Goal: Communication & Community: Answer question/provide support

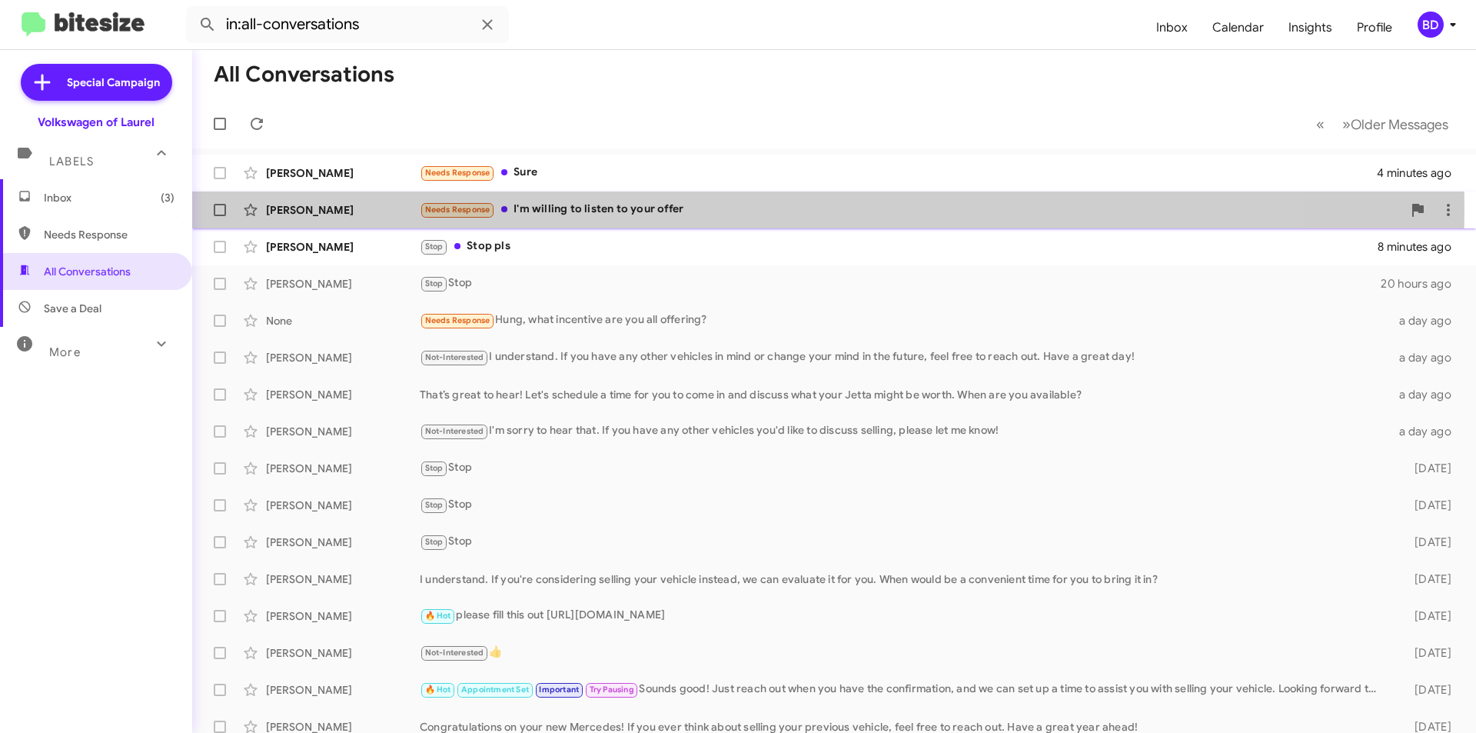
click at [603, 208] on div "Needs Response I'm willing to listen to your offer" at bounding box center [911, 210] width 983 height 18
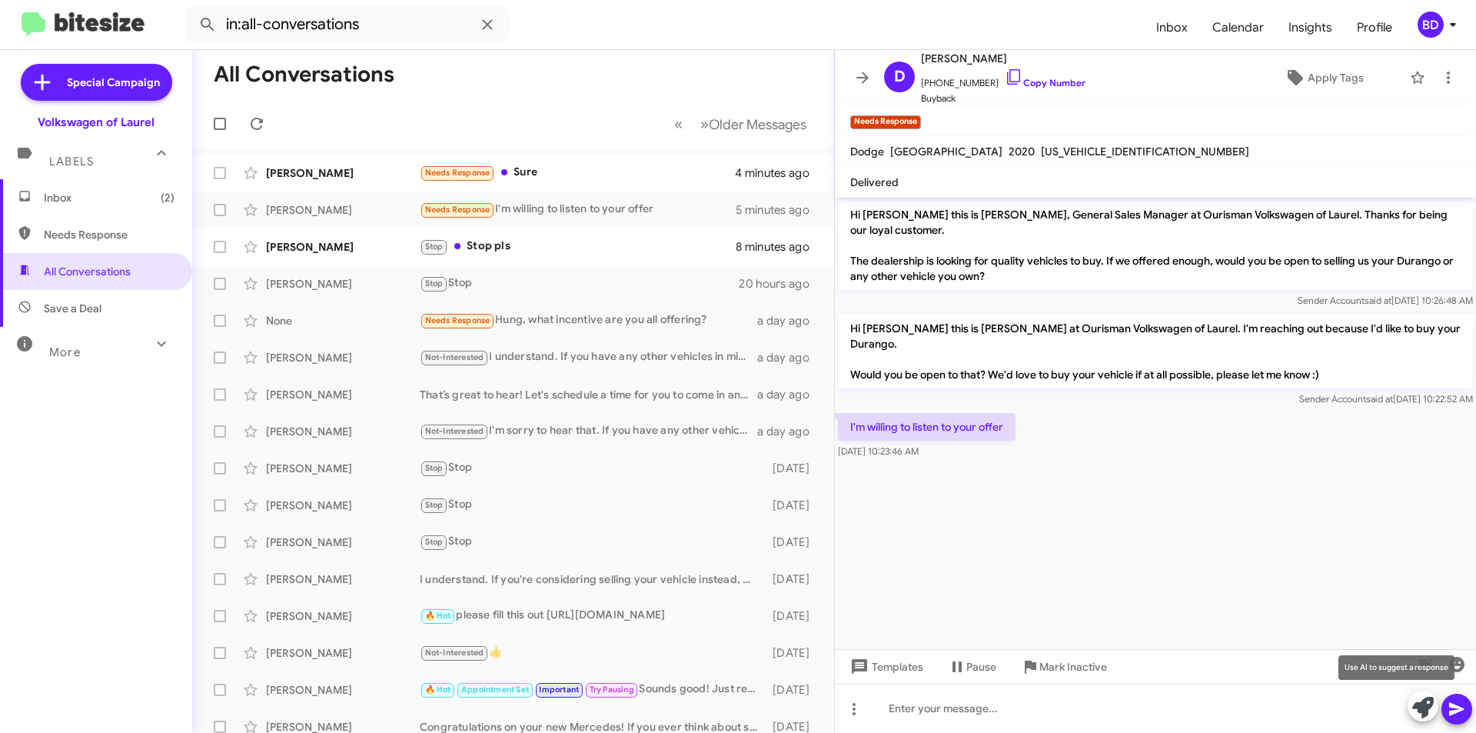
click at [1415, 712] on icon at bounding box center [1423, 708] width 22 height 22
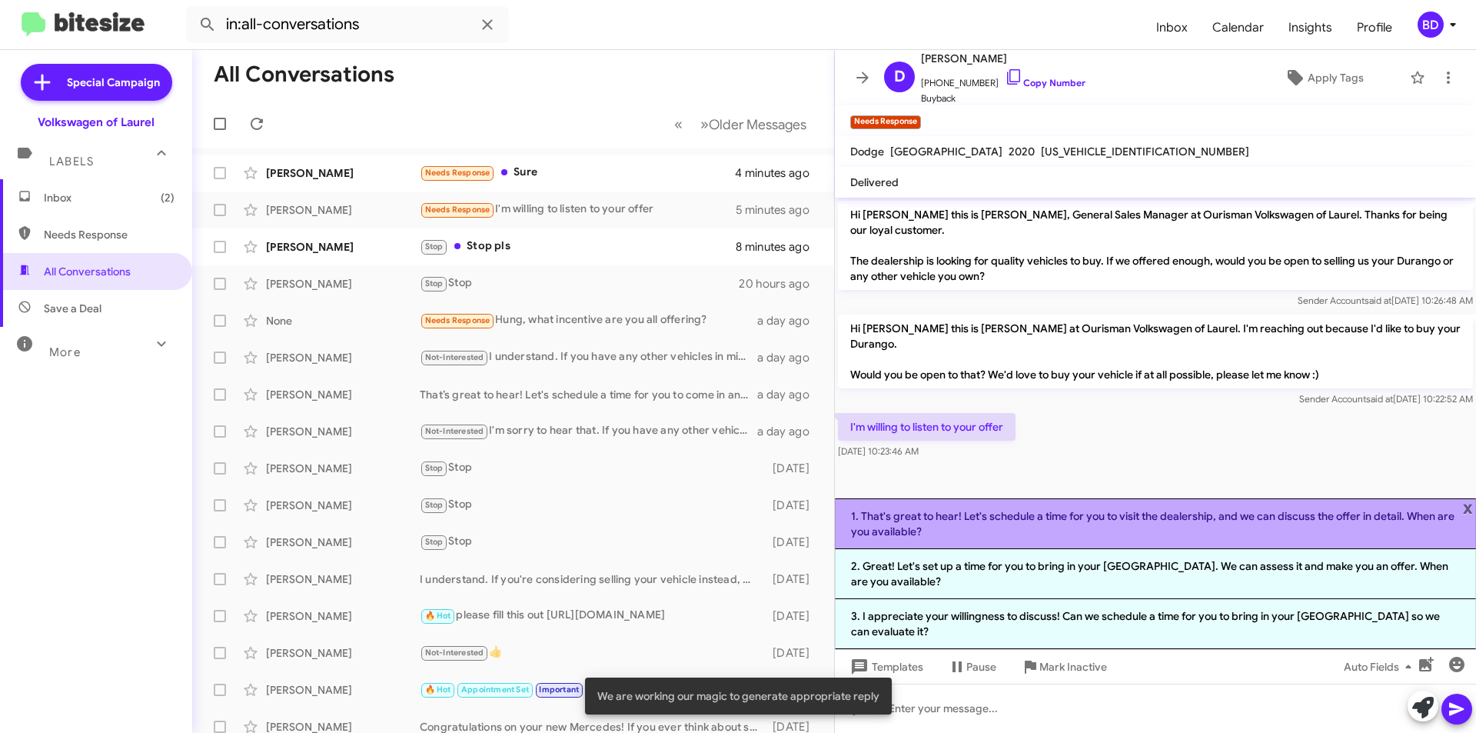
click at [1140, 546] on li "1. That's great to hear! Let's schedule a time for you to visit the dealership,…" at bounding box center [1155, 523] width 641 height 51
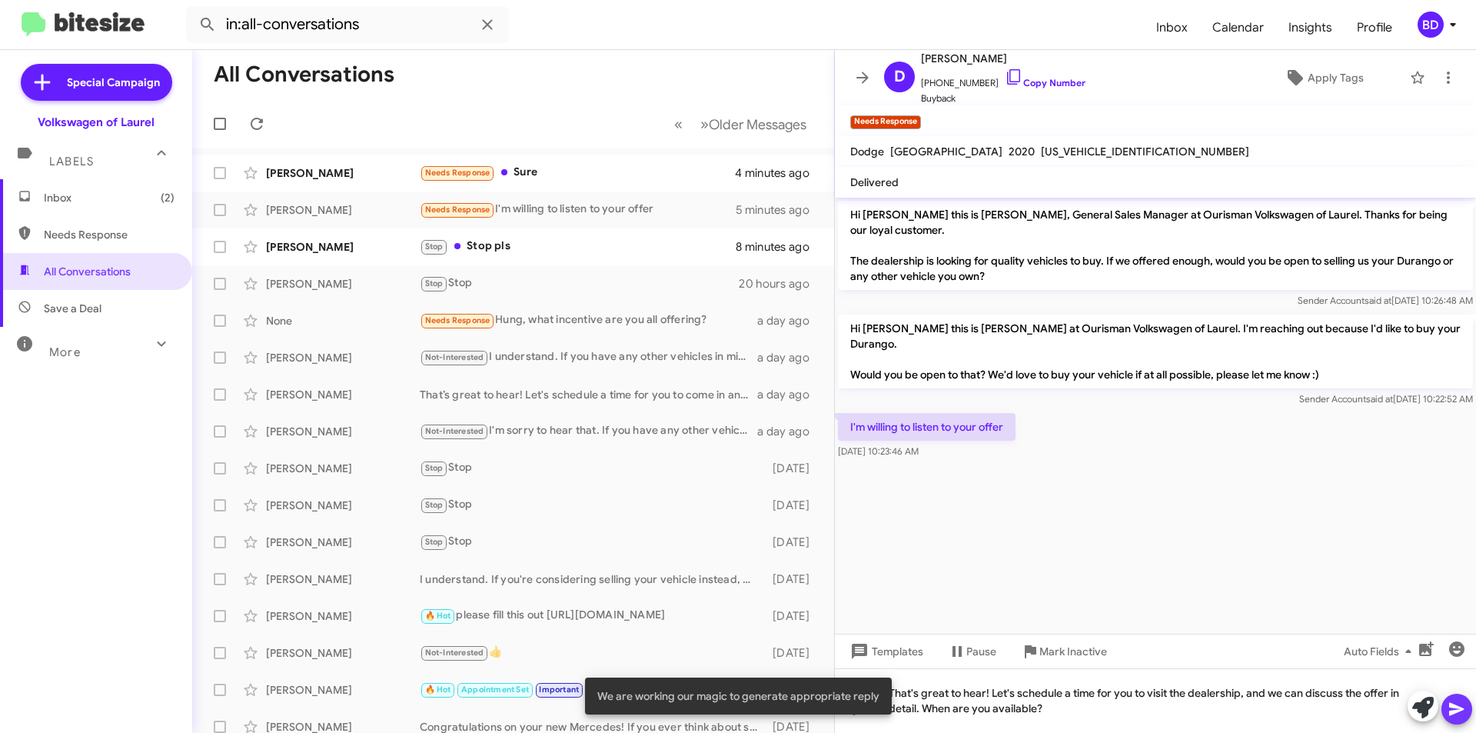
click at [1448, 714] on button at bounding box center [1456, 708] width 31 height 31
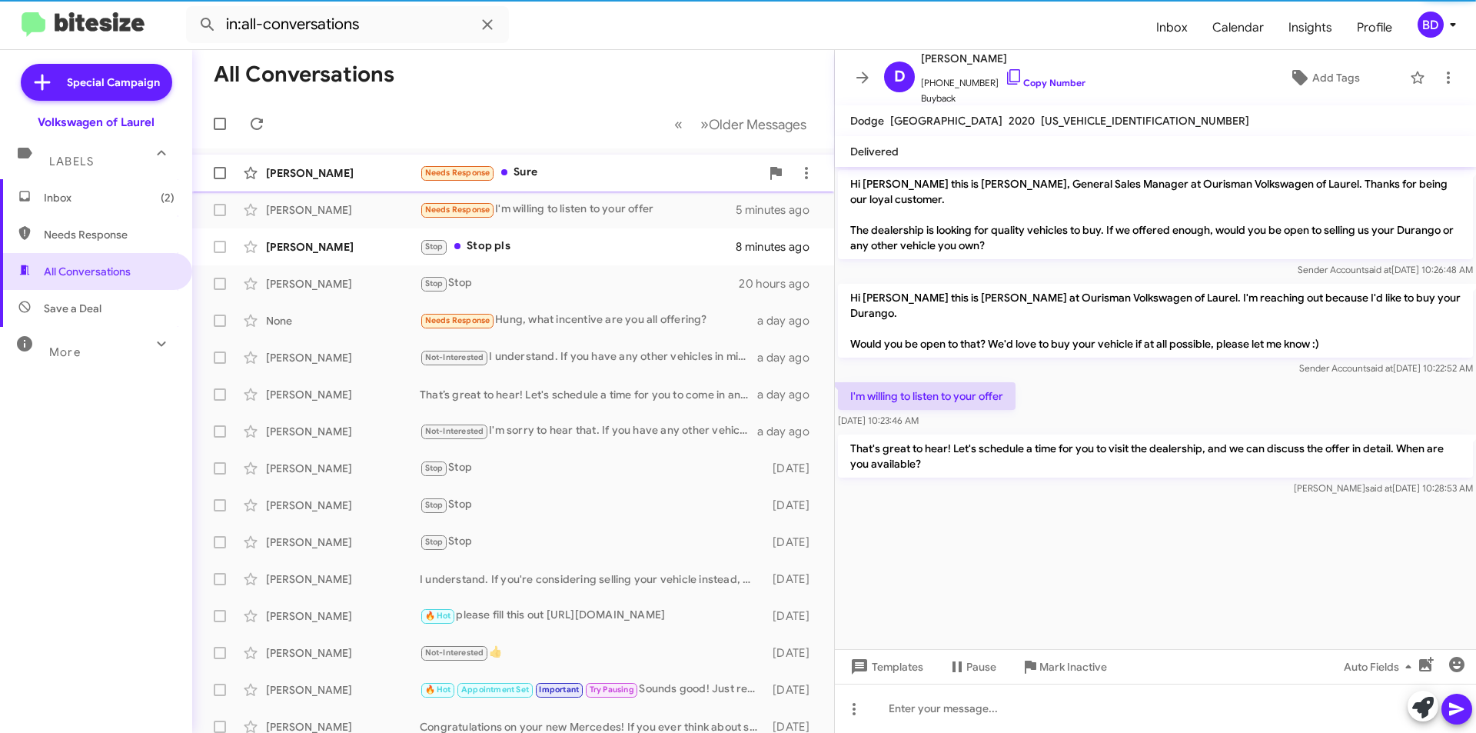
click at [550, 177] on div "Needs Response Sure" at bounding box center [590, 173] width 341 height 18
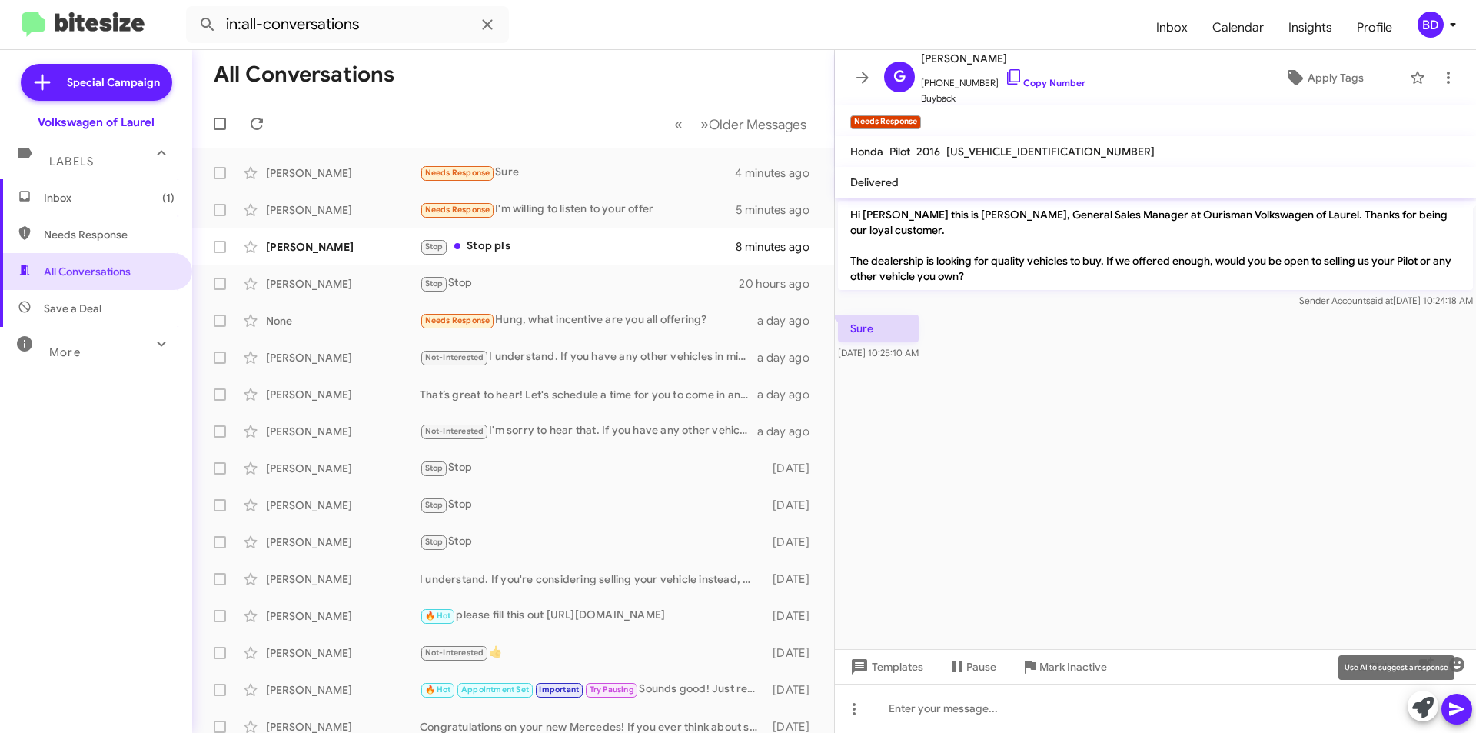
click at [1430, 705] on icon at bounding box center [1423, 708] width 22 height 22
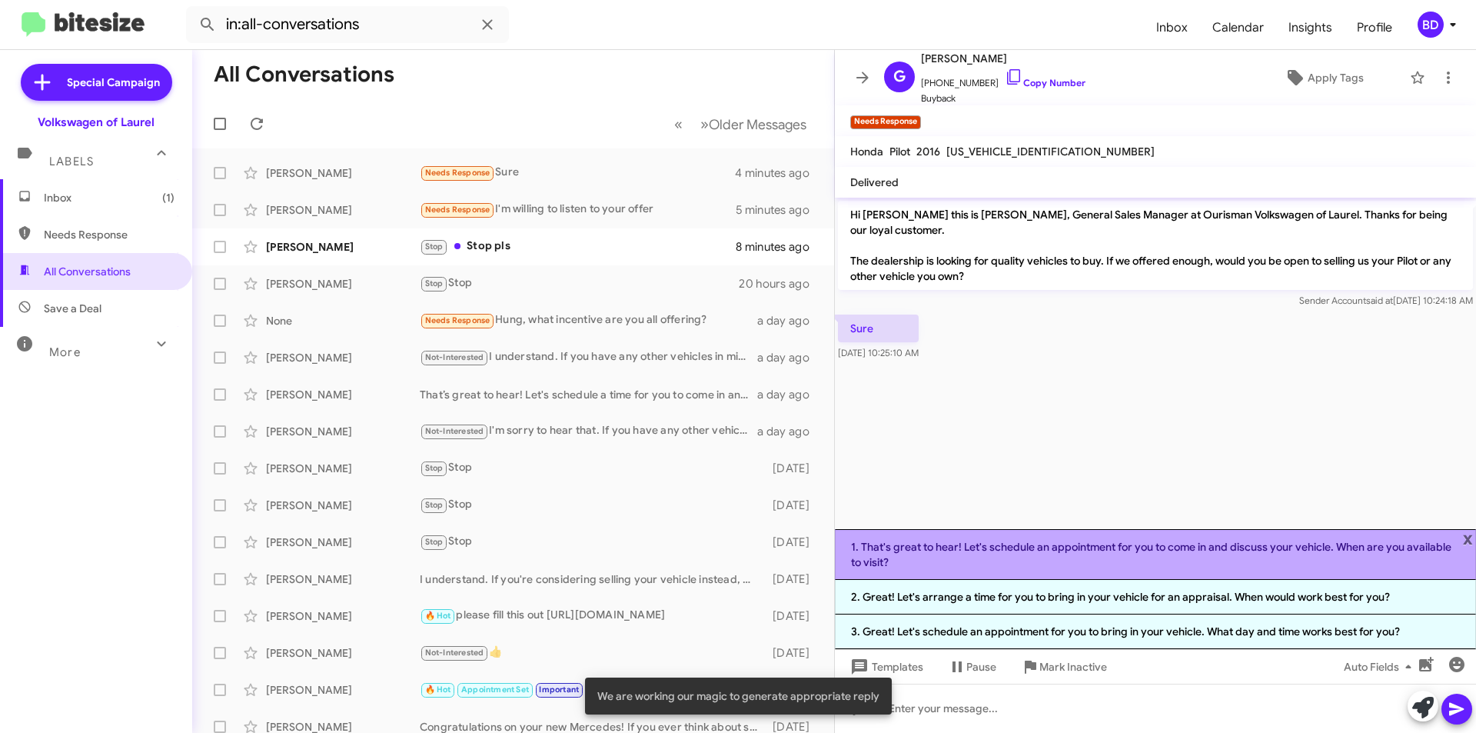
click at [1199, 548] on li "1. That's great to hear! Let's schedule an appointment for you to come in and d…" at bounding box center [1155, 554] width 641 height 51
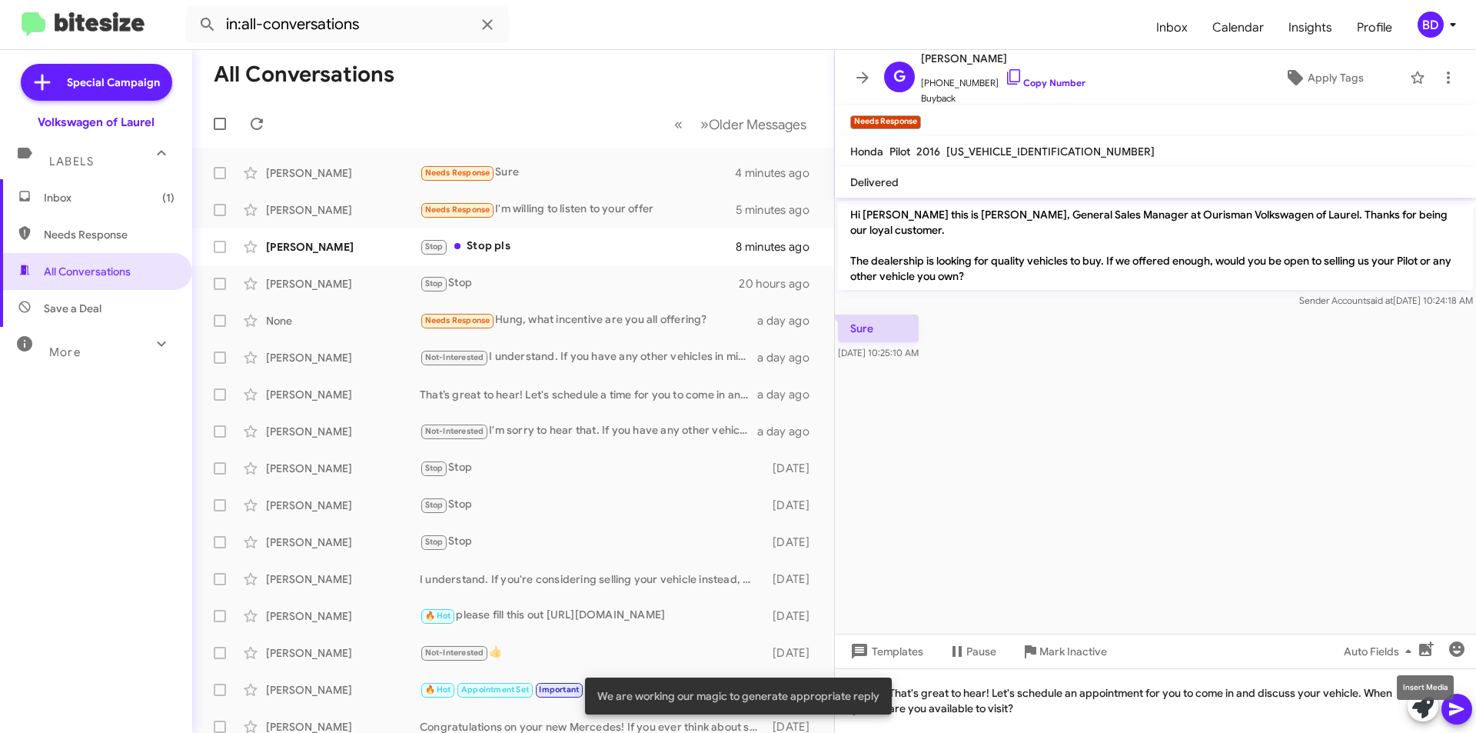
click at [1456, 707] on mat-tooltip-component "Insert Media" at bounding box center [1425, 687] width 78 height 46
click at [604, 239] on div "Stop Stop pls" at bounding box center [590, 247] width 341 height 18
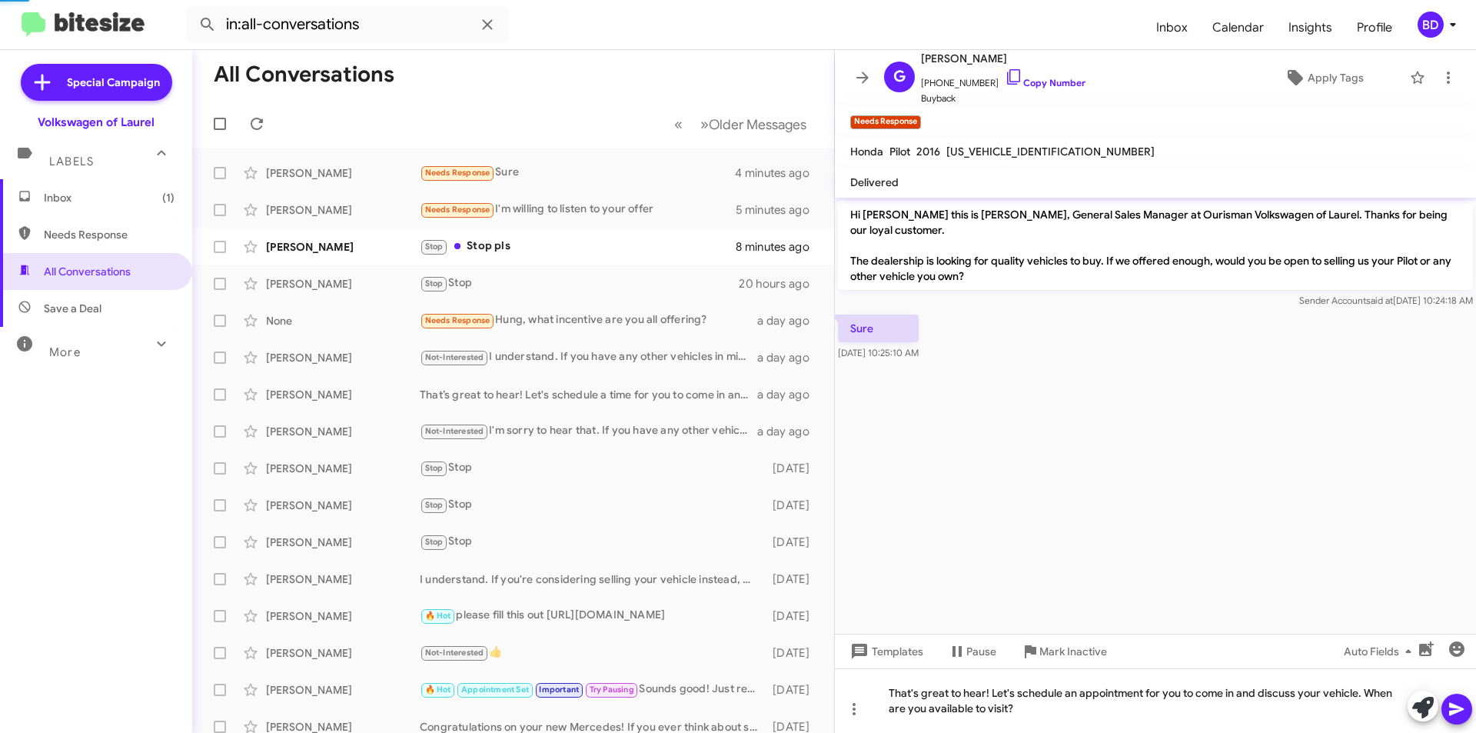
scroll to position [182, 0]
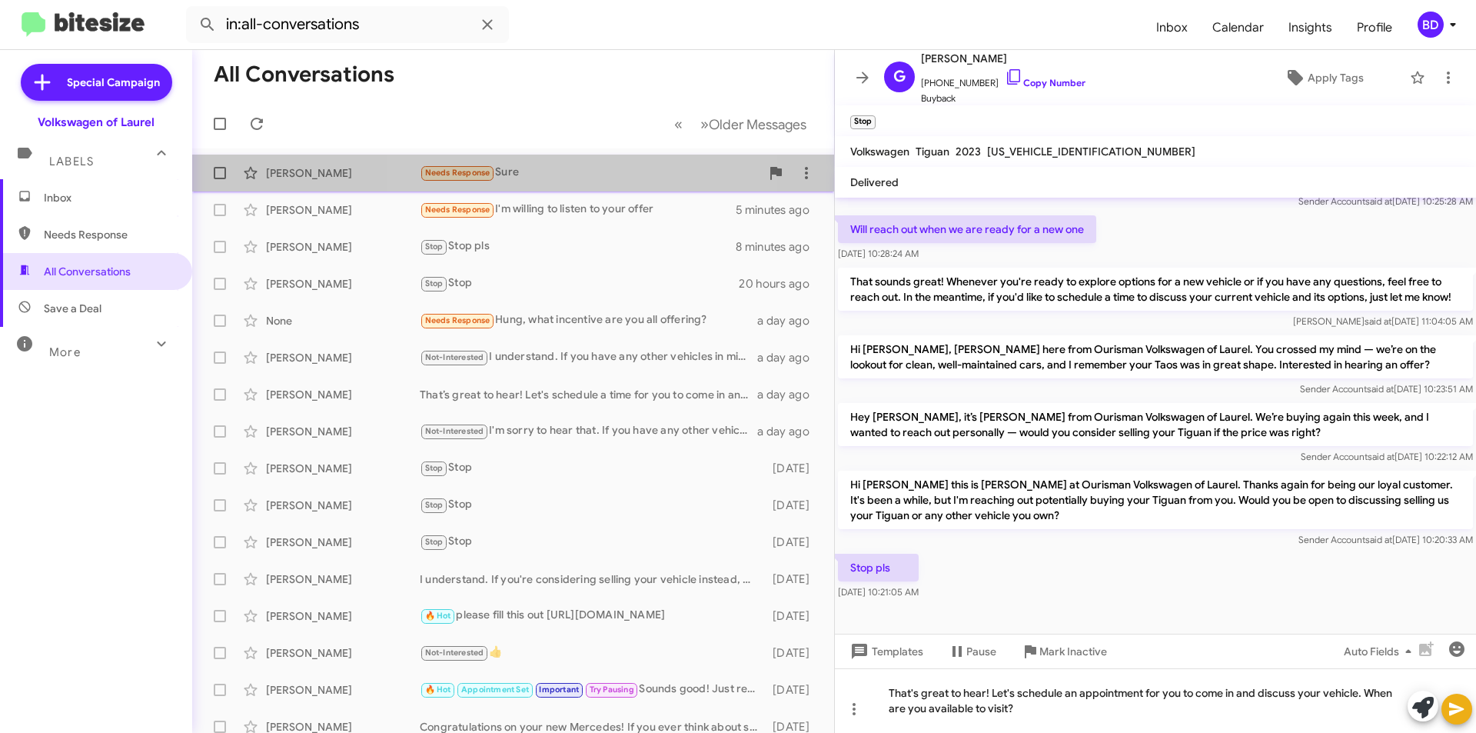
click at [563, 188] on span "Getachew Michael Needs Response Sure 4 minutes ago" at bounding box center [513, 173] width 642 height 37
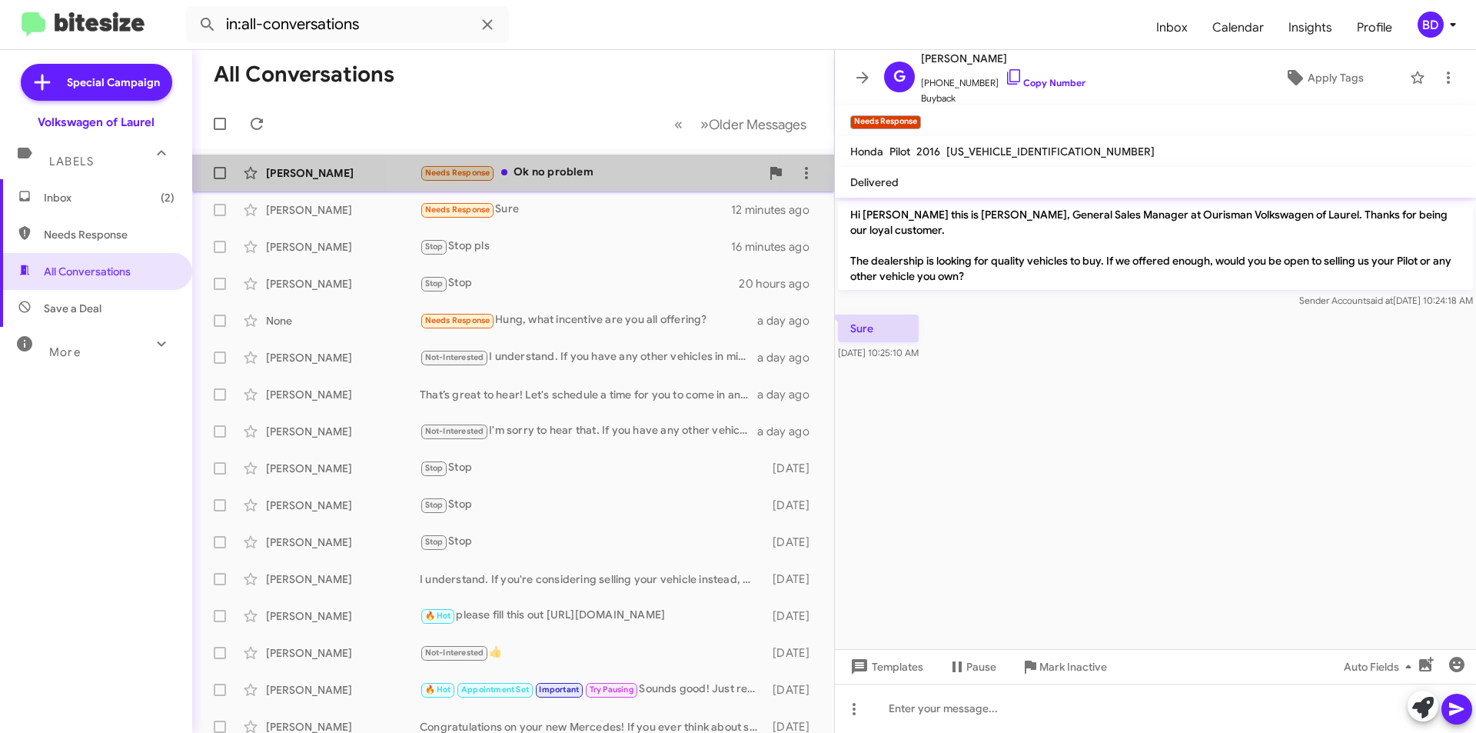
click at [589, 172] on div "Needs Response Ok no problem" at bounding box center [590, 173] width 341 height 18
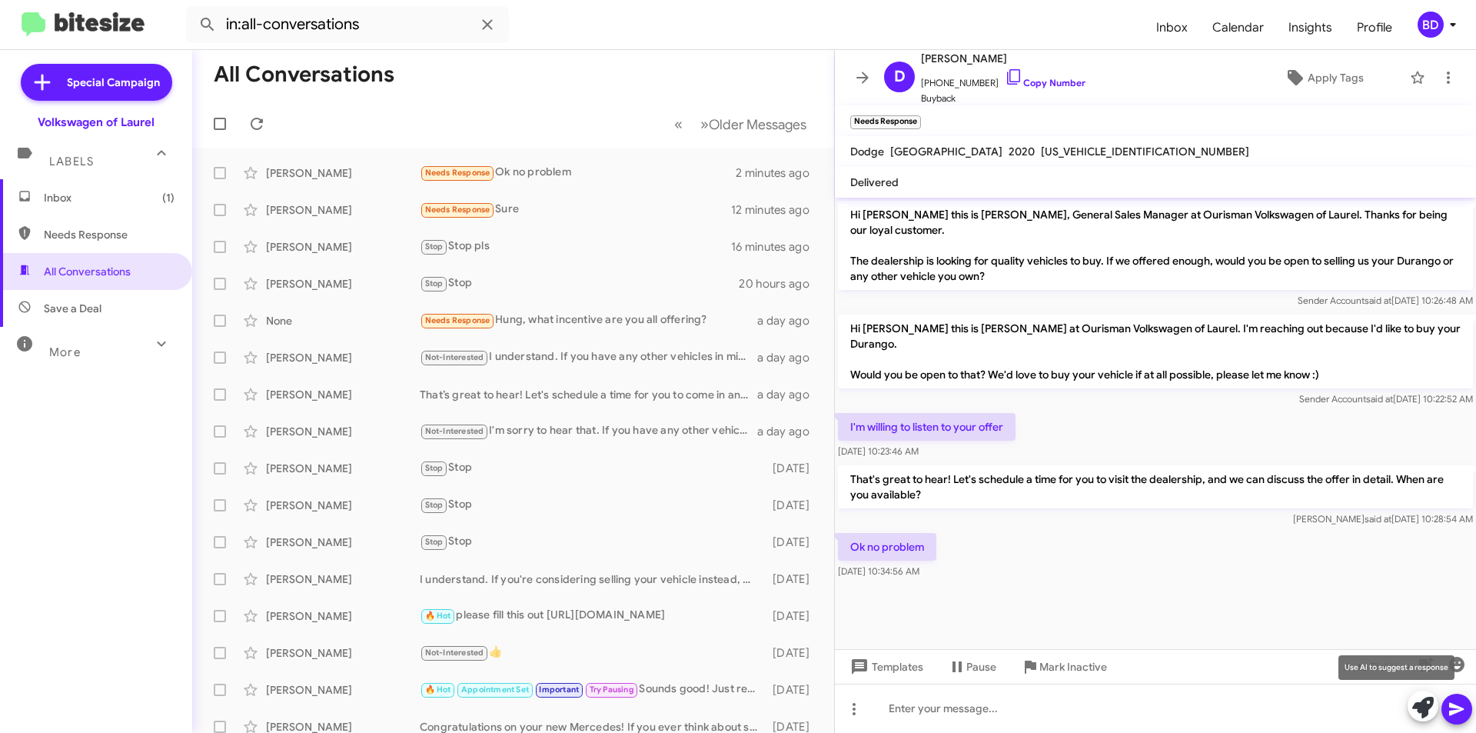
click at [1415, 712] on icon at bounding box center [1423, 708] width 22 height 22
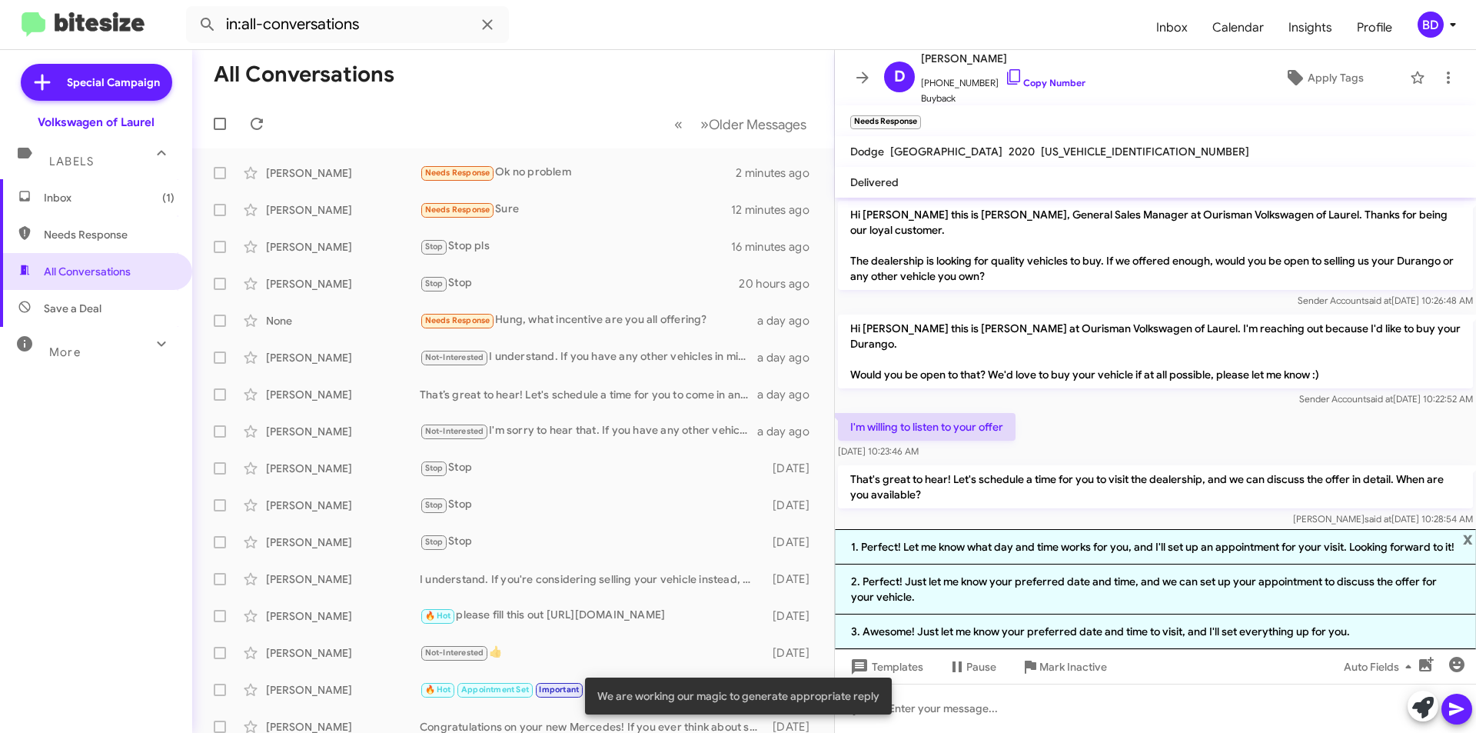
click at [1075, 549] on li "1. Perfect! Let me know what day and time works for you, and I'll set up an app…" at bounding box center [1155, 546] width 641 height 35
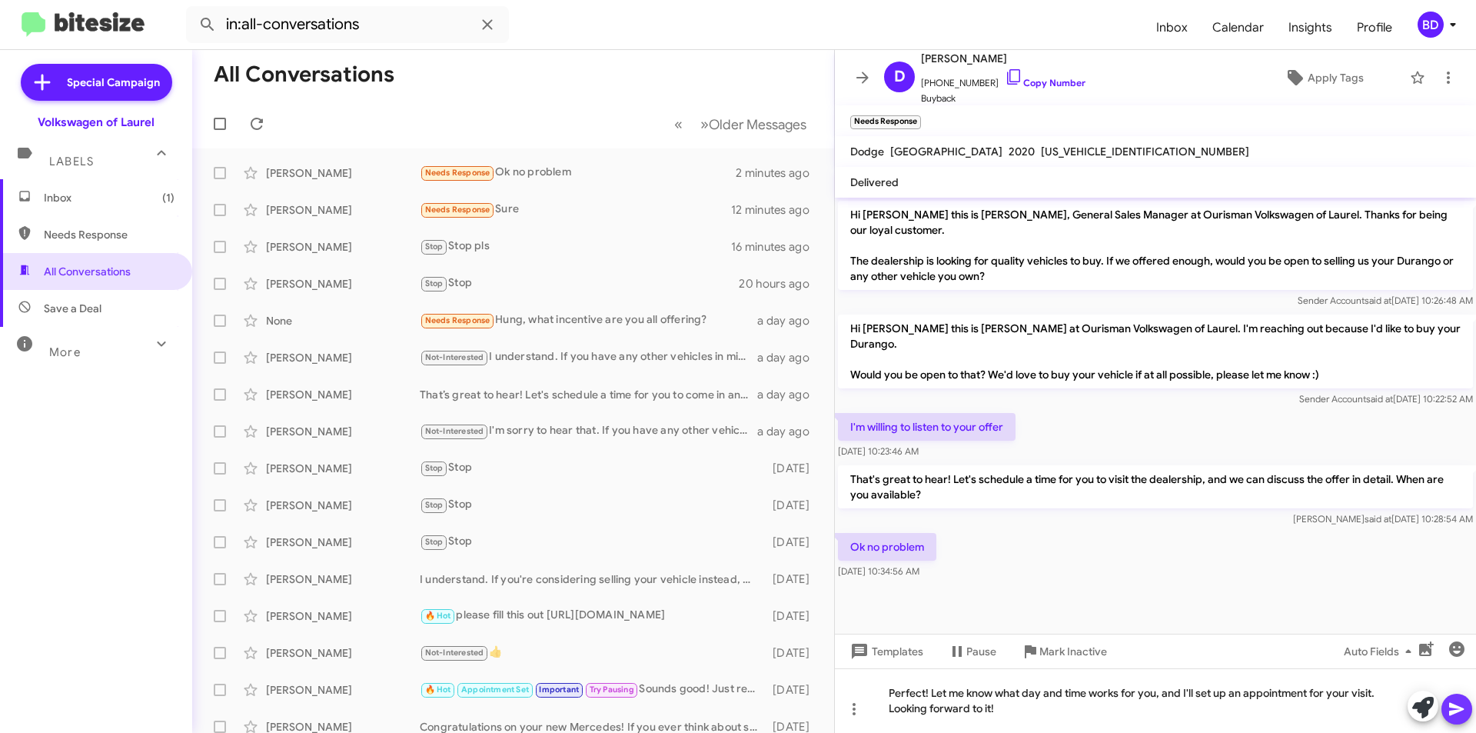
click at [1460, 711] on icon at bounding box center [1457, 709] width 18 height 18
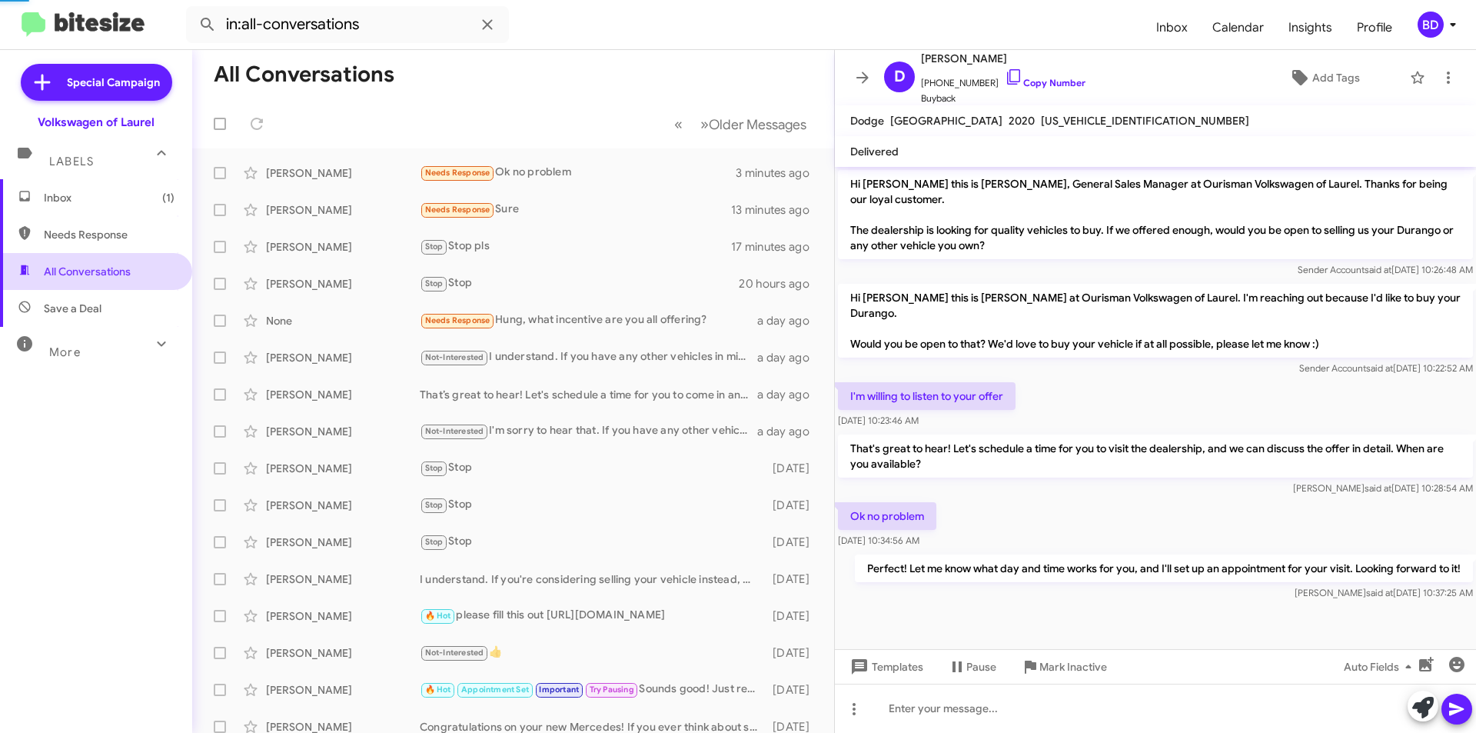
scroll to position [18, 0]
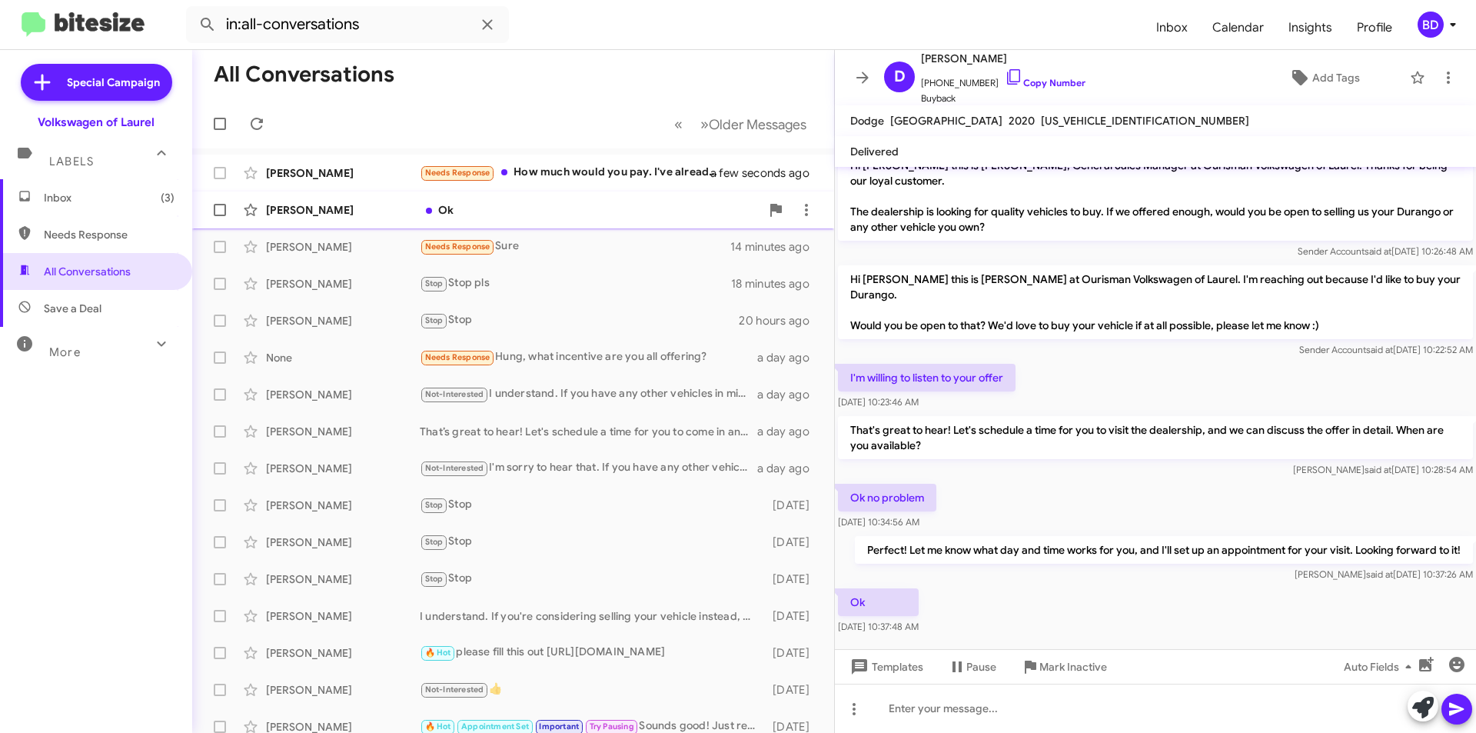
click at [547, 208] on div "Ok" at bounding box center [590, 209] width 341 height 15
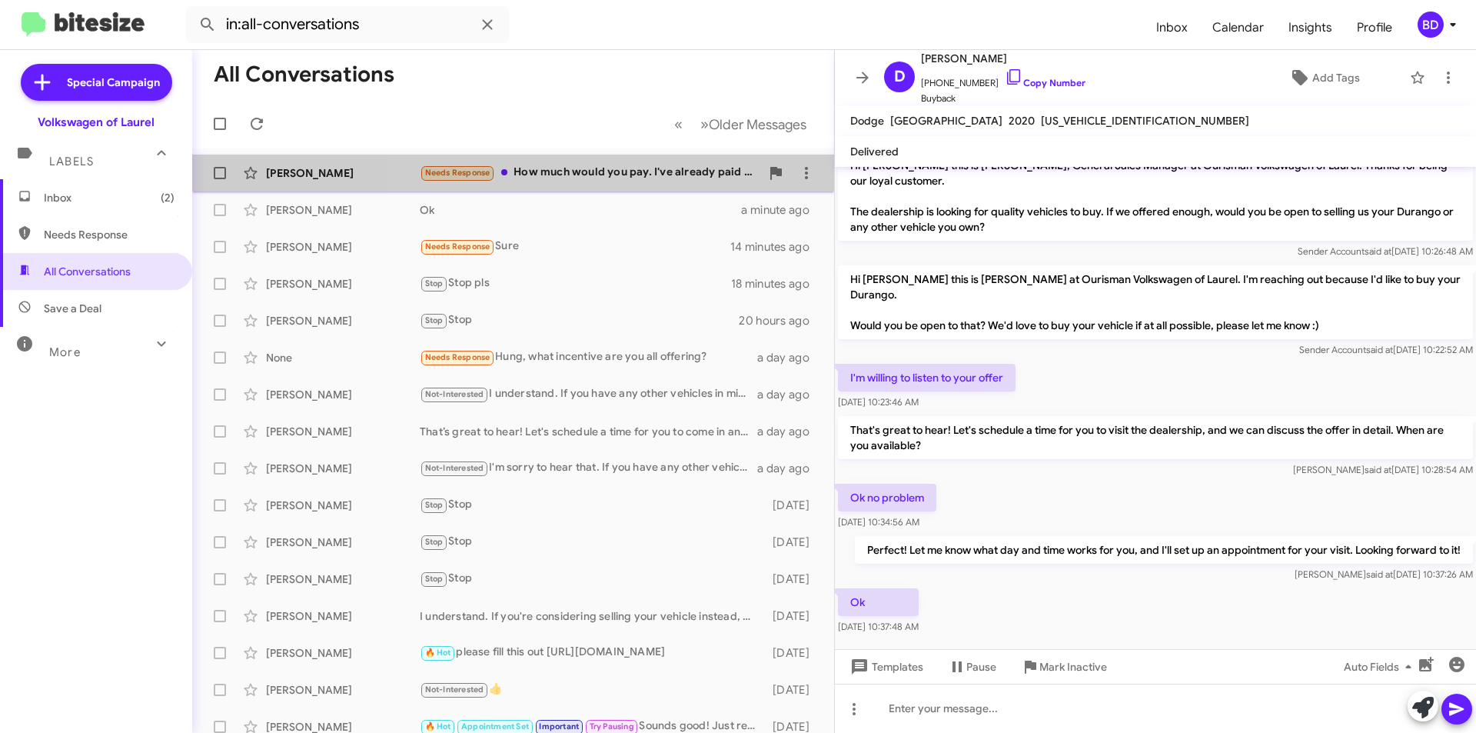
click at [603, 174] on div "Needs Response How much would you pay. I've already paid around 26000 on it. So…" at bounding box center [590, 173] width 341 height 18
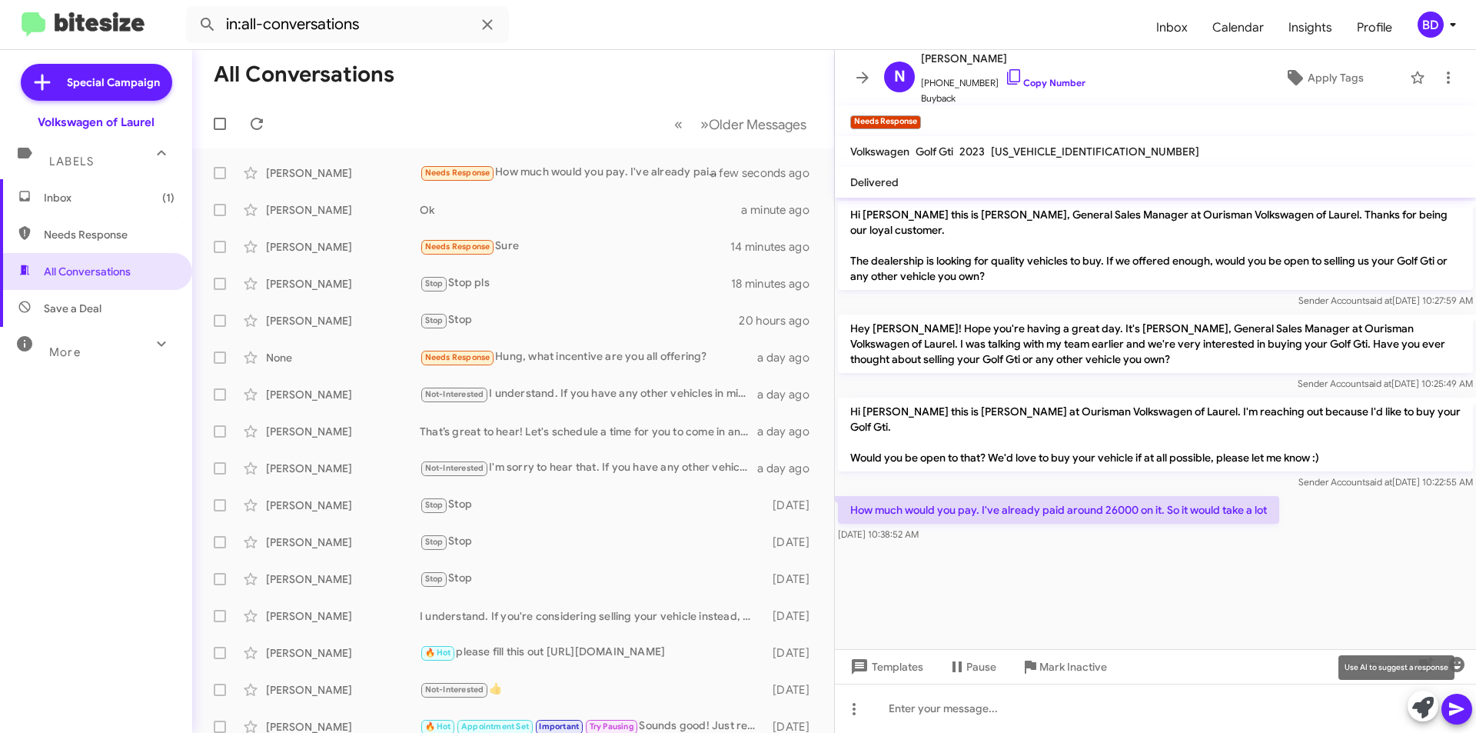
click at [1419, 711] on icon at bounding box center [1423, 708] width 22 height 22
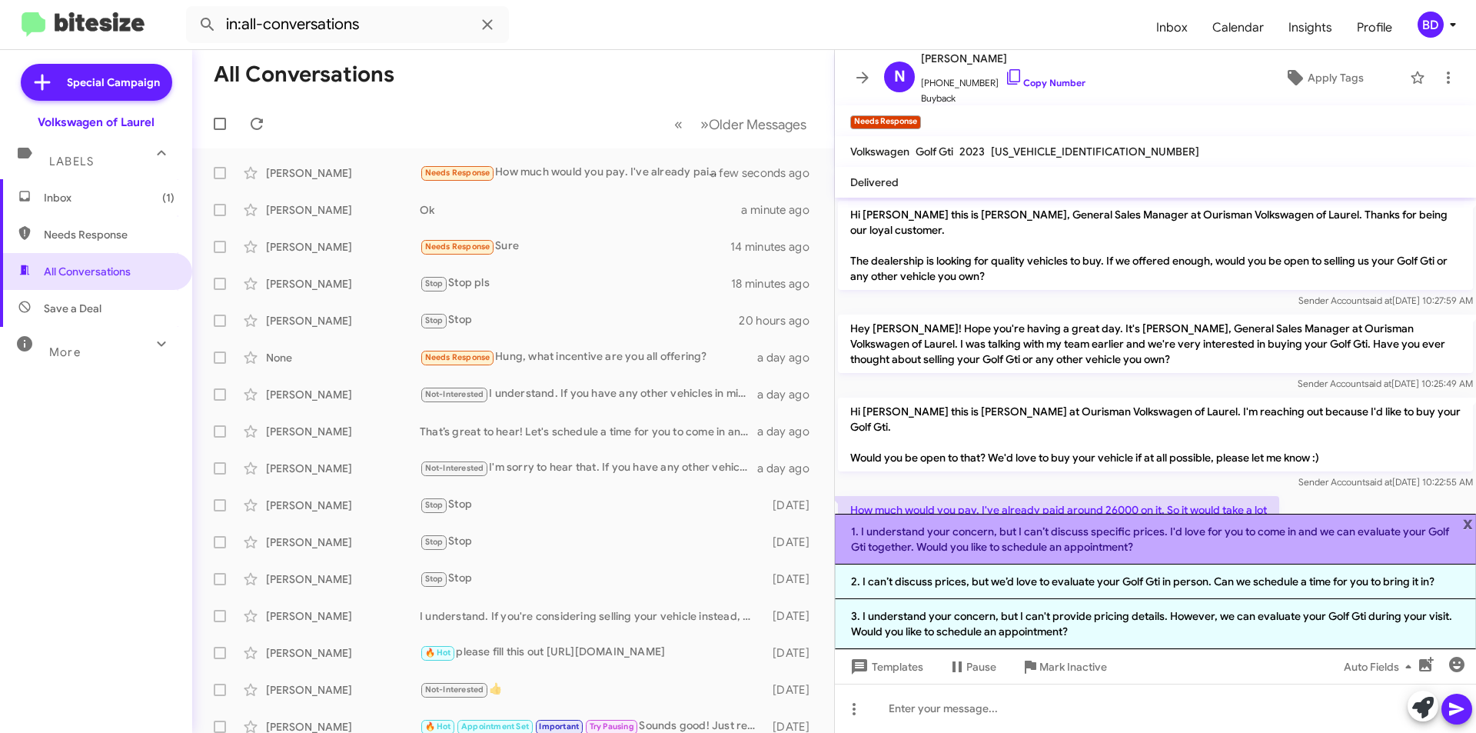
click at [1009, 540] on li "1. I understand your concern, but I can’t discuss specific prices. I'd love for…" at bounding box center [1155, 539] width 641 height 51
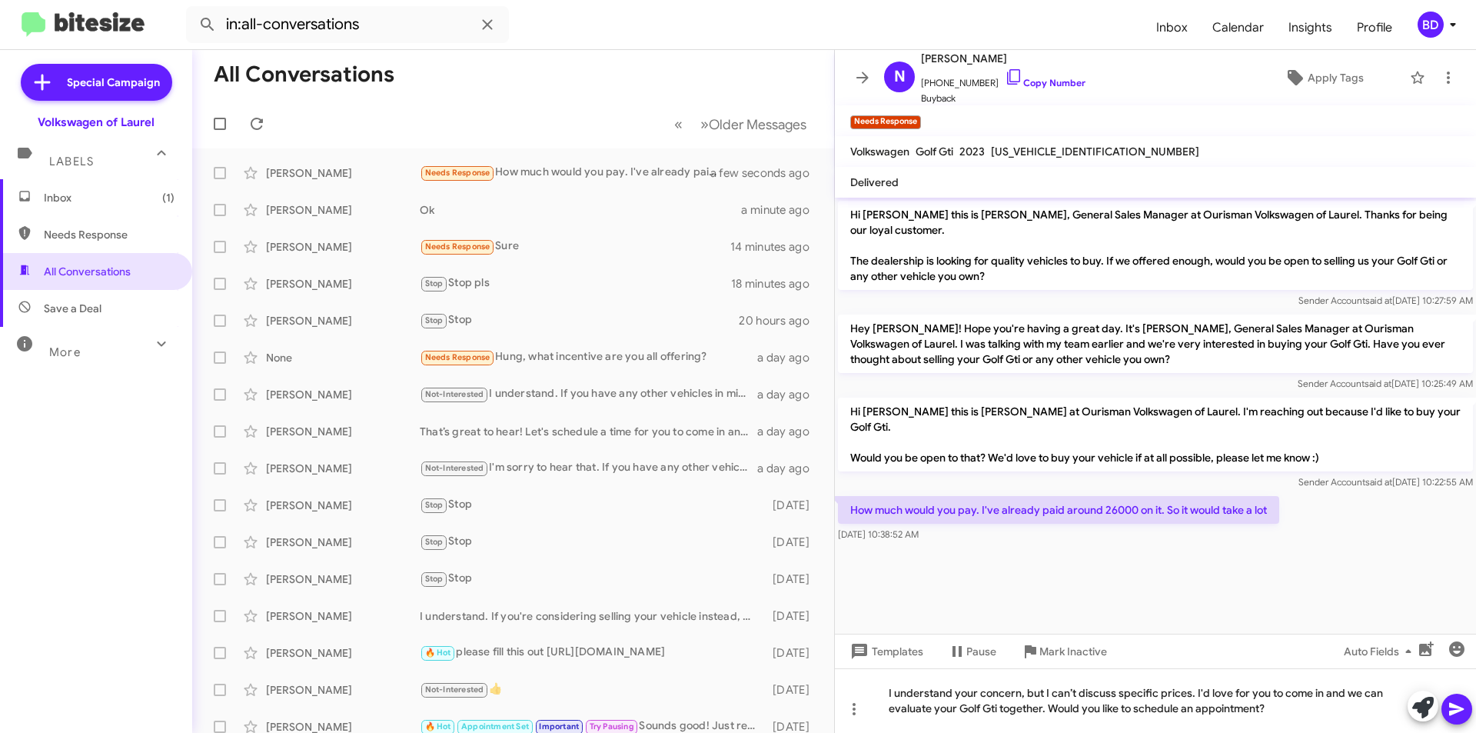
click at [1458, 711] on icon at bounding box center [1456, 709] width 15 height 13
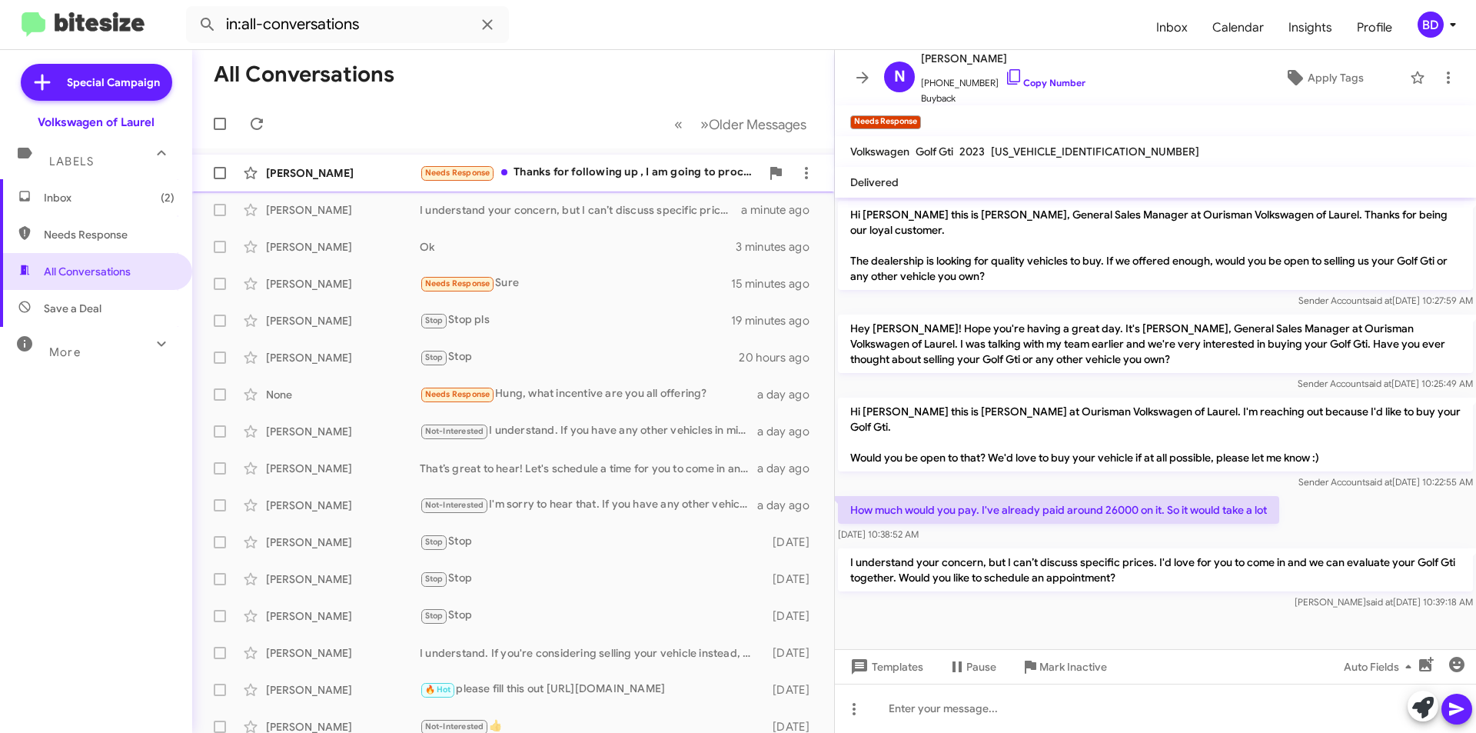
click at [653, 181] on div "Needs Response Thanks for following up , I am going to proceed with different b…" at bounding box center [590, 173] width 341 height 18
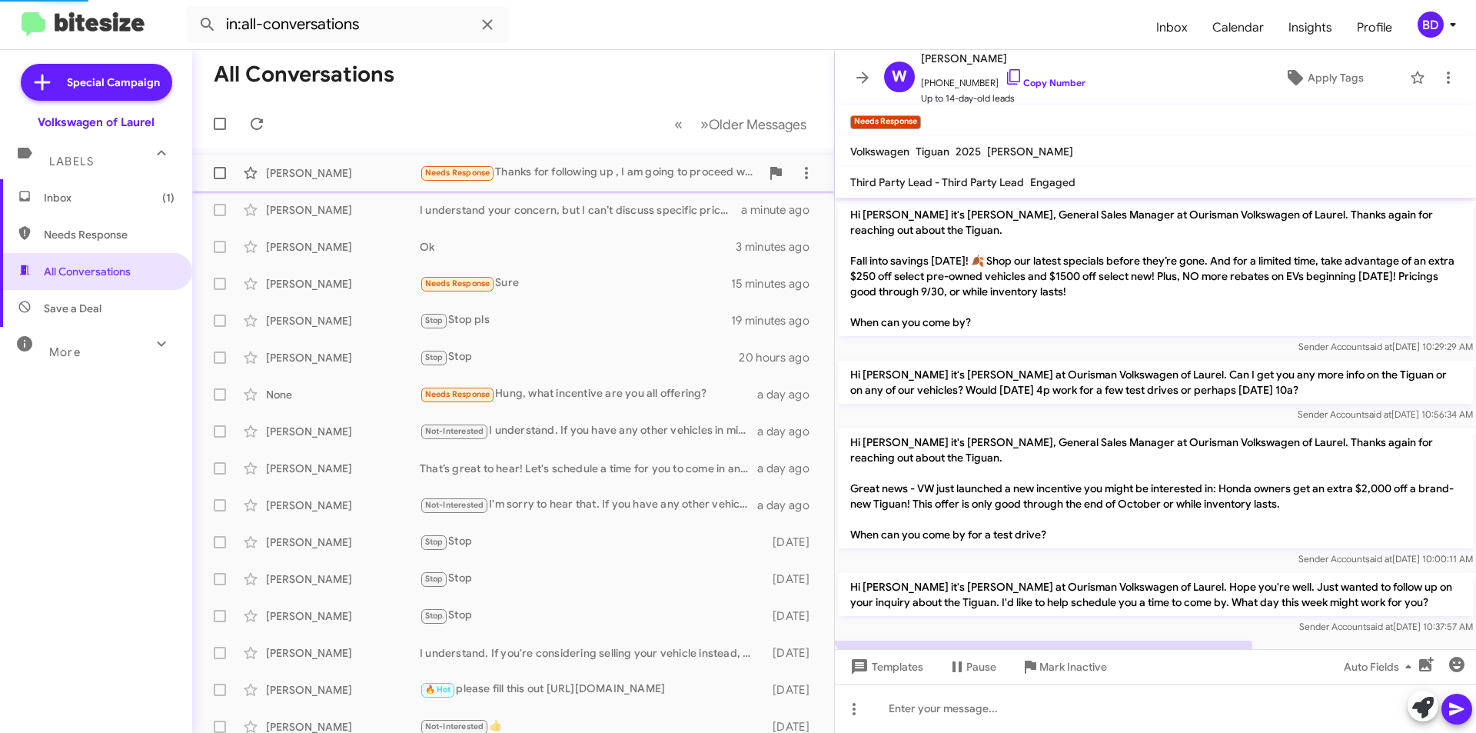
scroll to position [60, 0]
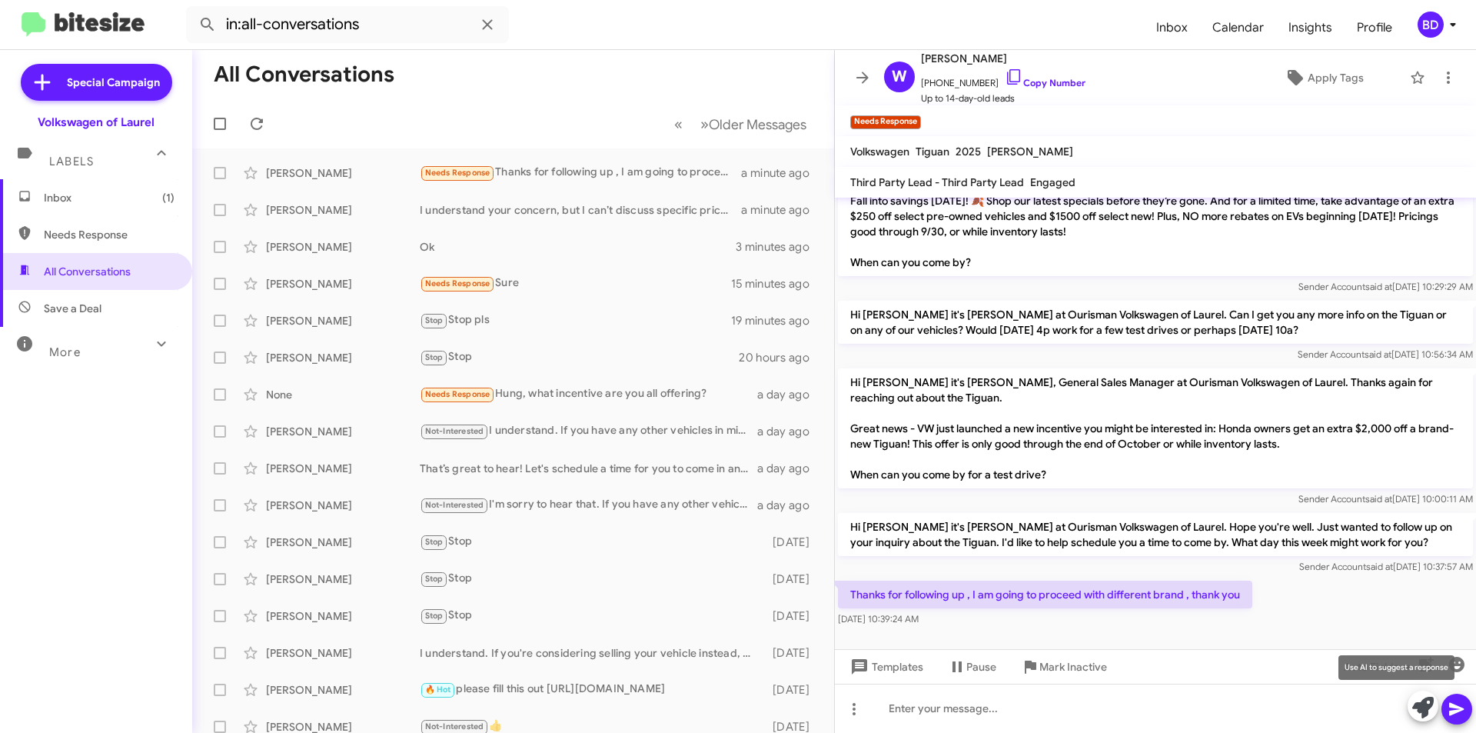
click at [1428, 707] on icon at bounding box center [1423, 708] width 22 height 22
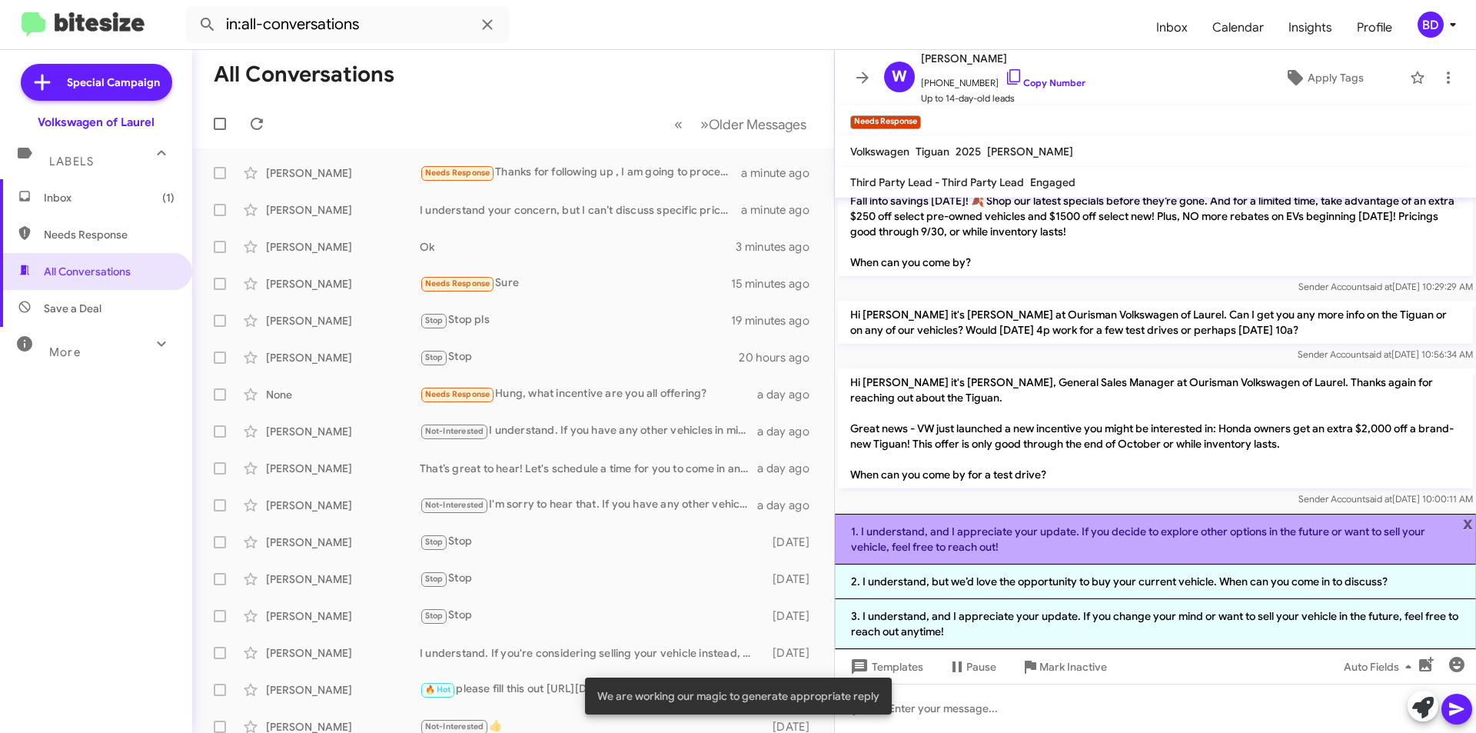
click at [1171, 541] on li "1. I understand, and I appreciate your update. If you decide to explore other o…" at bounding box center [1155, 539] width 641 height 51
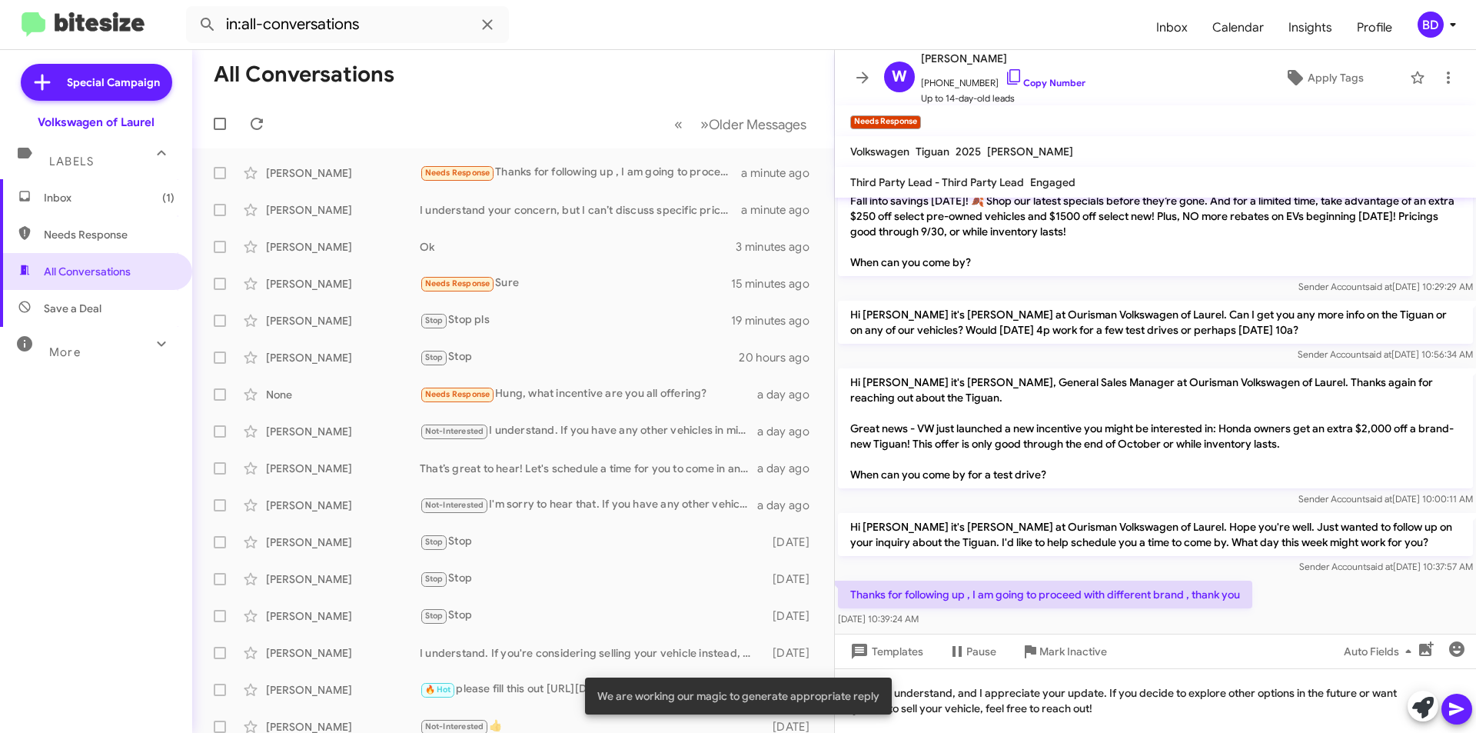
click at [1467, 710] on button at bounding box center [1456, 708] width 31 height 31
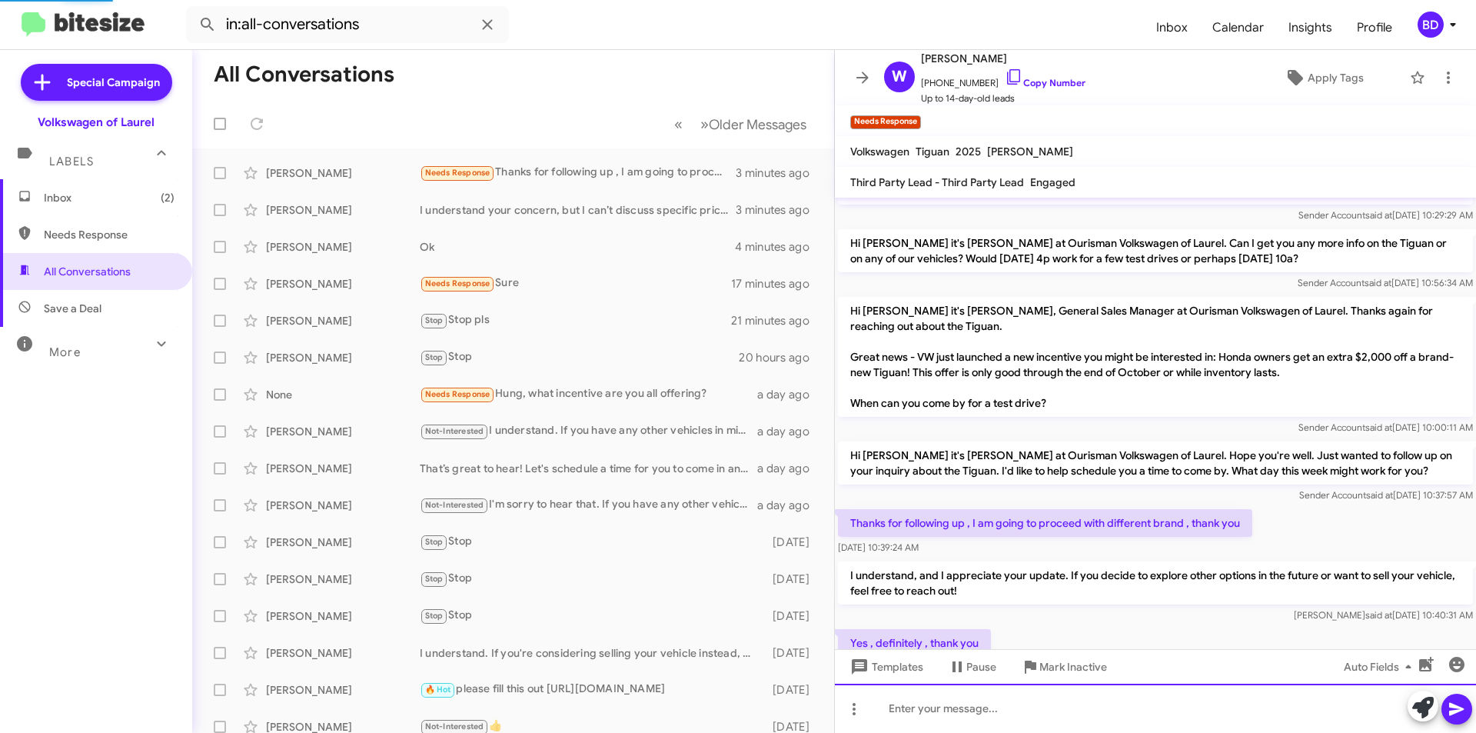
scroll to position [188, 0]
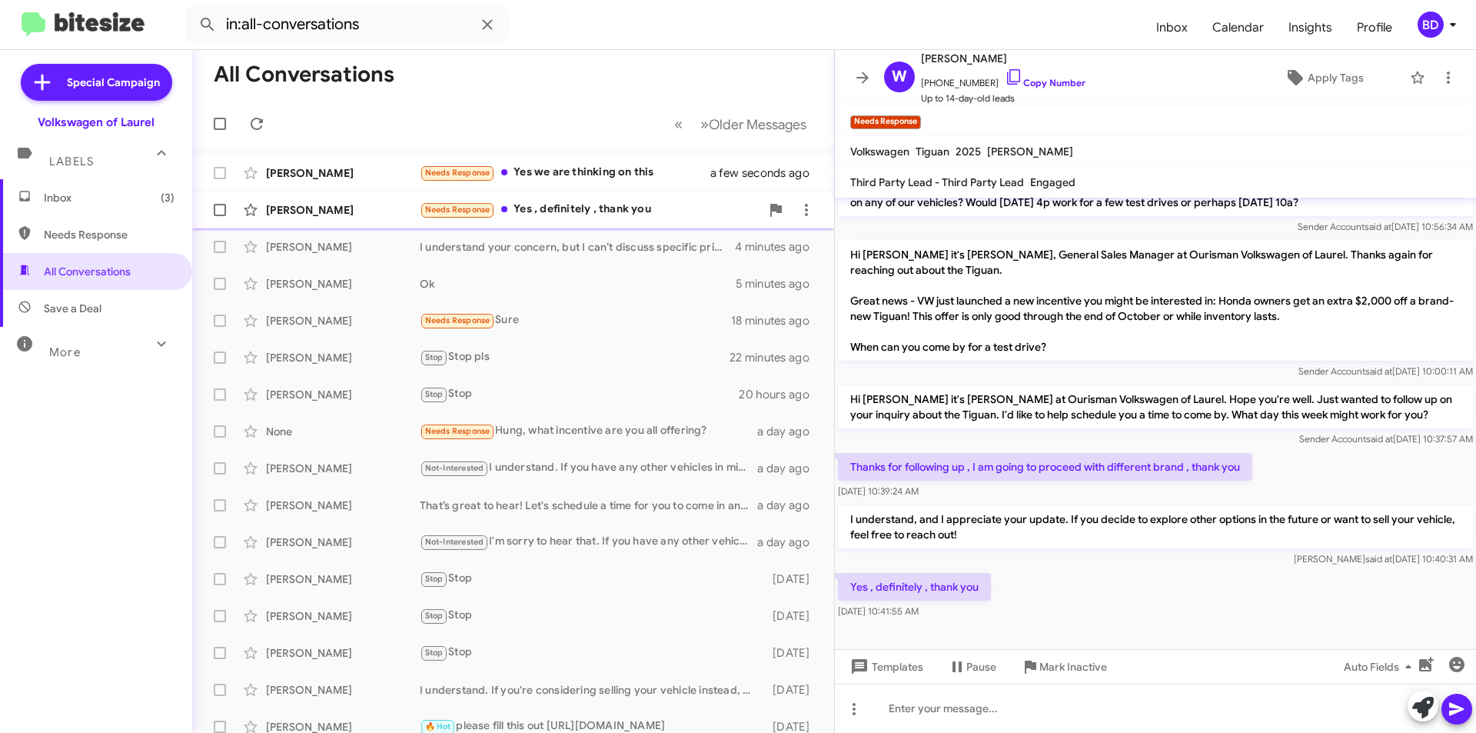
click at [616, 208] on div "Needs Response Yes , definitely , thank you" at bounding box center [590, 210] width 341 height 18
click at [1421, 702] on icon at bounding box center [1423, 708] width 22 height 22
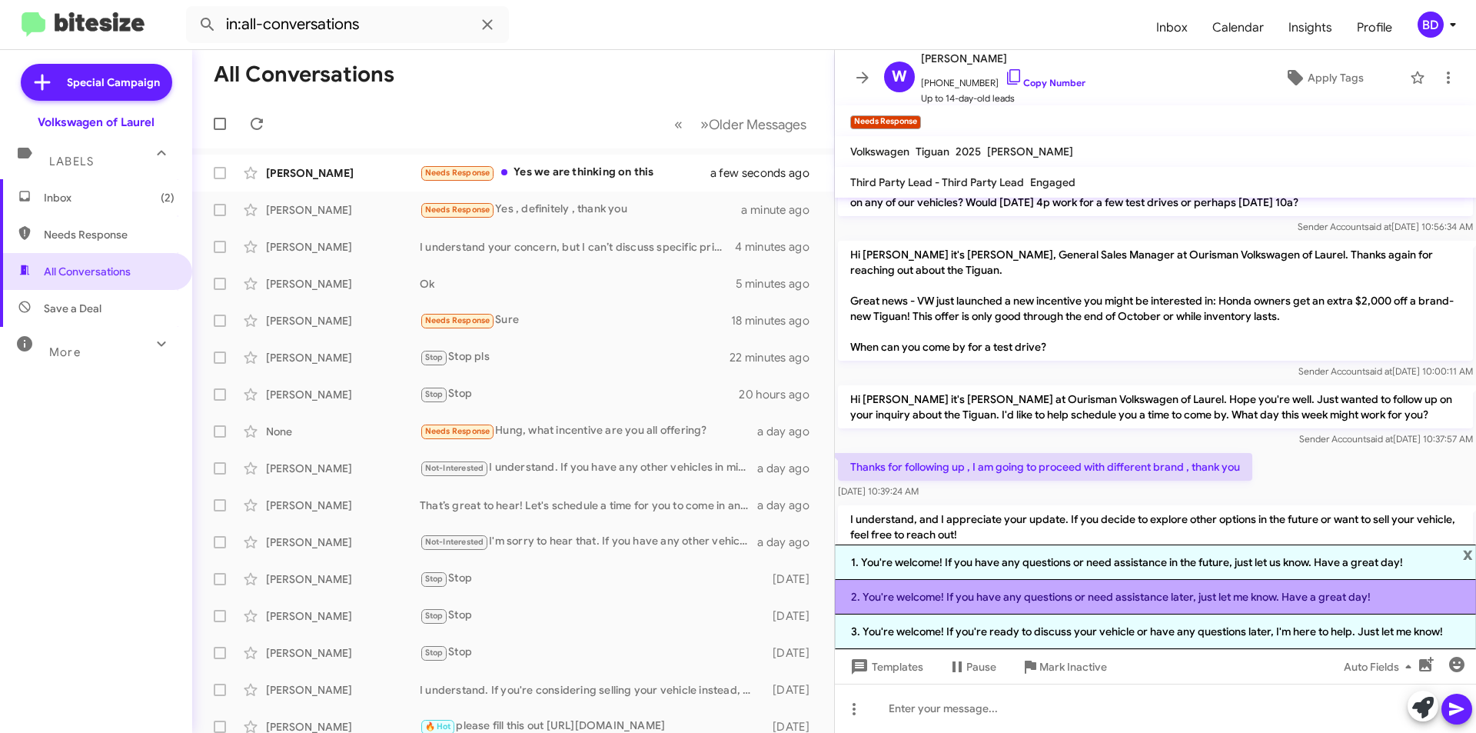
click at [1114, 603] on li "2. You're welcome! If you have any questions or need assistance later, just let…" at bounding box center [1155, 597] width 641 height 35
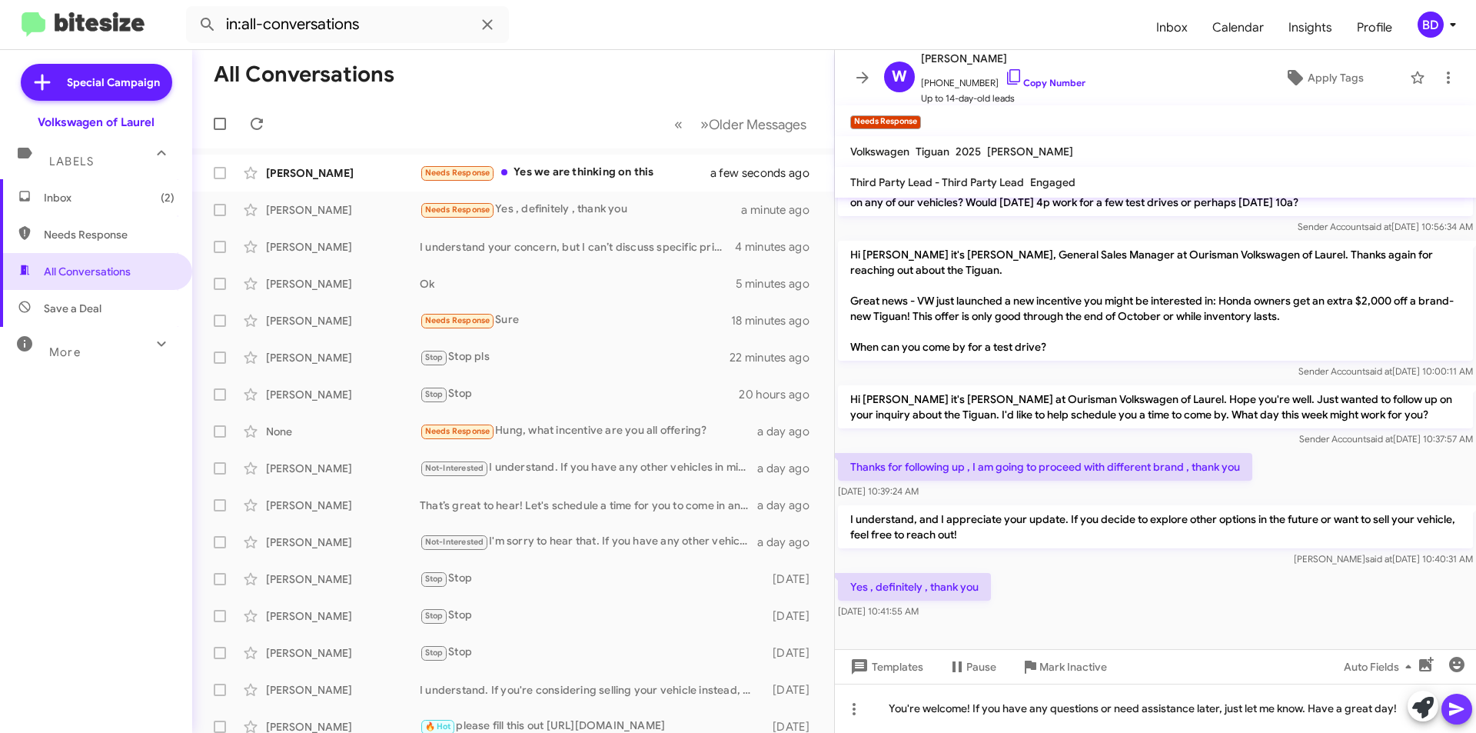
click at [1451, 710] on icon at bounding box center [1457, 709] width 18 height 18
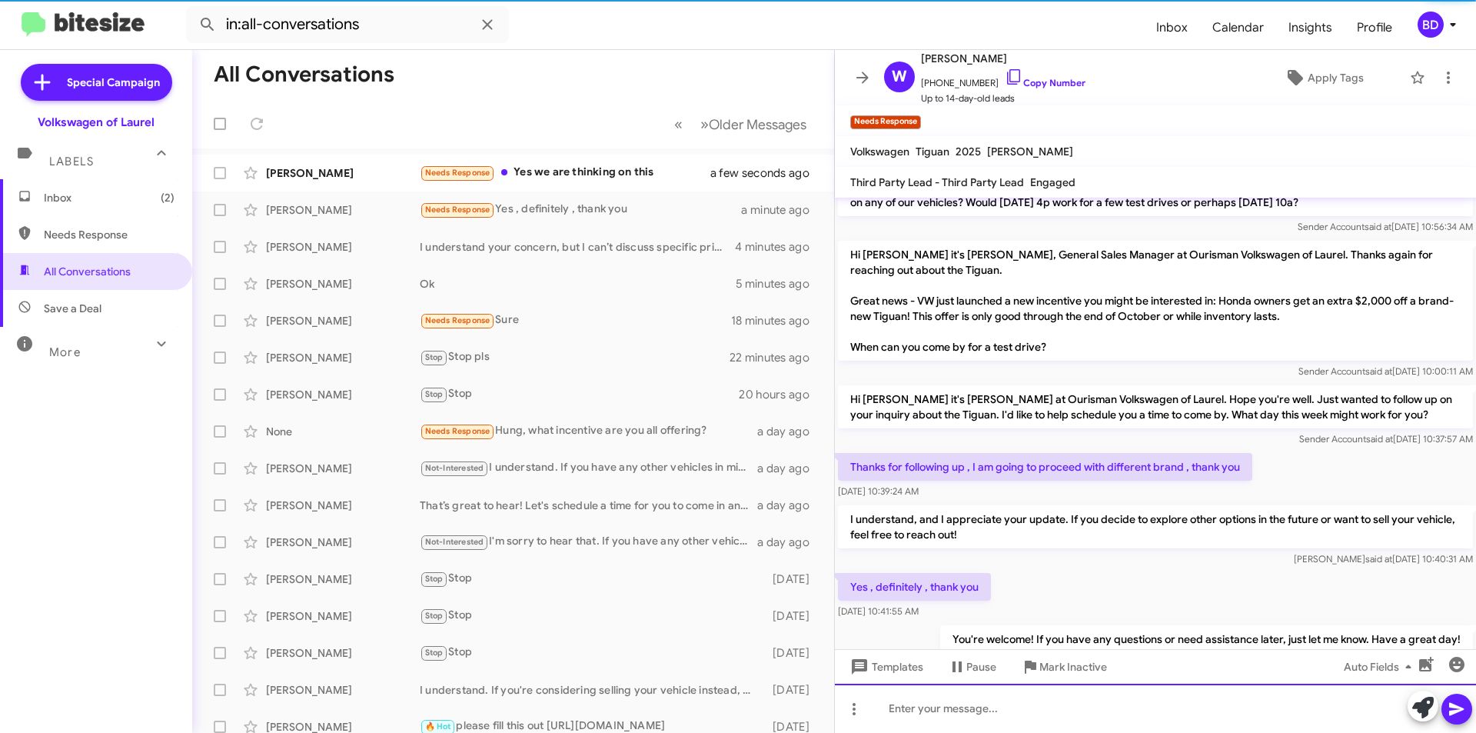
scroll to position [0, 0]
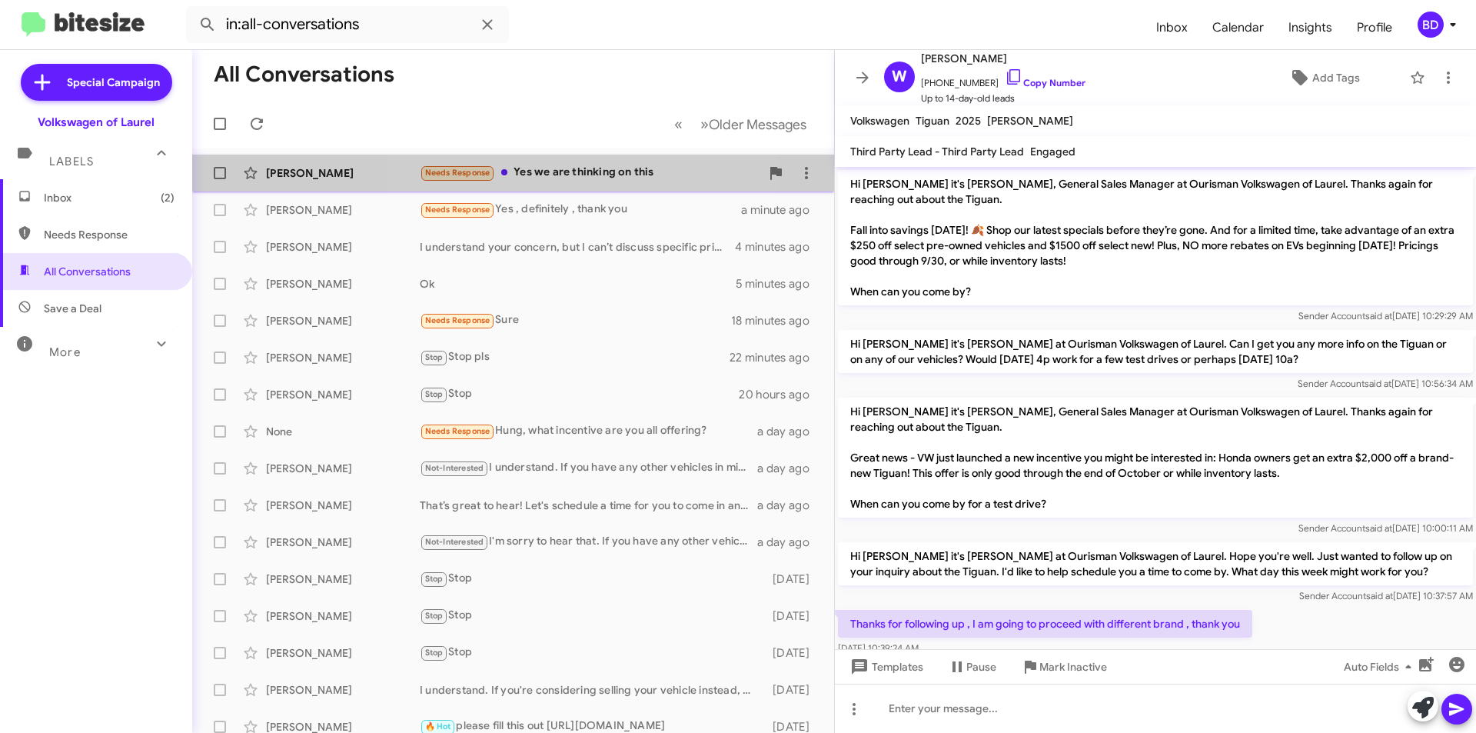
click at [560, 175] on div "Needs Response Yes we are thinking on this" at bounding box center [590, 173] width 341 height 18
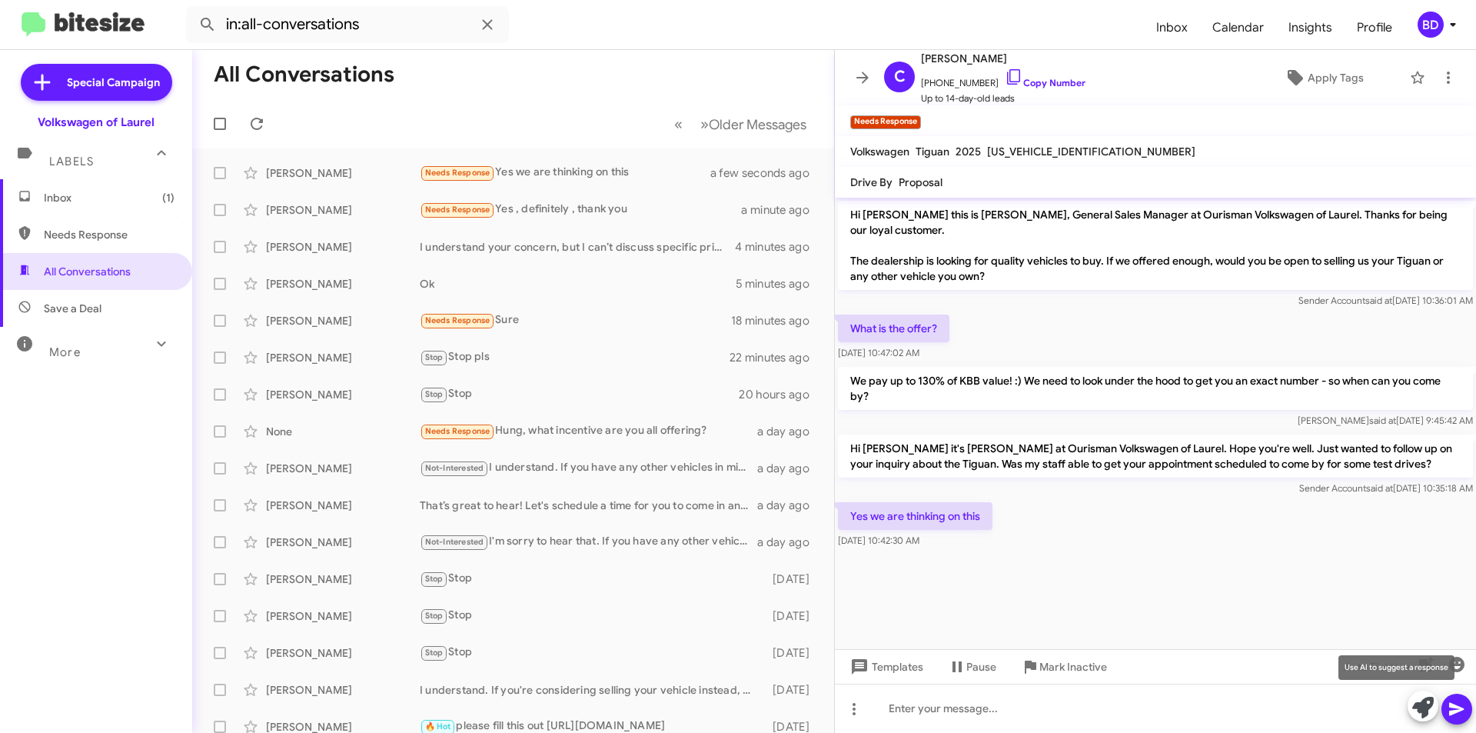
click at [1426, 707] on icon at bounding box center [1423, 708] width 22 height 22
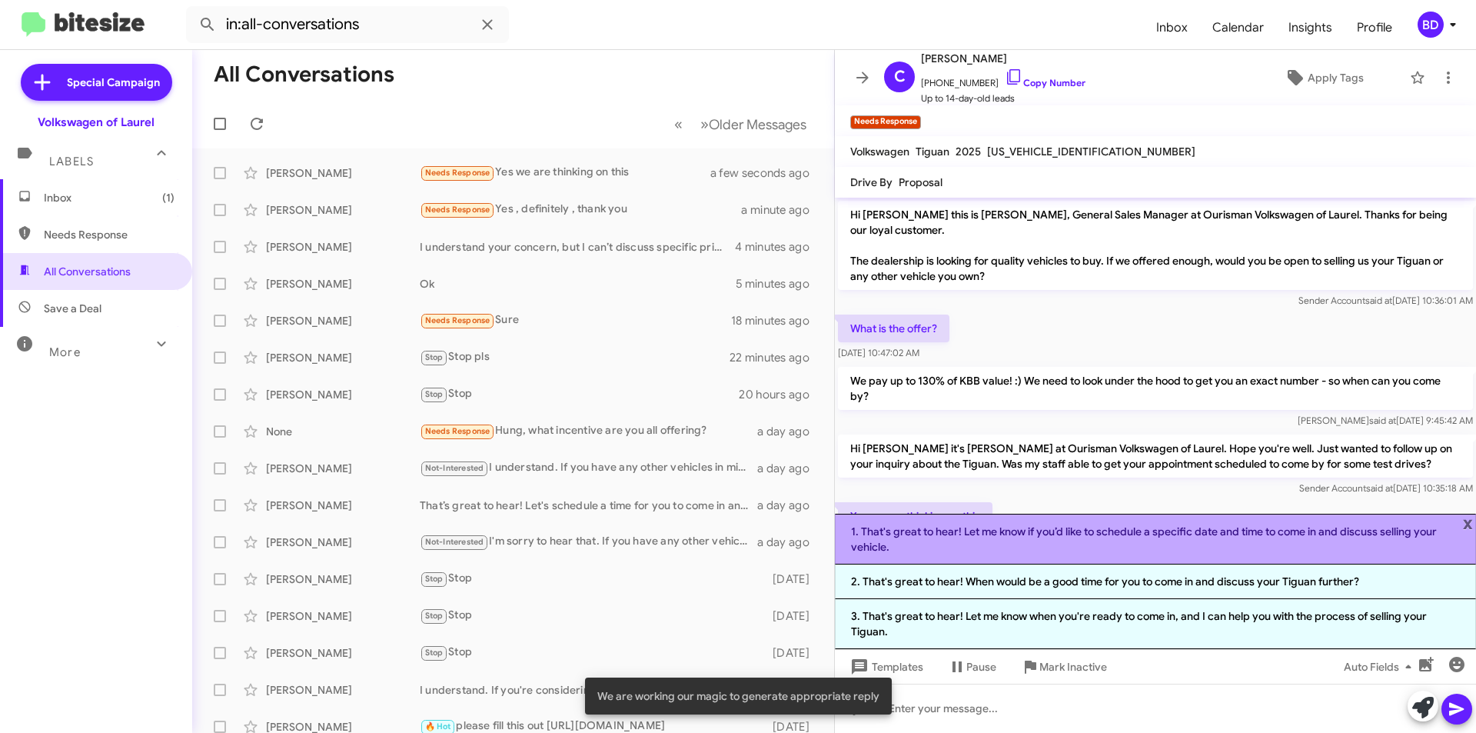
click at [1018, 534] on li "1. That's great to hear! Let me know if you’d like to schedule a specific date …" at bounding box center [1155, 539] width 641 height 51
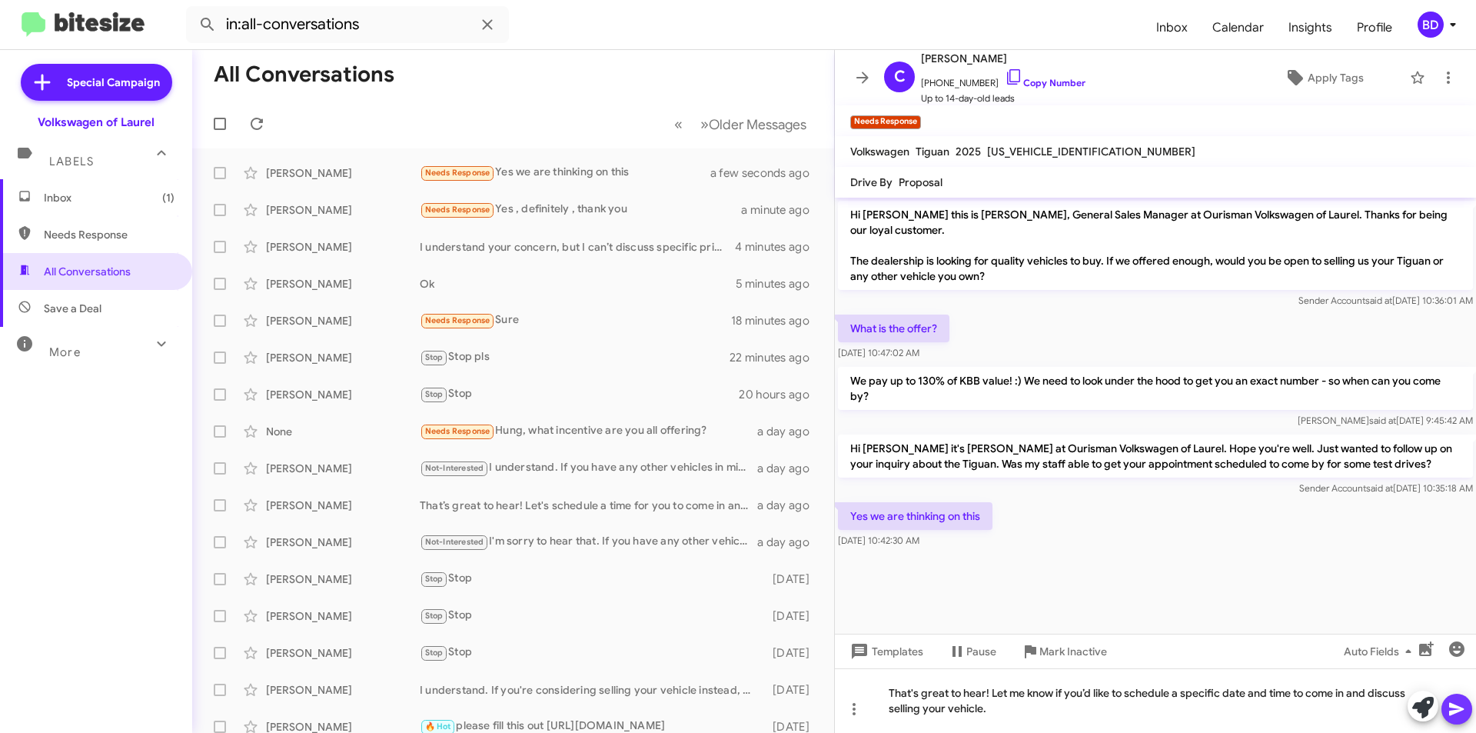
click at [1458, 707] on icon at bounding box center [1456, 709] width 15 height 13
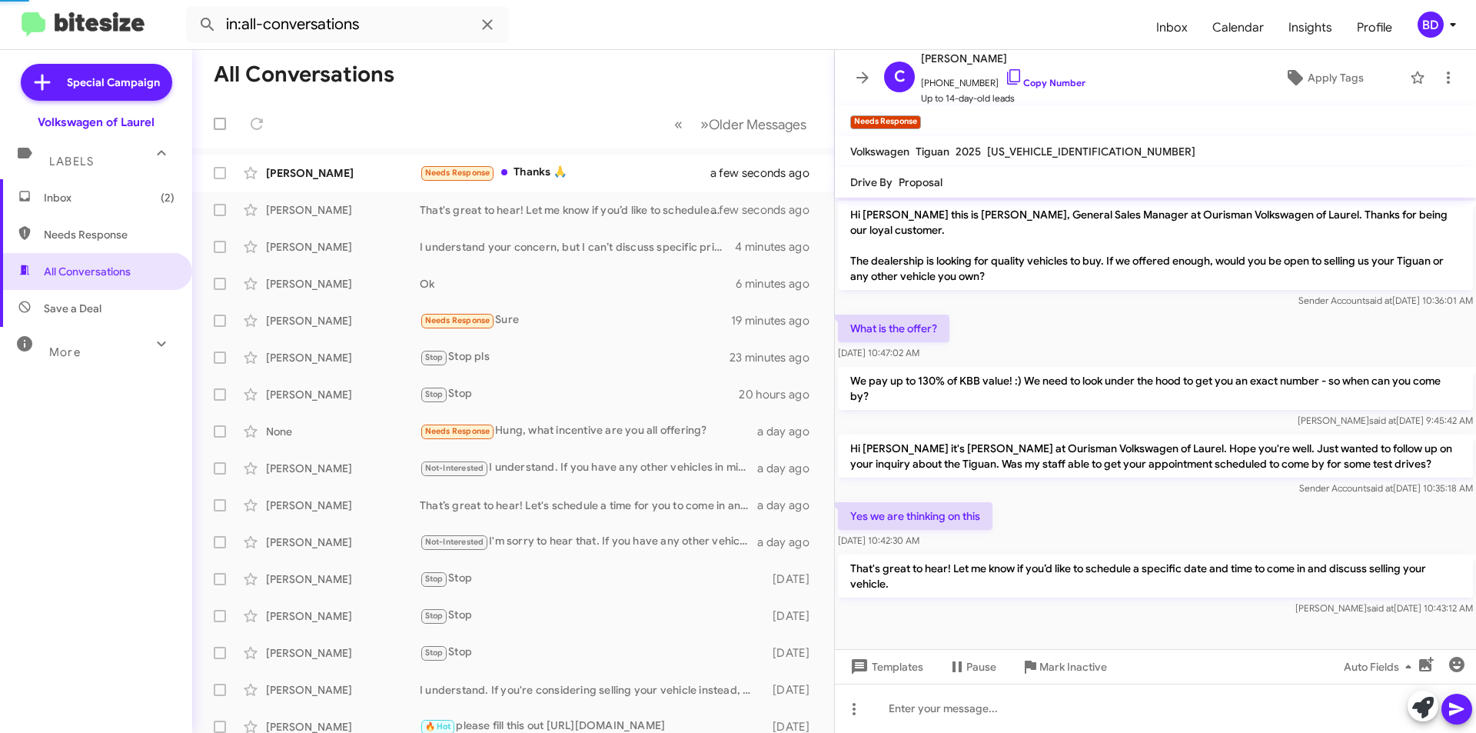
scroll to position [49, 0]
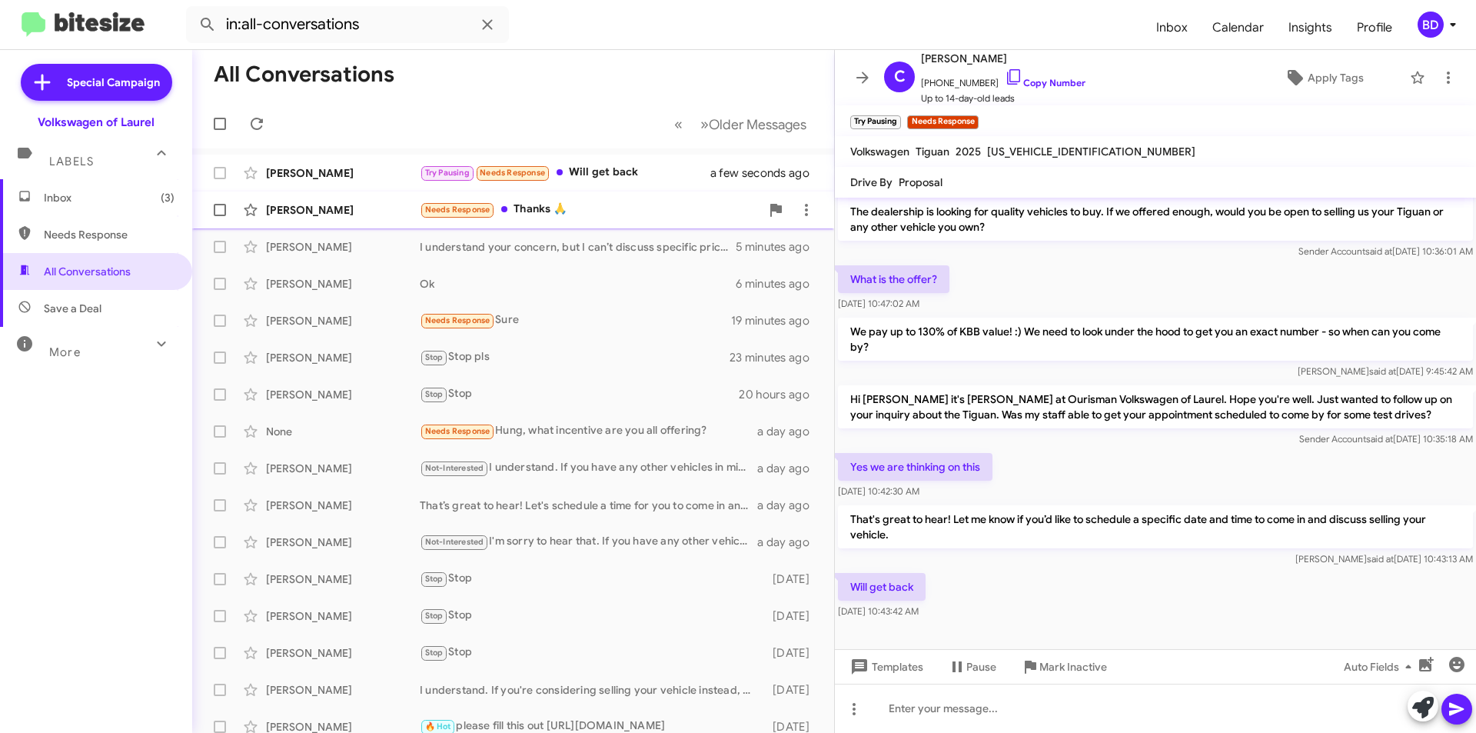
click at [592, 211] on div "Needs Response Thanks 🙏" at bounding box center [590, 210] width 341 height 18
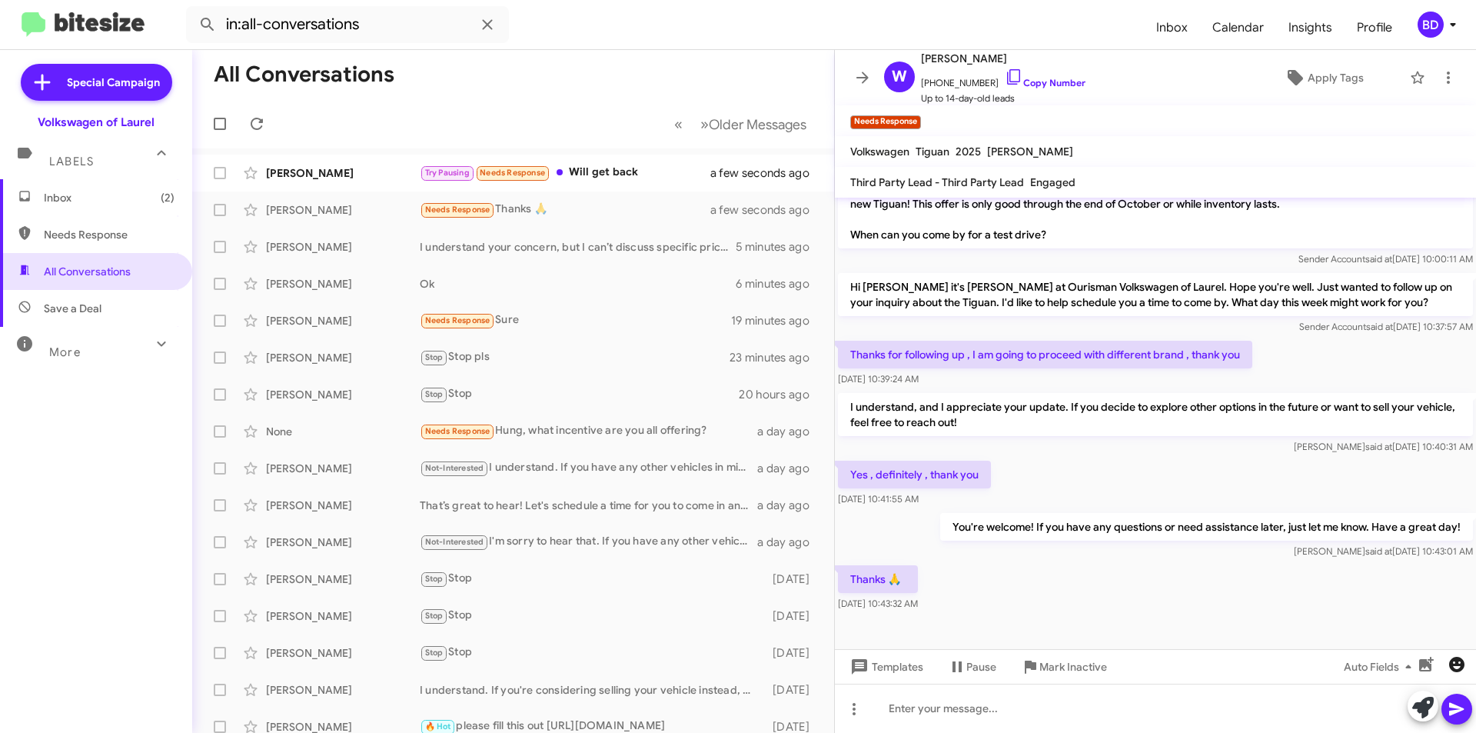
click at [1455, 667] on icon "button" at bounding box center [1457, 664] width 18 height 18
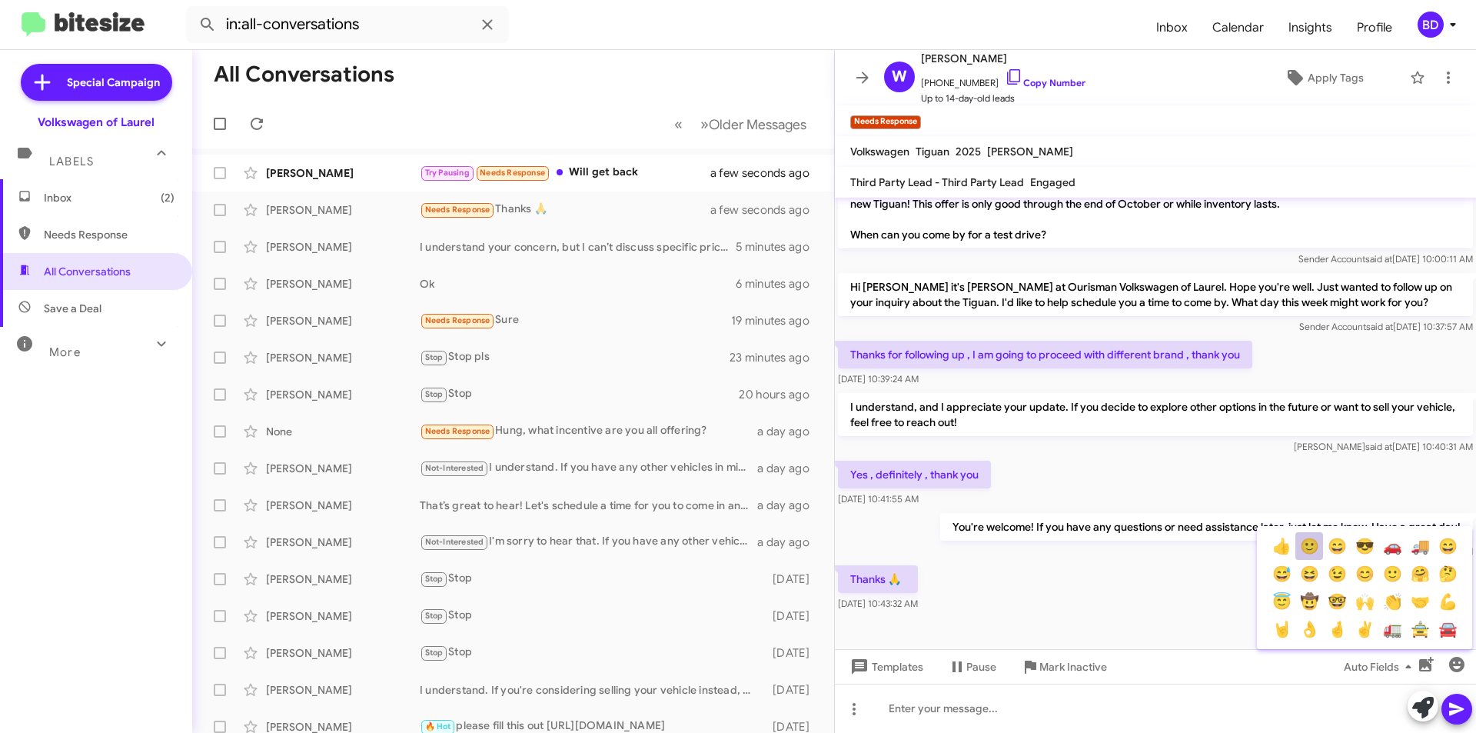
click at [1312, 550] on button "🙂" at bounding box center [1309, 546] width 28 height 28
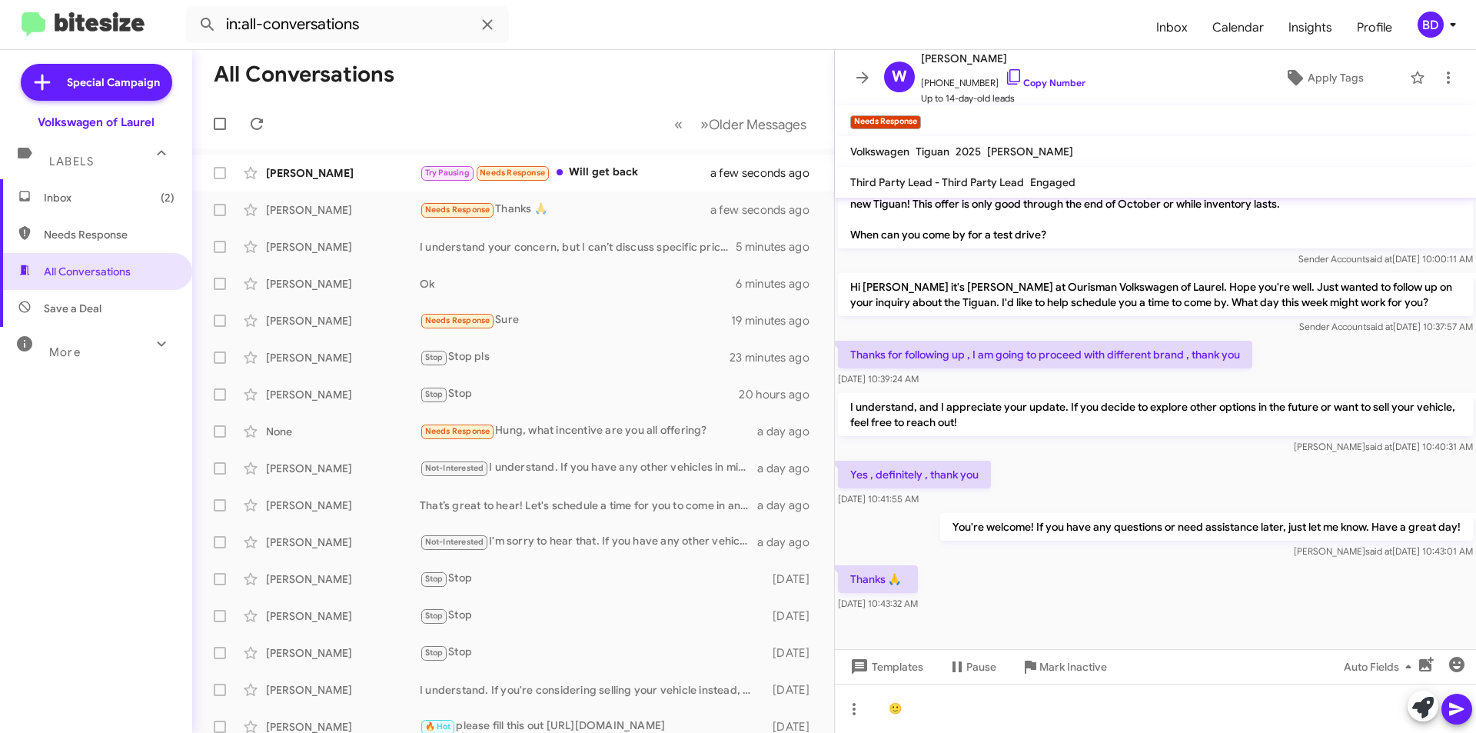
click at [1461, 712] on icon at bounding box center [1457, 709] width 18 height 18
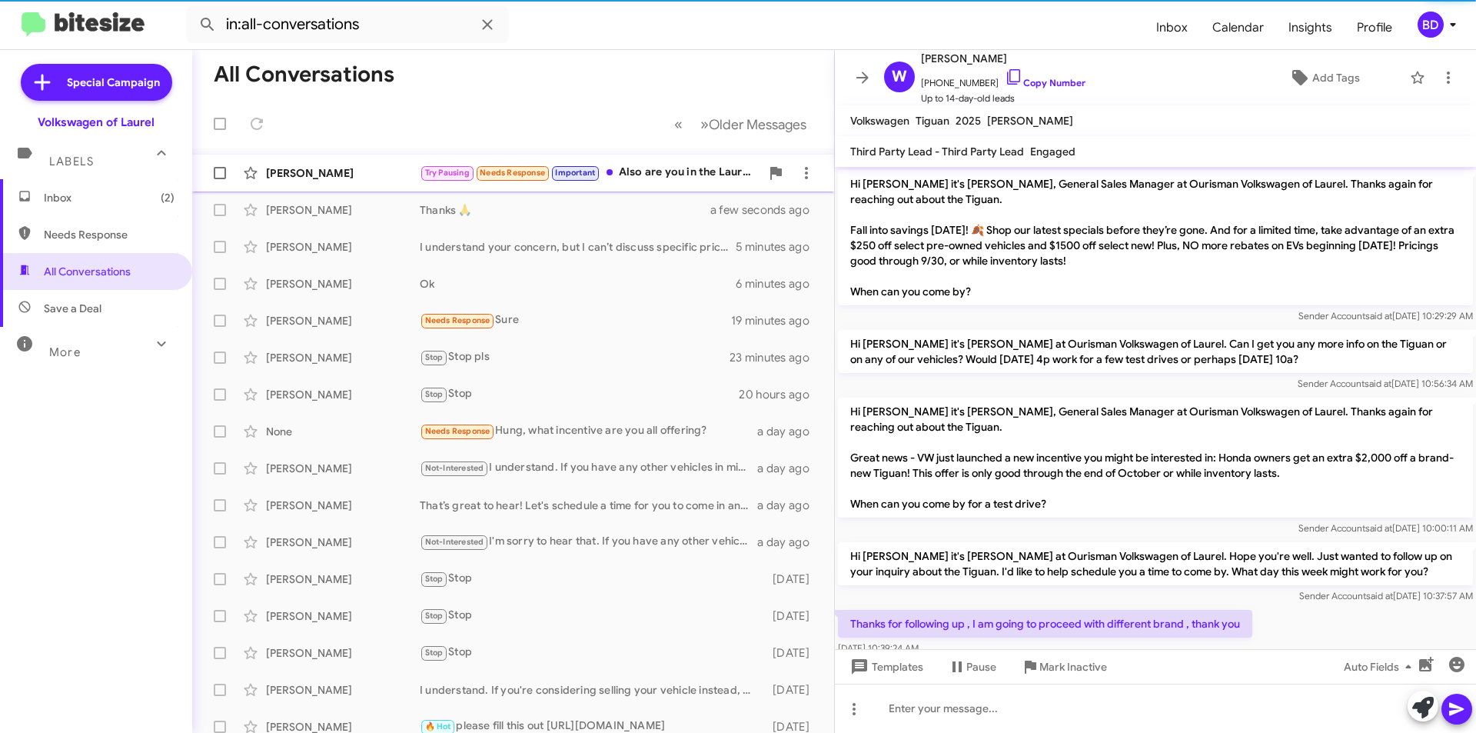
click at [594, 176] on span "Important" at bounding box center [575, 173] width 40 height 10
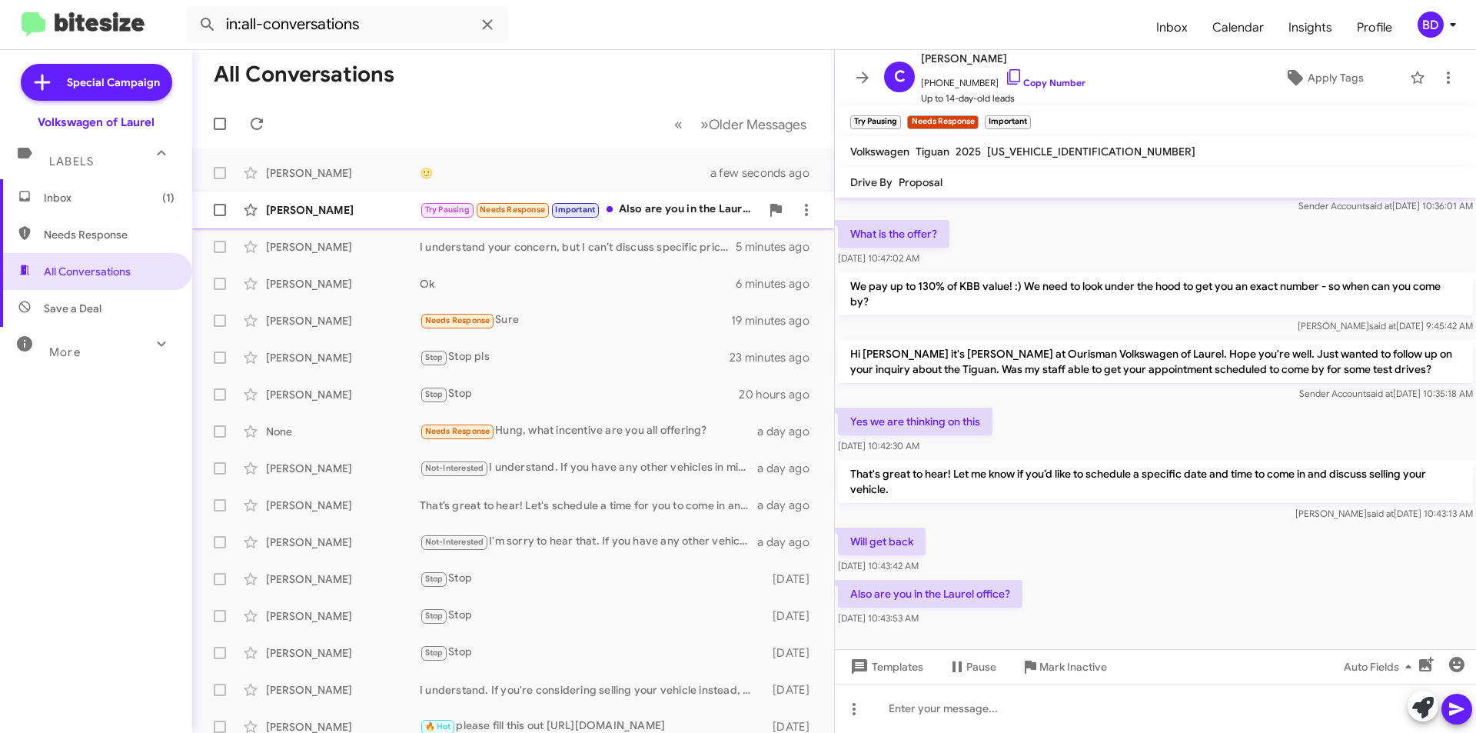
scroll to position [105, 0]
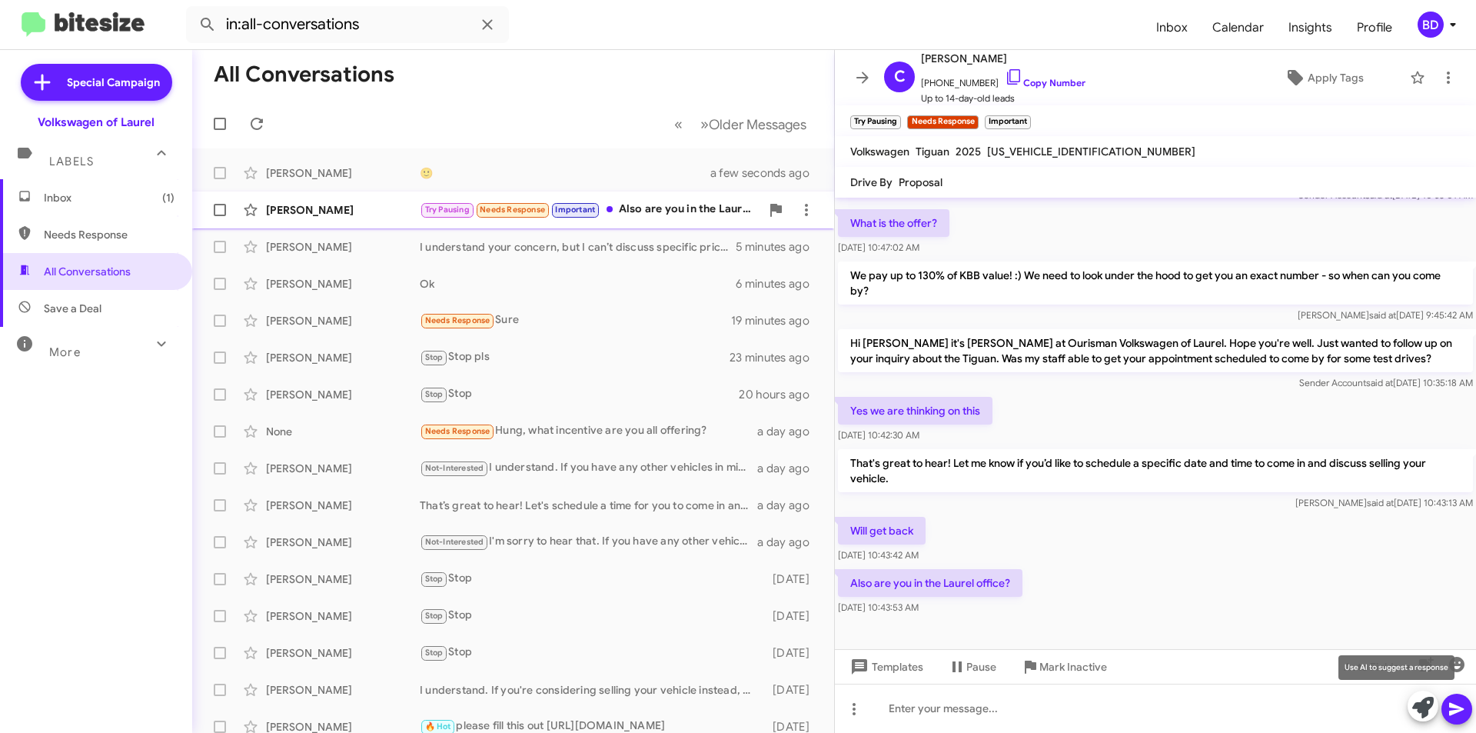
click at [1431, 710] on icon at bounding box center [1423, 708] width 22 height 22
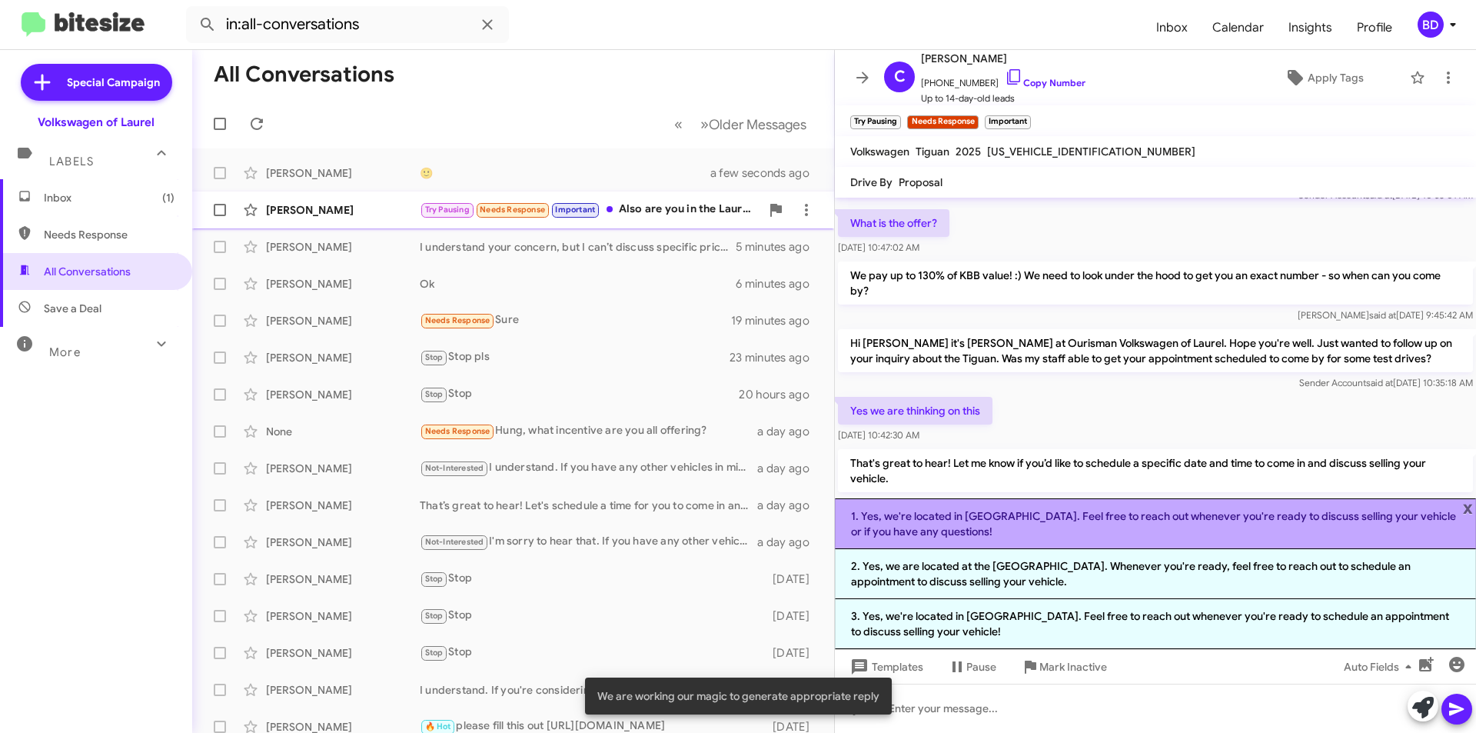
click at [1039, 527] on li "1. Yes, we're located in Laurel. Feel free to reach out whenever you're ready t…" at bounding box center [1155, 523] width 641 height 51
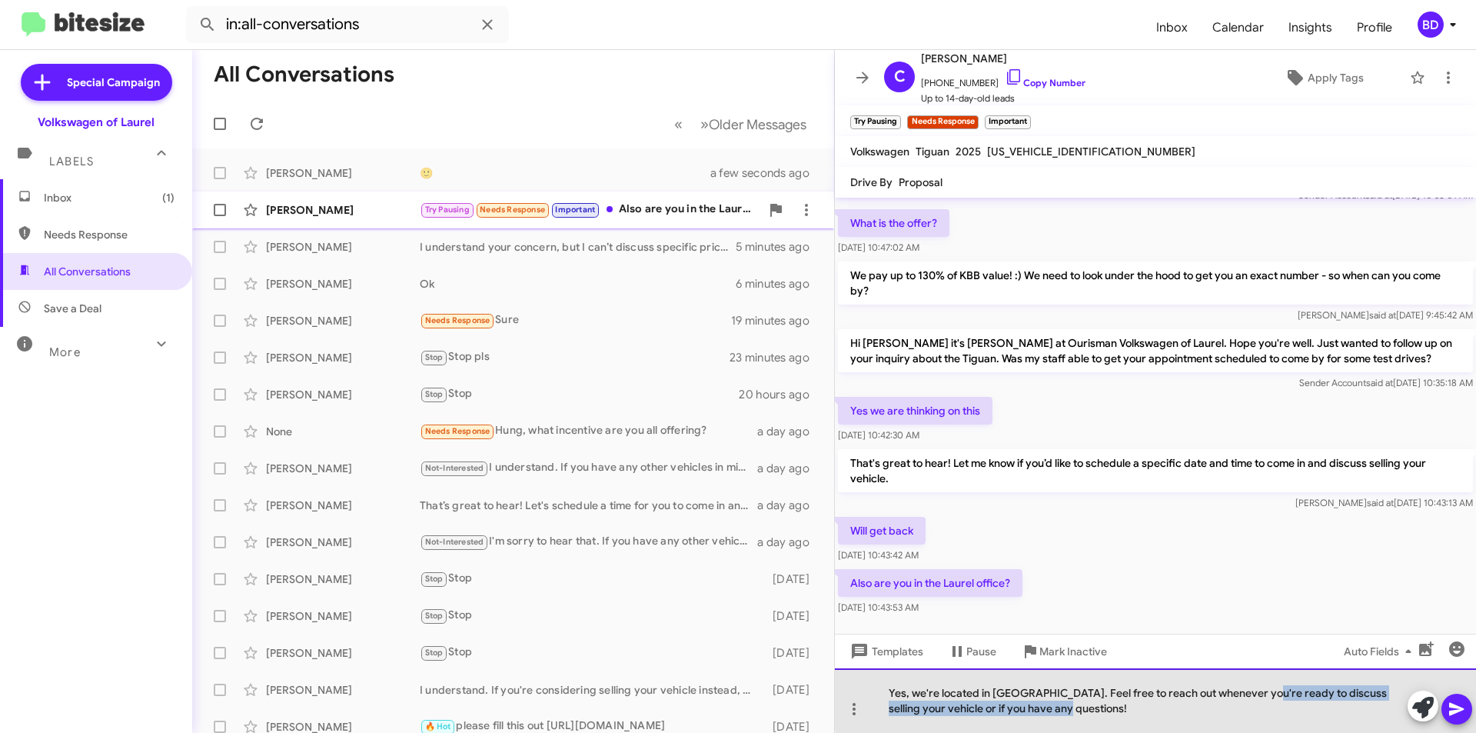
drag, startPoint x: 1253, startPoint y: 693, endPoint x: 1267, endPoint y: 705, distance: 18.5
click at [1267, 705] on div "Yes, we're located in Laurel. Feel free to reach out whenever you're ready to d…" at bounding box center [1155, 700] width 641 height 65
click at [1260, 708] on div "Yes, we're located in Laurel. Feel free to reach out whenever you're ready to d…" at bounding box center [1155, 700] width 641 height 65
drag, startPoint x: 1262, startPoint y: 709, endPoint x: 1249, endPoint y: 710, distance: 13.2
click at [1263, 710] on div "Yes, we're located in Laurel. Feel free to reach out whenever you're ready to d…" at bounding box center [1155, 700] width 641 height 65
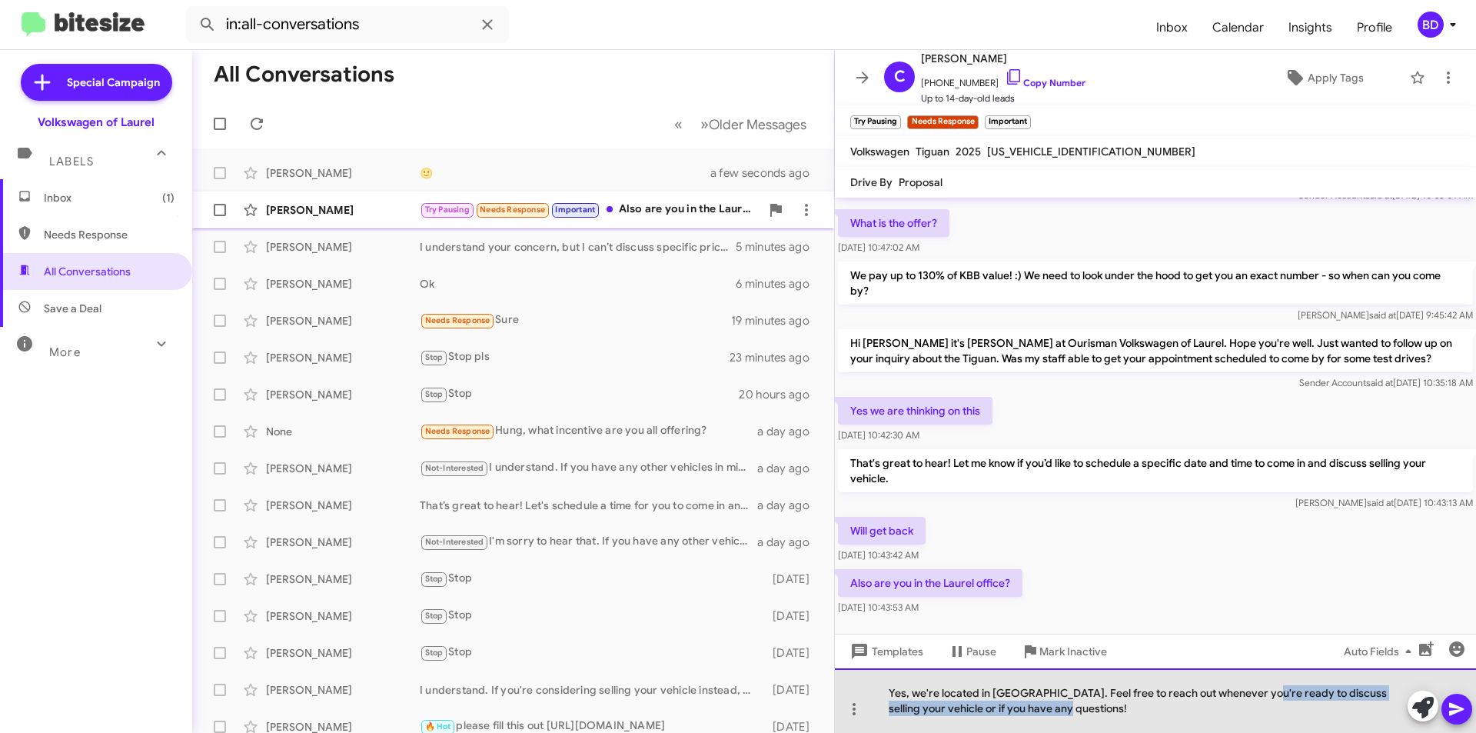
click at [1236, 706] on div "Yes, we're located in Laurel. Feel free to reach out whenever you're ready to d…" at bounding box center [1155, 700] width 641 height 65
click at [1224, 690] on div "Yes, we're located in Laurel. Feel free to reach out whenever you're ready to d…" at bounding box center [1155, 700] width 641 height 65
drag, startPoint x: 1252, startPoint y: 693, endPoint x: 1408, endPoint y: 687, distance: 157.0
click at [1408, 687] on div "Yes, we're located in Laurel. Feel free to reach out whenever you're ready to d…" at bounding box center [1155, 700] width 641 height 65
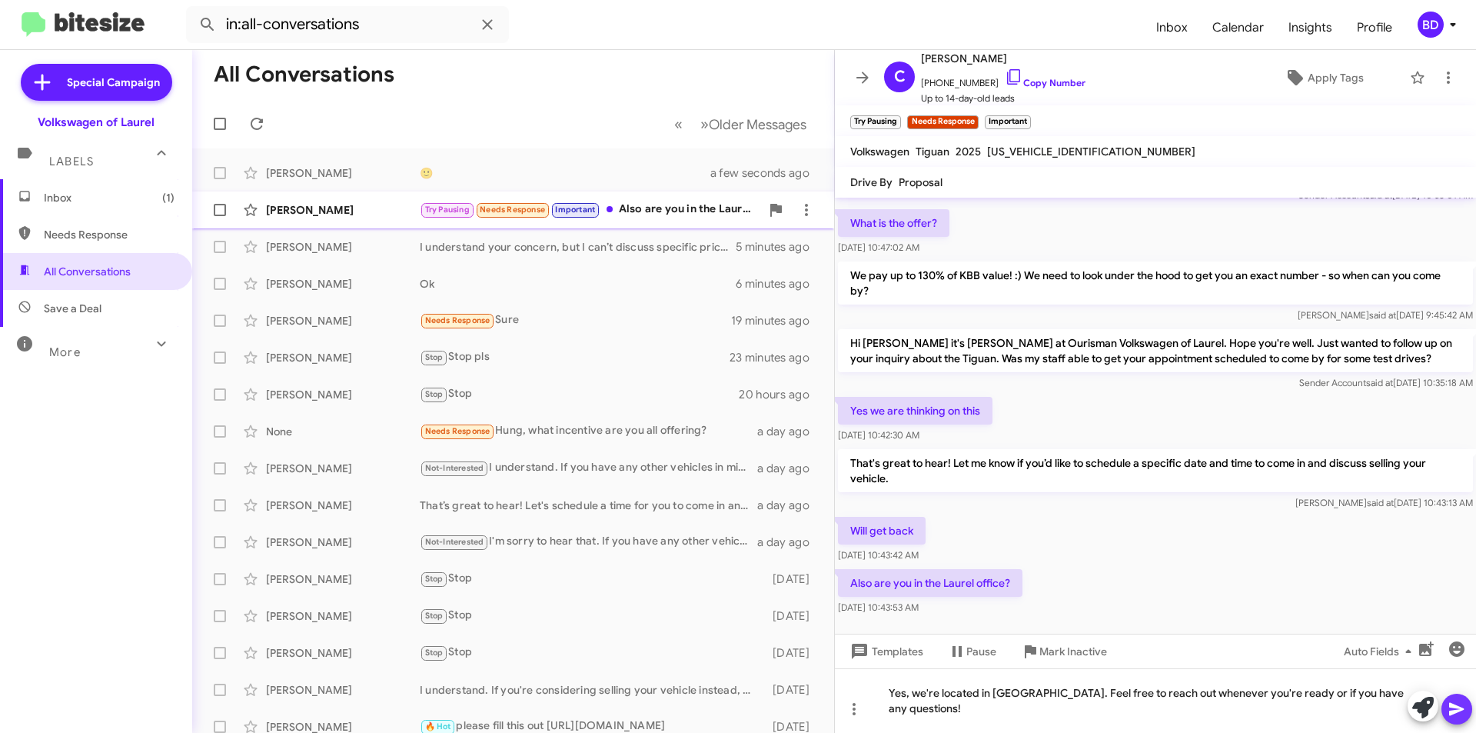
click at [1460, 708] on icon at bounding box center [1456, 709] width 15 height 13
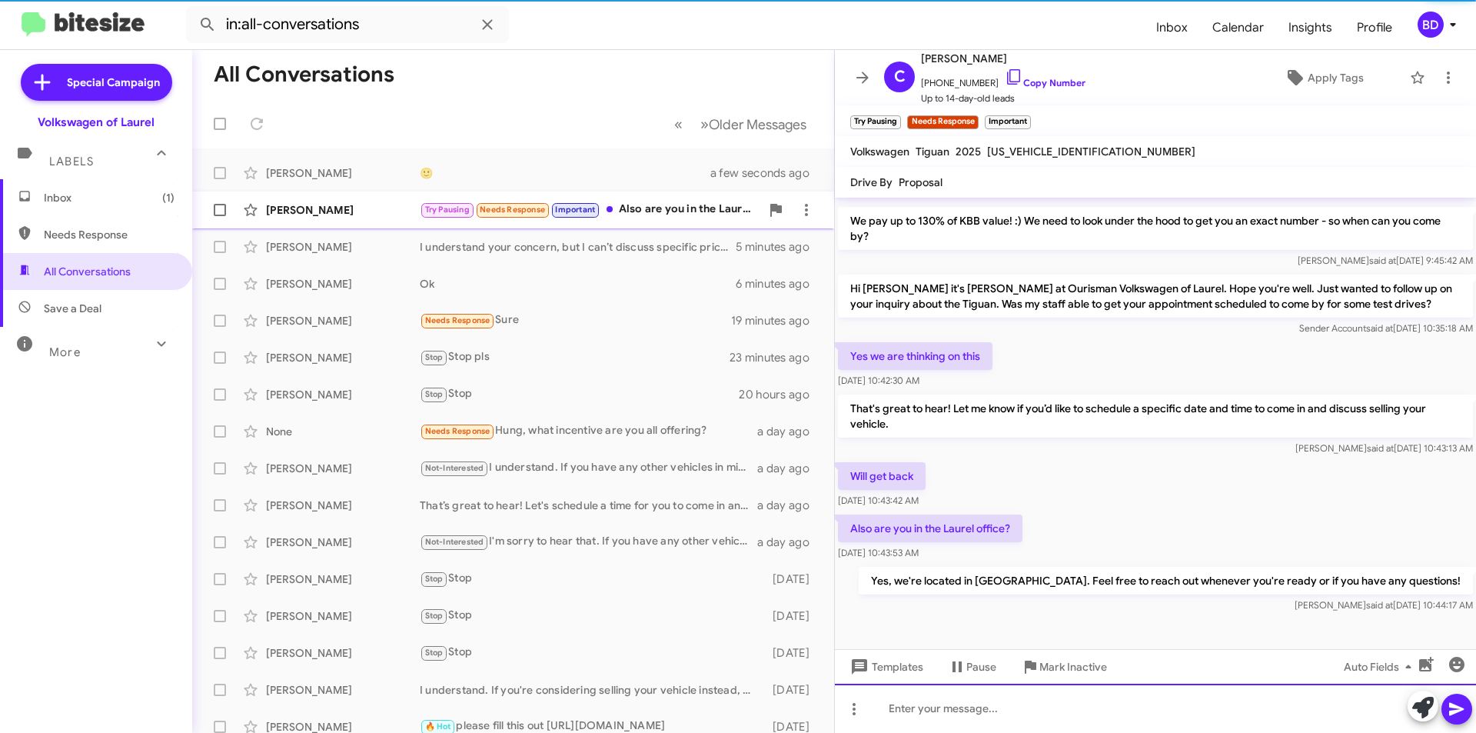
scroll to position [161, 0]
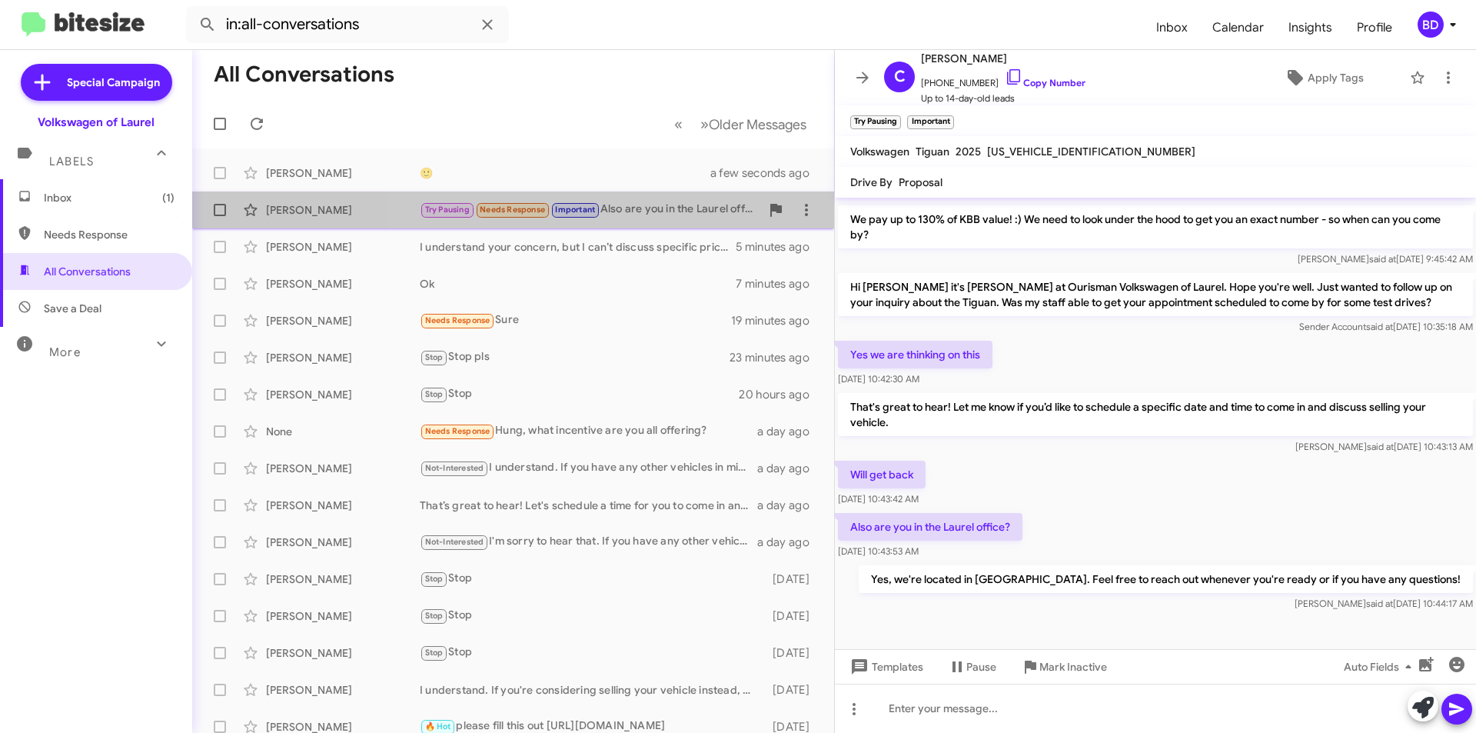
click at [670, 208] on div "Try Pausing Needs Response Important Also are you in the Laurel office?" at bounding box center [590, 210] width 341 height 18
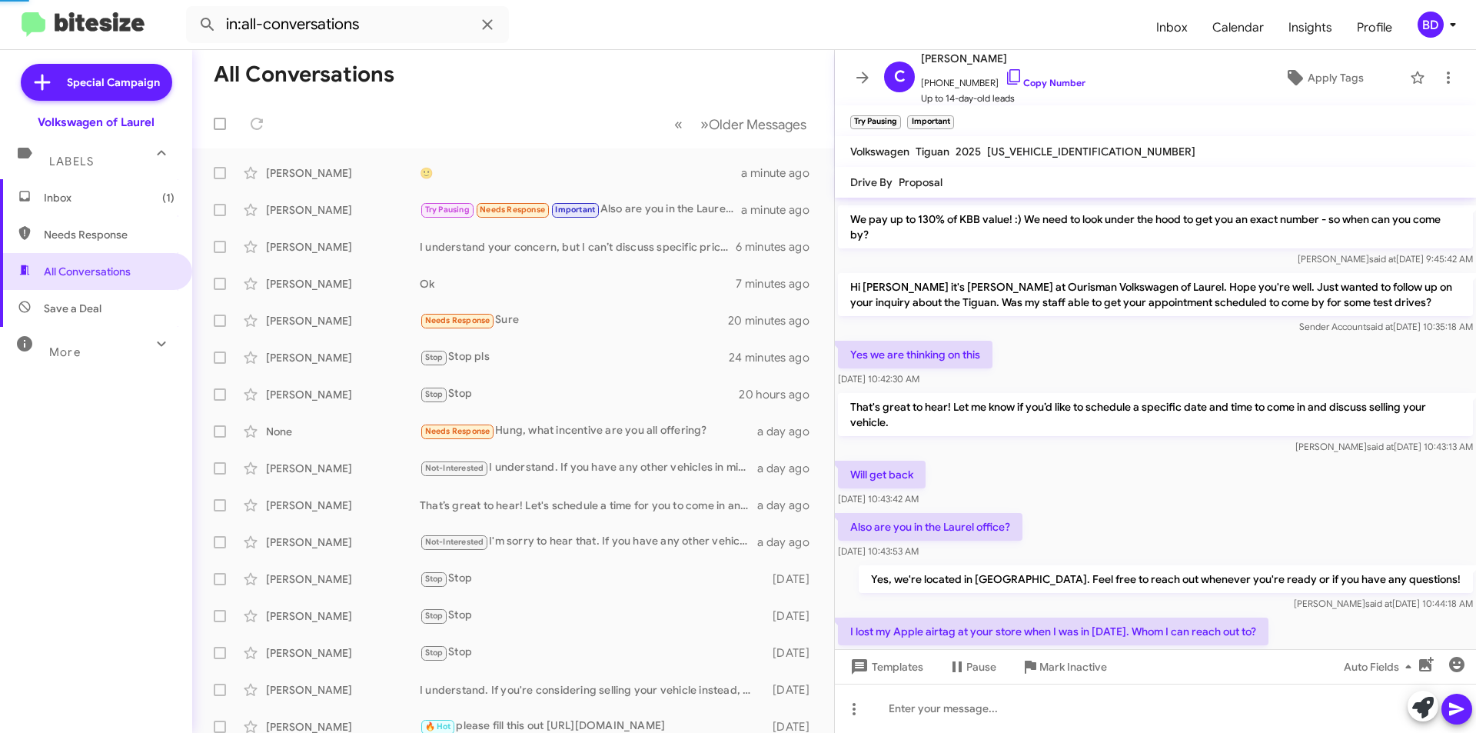
scroll to position [0, 0]
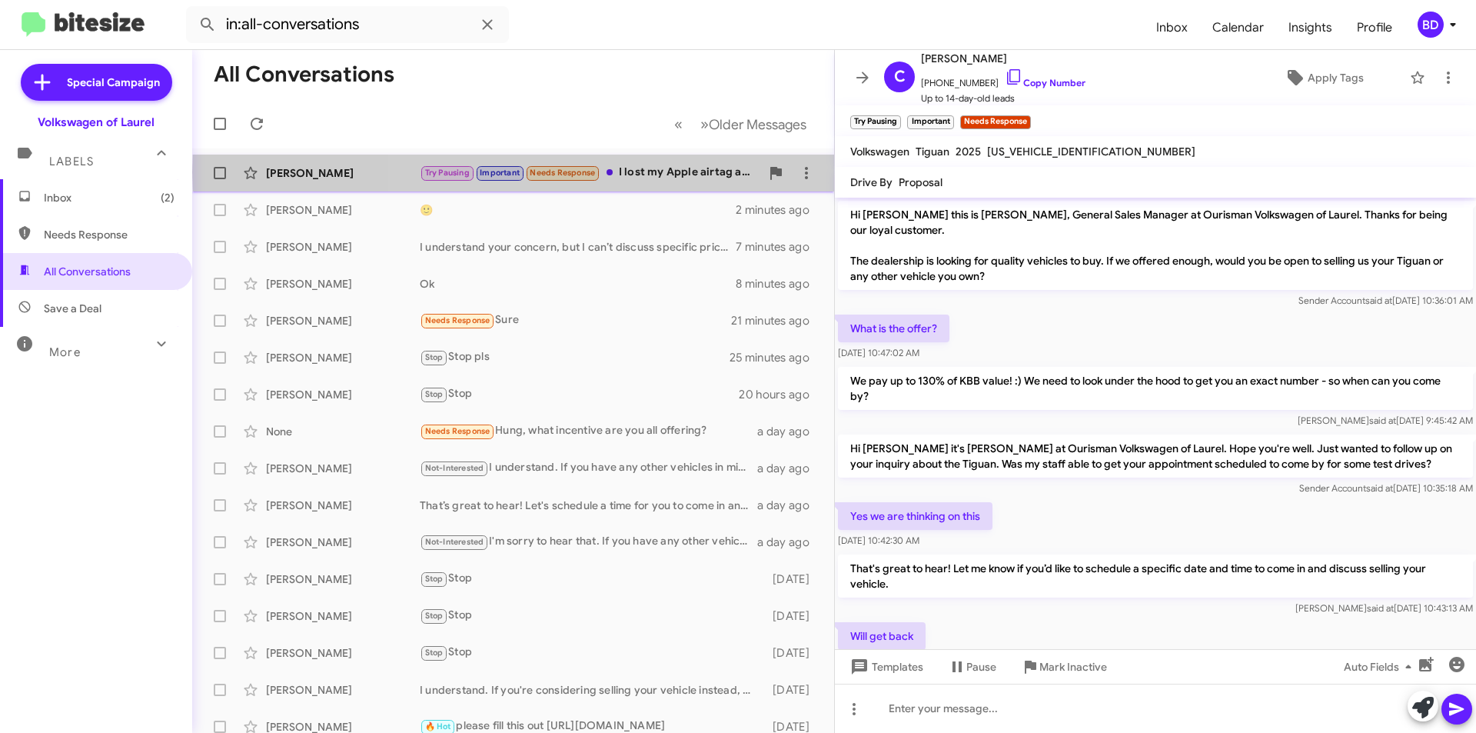
click at [682, 172] on div "Try Pausing Important Needs Response I lost my Apple airtag at your store when …" at bounding box center [590, 173] width 341 height 18
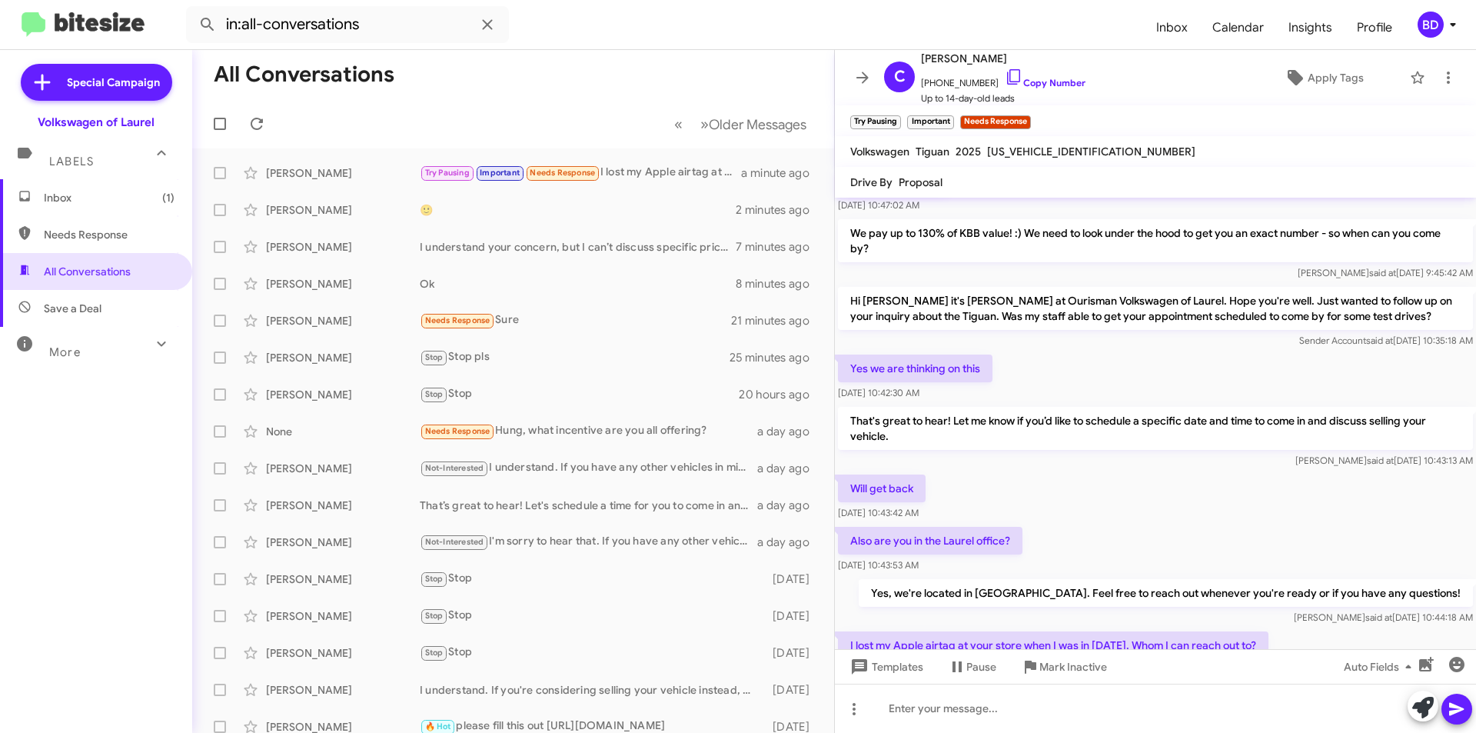
scroll to position [218, 0]
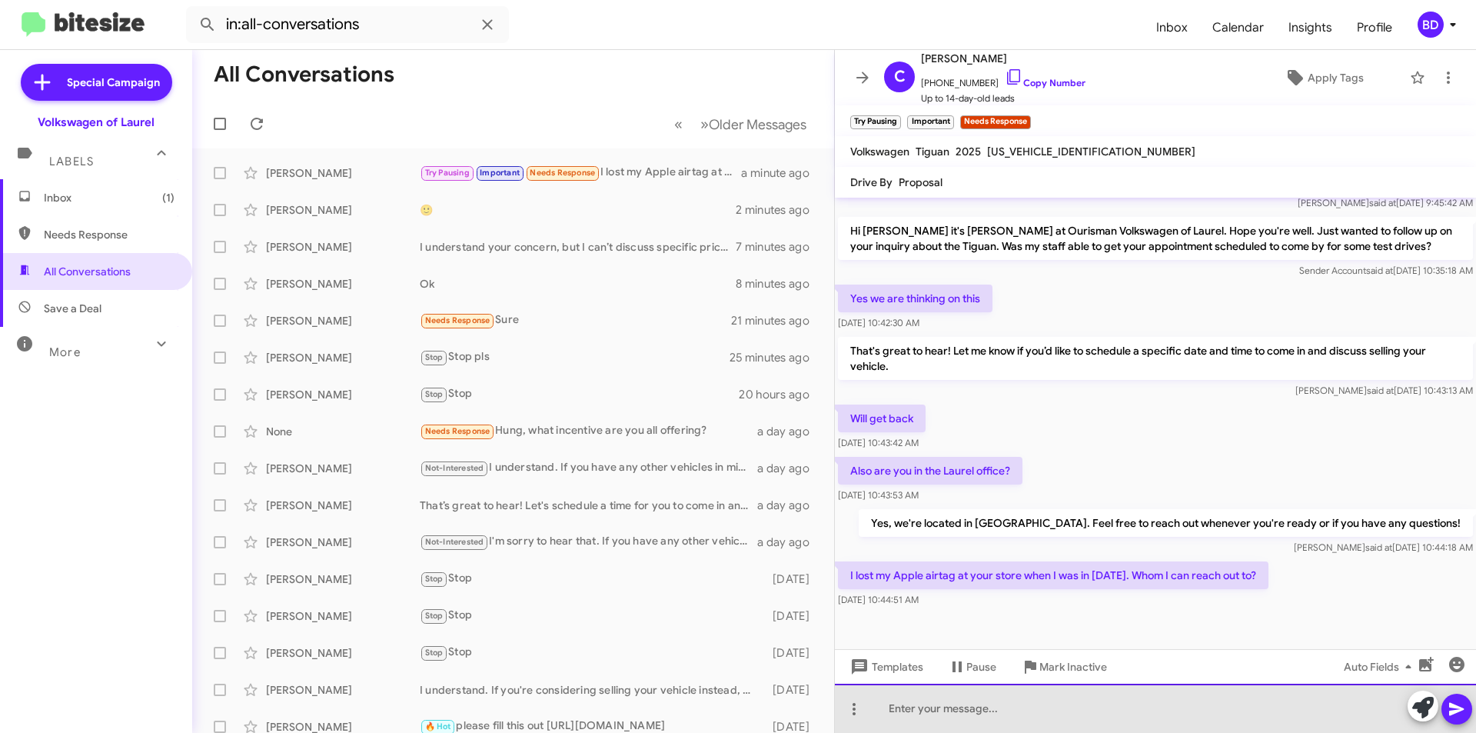
click at [940, 710] on div at bounding box center [1155, 707] width 641 height 49
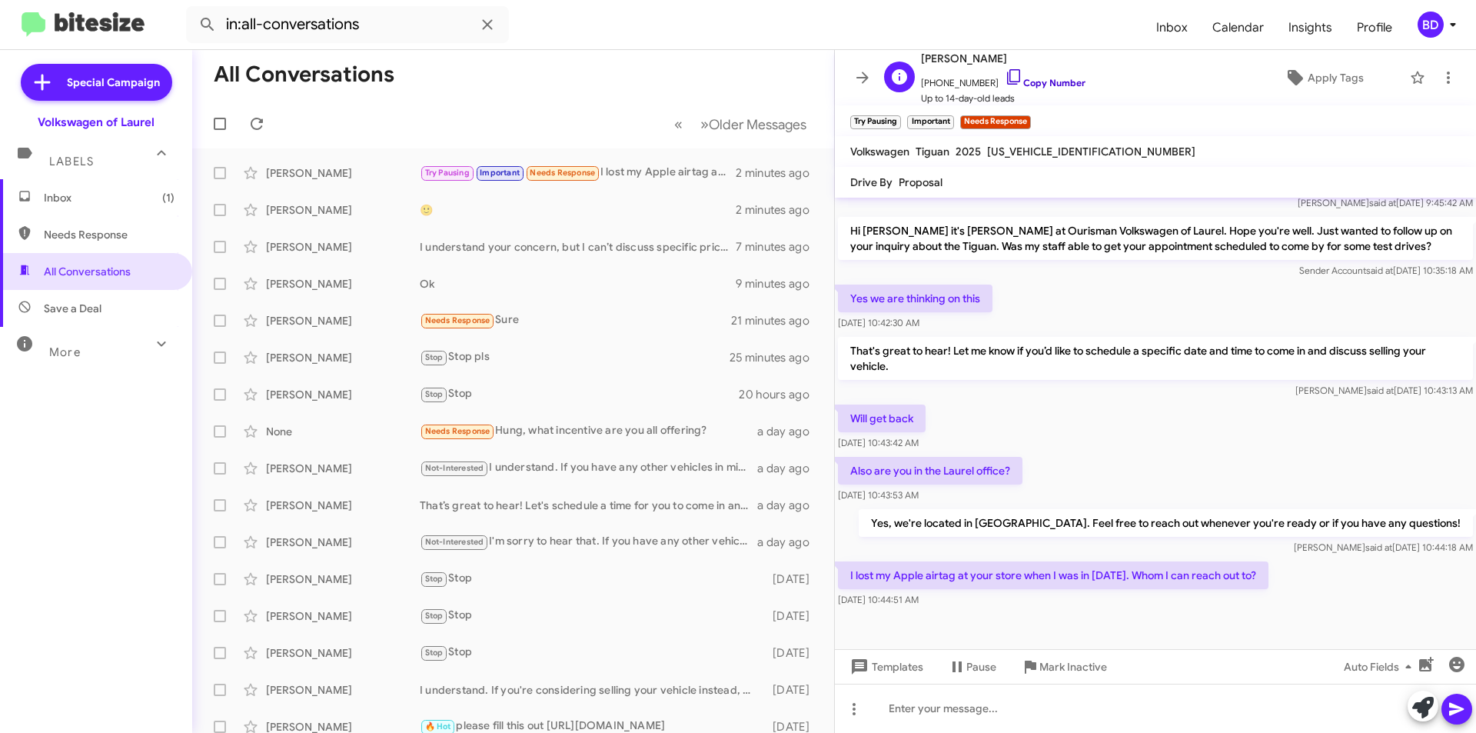
click at [1039, 78] on link "Copy Number" at bounding box center [1045, 83] width 81 height 12
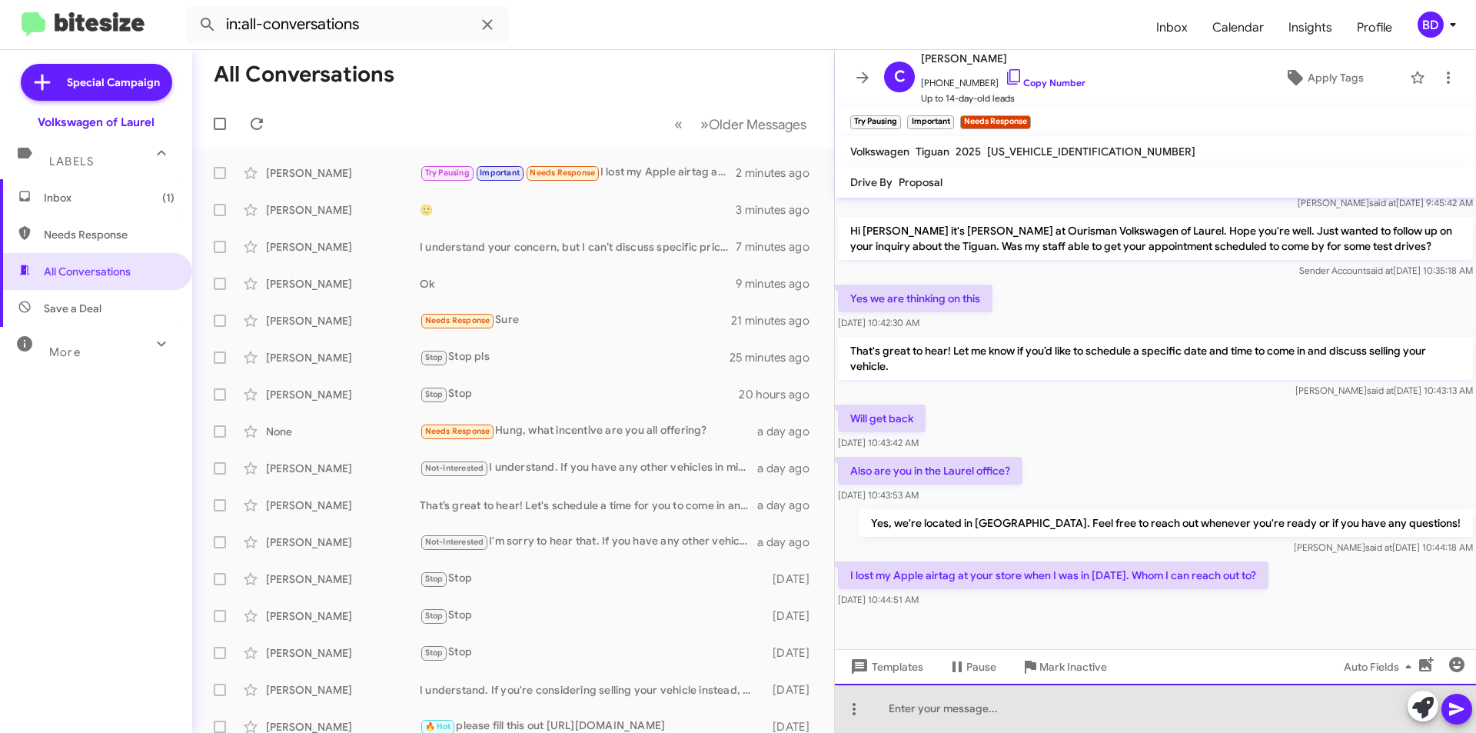
click at [931, 703] on div at bounding box center [1155, 707] width 641 height 49
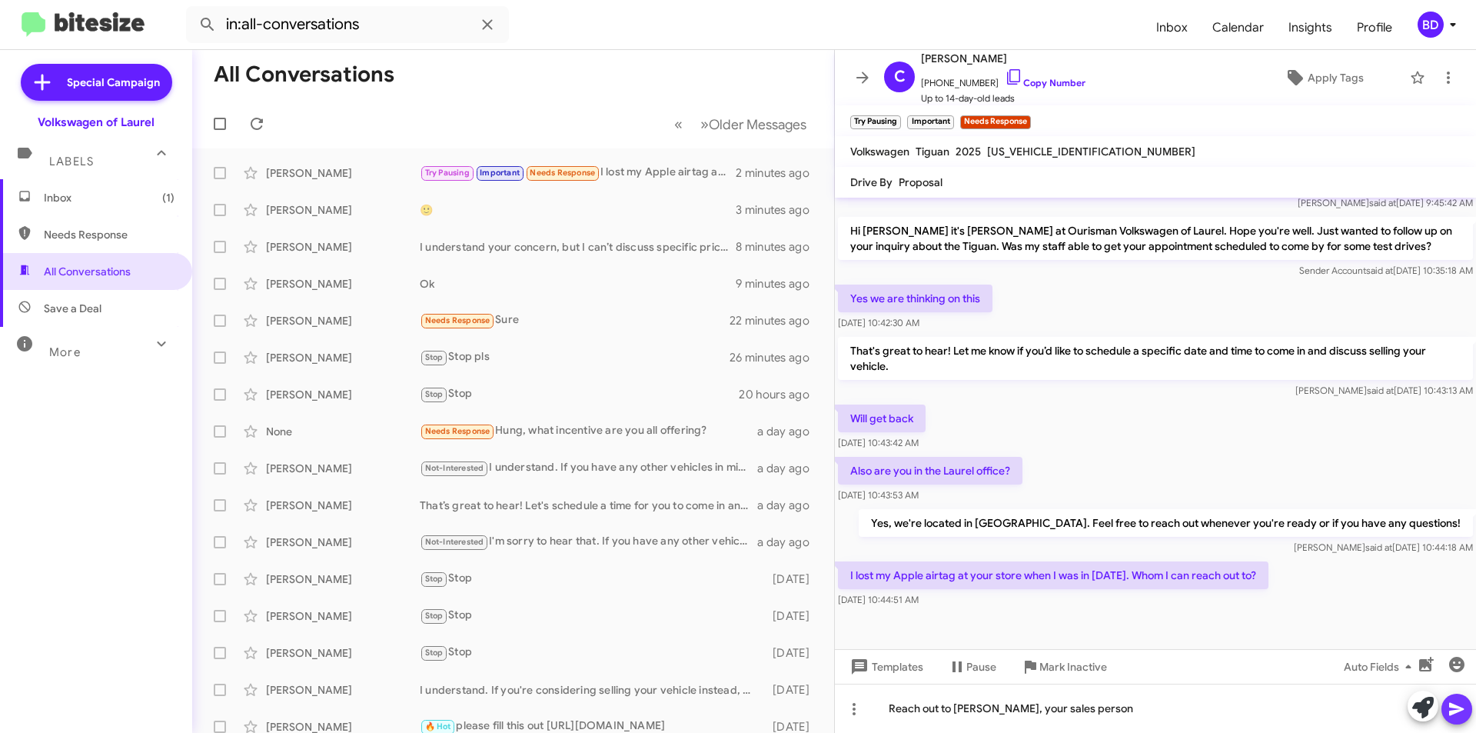
click at [1457, 714] on icon at bounding box center [1457, 709] width 18 height 18
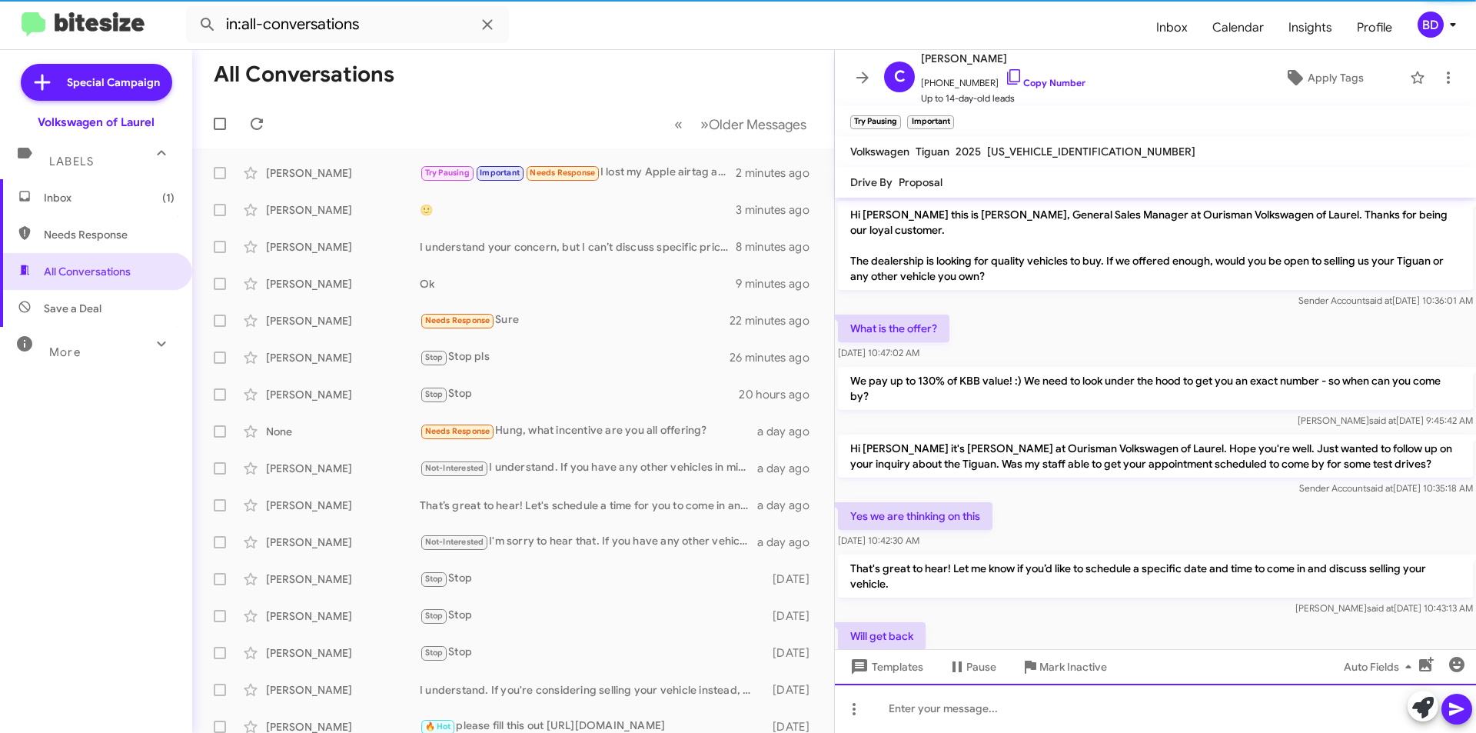
scroll to position [274, 0]
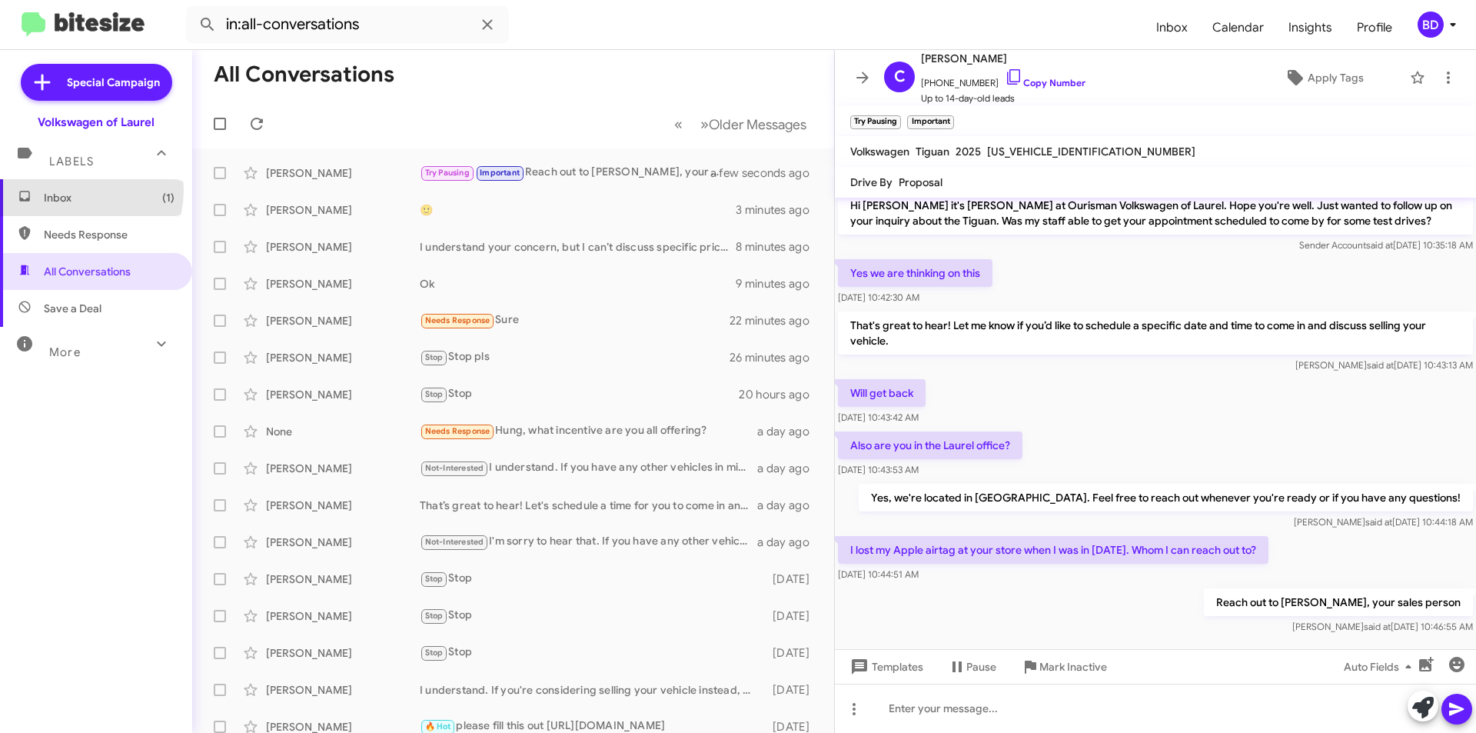
click at [72, 190] on span "Inbox (1)" at bounding box center [109, 197] width 131 height 15
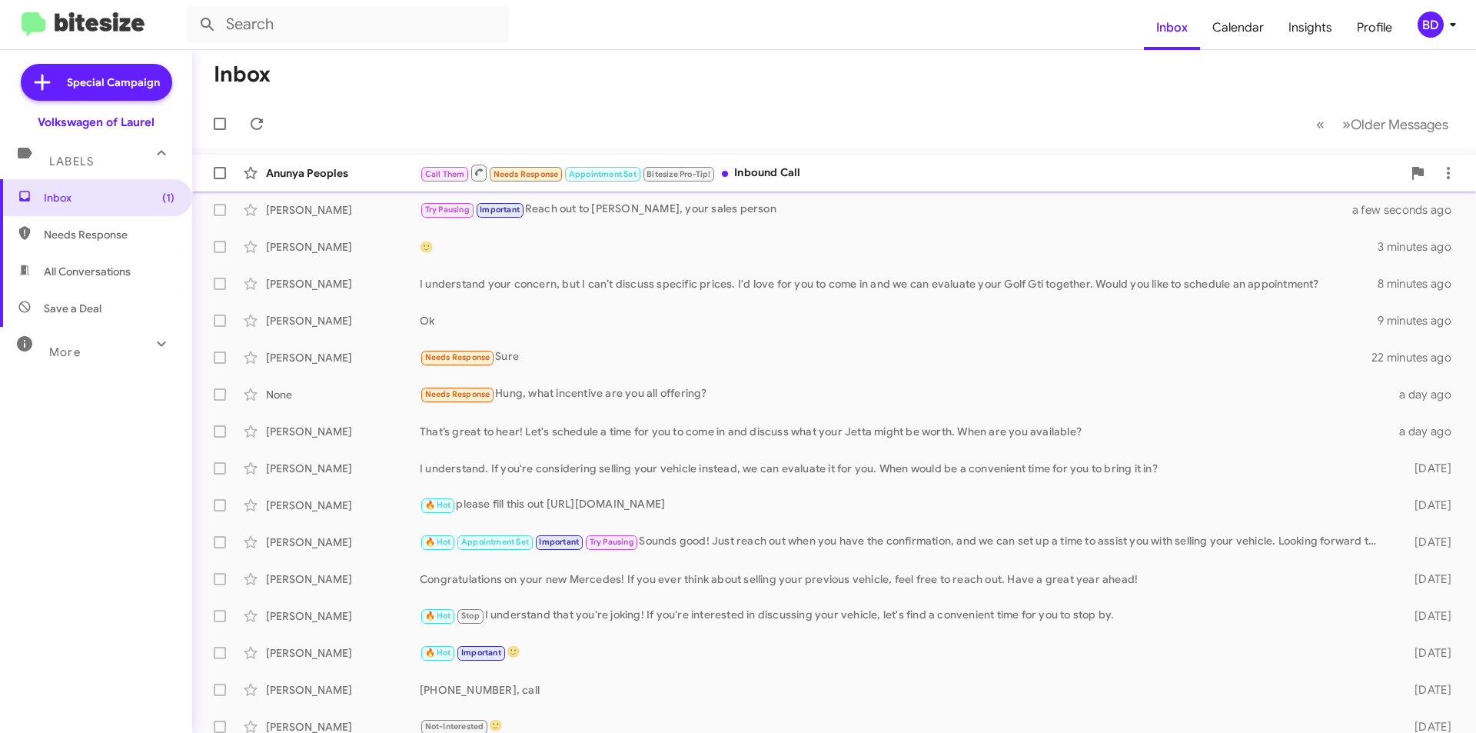
click at [818, 164] on div "Call Them Needs Response Appointment Set Bitesize Pro-Tip! Inbound Call" at bounding box center [911, 172] width 983 height 19
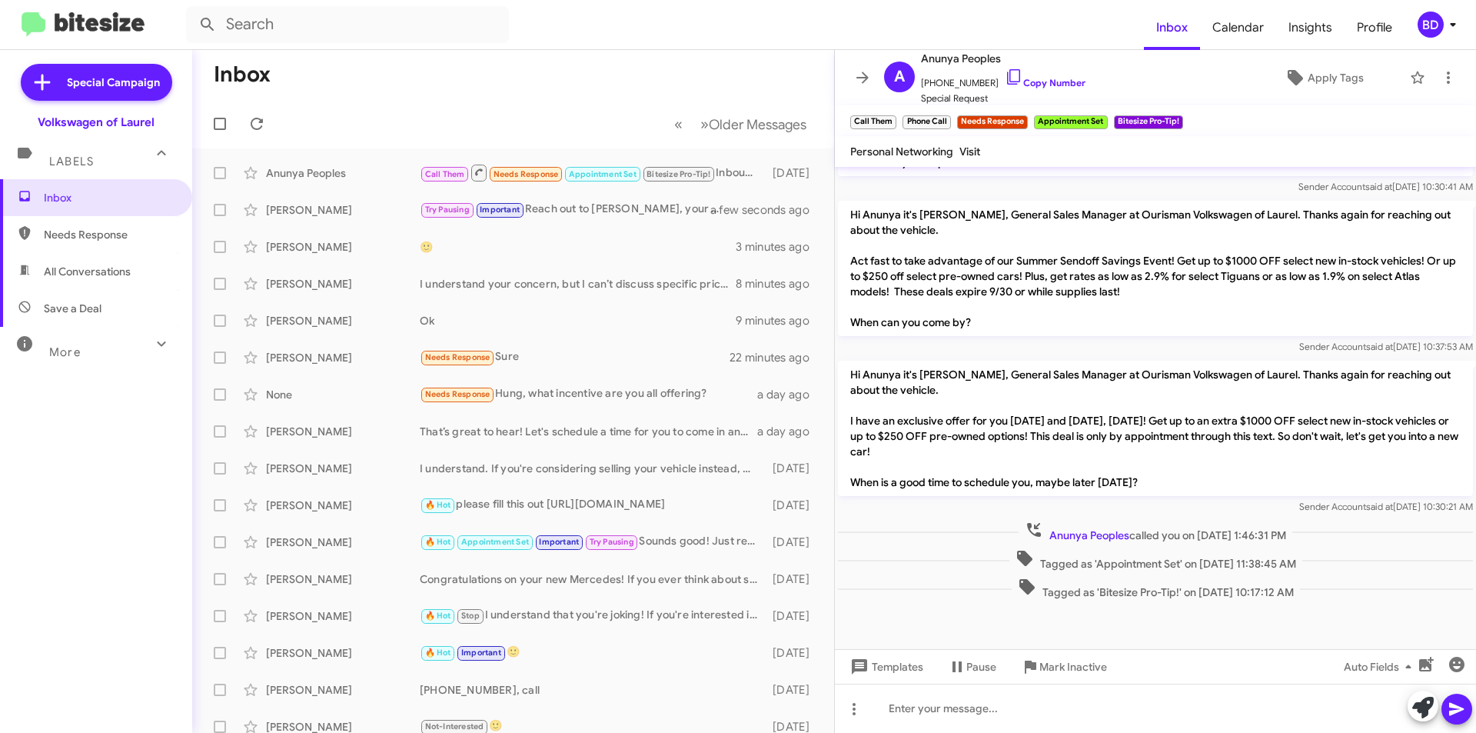
scroll to position [781, 0]
drag, startPoint x: 81, startPoint y: 278, endPoint x: 95, endPoint y: 281, distance: 14.2
click at [81, 277] on span "All Conversations" at bounding box center [87, 271] width 87 height 15
type input "in:all-conversations"
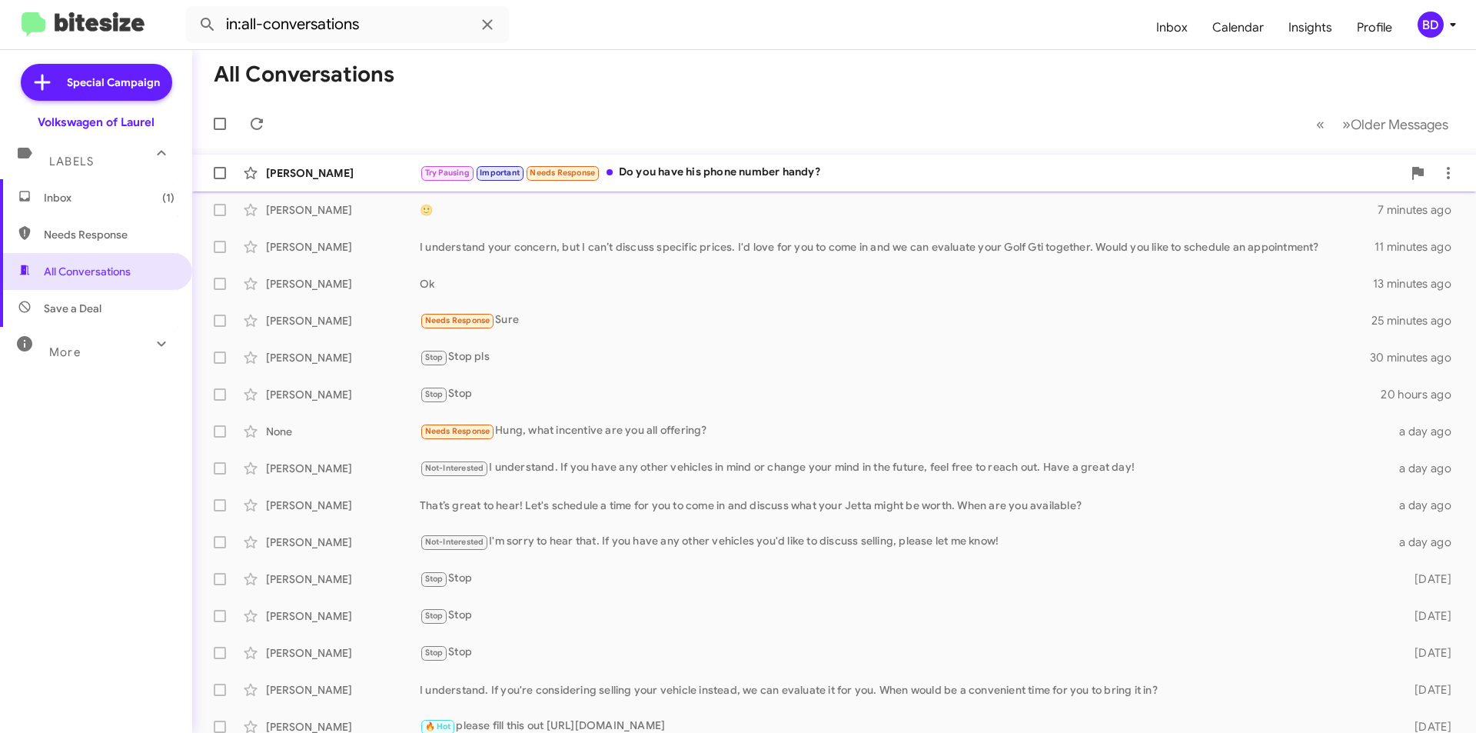
click at [761, 174] on div "Try Pausing Important Needs Response Do you have his phone number handy?" at bounding box center [911, 173] width 983 height 18
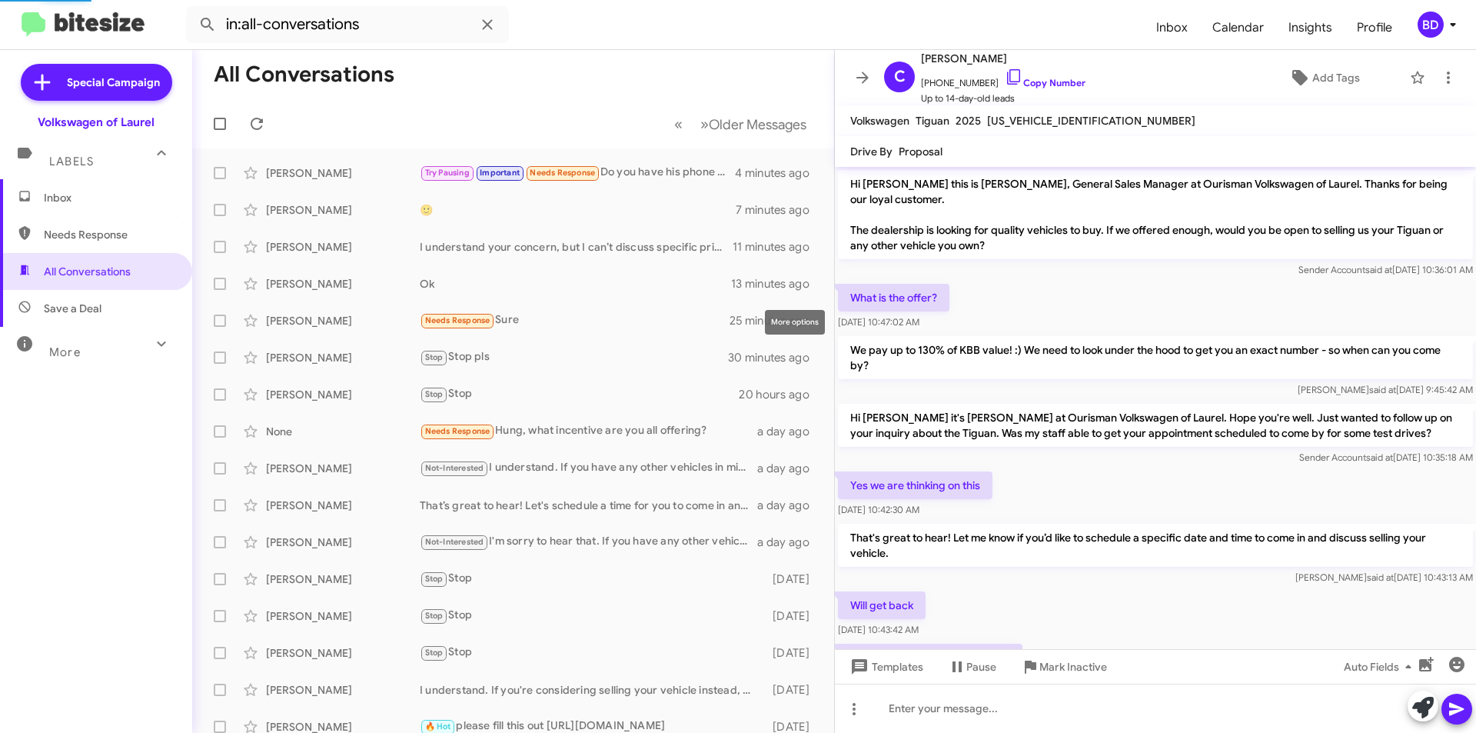
scroll to position [299, 0]
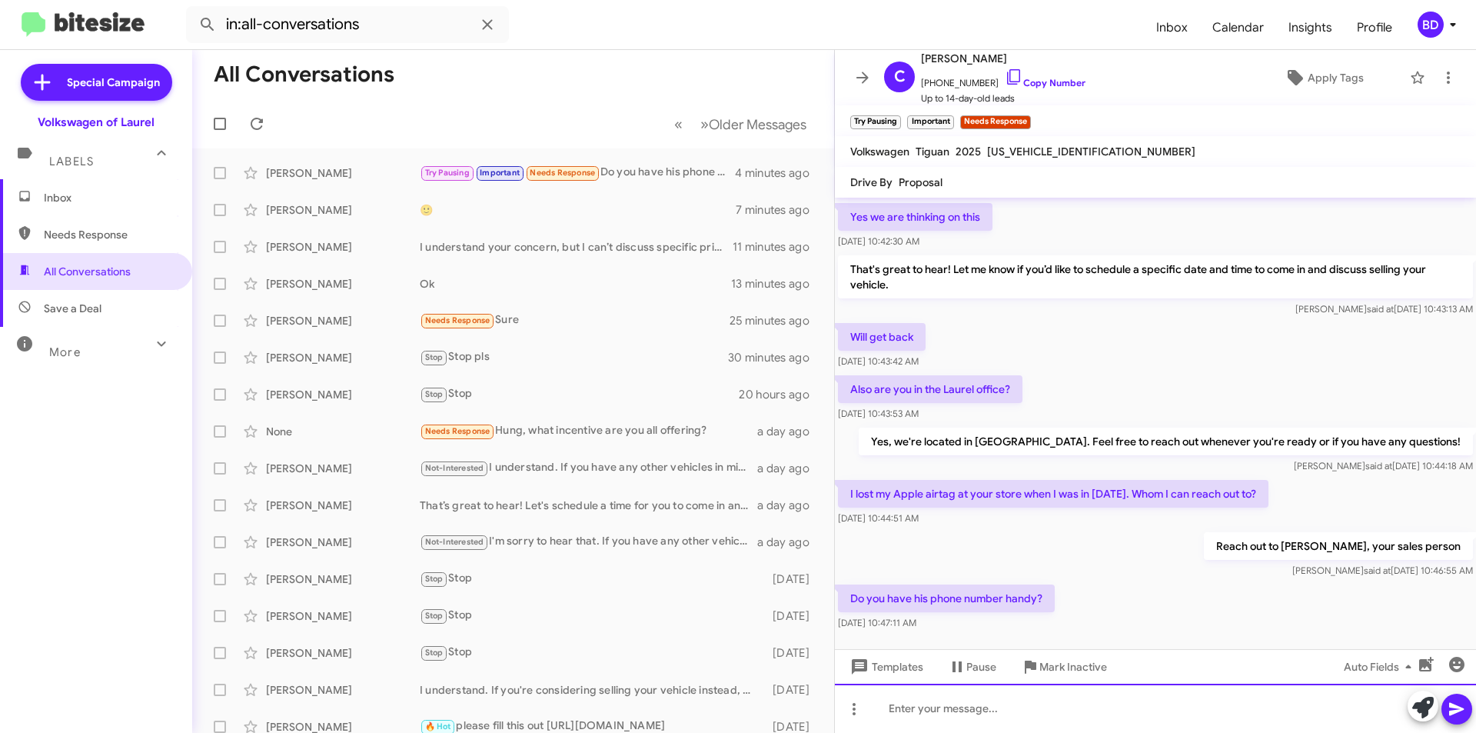
click at [965, 713] on div at bounding box center [1155, 707] width 641 height 49
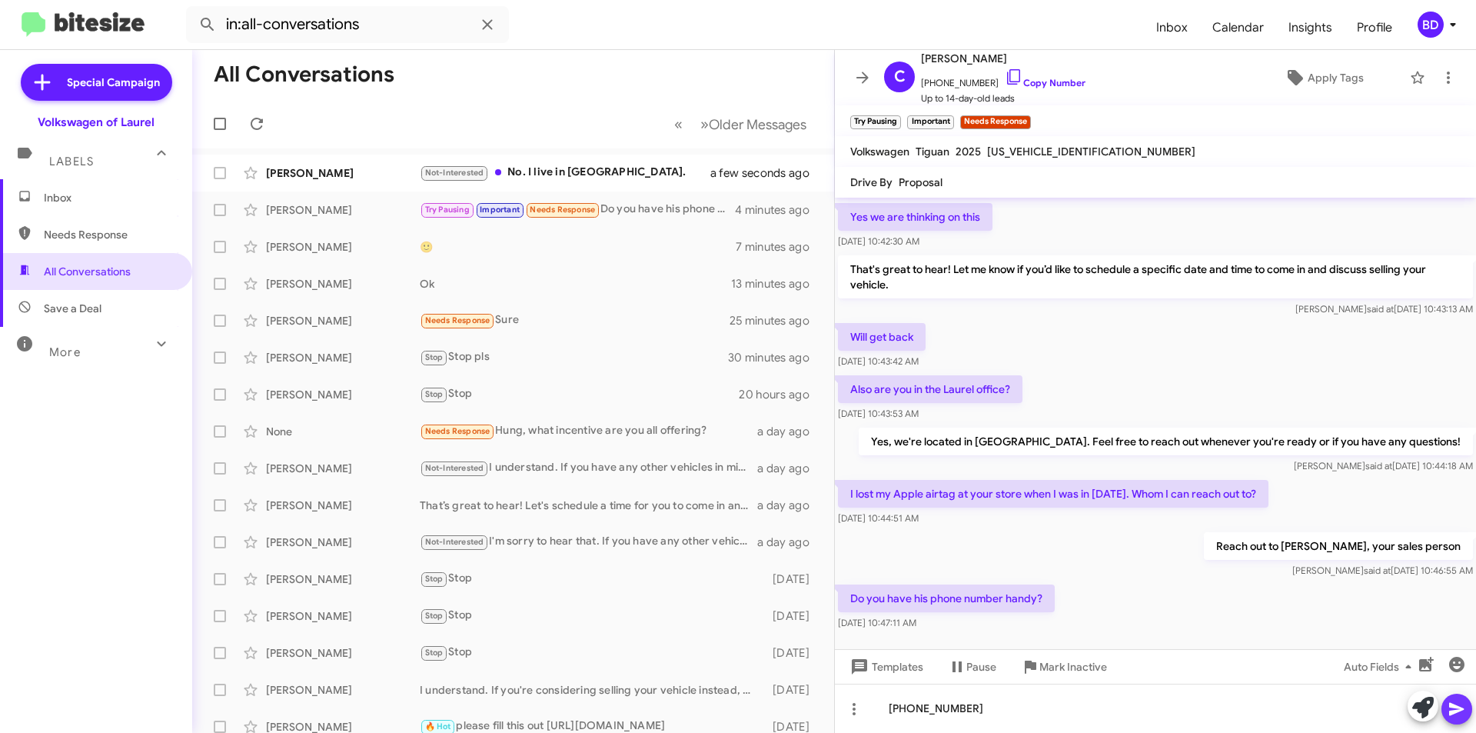
click at [1448, 707] on icon at bounding box center [1457, 709] width 18 height 18
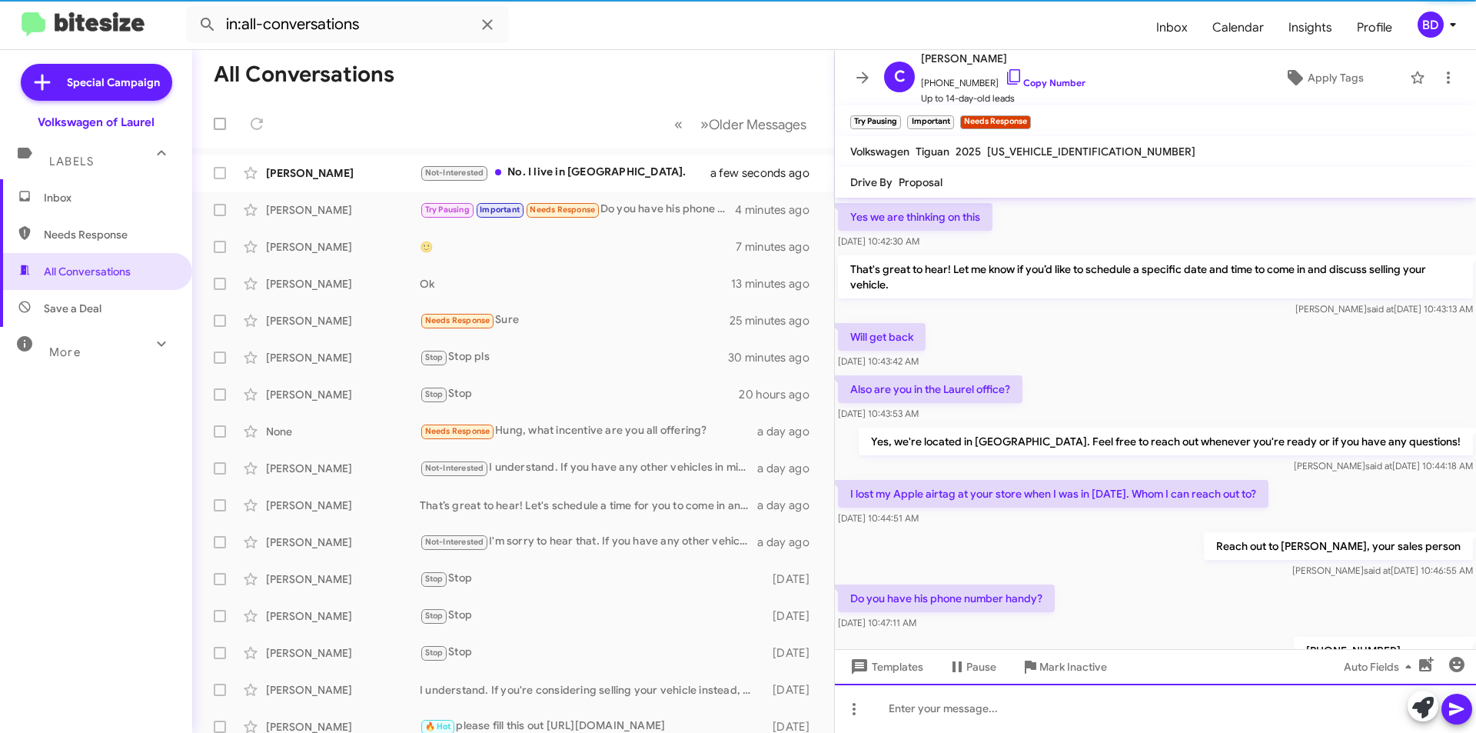
scroll to position [0, 0]
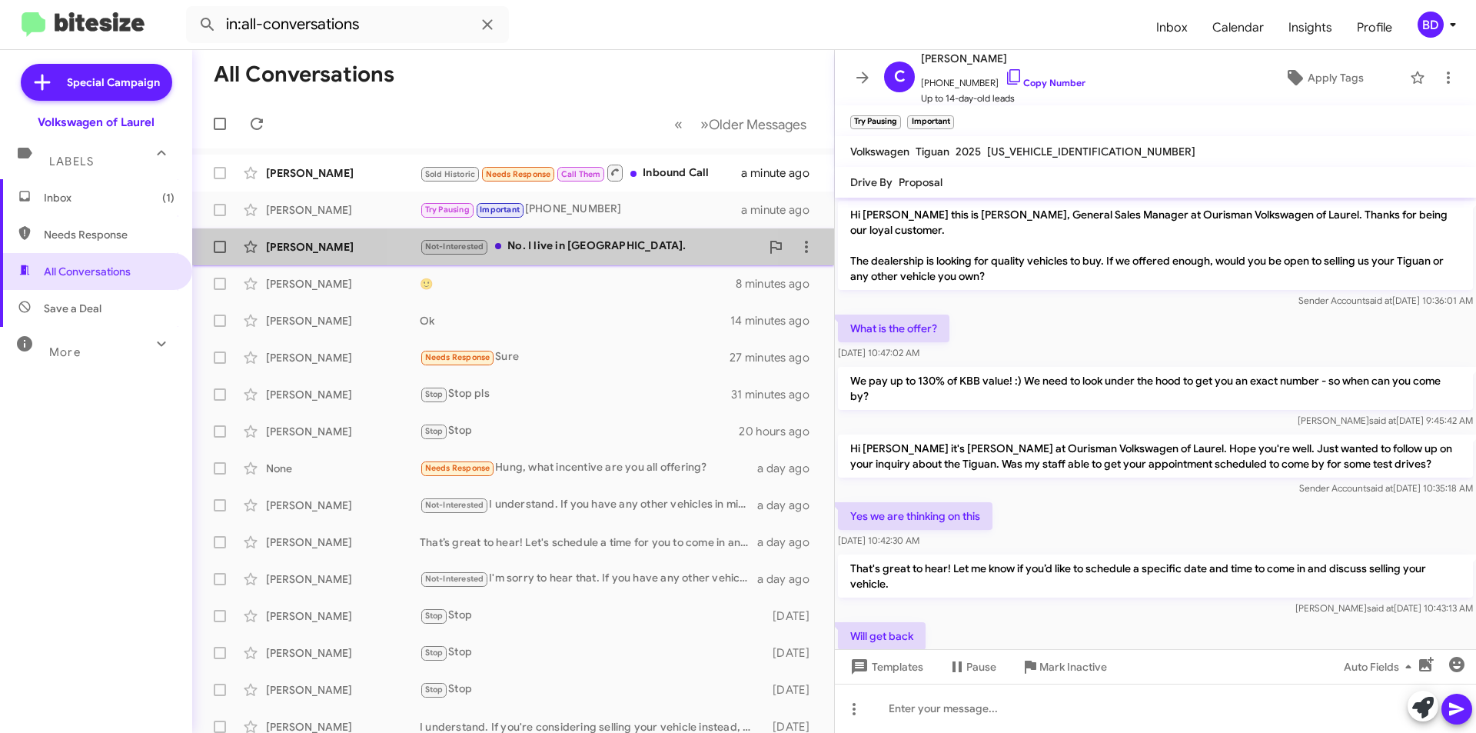
click at [591, 241] on div "Not-Interested No. I live in pa." at bounding box center [590, 247] width 341 height 18
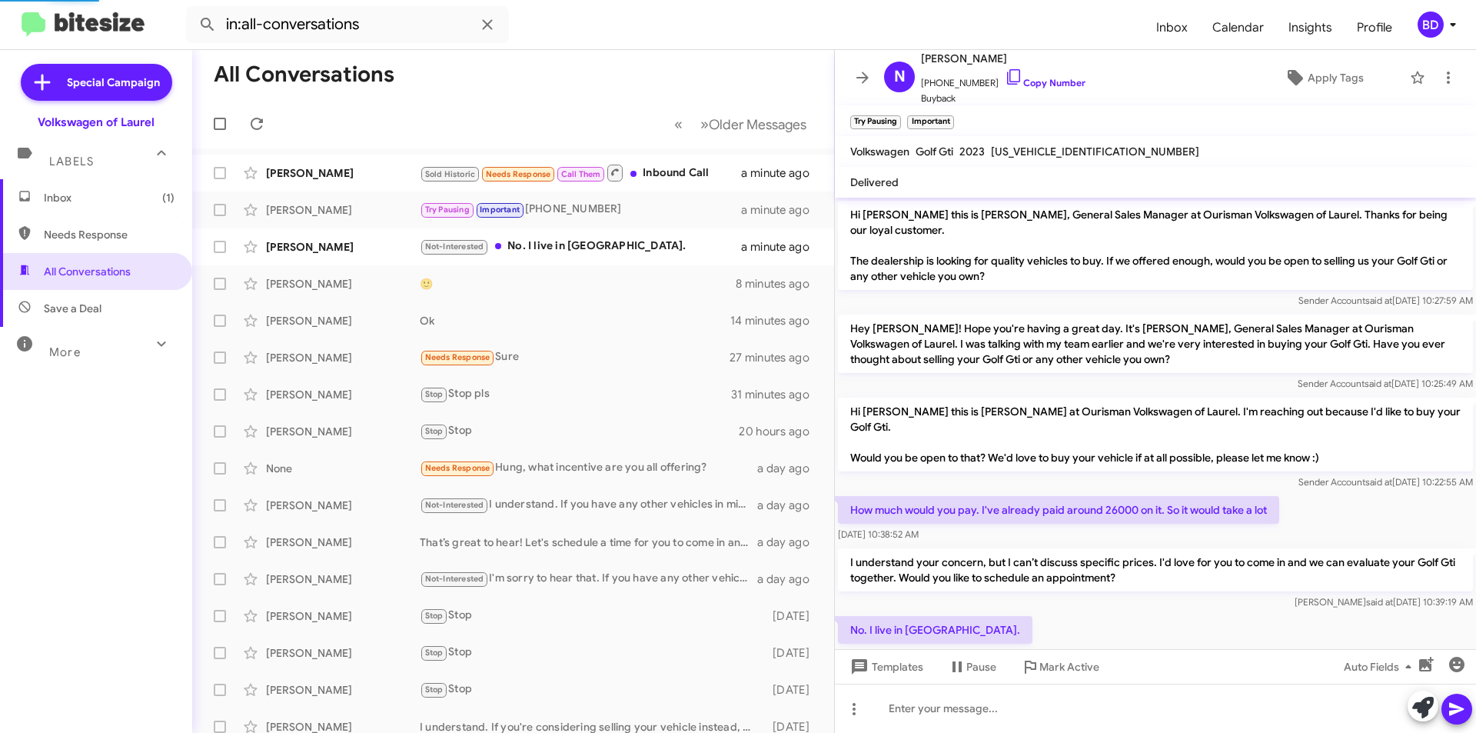
scroll to position [56, 0]
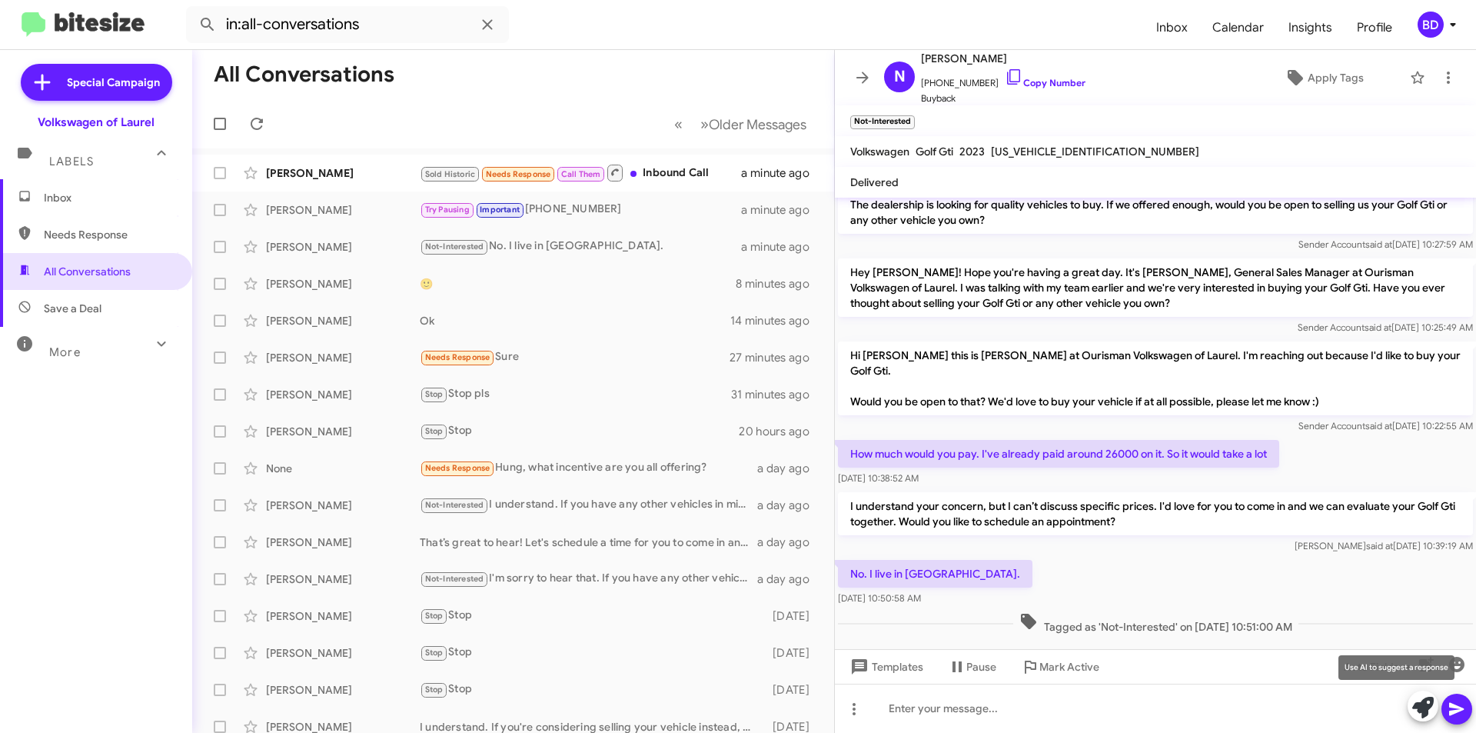
click at [1419, 706] on icon at bounding box center [1423, 708] width 22 height 22
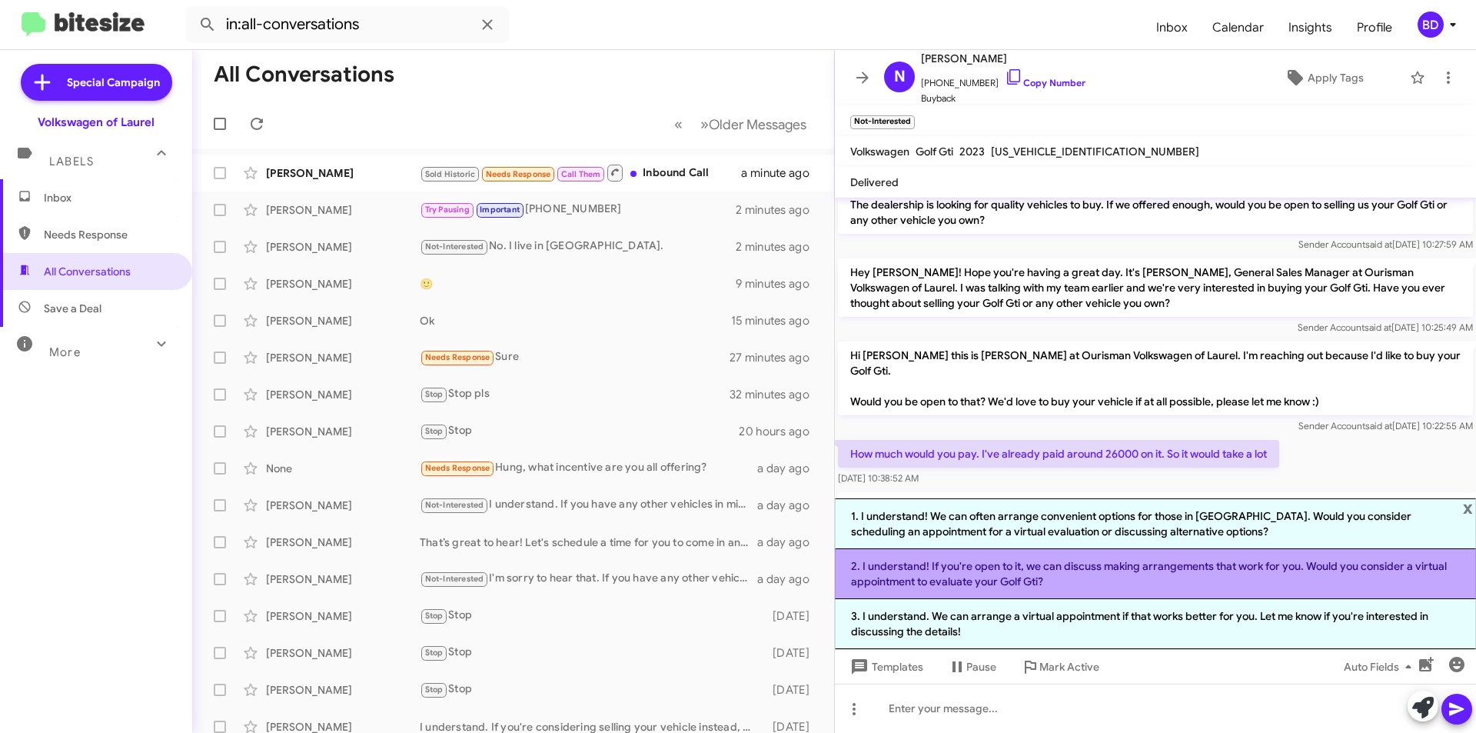
click at [969, 571] on li "2. I understand! If you're open to it, we can discuss making arrangements that …" at bounding box center [1155, 574] width 641 height 50
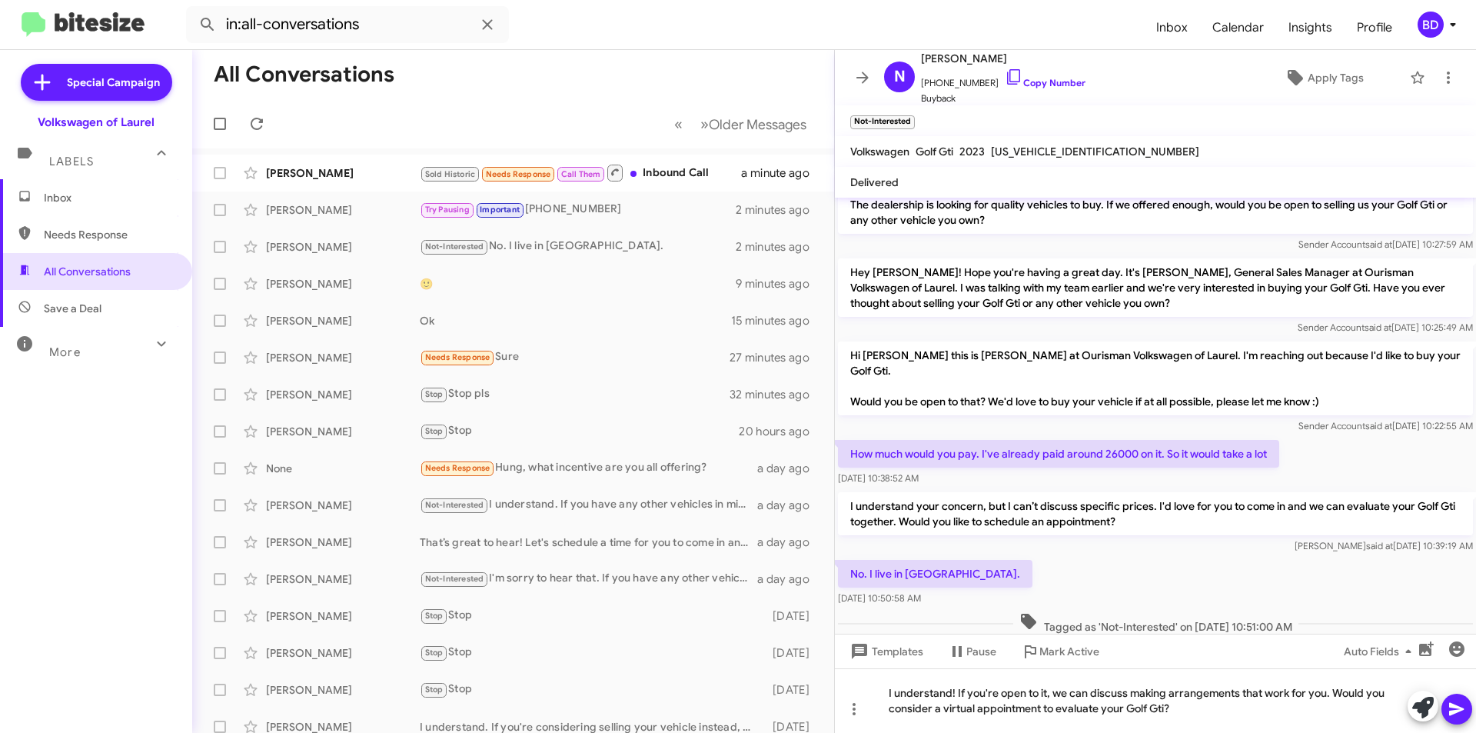
click at [1462, 709] on icon at bounding box center [1456, 709] width 15 height 13
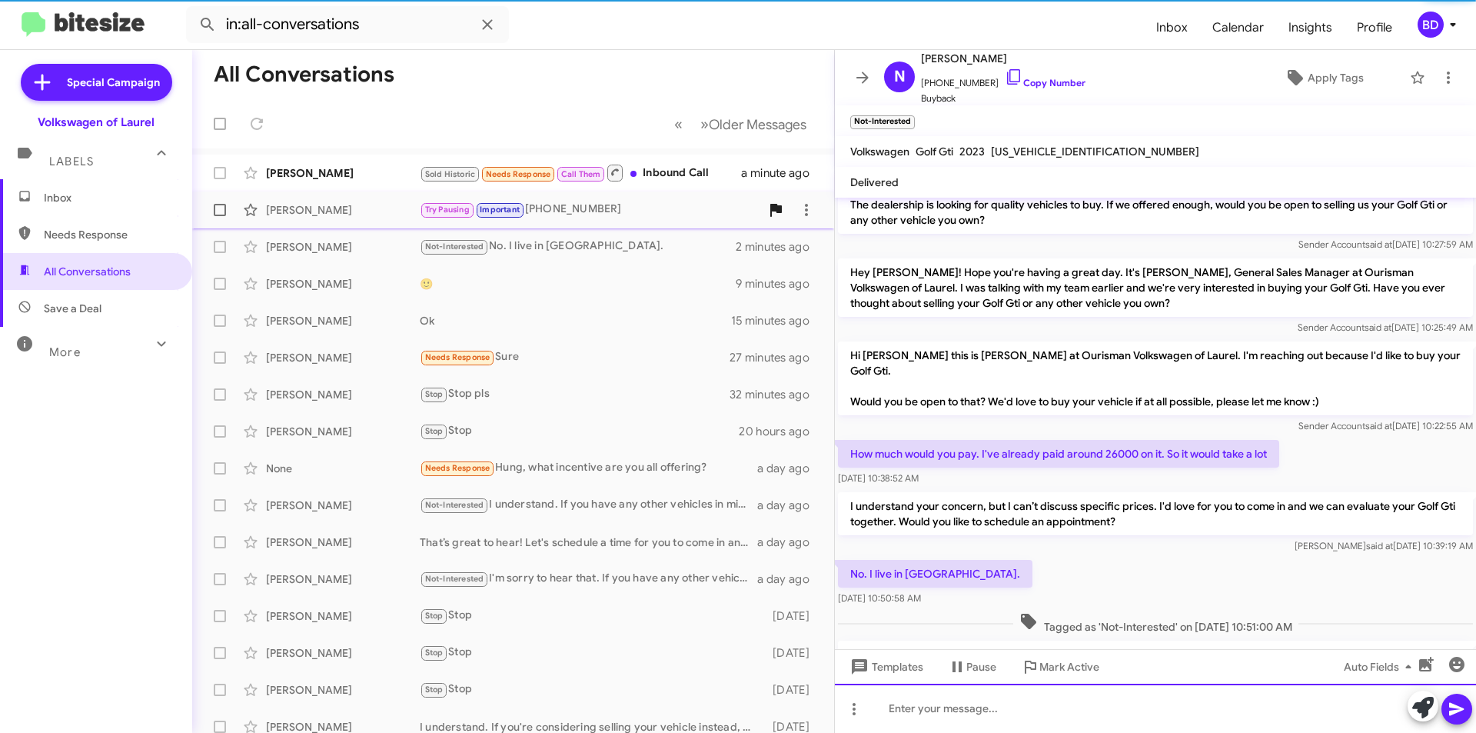
scroll to position [128, 0]
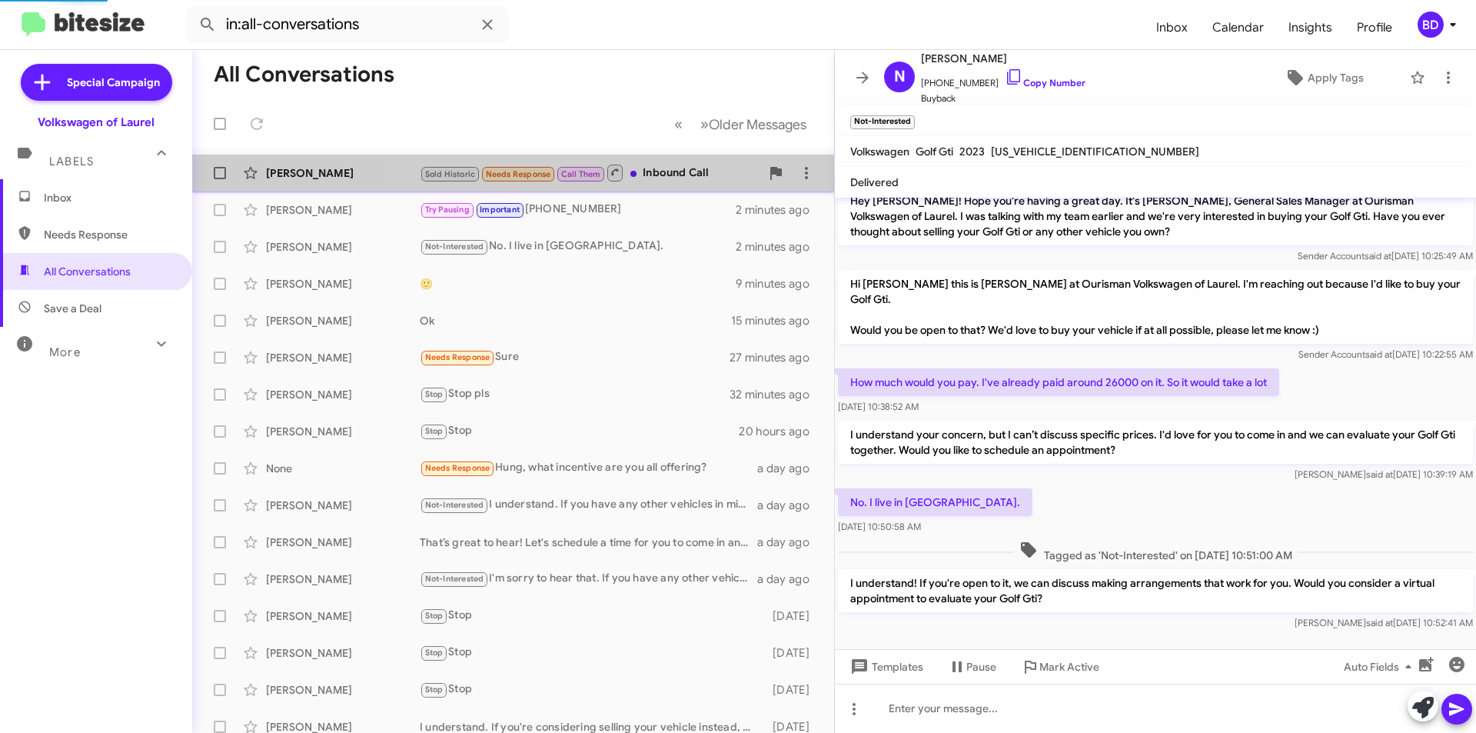
click at [686, 165] on div "Sold Historic Needs Response Call Them Inbound Call" at bounding box center [590, 172] width 341 height 19
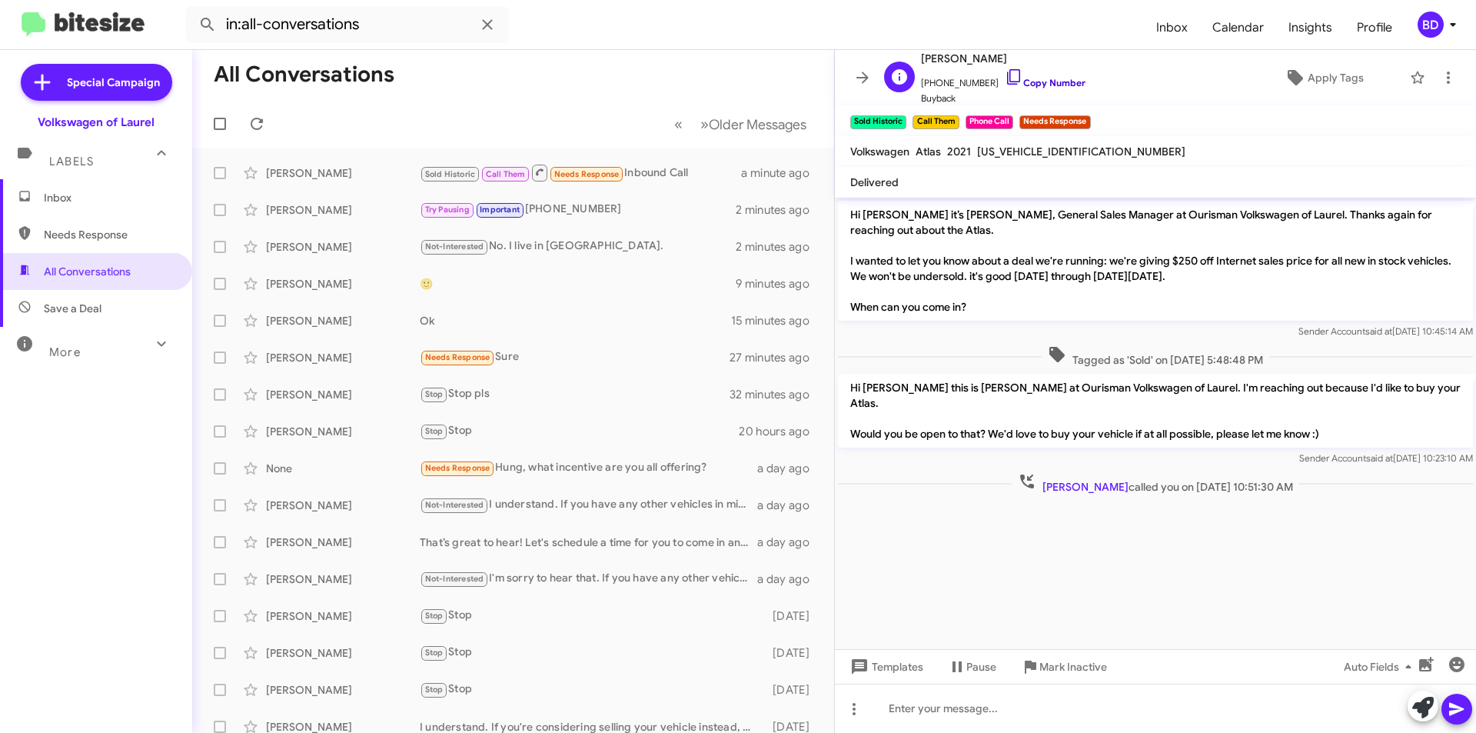
click at [1043, 79] on link "Copy Number" at bounding box center [1045, 83] width 81 height 12
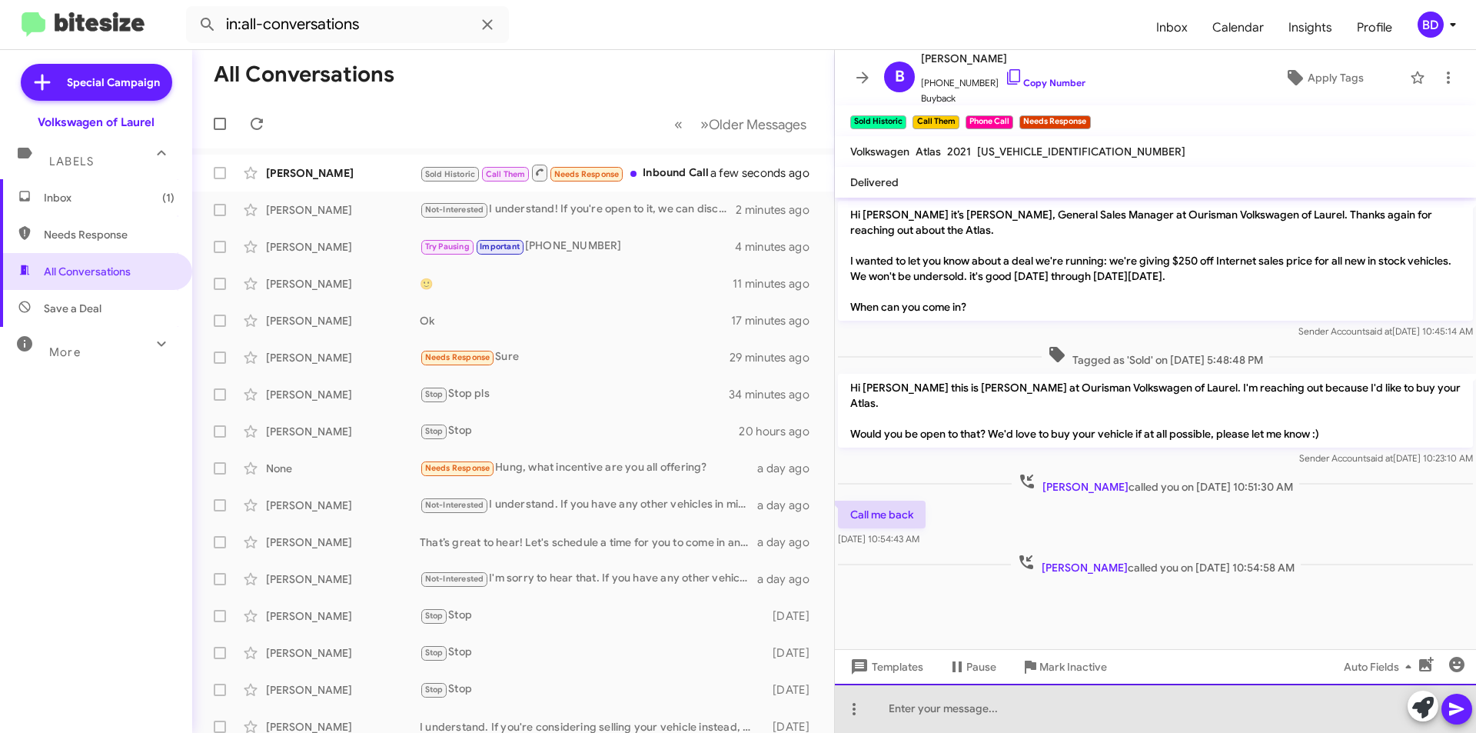
click at [919, 708] on div at bounding box center [1155, 707] width 641 height 49
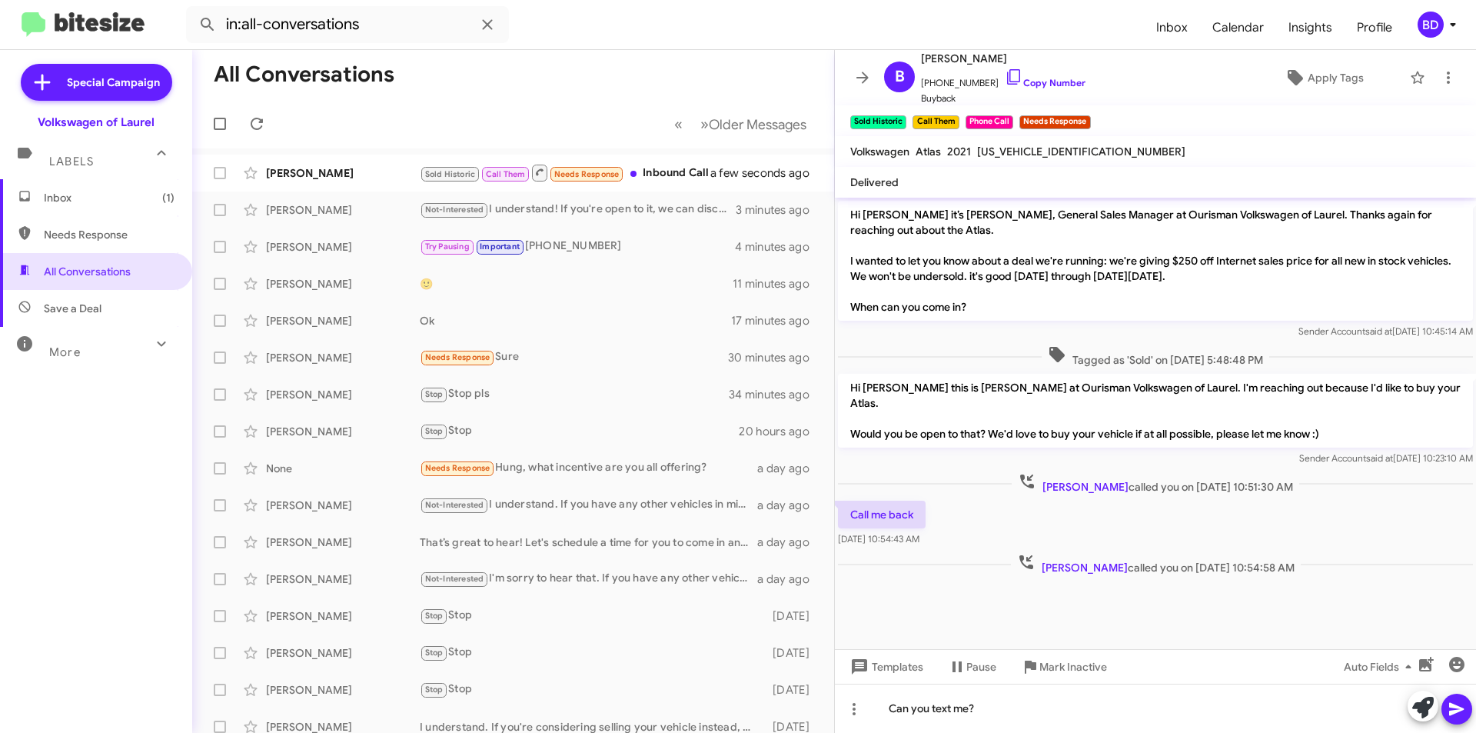
click at [1460, 711] on icon at bounding box center [1457, 709] width 18 height 18
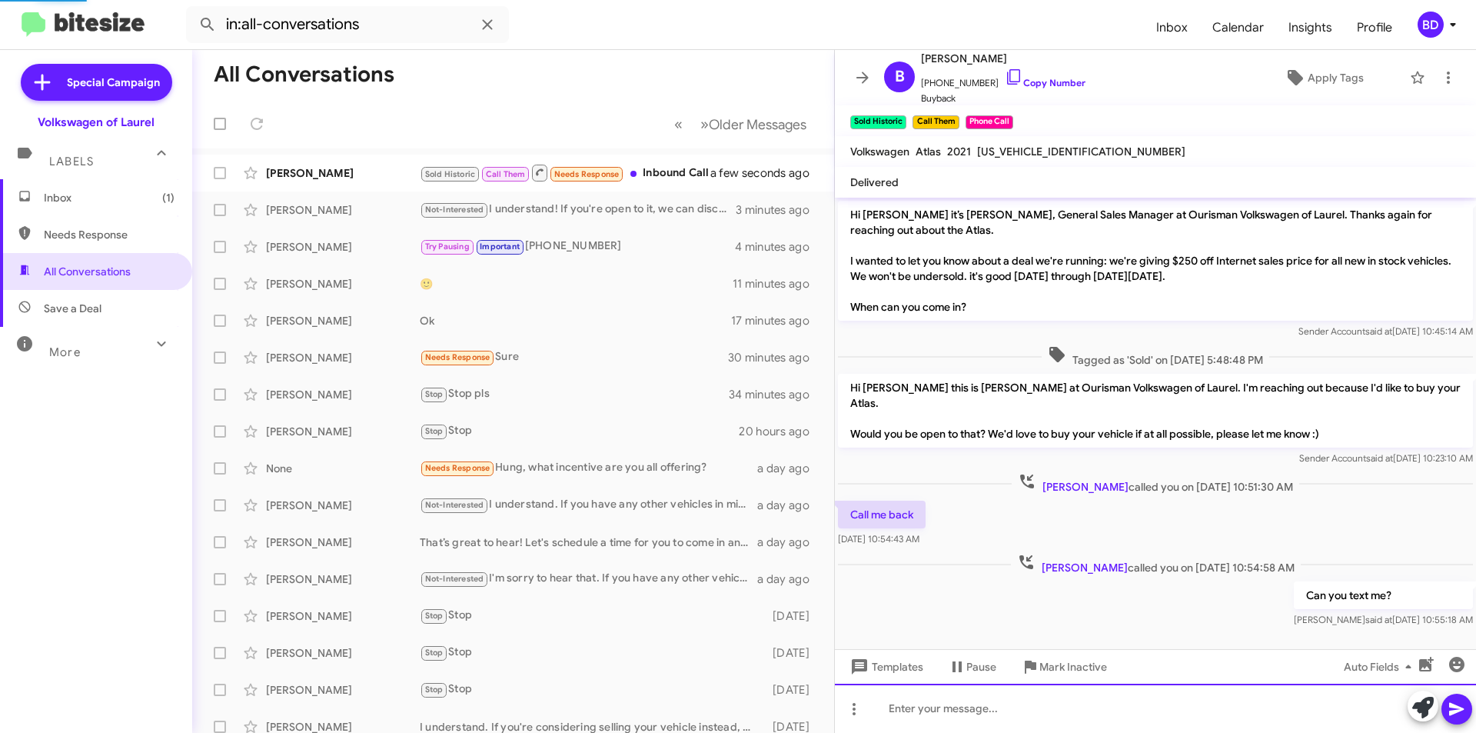
click at [990, 717] on div at bounding box center [1155, 707] width 641 height 49
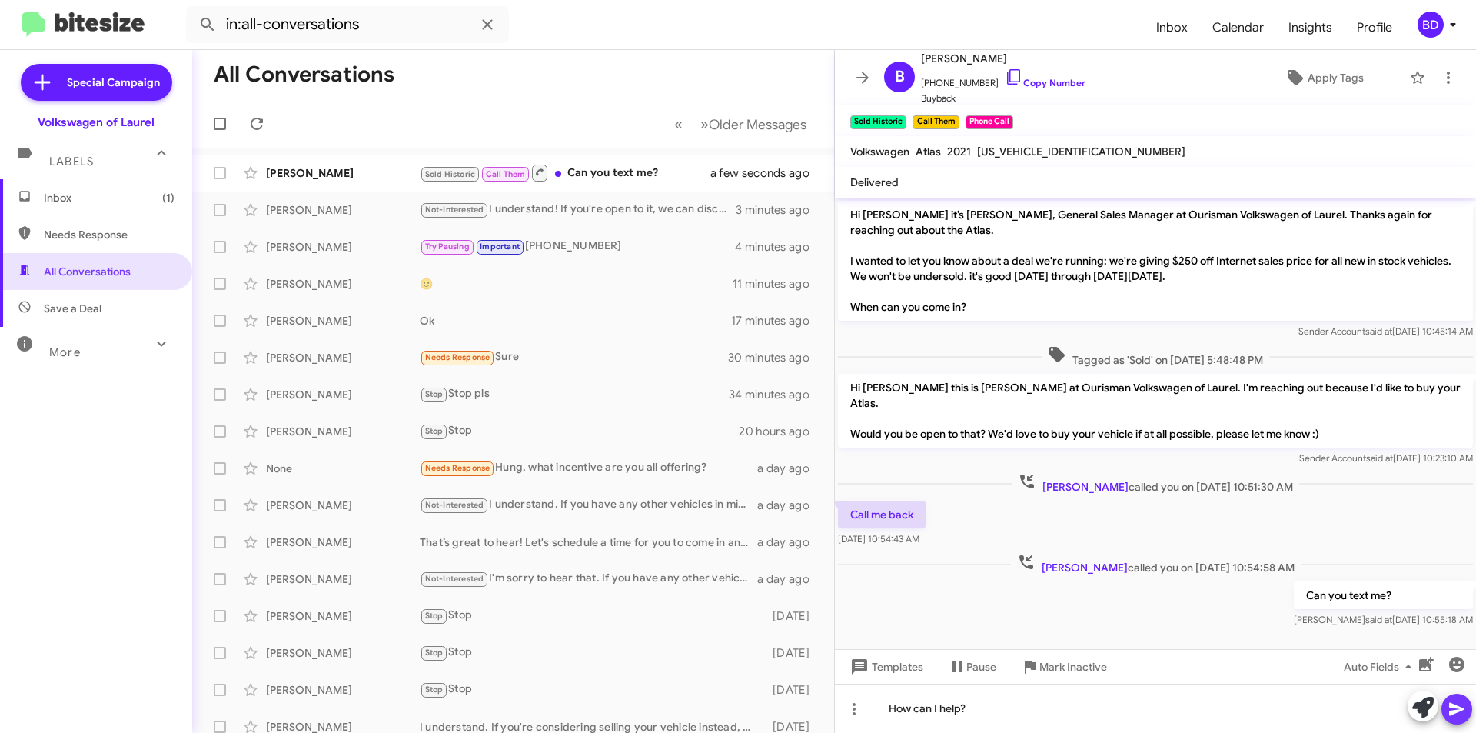
click at [1462, 707] on icon at bounding box center [1457, 709] width 18 height 18
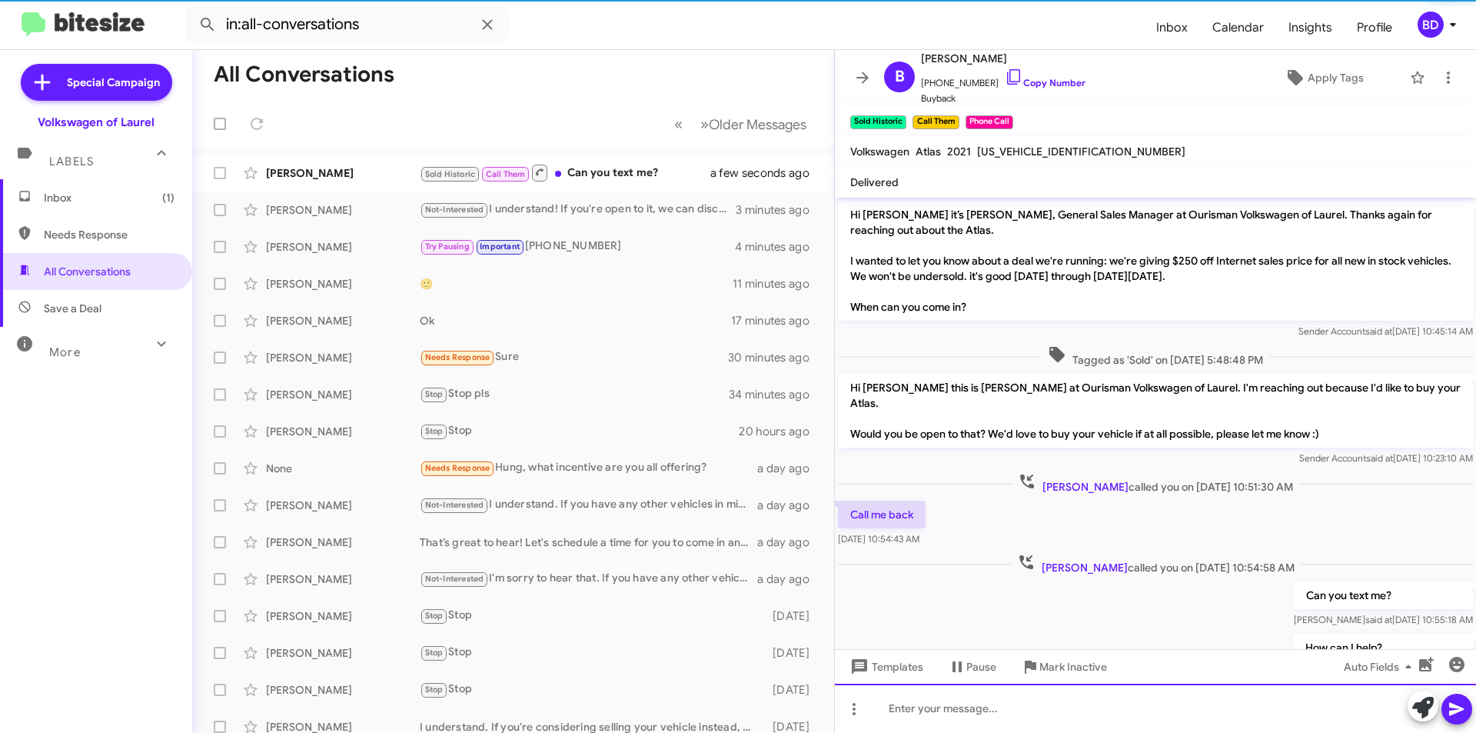
scroll to position [49, 0]
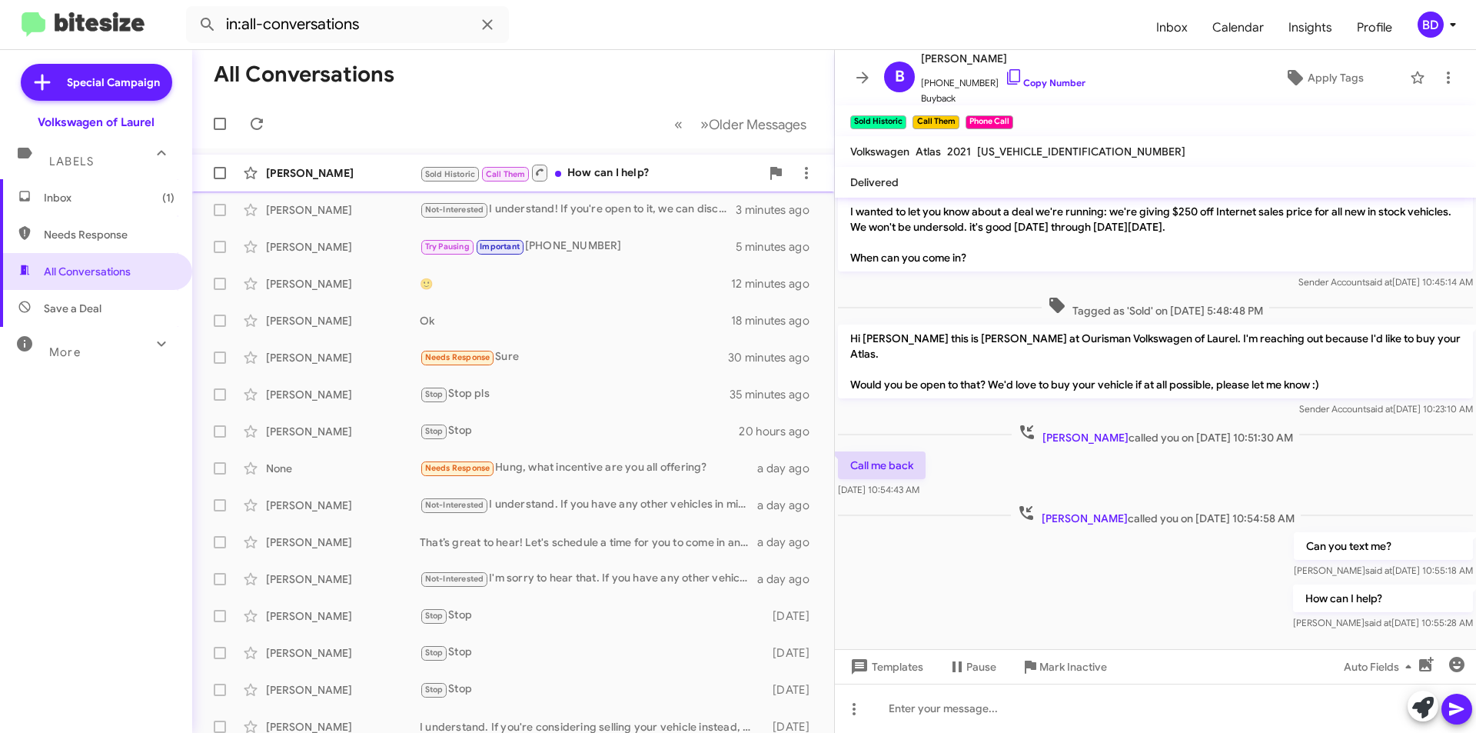
click at [631, 179] on div "Sold Historic Call Them How can I help?" at bounding box center [590, 172] width 341 height 19
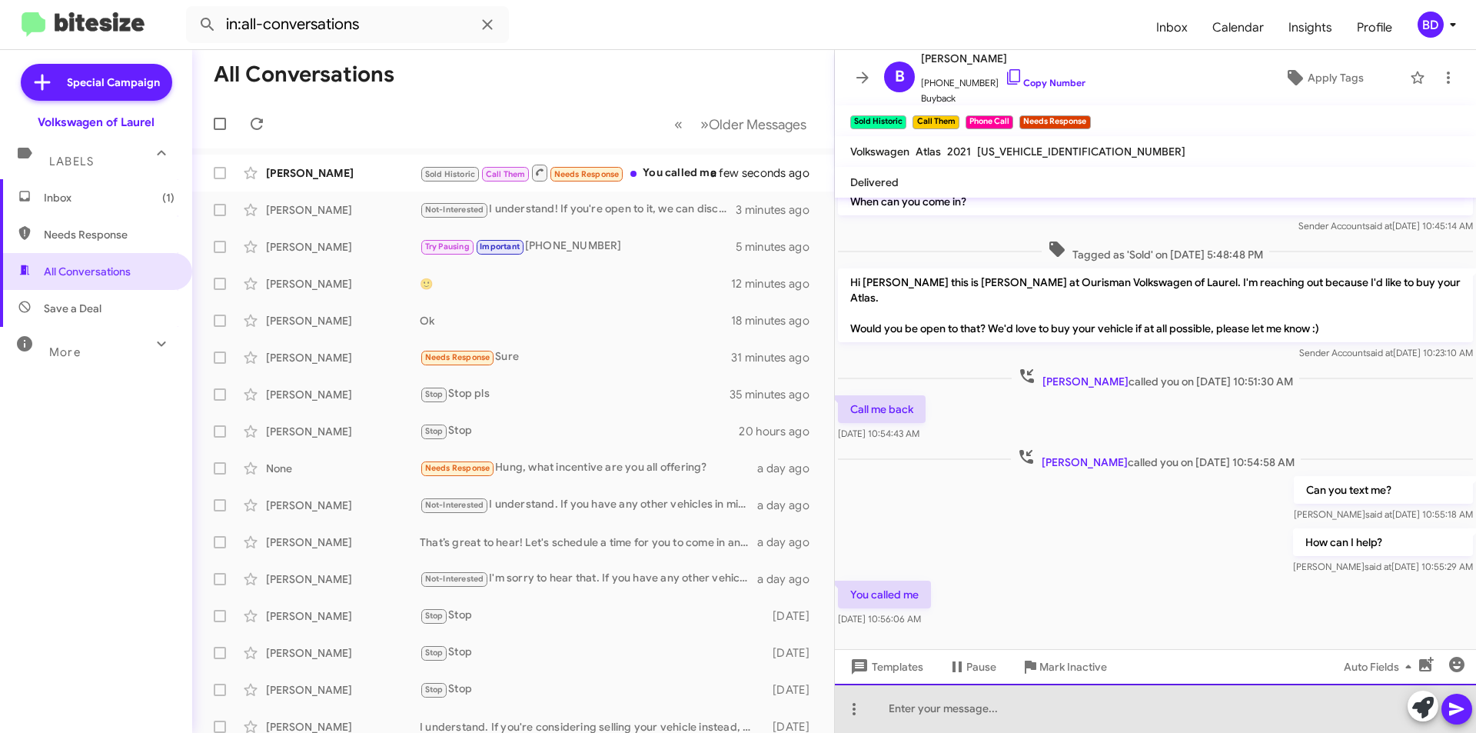
click at [951, 705] on div at bounding box center [1155, 707] width 641 height 49
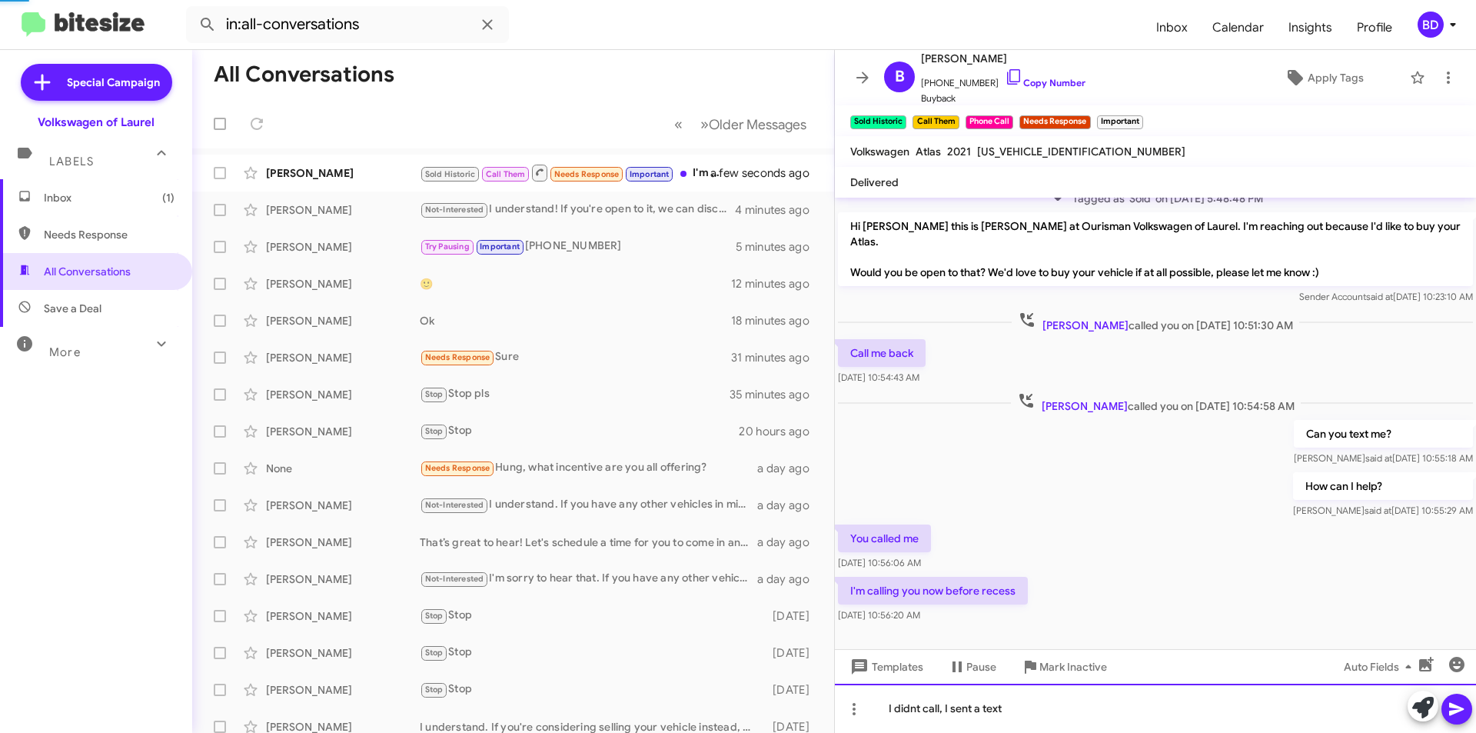
scroll to position [0, 0]
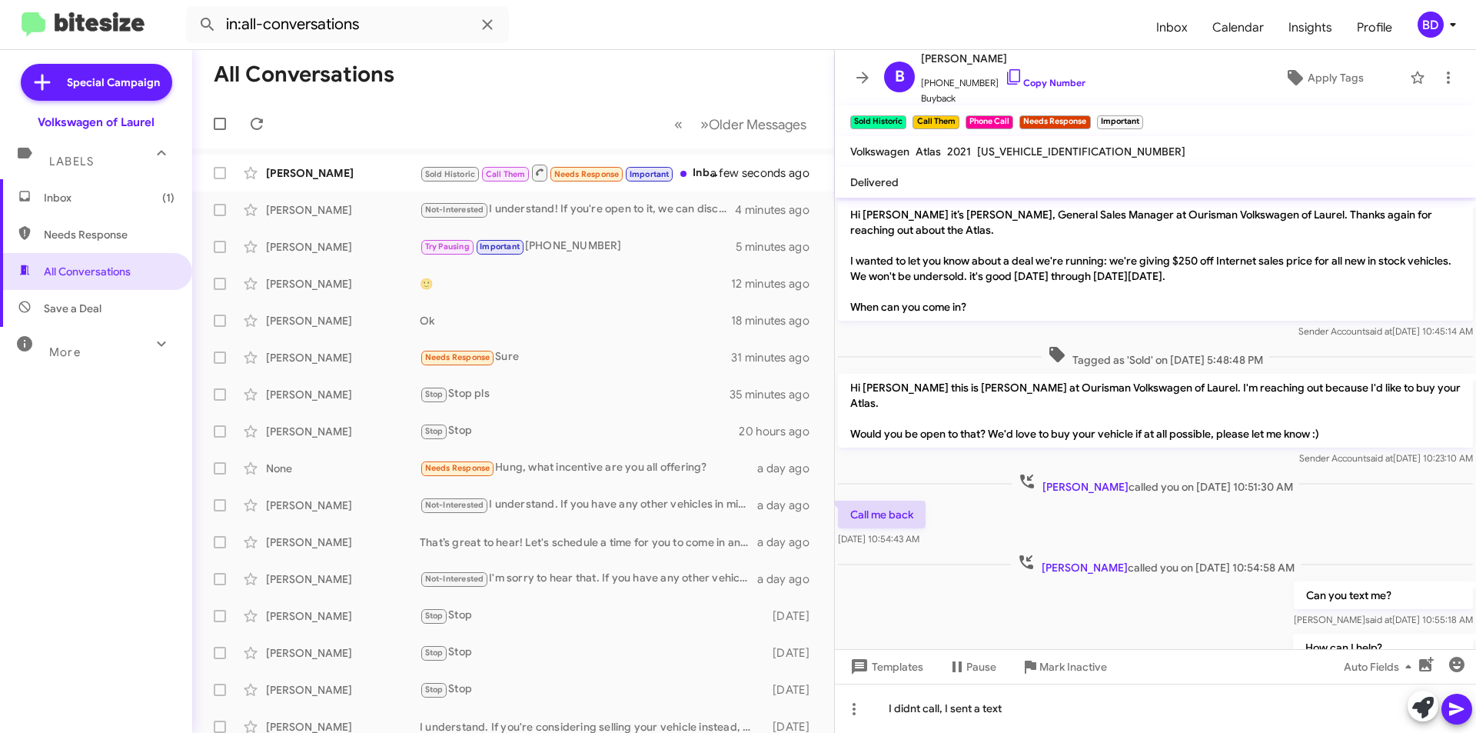
click at [1458, 710] on icon at bounding box center [1456, 709] width 15 height 13
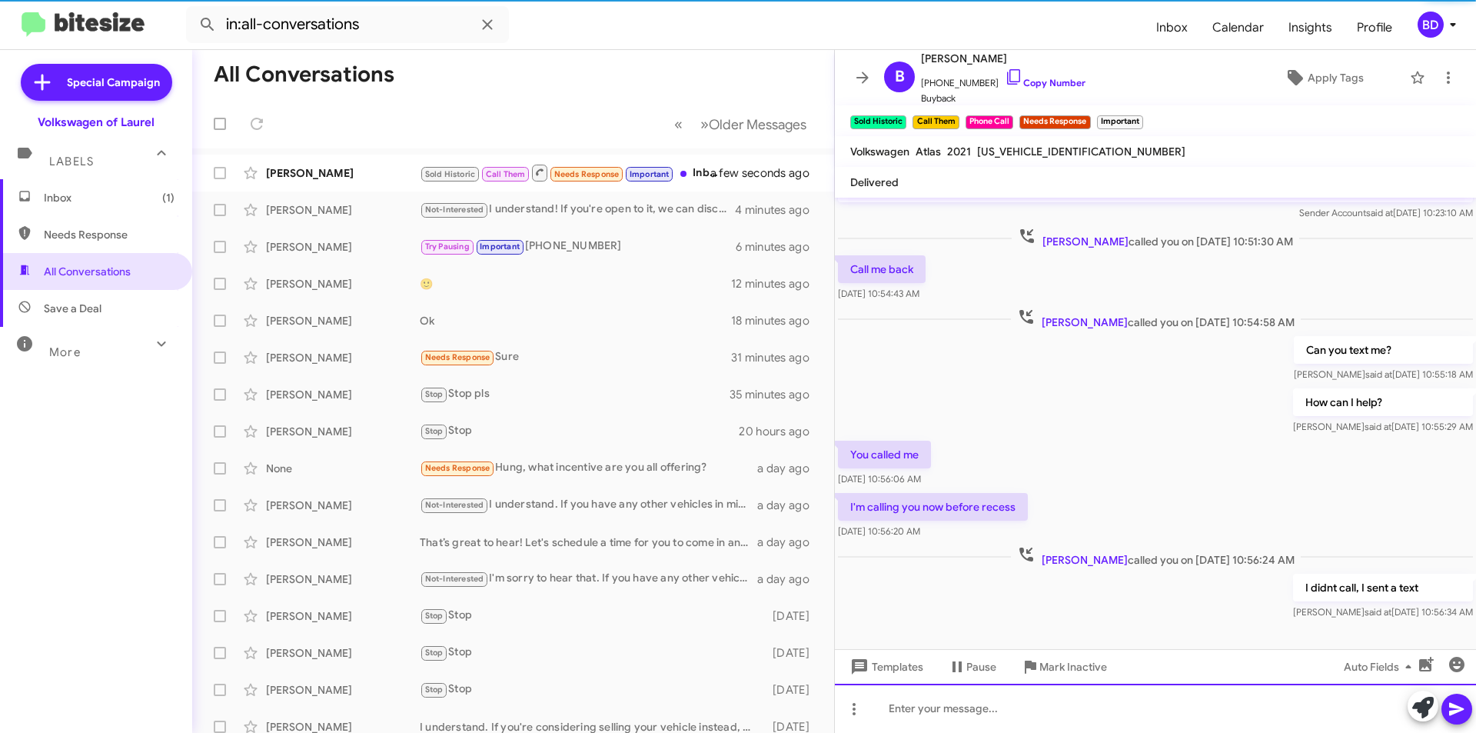
scroll to position [250, 0]
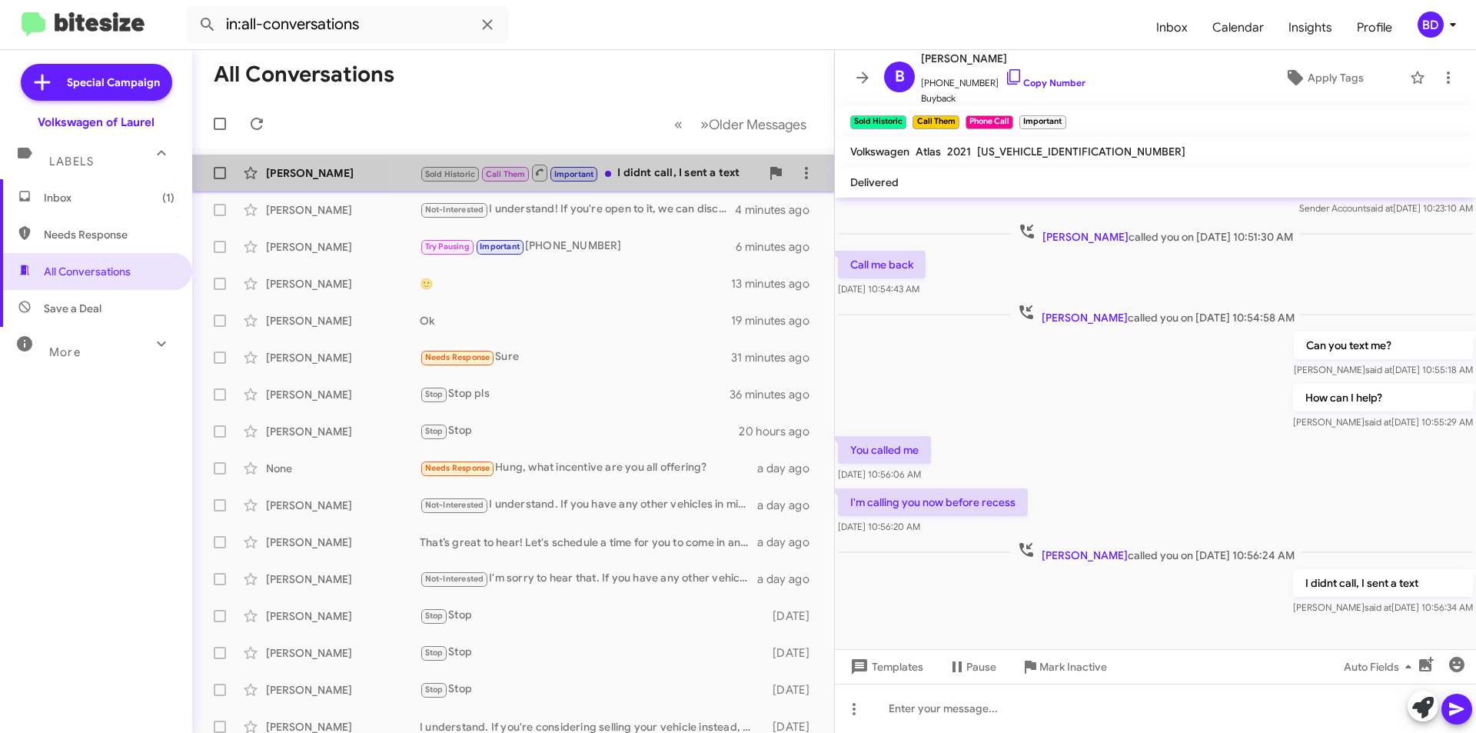
click at [657, 172] on div "Sold Historic Call Them Important I didnt call, I sent a text" at bounding box center [590, 172] width 341 height 19
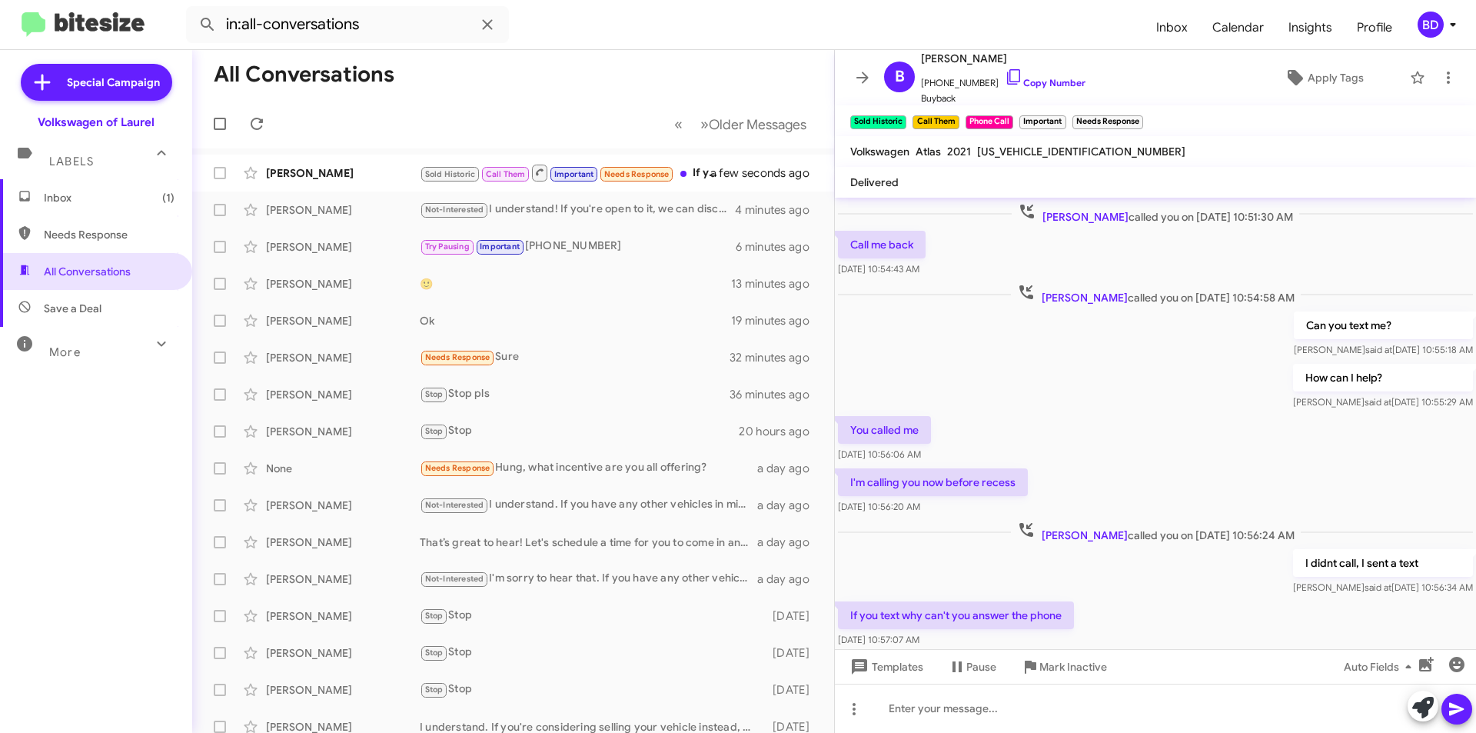
scroll to position [306, 0]
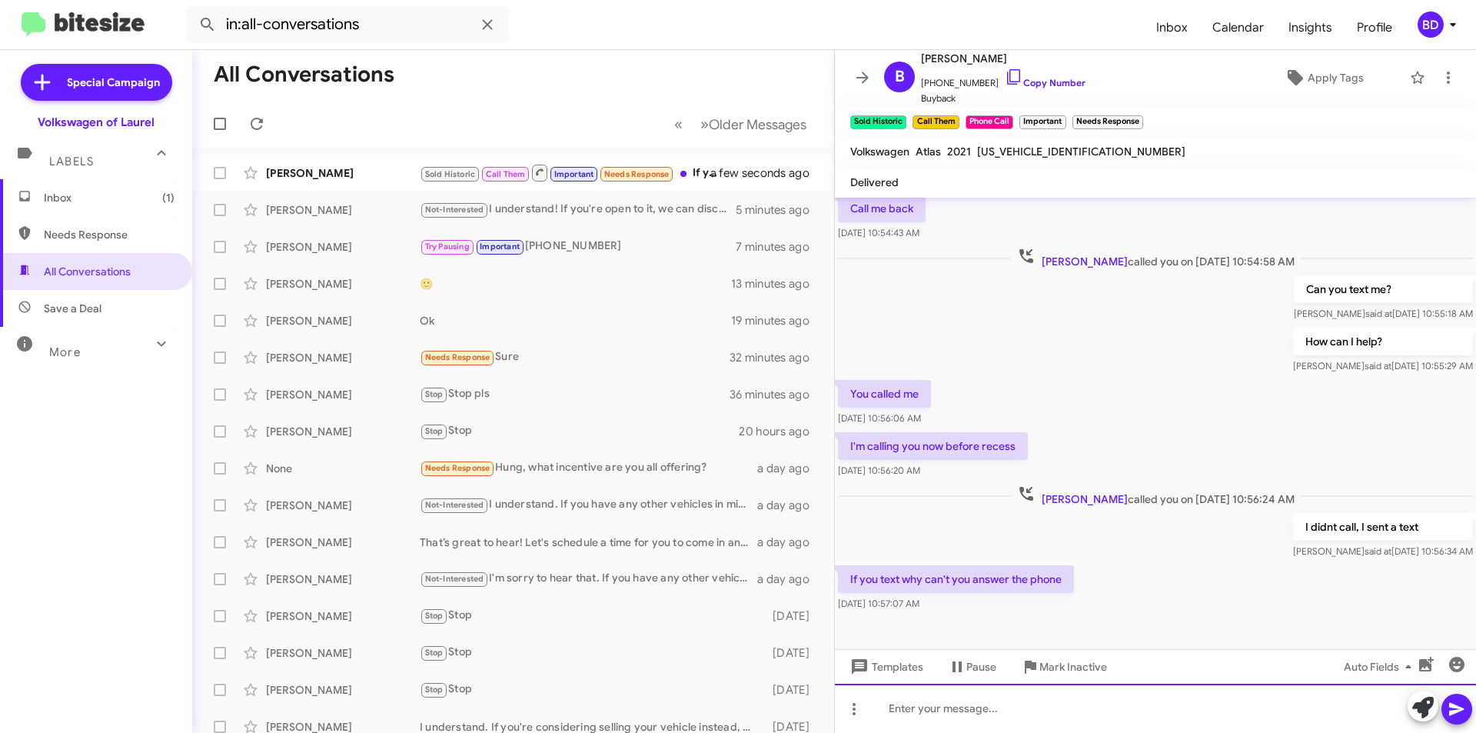
click at [982, 703] on div at bounding box center [1155, 707] width 641 height 49
click at [1457, 704] on icon at bounding box center [1457, 709] width 18 height 18
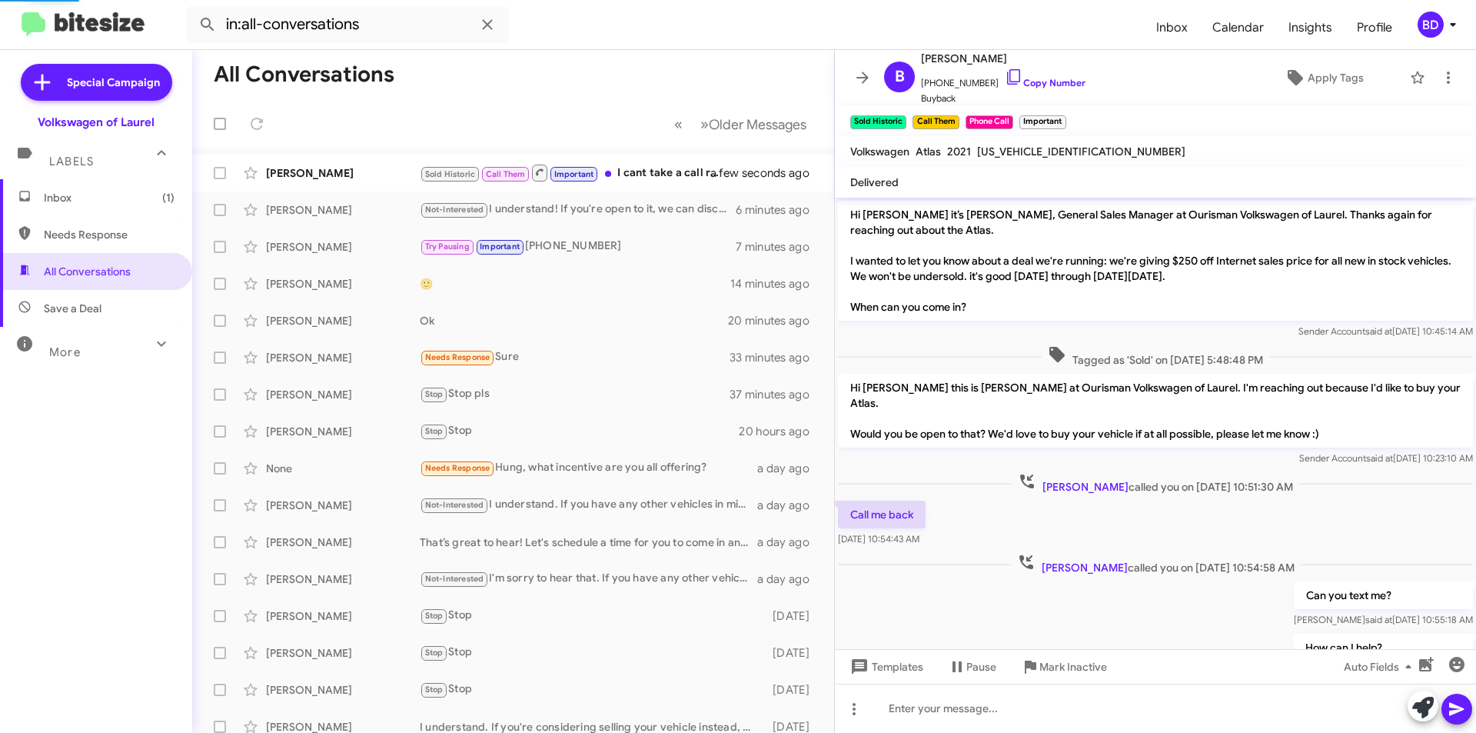
scroll to position [418, 0]
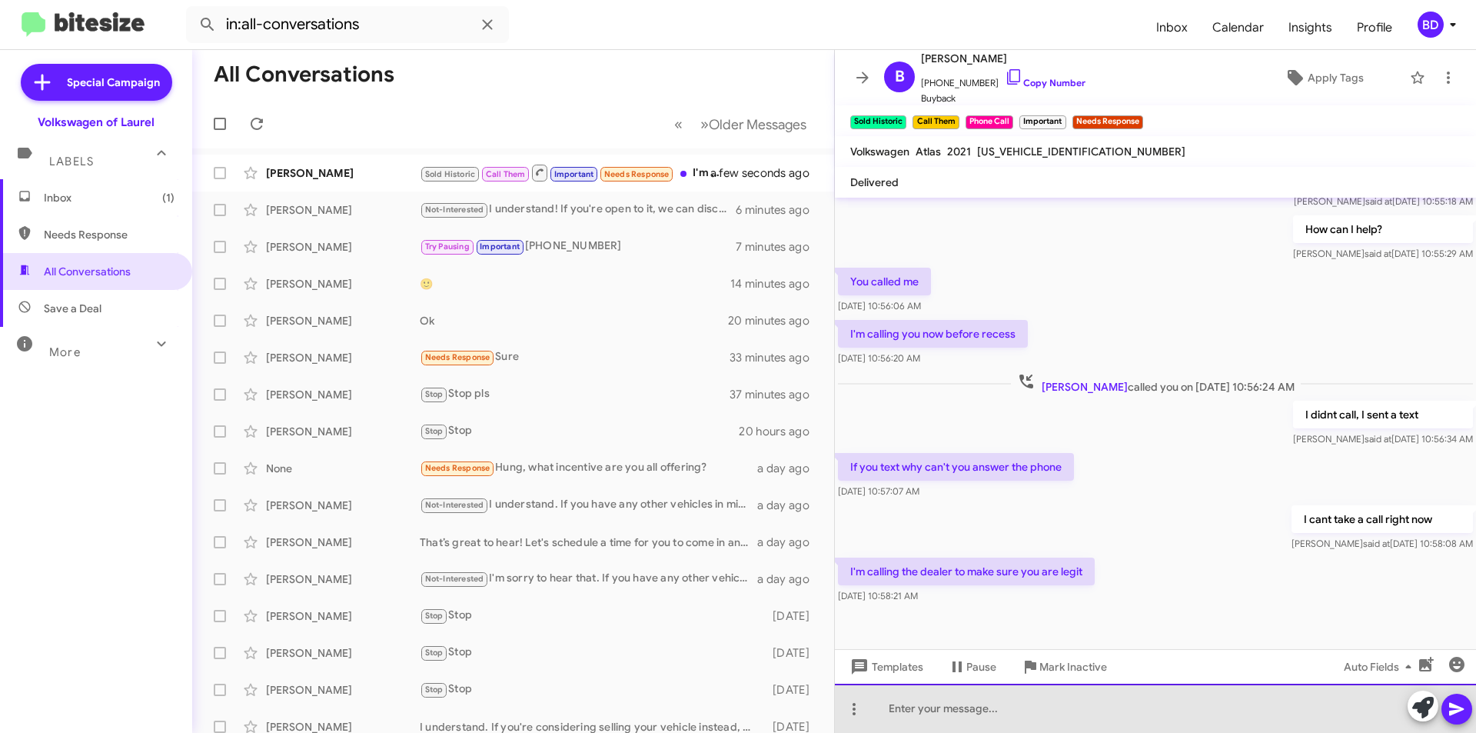
click at [895, 704] on div at bounding box center [1155, 707] width 641 height 49
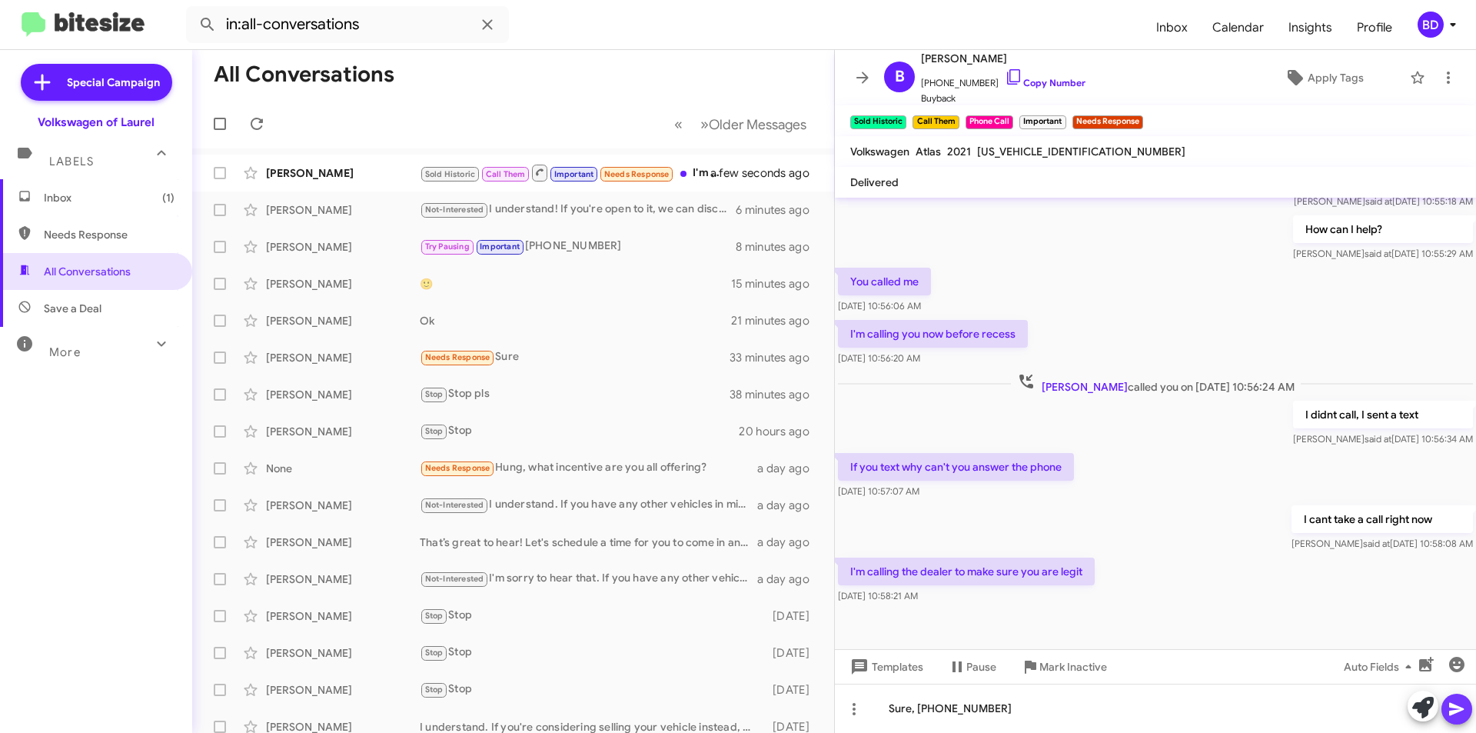
click at [1451, 713] on icon at bounding box center [1456, 709] width 15 height 13
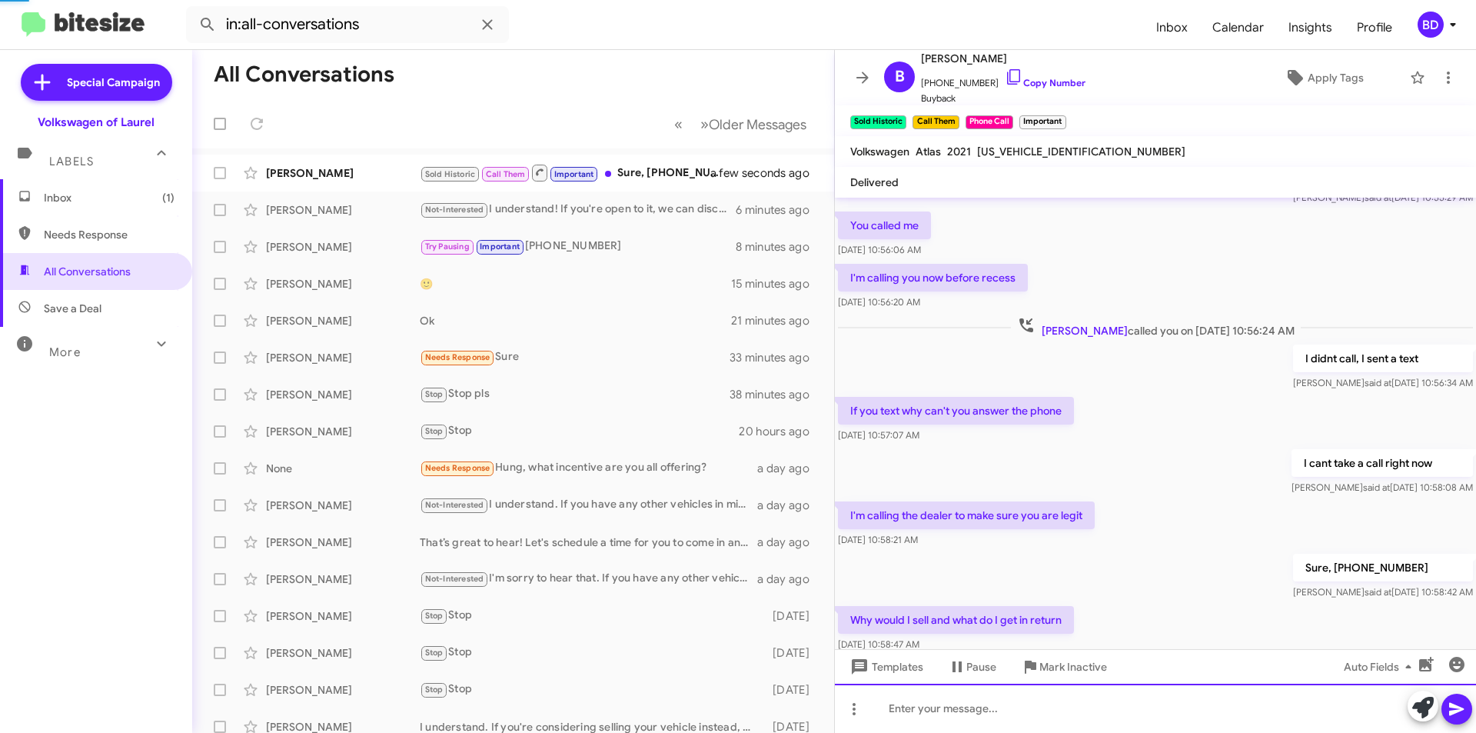
scroll to position [0, 0]
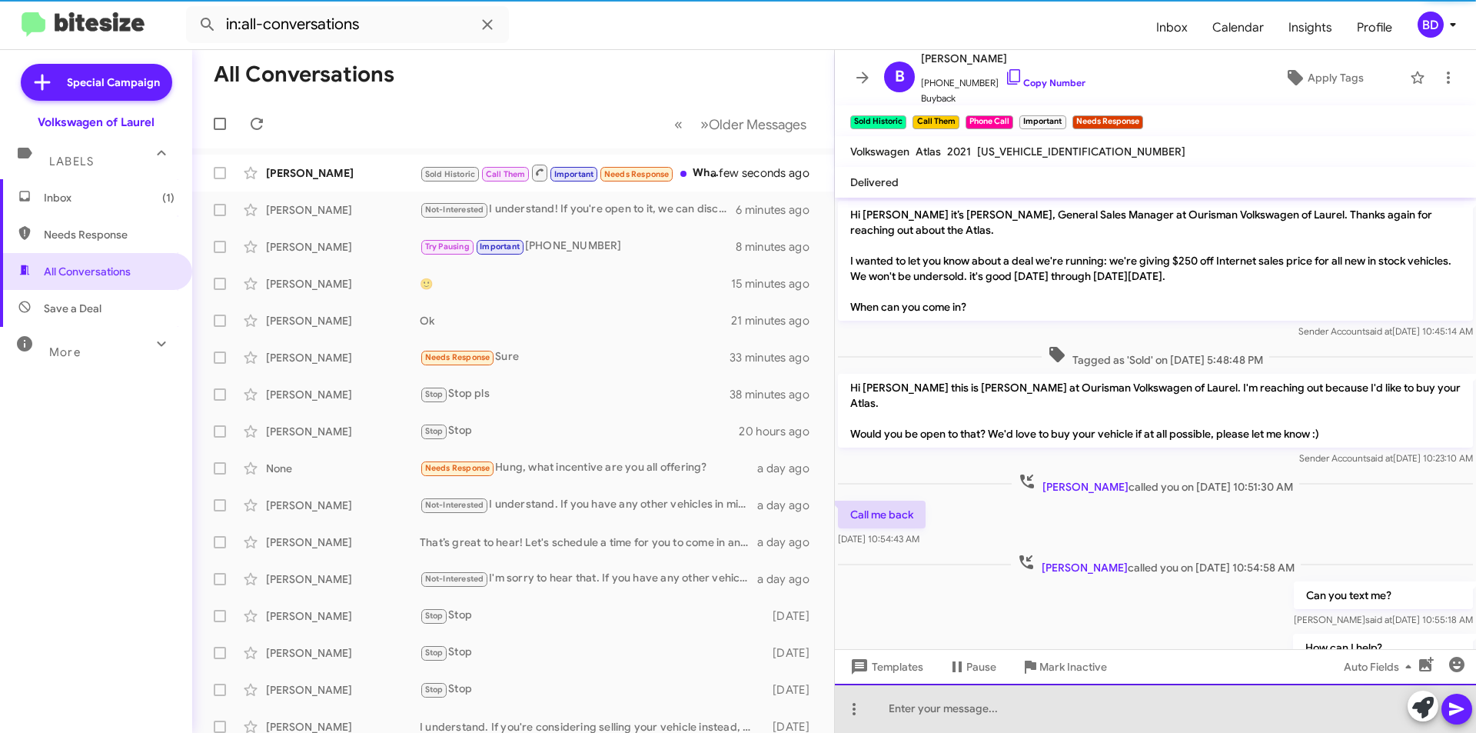
click at [932, 709] on div at bounding box center [1155, 707] width 641 height 49
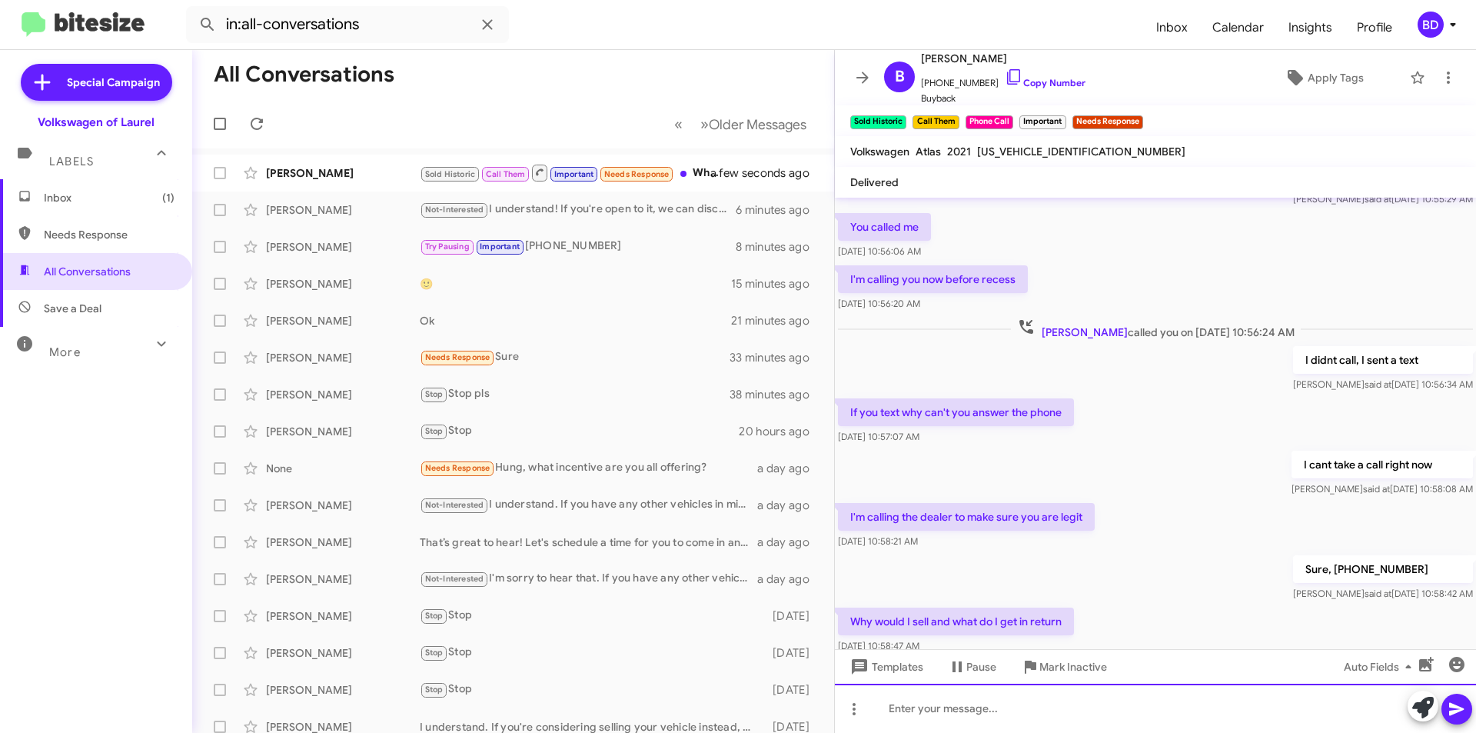
scroll to position [530, 0]
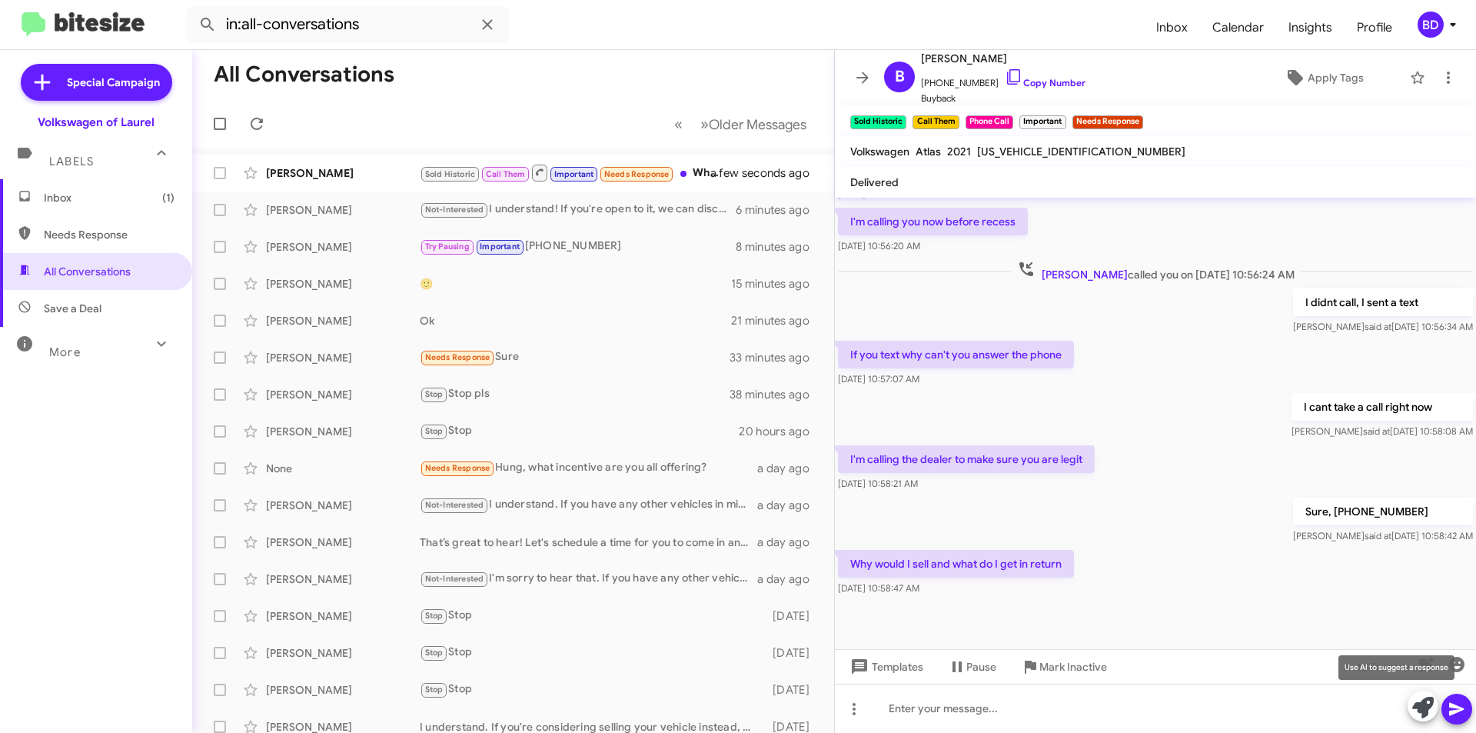
click at [1421, 707] on icon at bounding box center [1423, 708] width 22 height 22
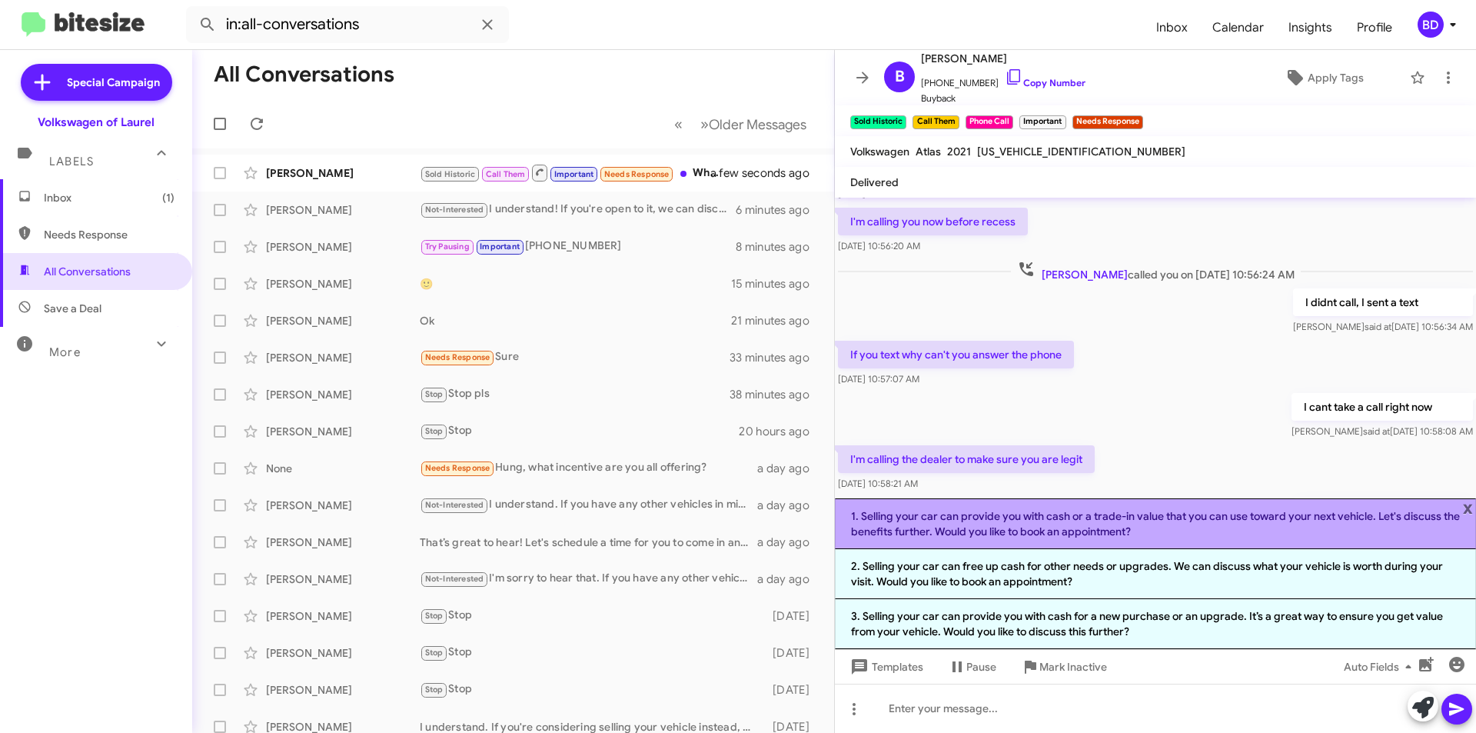
click at [1252, 529] on li "1. Selling your car can provide you with cash or a trade-in value that you can …" at bounding box center [1155, 523] width 641 height 51
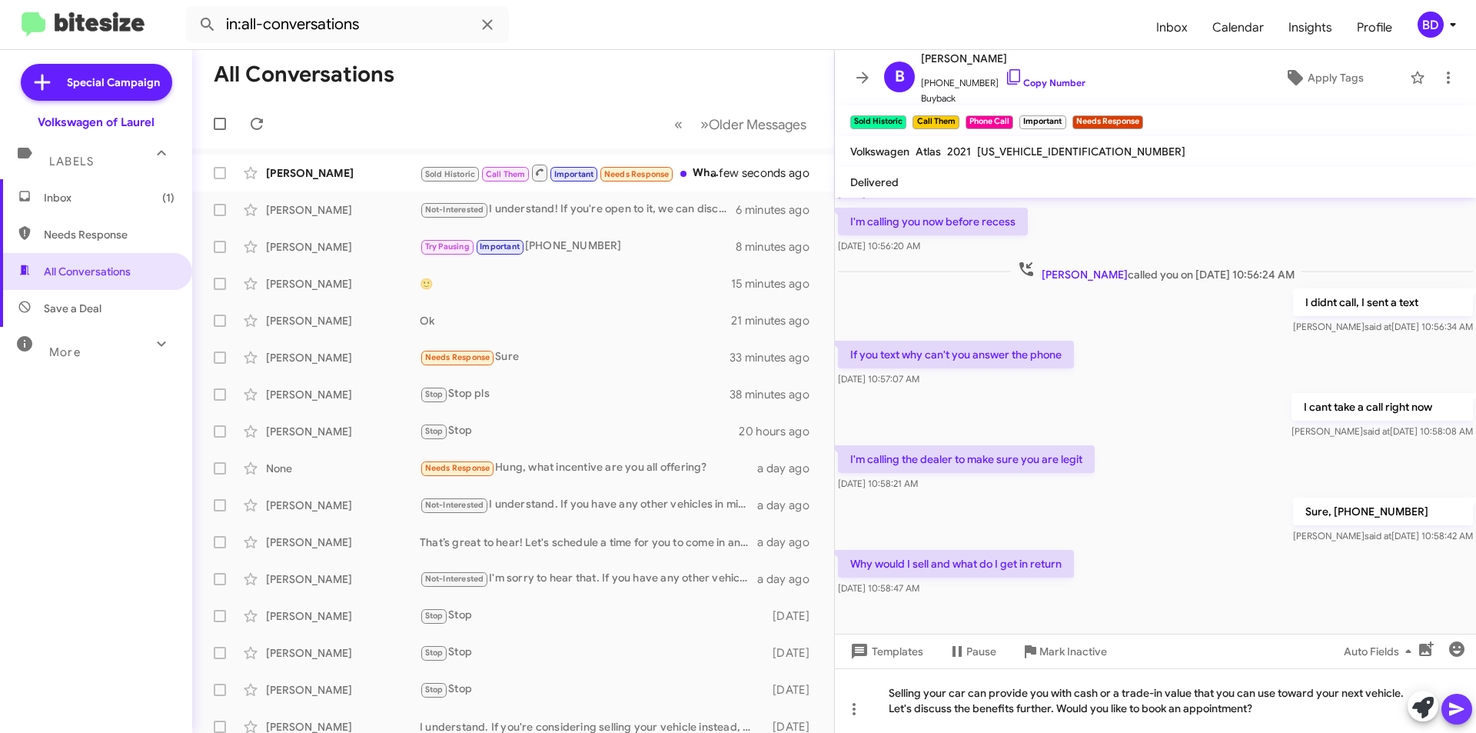
click at [1465, 713] on icon at bounding box center [1457, 709] width 18 height 18
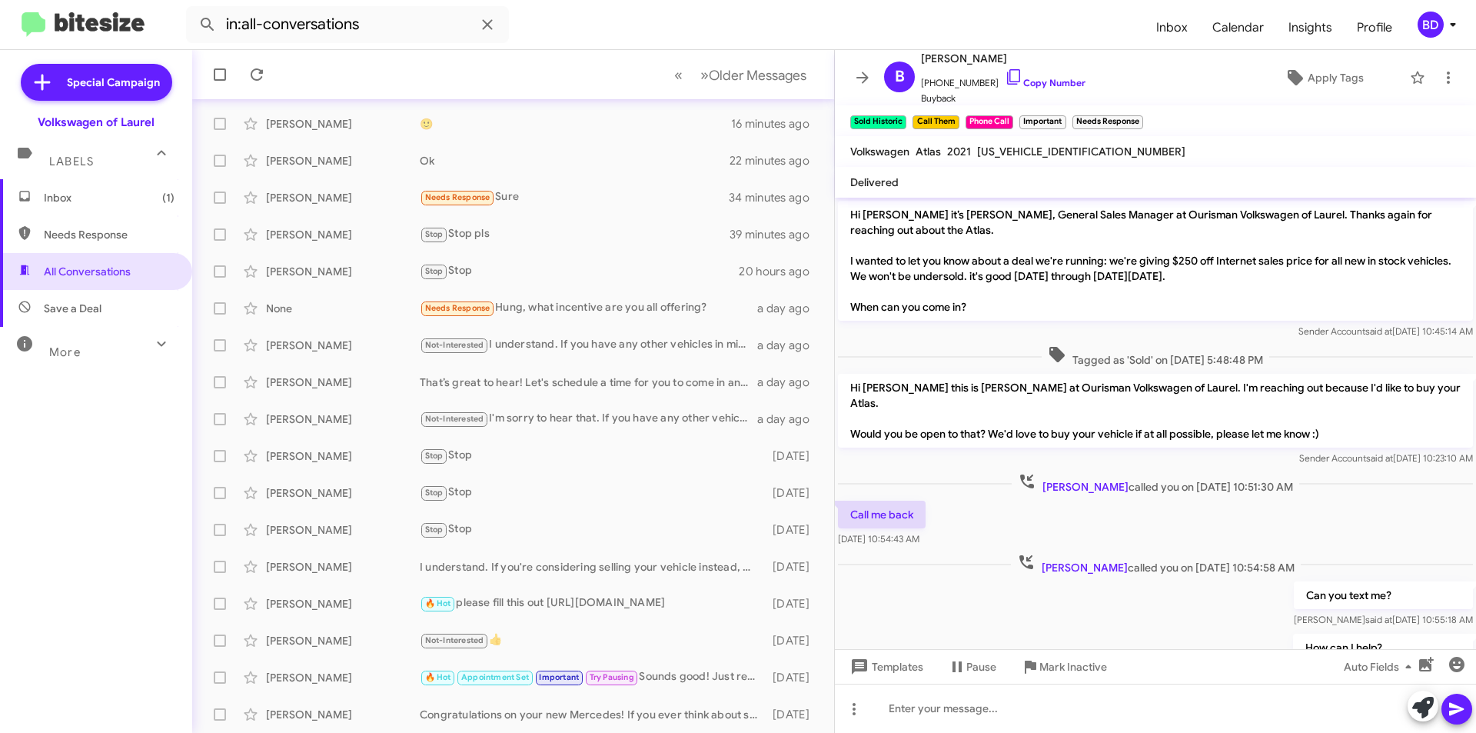
scroll to position [658, 0]
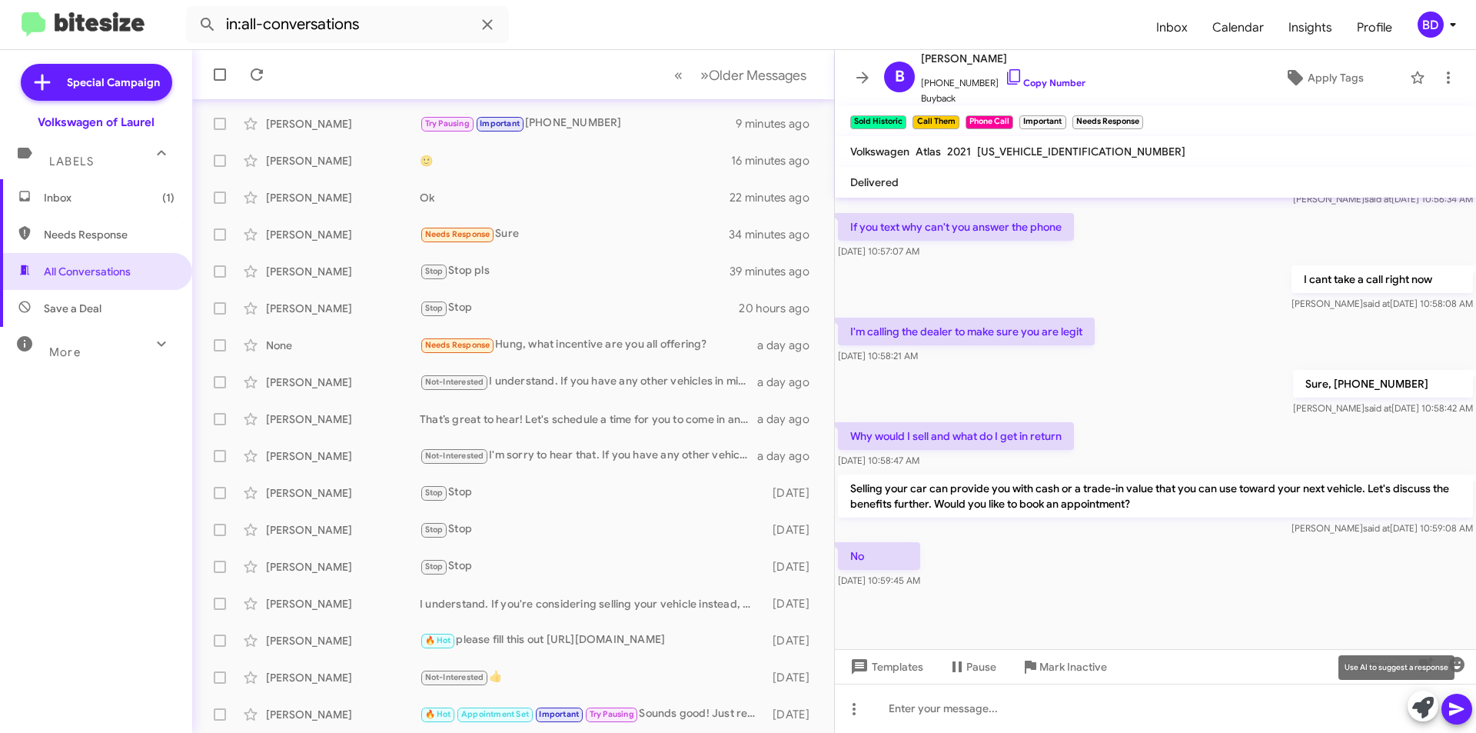
click at [1427, 707] on icon at bounding box center [1423, 708] width 22 height 22
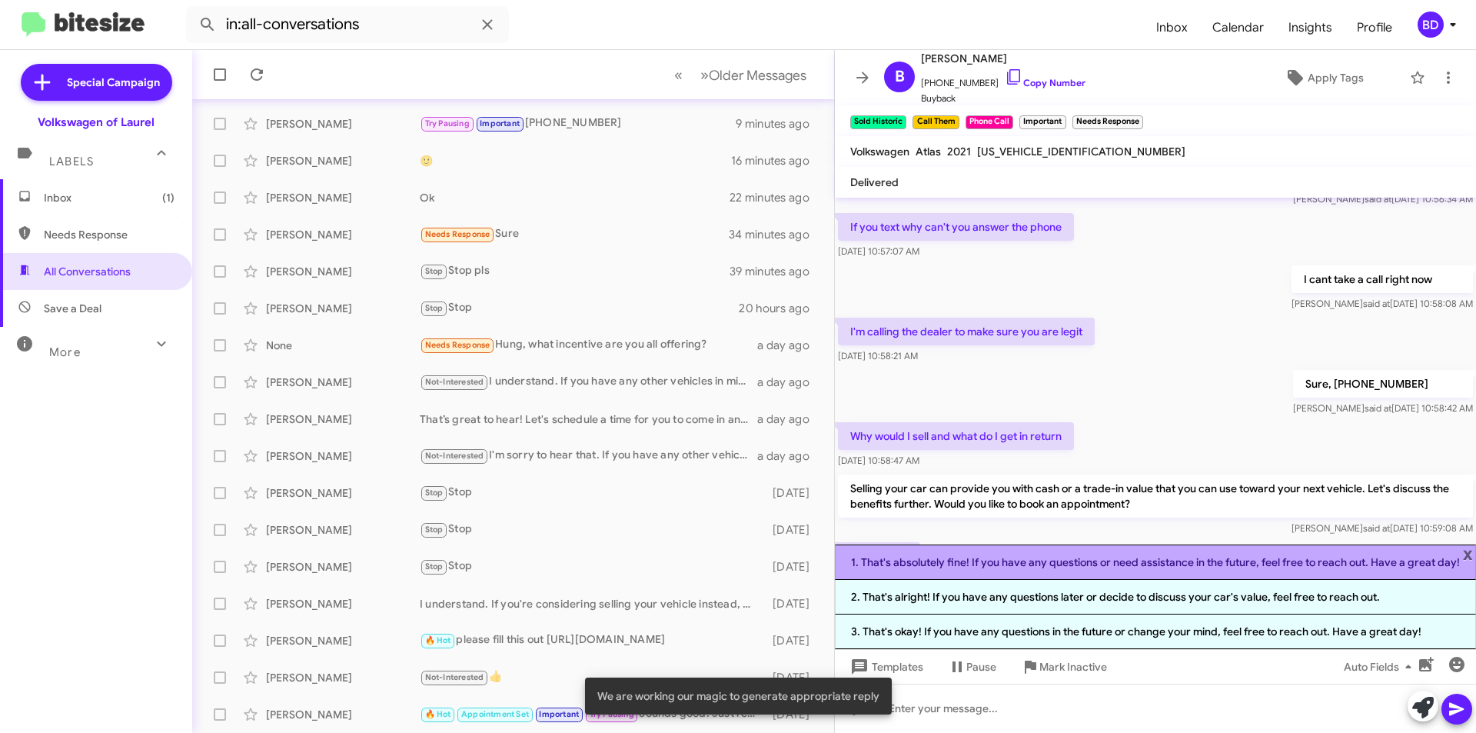
click at [1084, 560] on li "1. That's absolutely fine! If you have any questions or need assistance in the …" at bounding box center [1155, 561] width 641 height 35
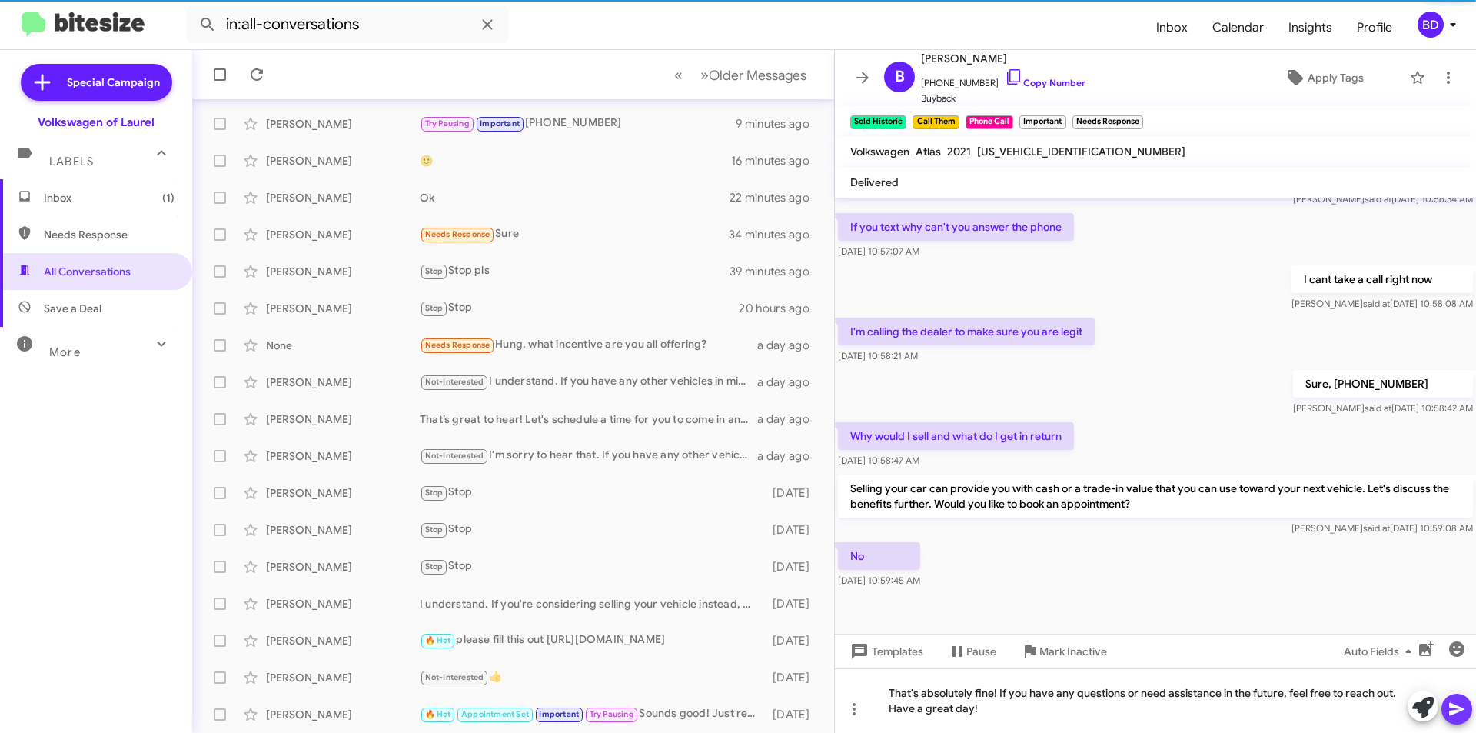
click at [1471, 714] on button at bounding box center [1456, 708] width 31 height 31
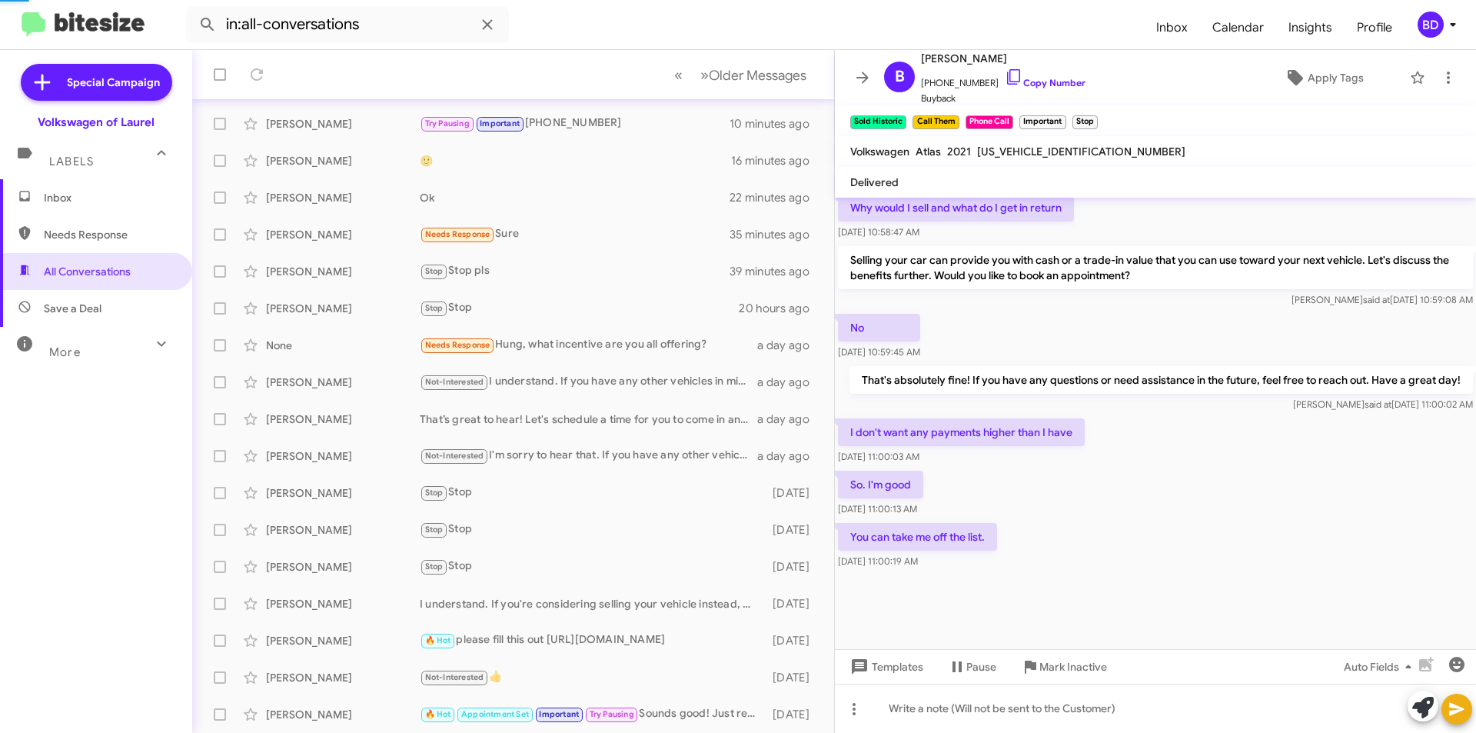
scroll to position [639, 0]
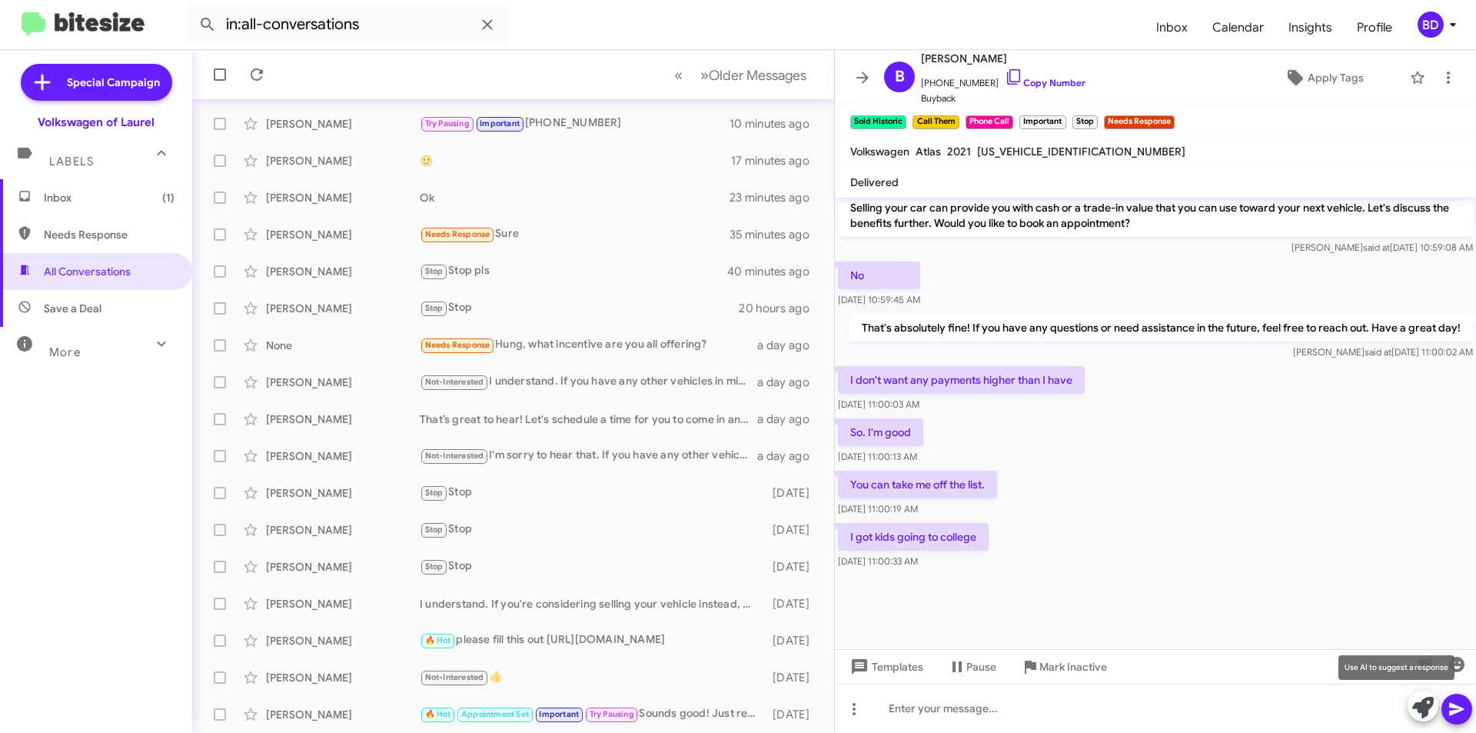
click at [1428, 703] on icon at bounding box center [1423, 708] width 22 height 22
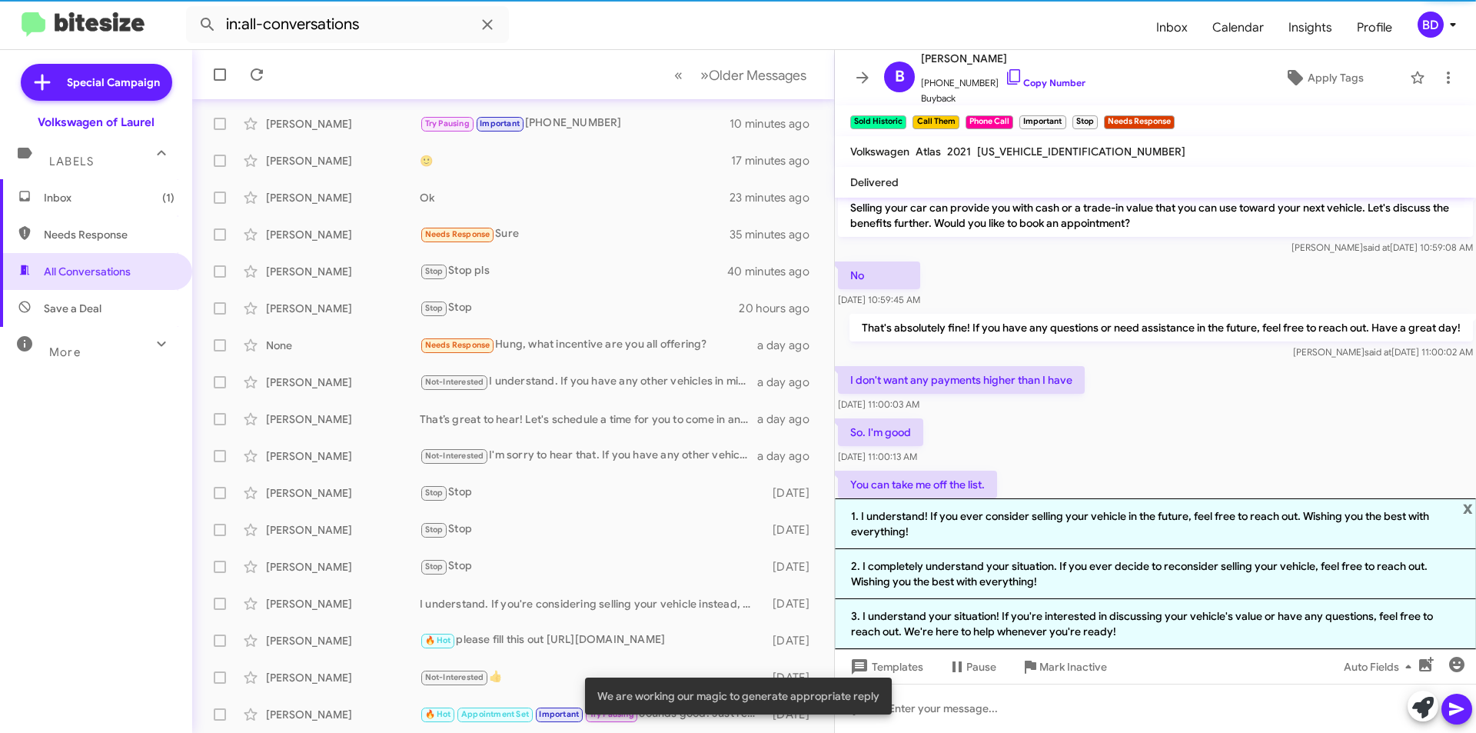
scroll to position [714, 0]
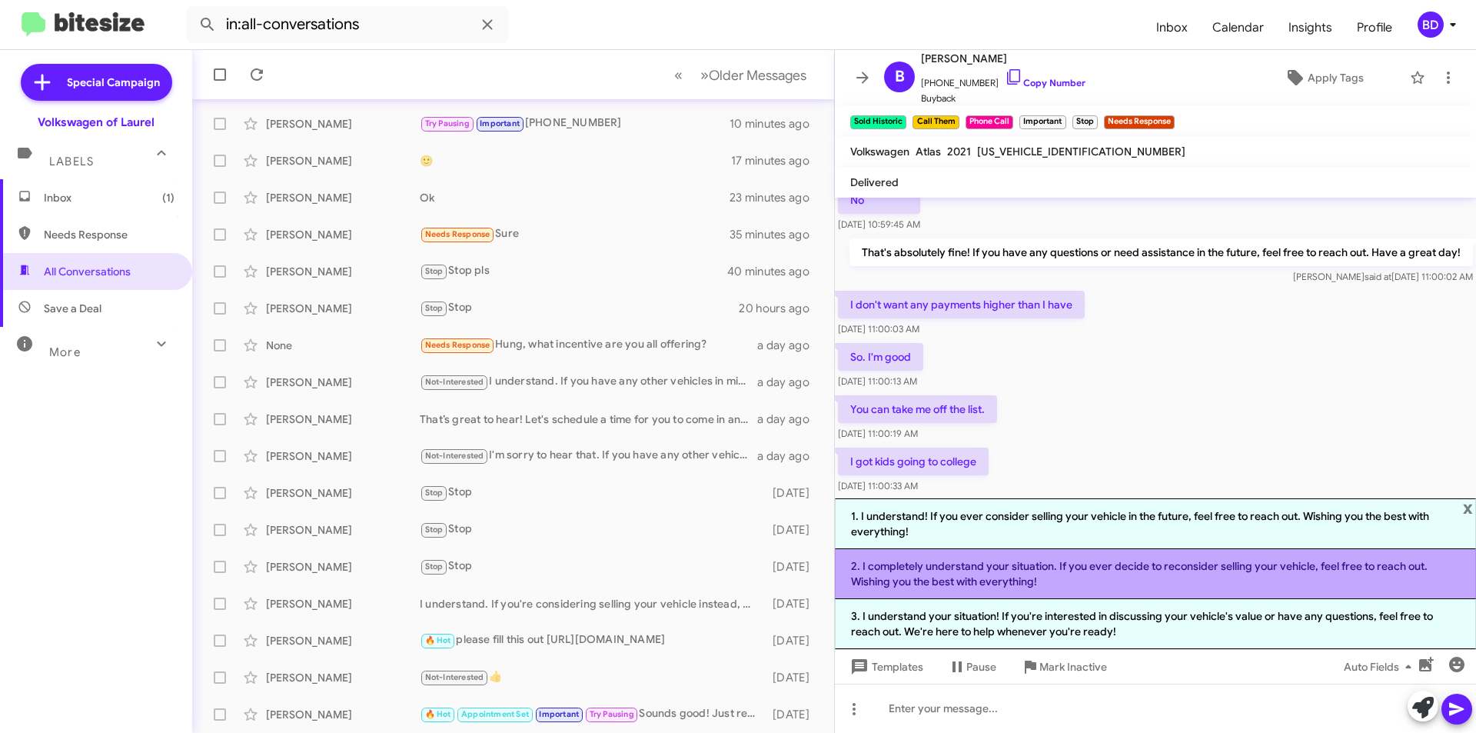
click at [1073, 572] on li "2. I completely understand your situation. If you ever decide to reconsider sel…" at bounding box center [1155, 574] width 641 height 50
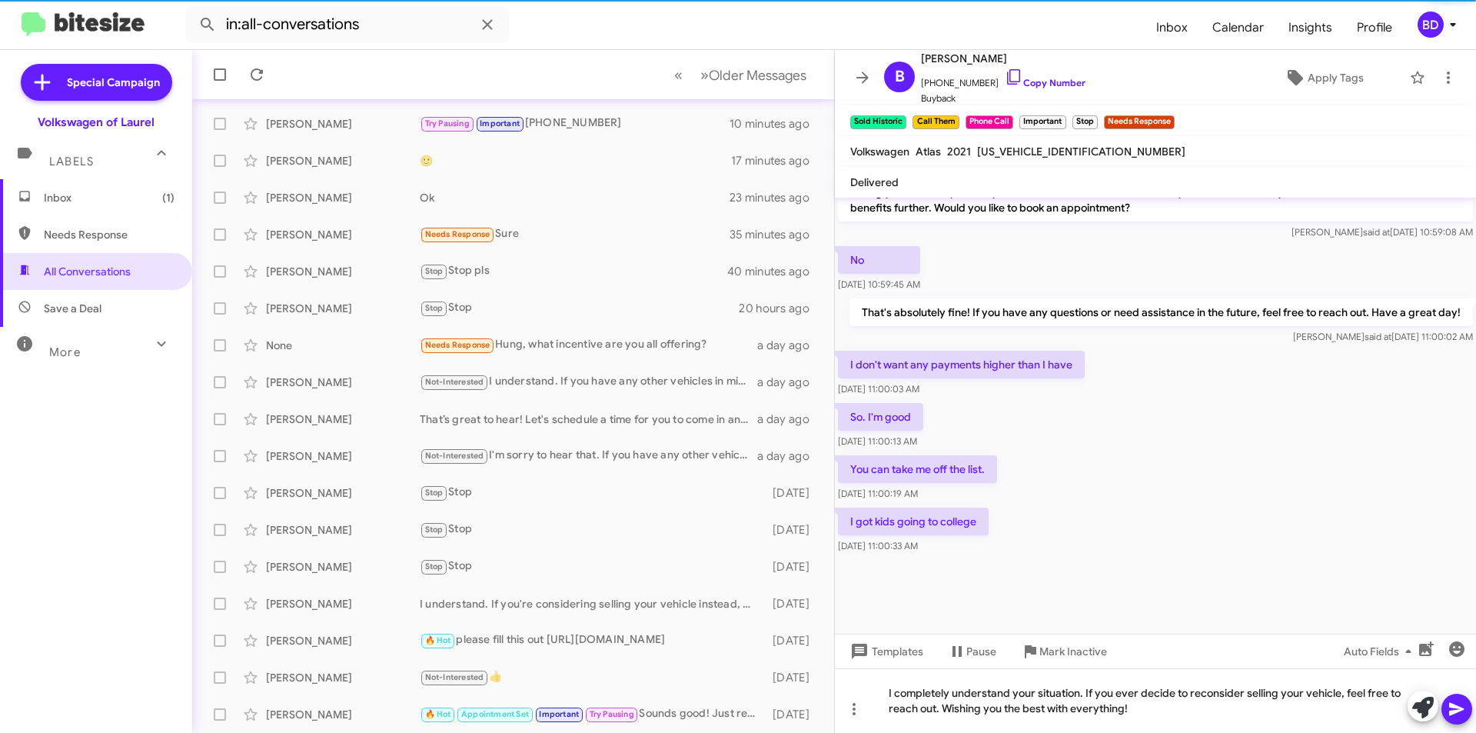
click at [1460, 705] on icon at bounding box center [1457, 709] width 18 height 18
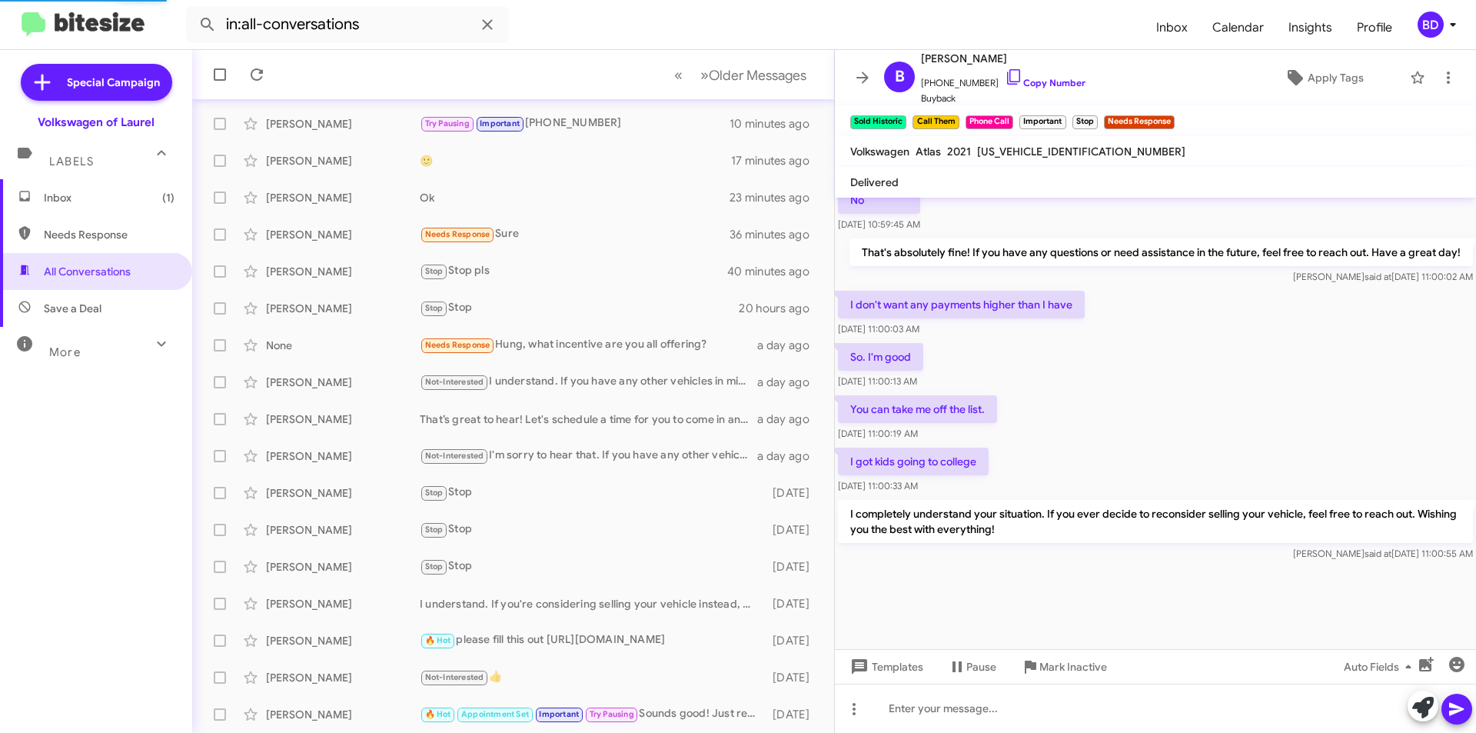
scroll to position [678, 0]
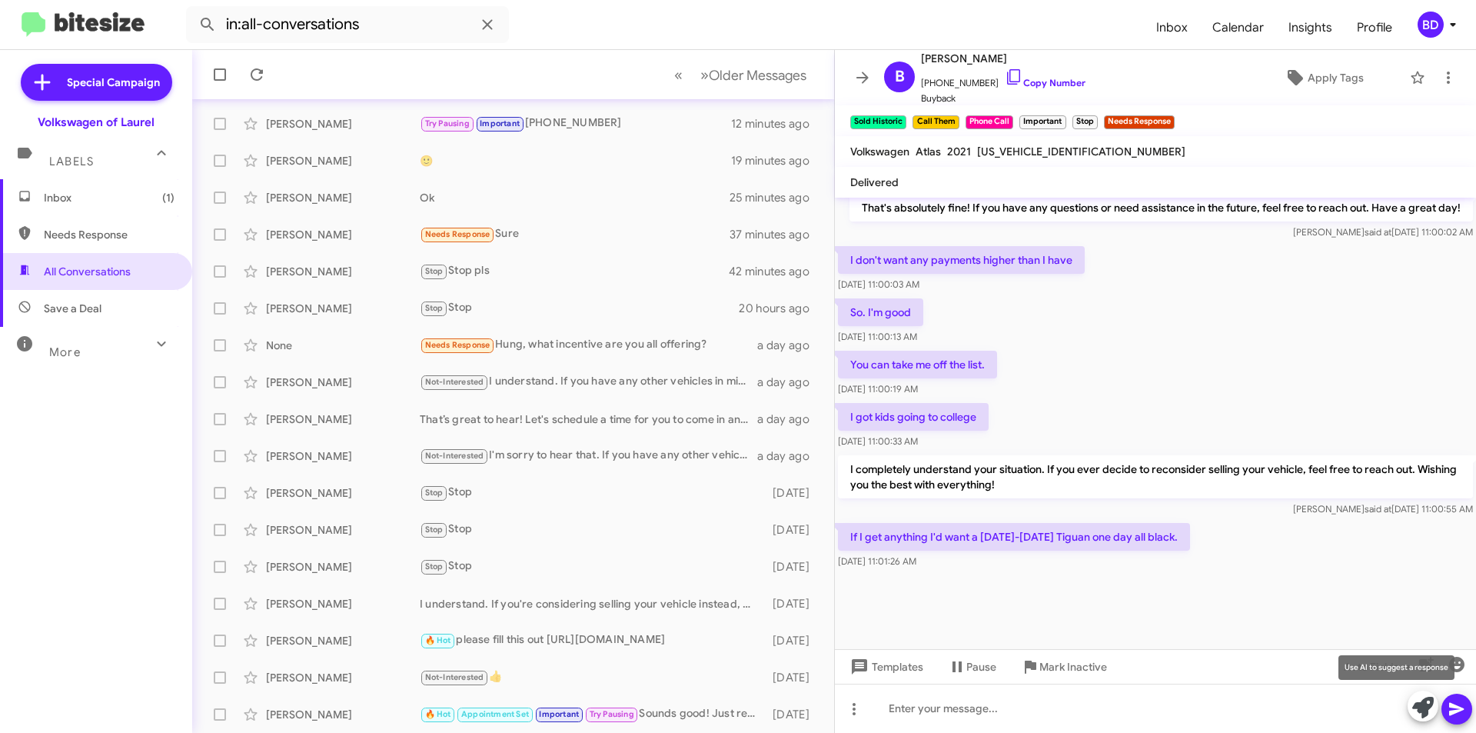
click at [1431, 704] on icon at bounding box center [1423, 708] width 22 height 22
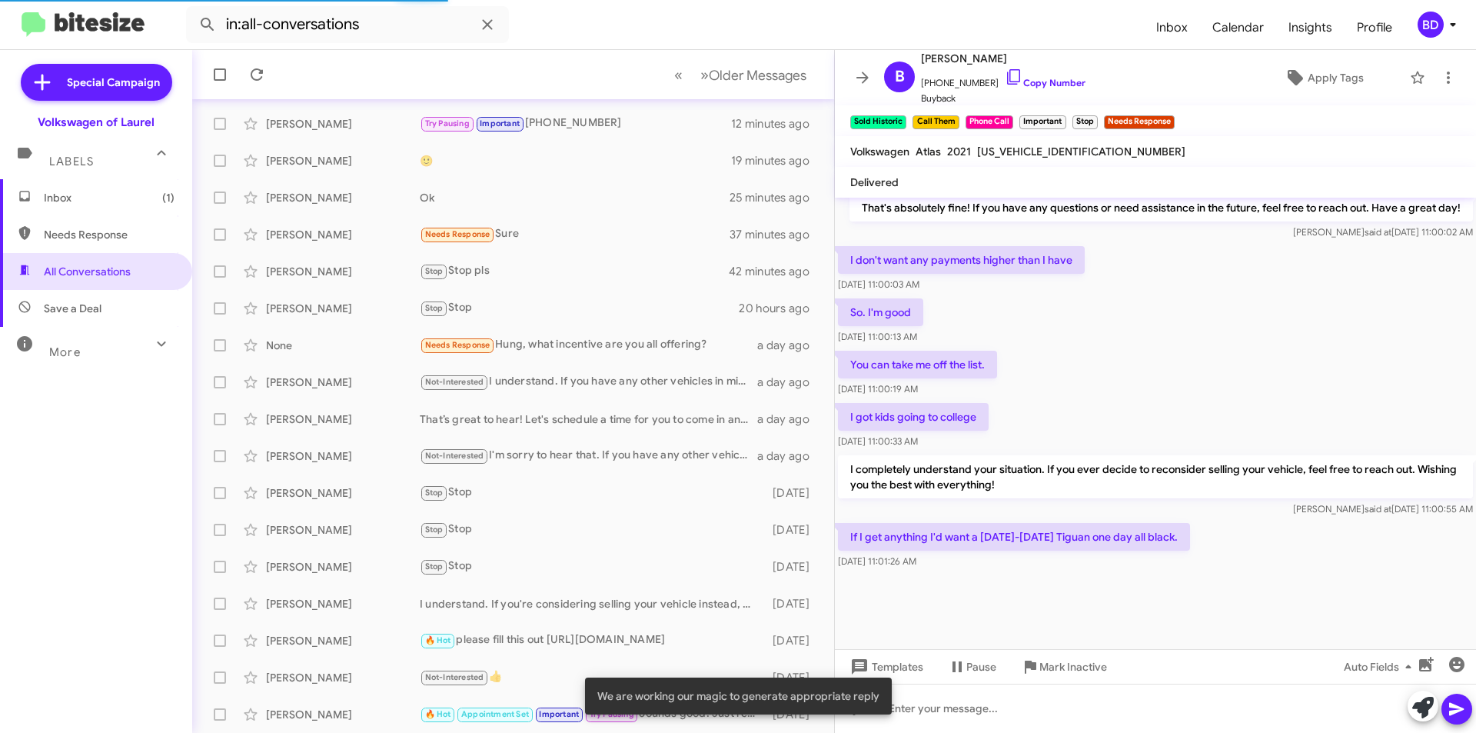
scroll to position [829, 0]
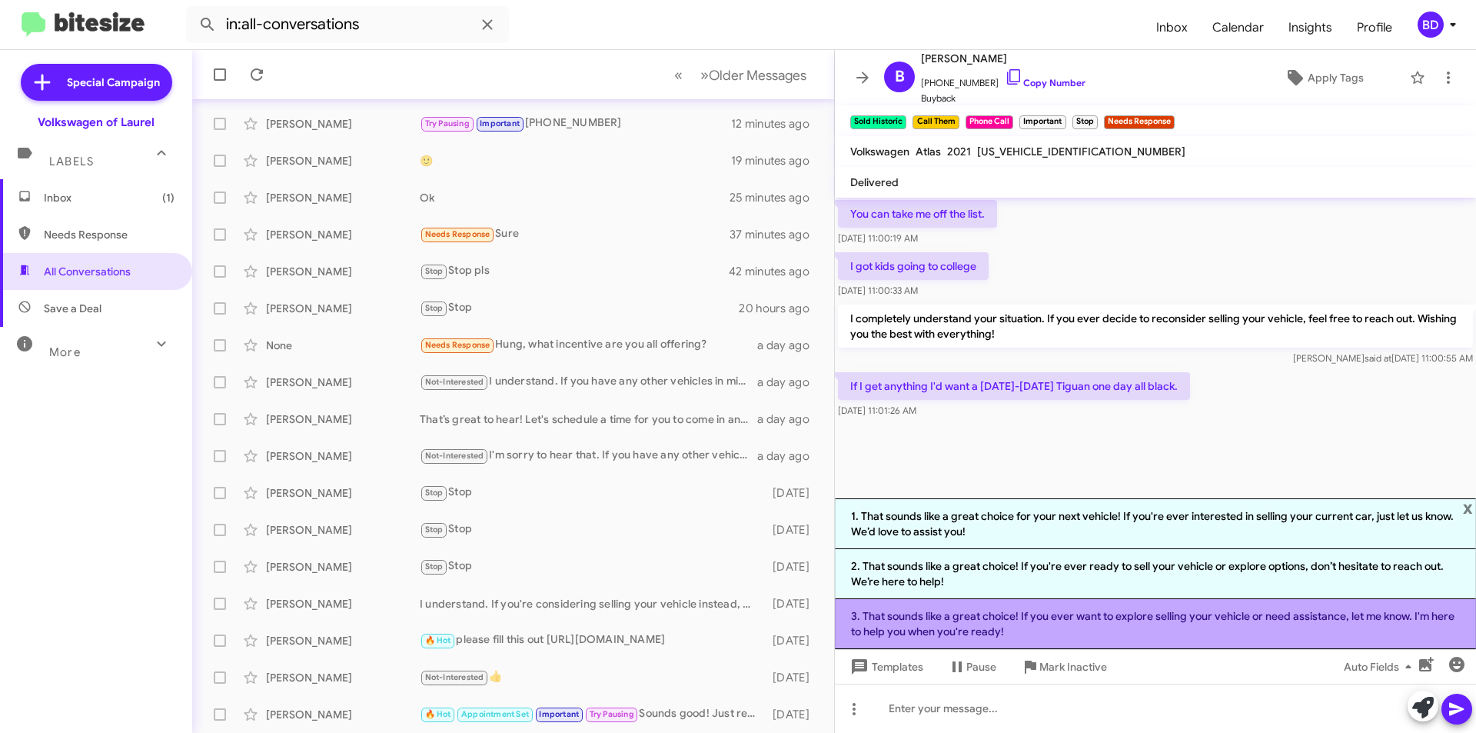
click at [1103, 623] on li "3. That sounds like a great choice! If you ever want to explore selling your ve…" at bounding box center [1155, 624] width 641 height 50
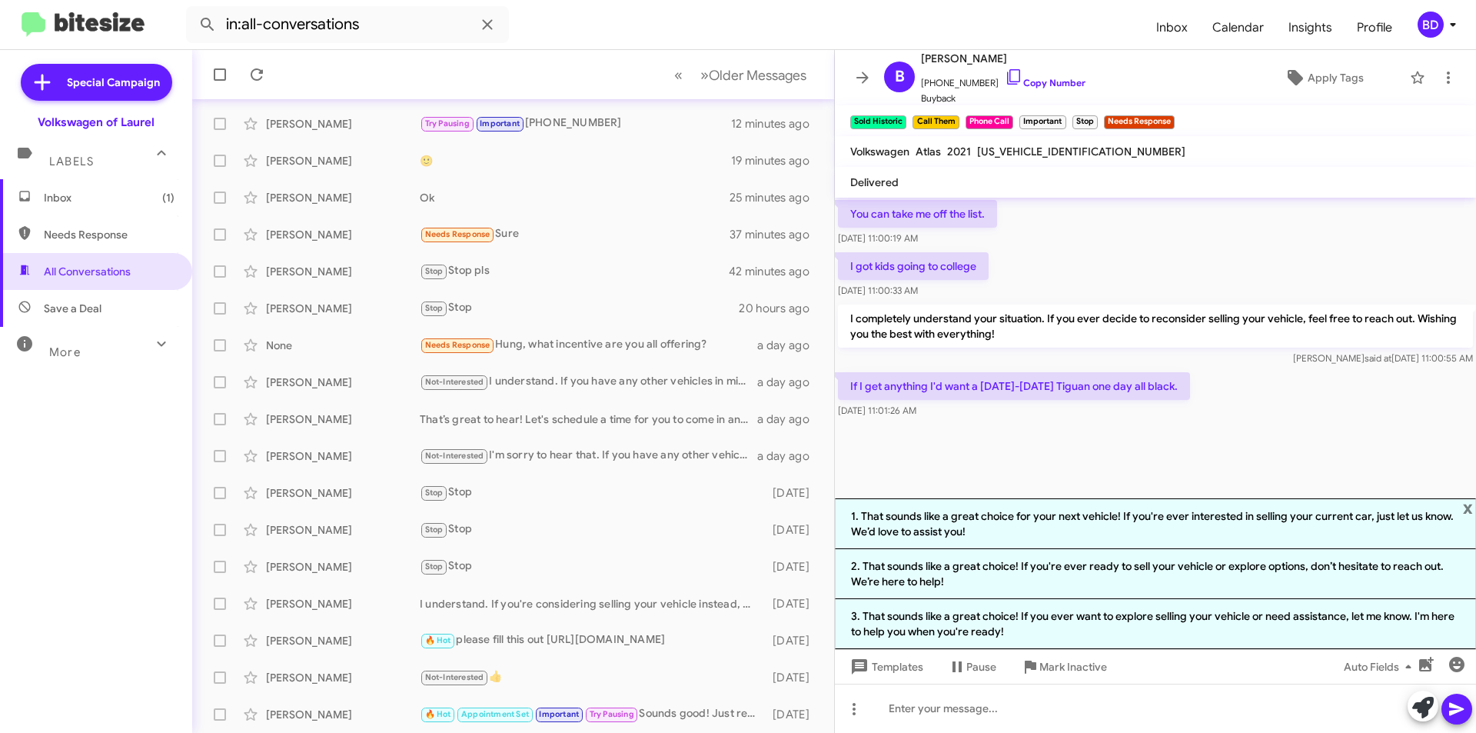
scroll to position [693, 0]
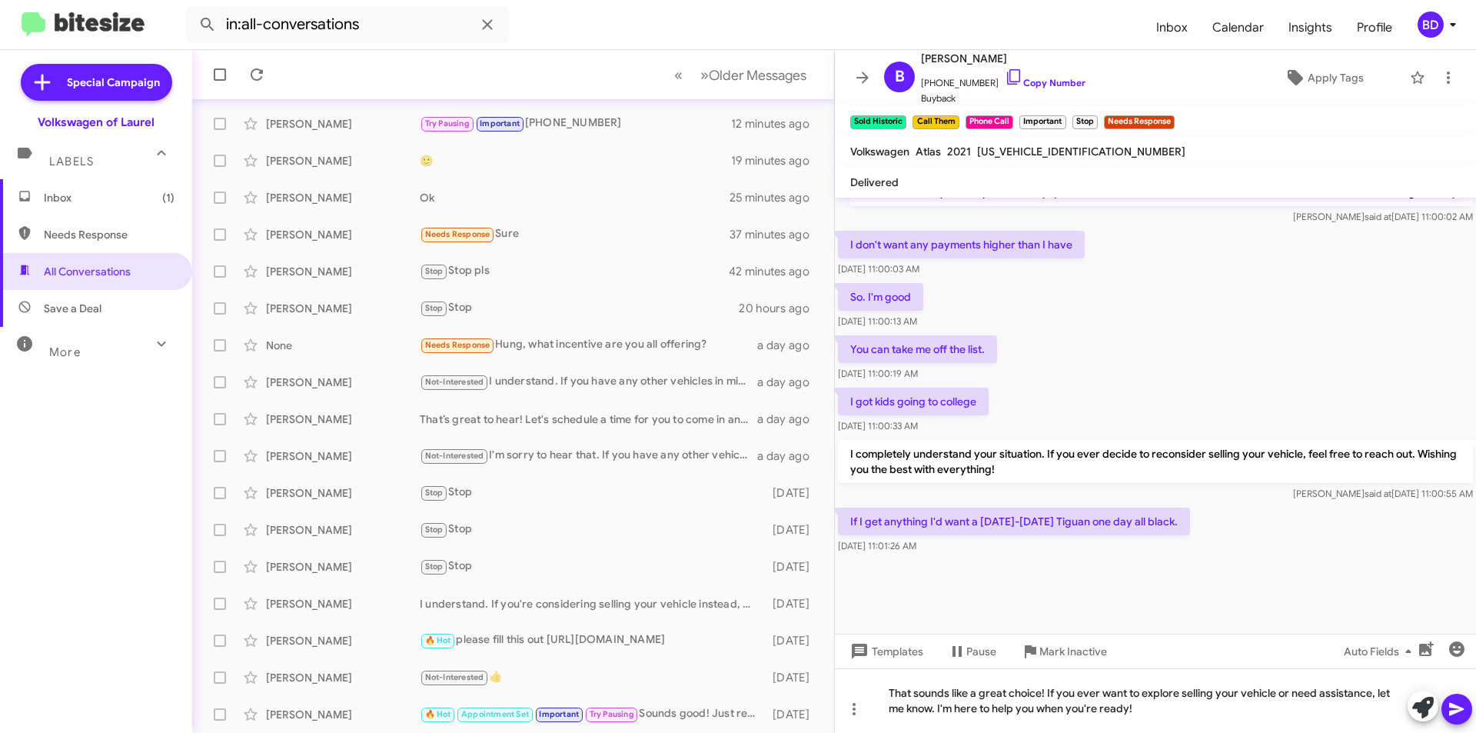
click at [1463, 709] on icon at bounding box center [1456, 709] width 15 height 13
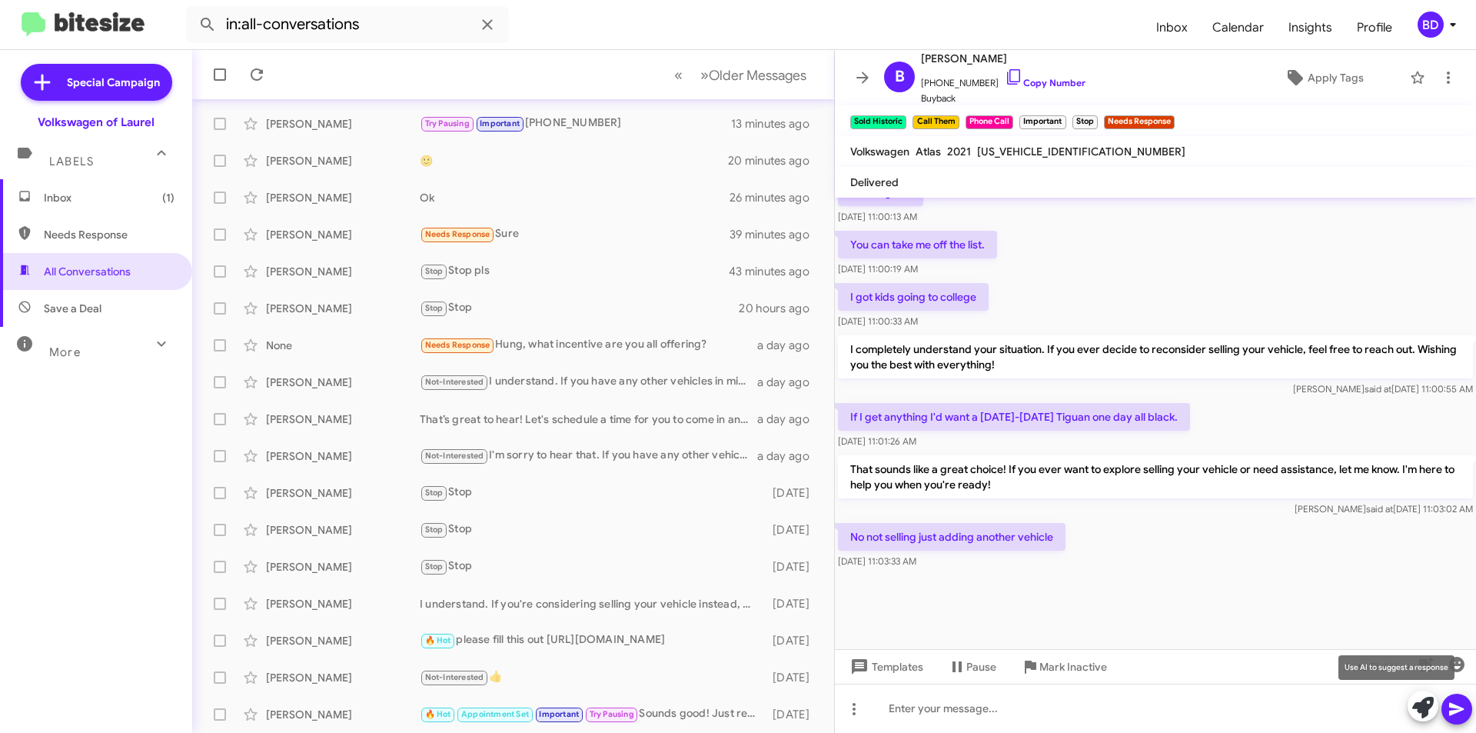
click at [1428, 710] on icon at bounding box center [1423, 708] width 22 height 22
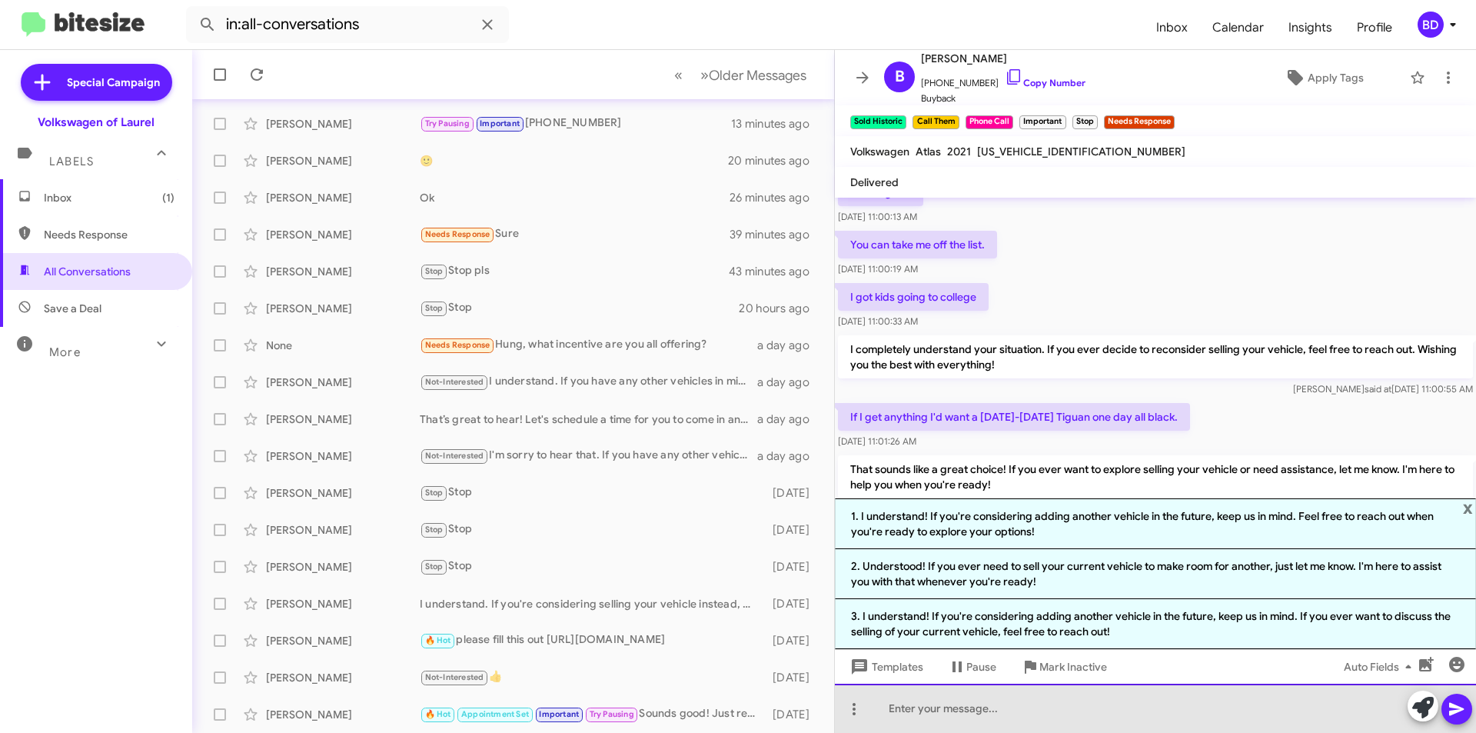
click at [957, 711] on div at bounding box center [1155, 707] width 641 height 49
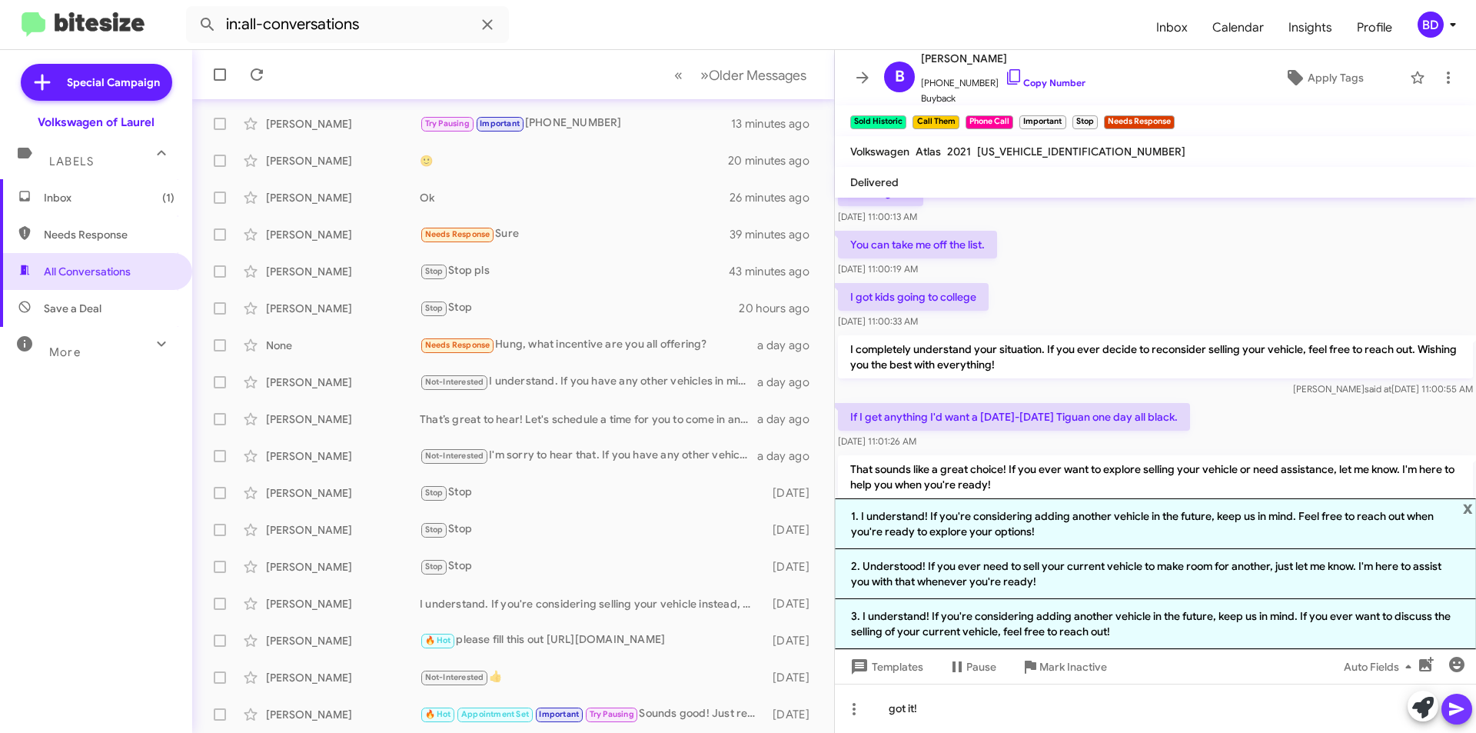
click at [1462, 700] on icon at bounding box center [1457, 709] width 18 height 18
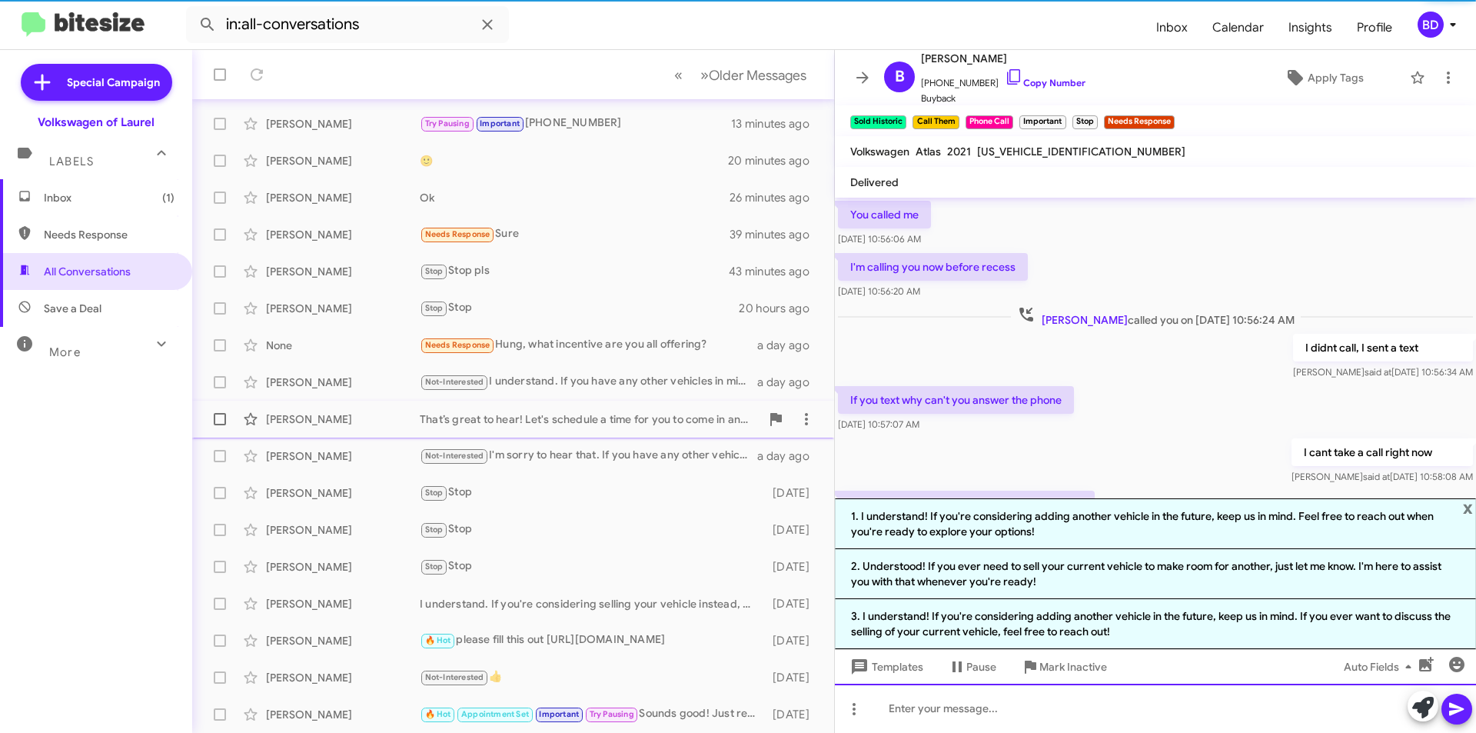
scroll to position [77, 0]
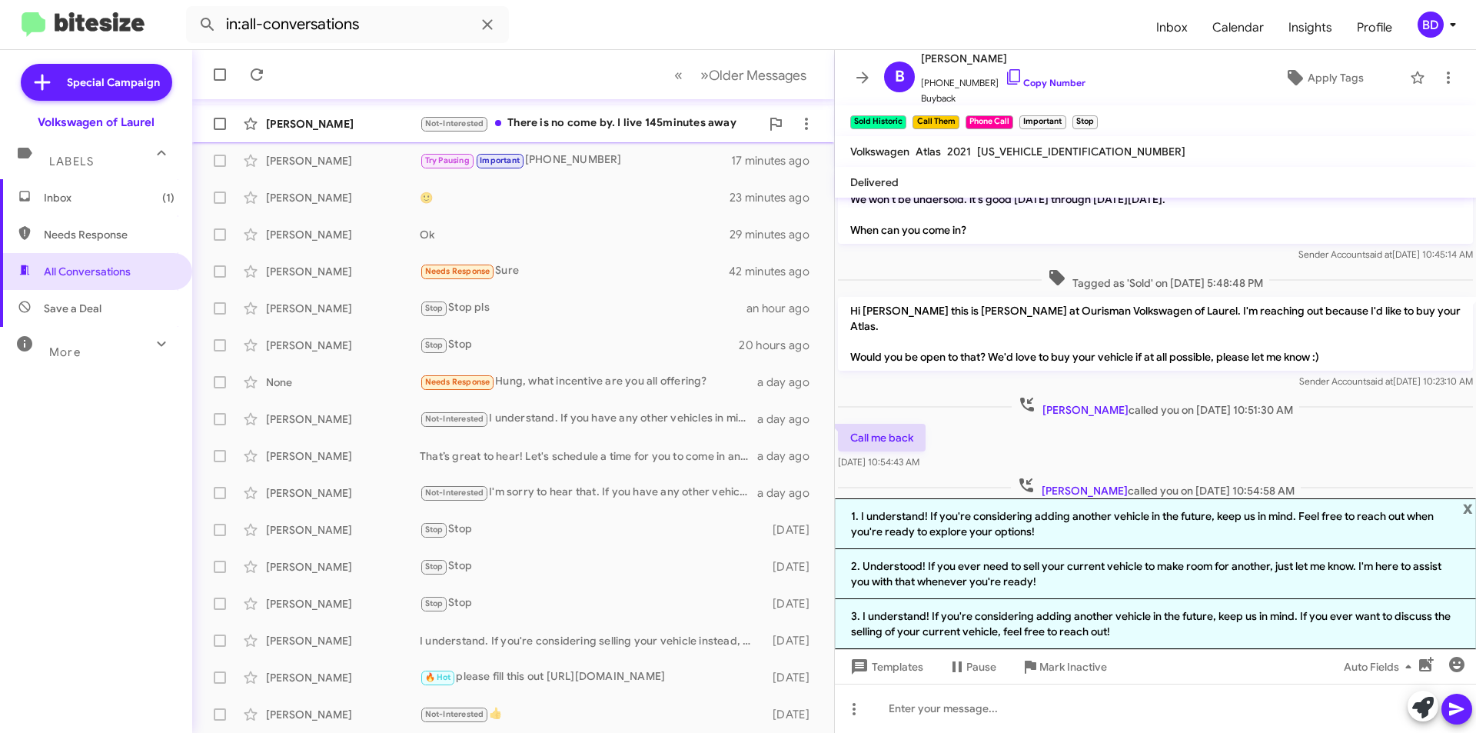
click at [589, 120] on div "Not-Interested There is no come by. I live 145minutes away" at bounding box center [590, 124] width 341 height 18
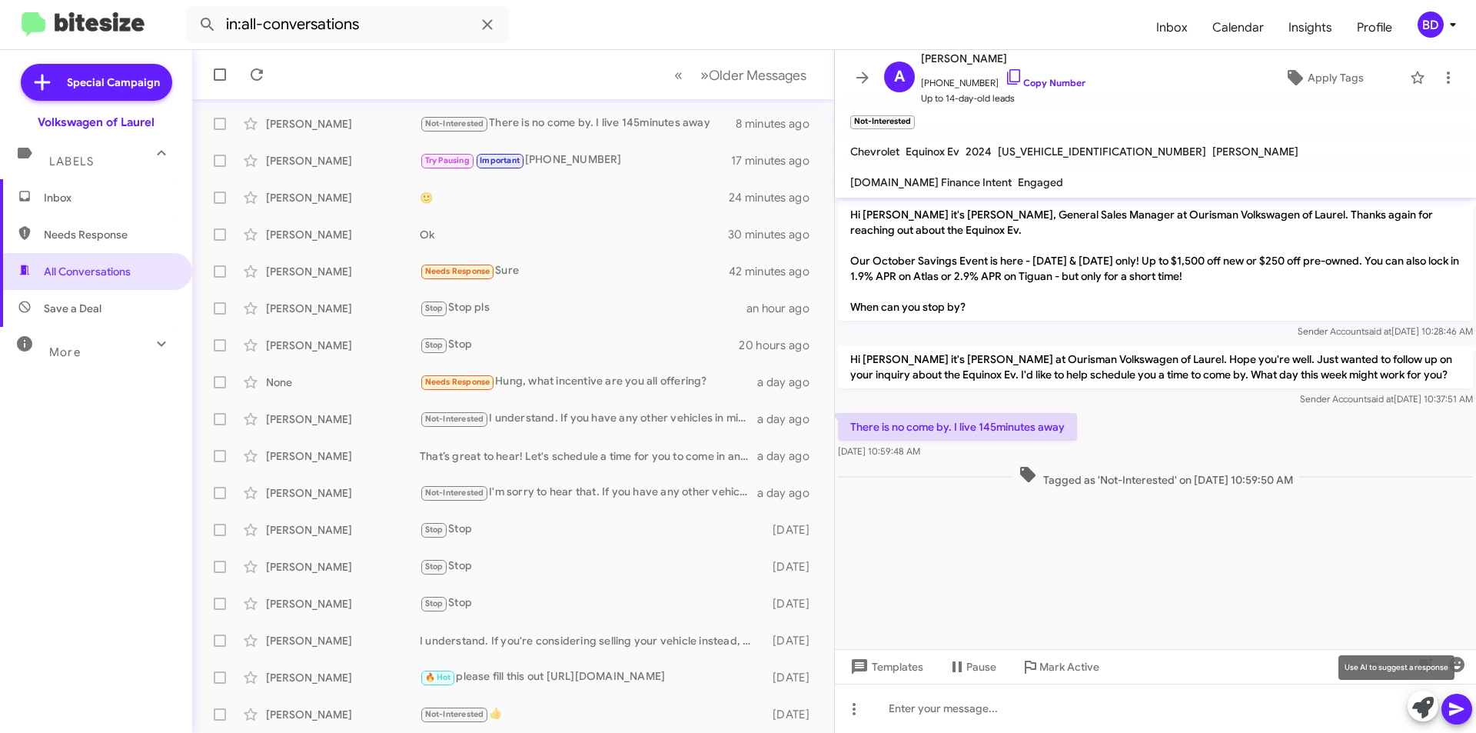
click at [1417, 706] on icon at bounding box center [1423, 708] width 22 height 22
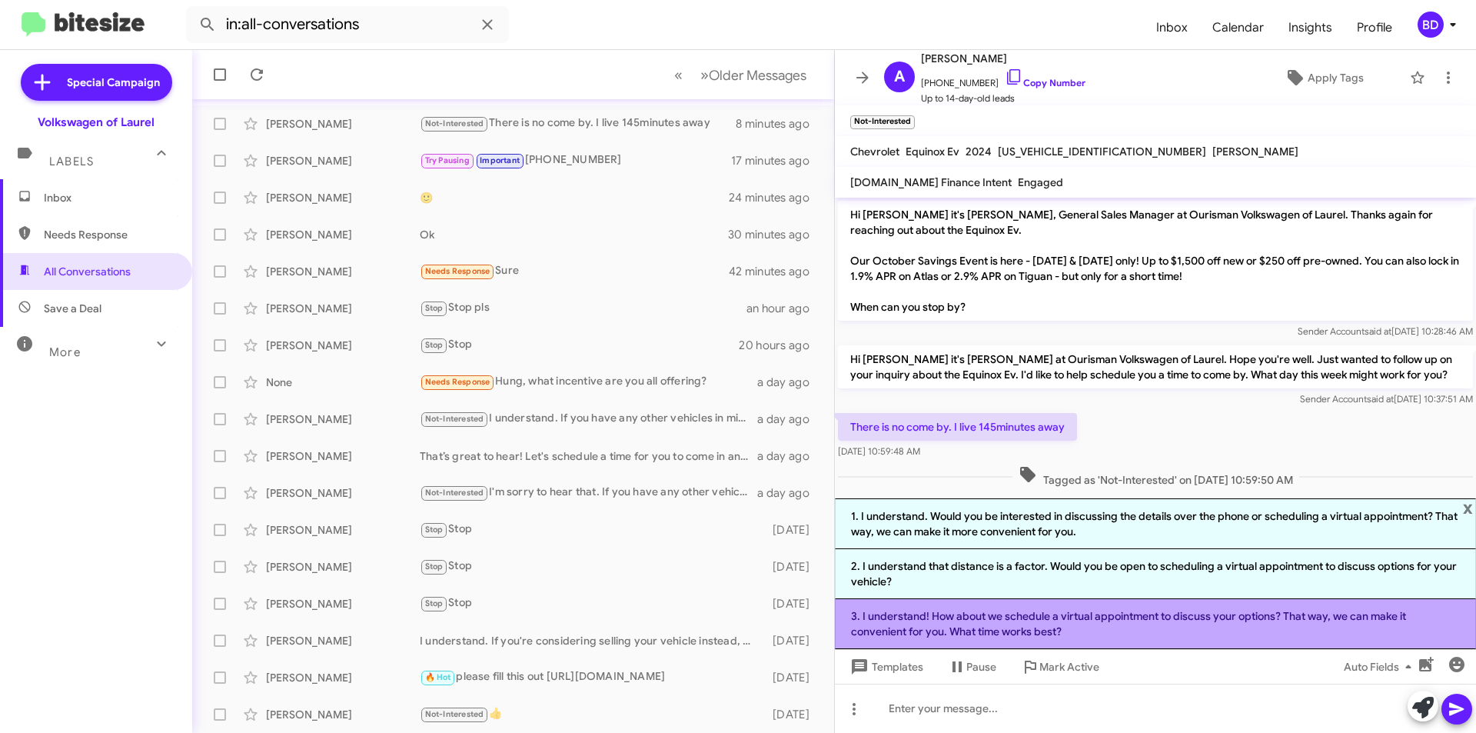
drag, startPoint x: 1065, startPoint y: 628, endPoint x: 1150, endPoint y: 636, distance: 85.7
click at [1065, 627] on li "3. I understand! How about we schedule a virtual appointment to discuss your op…" at bounding box center [1155, 624] width 641 height 50
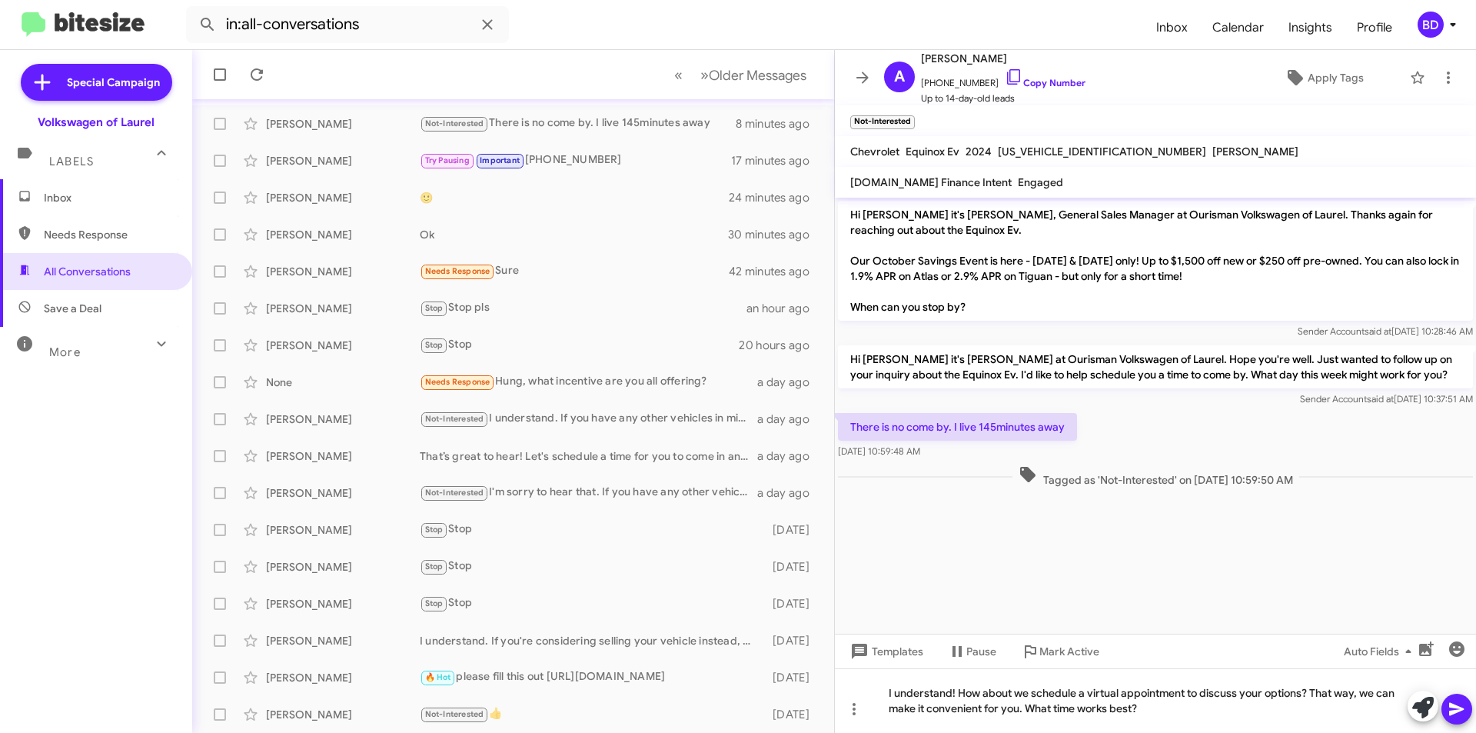
click at [1447, 702] on button at bounding box center [1456, 708] width 31 height 31
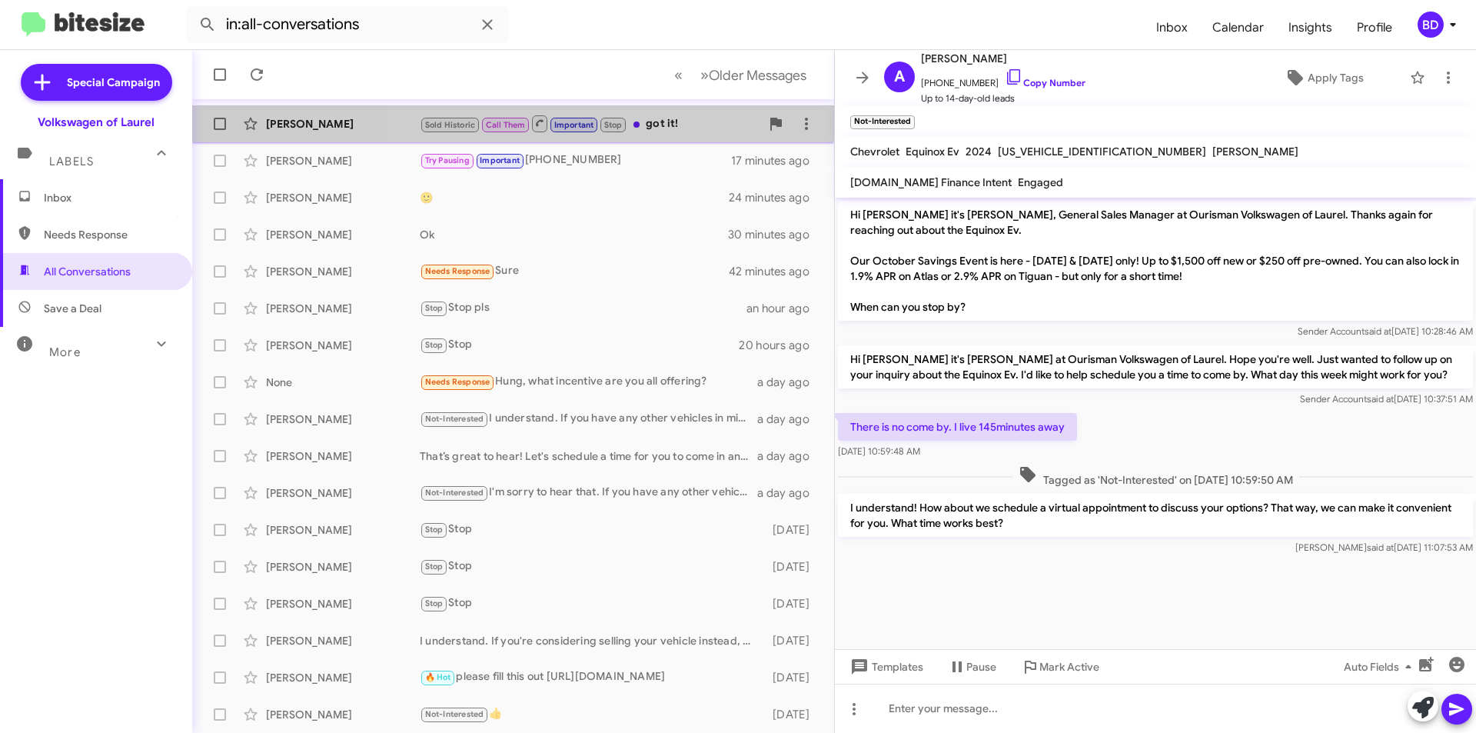
click at [684, 126] on div "Sold Historic Call Them Important Stop got it!" at bounding box center [590, 123] width 341 height 19
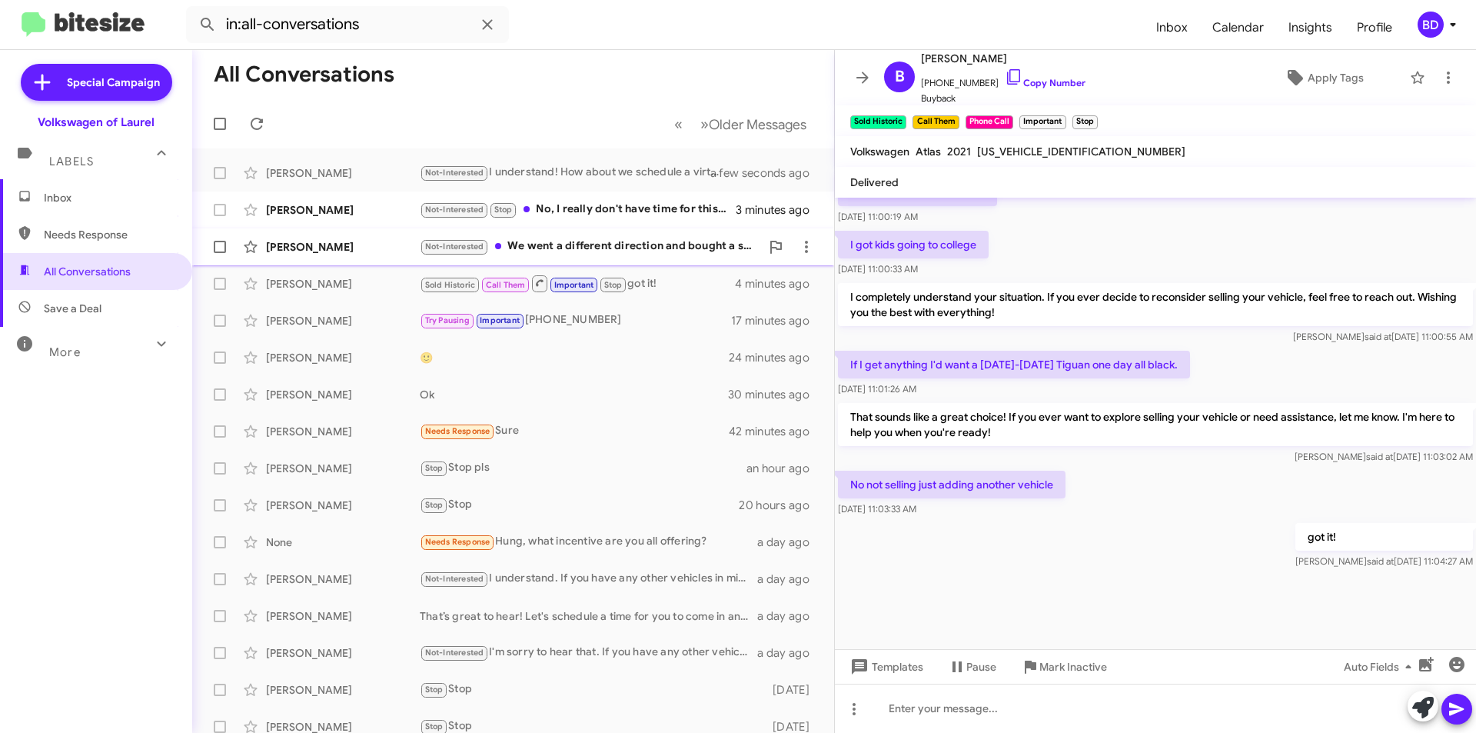
click at [543, 241] on div "Not-Interested We went a different direction and bought a small SUV plug-in hyb…" at bounding box center [590, 247] width 341 height 18
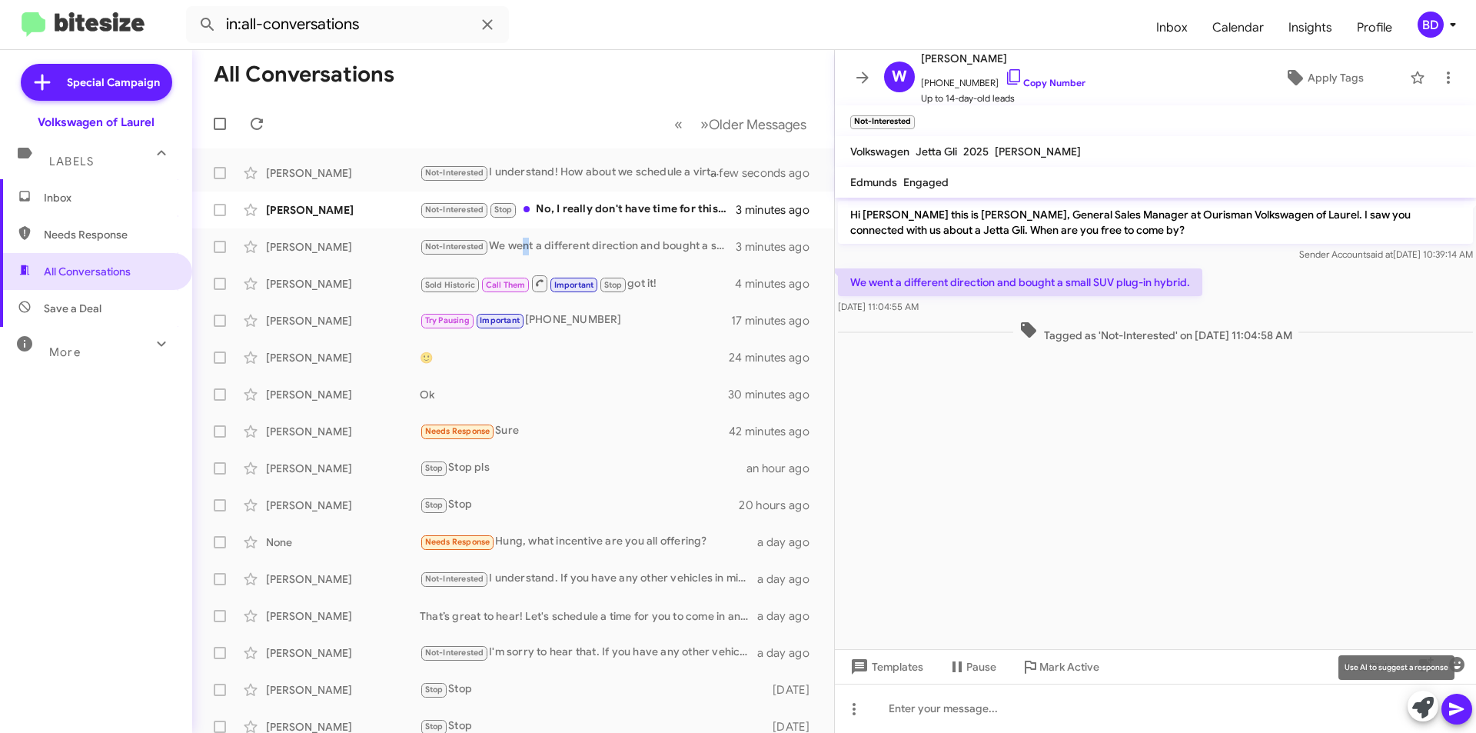
click at [1428, 700] on icon at bounding box center [1423, 708] width 22 height 22
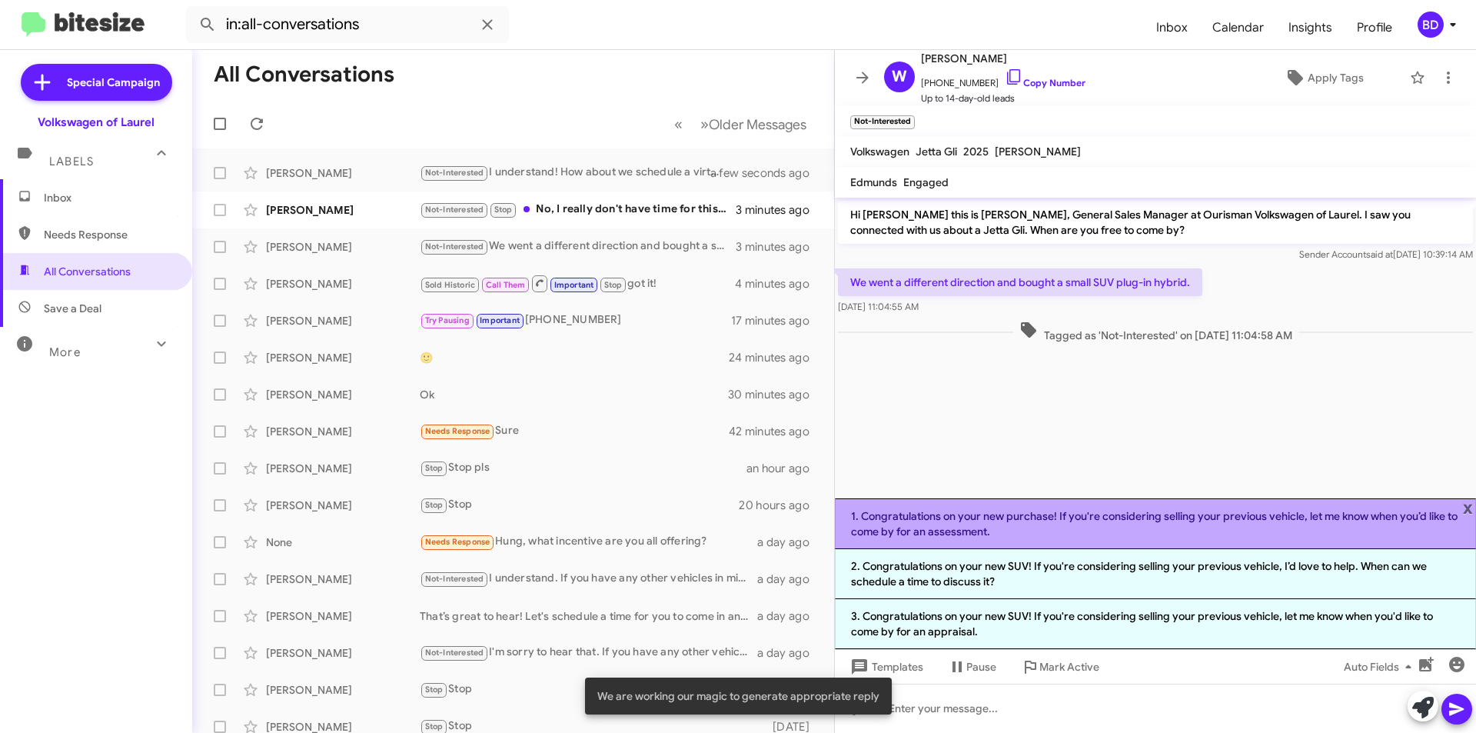
click at [1155, 522] on li "1. Congratulations on your new purchase! If you're considering selling your pre…" at bounding box center [1155, 523] width 641 height 51
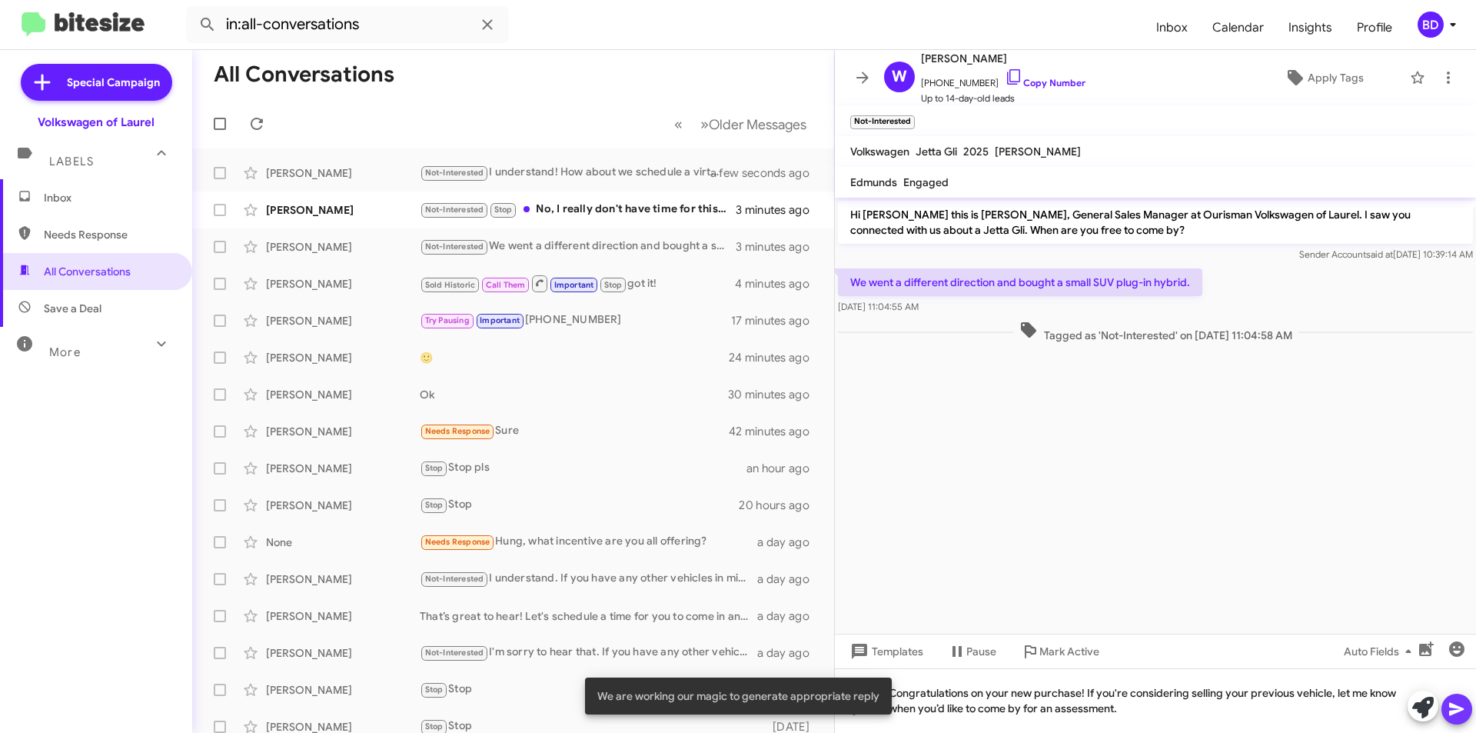
click at [1471, 712] on button at bounding box center [1456, 708] width 31 height 31
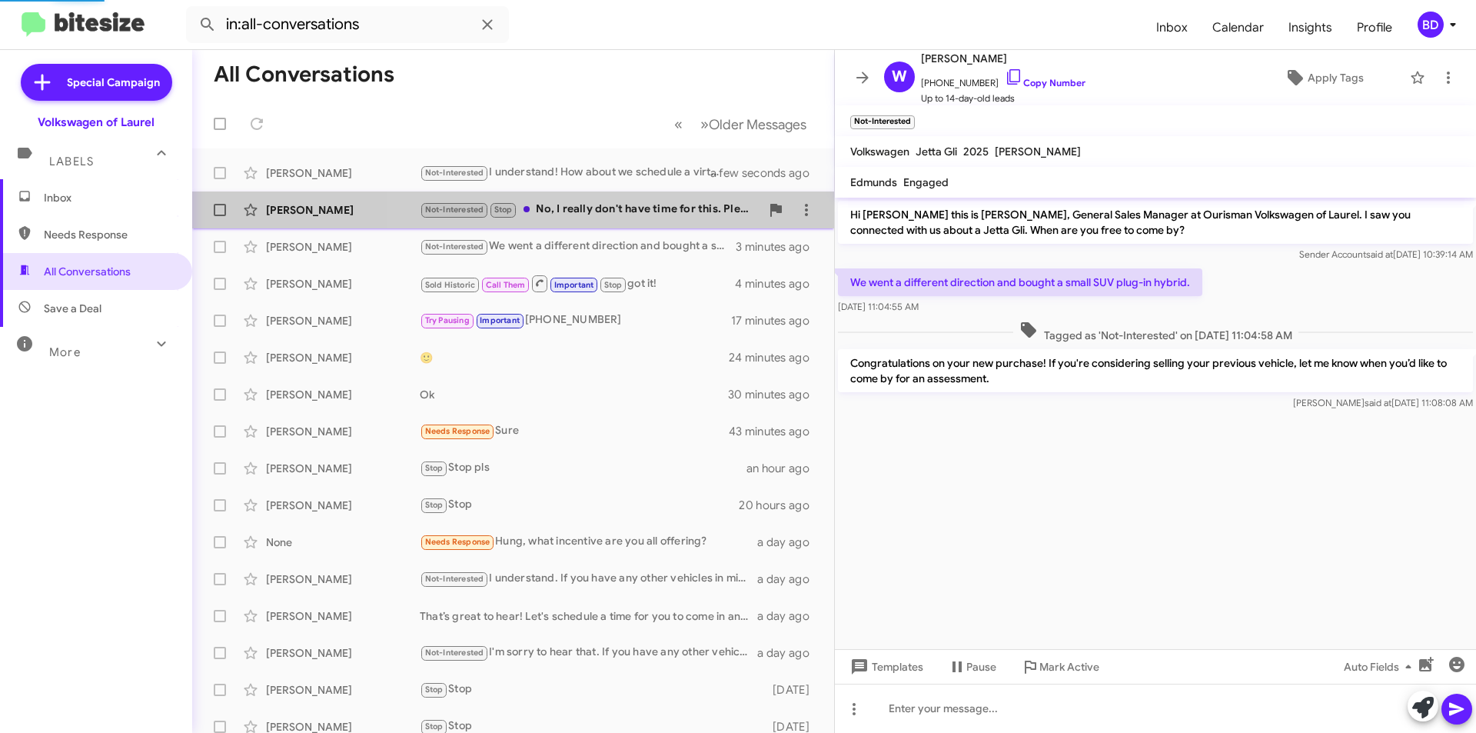
click at [633, 204] on div "Not-Interested Stop No, I really don't have time for this. Please stop texting …" at bounding box center [590, 210] width 341 height 18
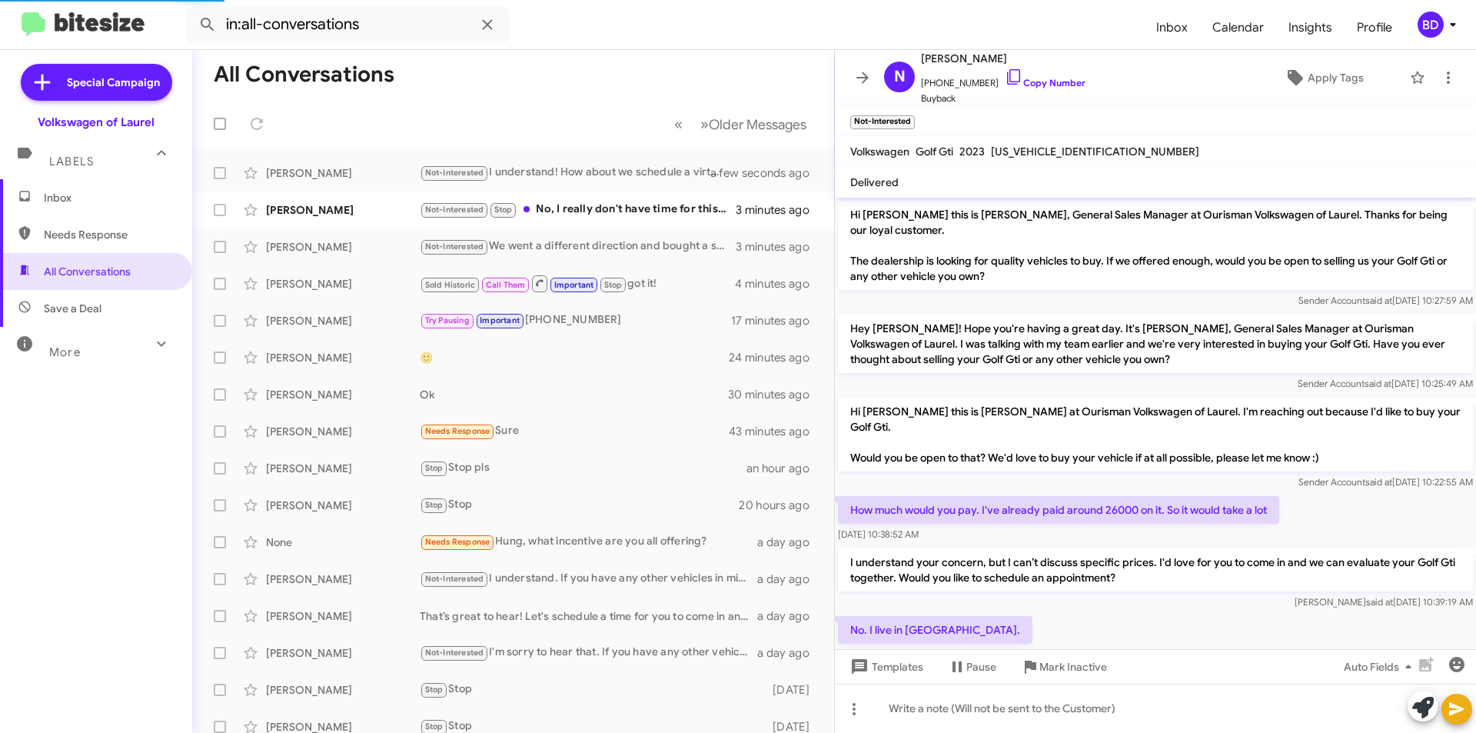
scroll to position [184, 0]
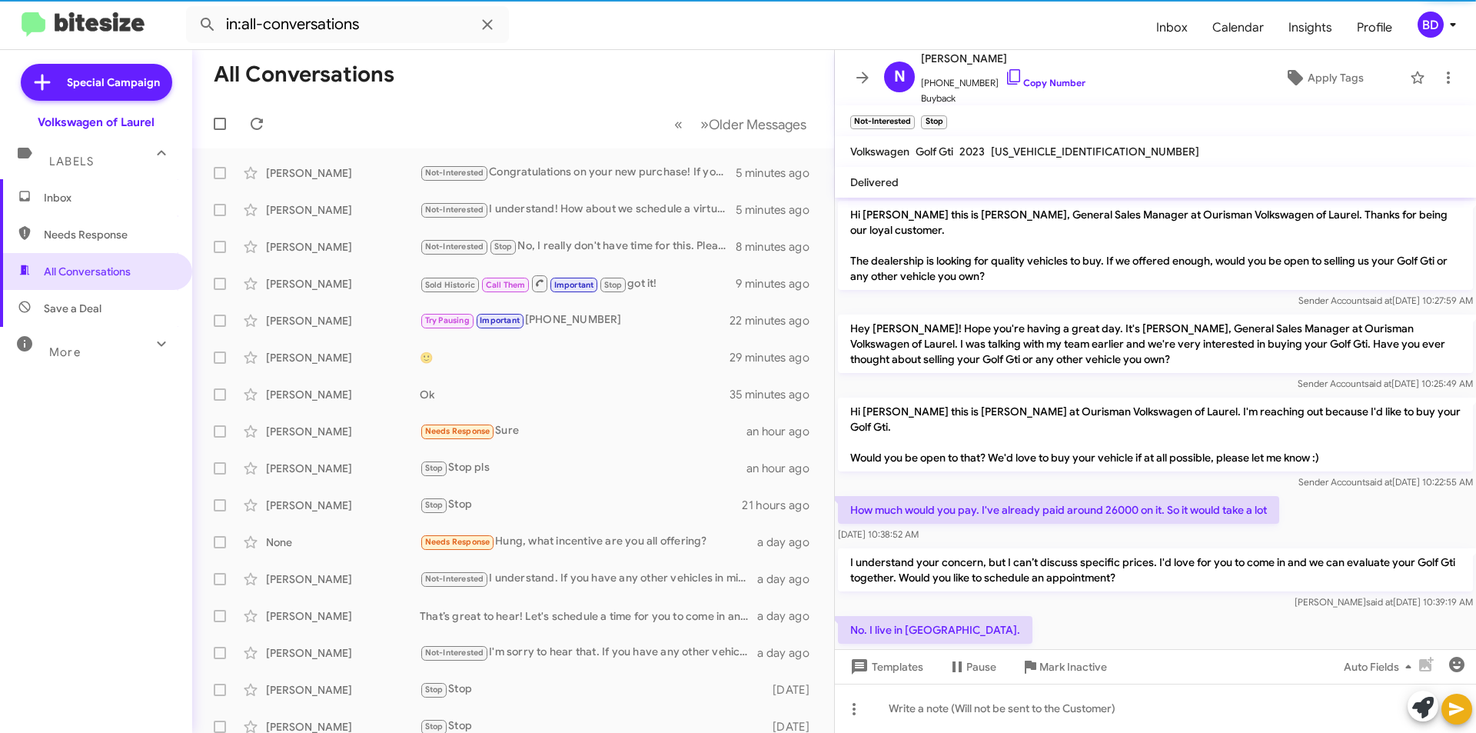
scroll to position [153, 0]
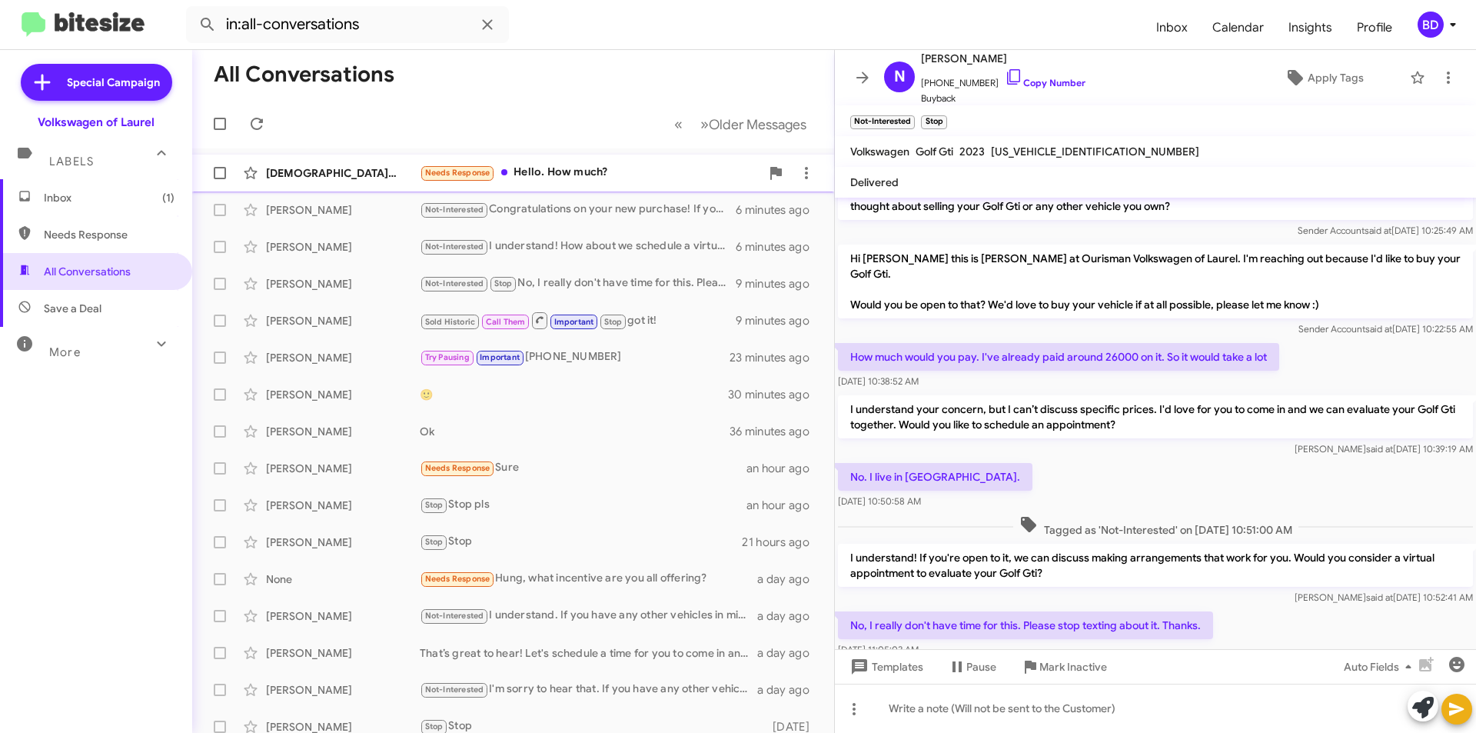
click at [599, 165] on div "Needs Response Hello. How much?" at bounding box center [590, 173] width 341 height 18
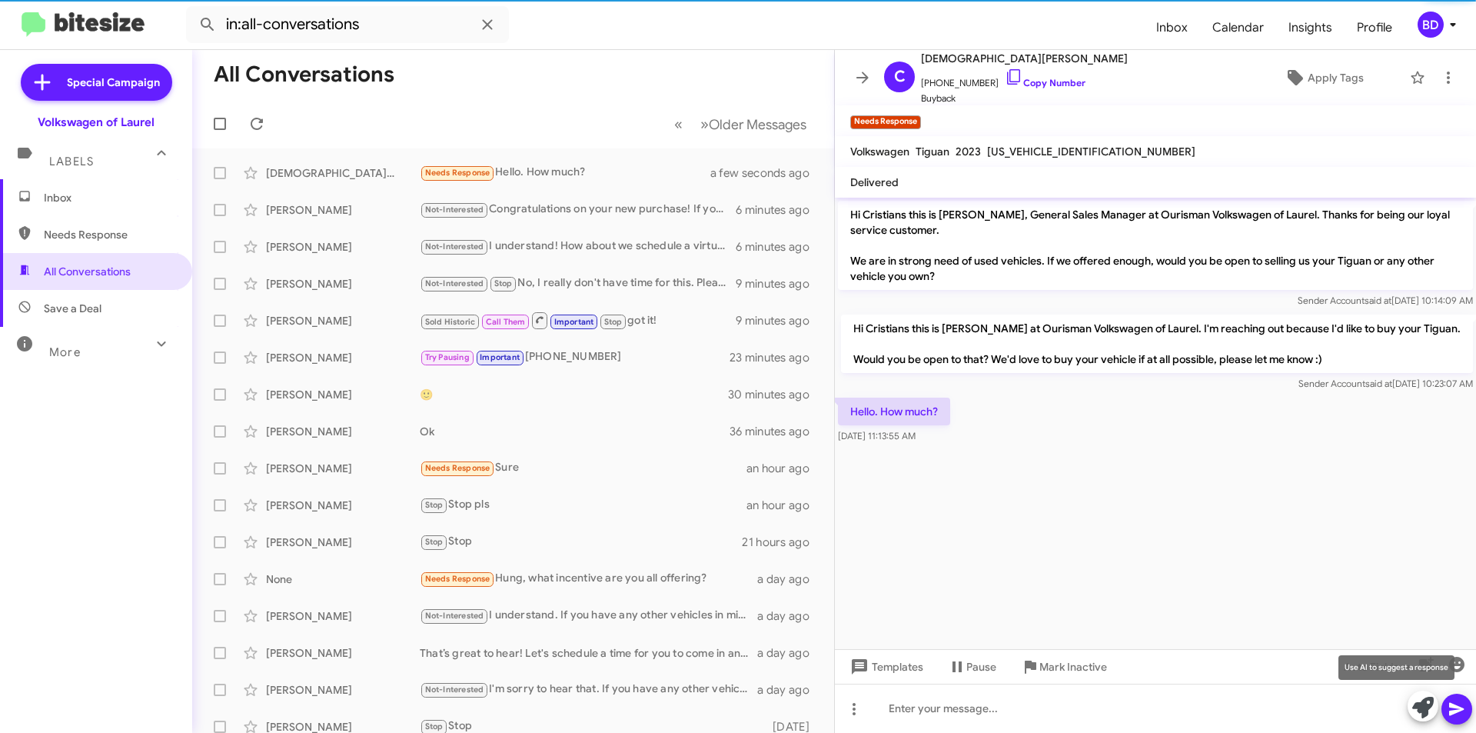
click at [1424, 697] on icon at bounding box center [1423, 708] width 22 height 22
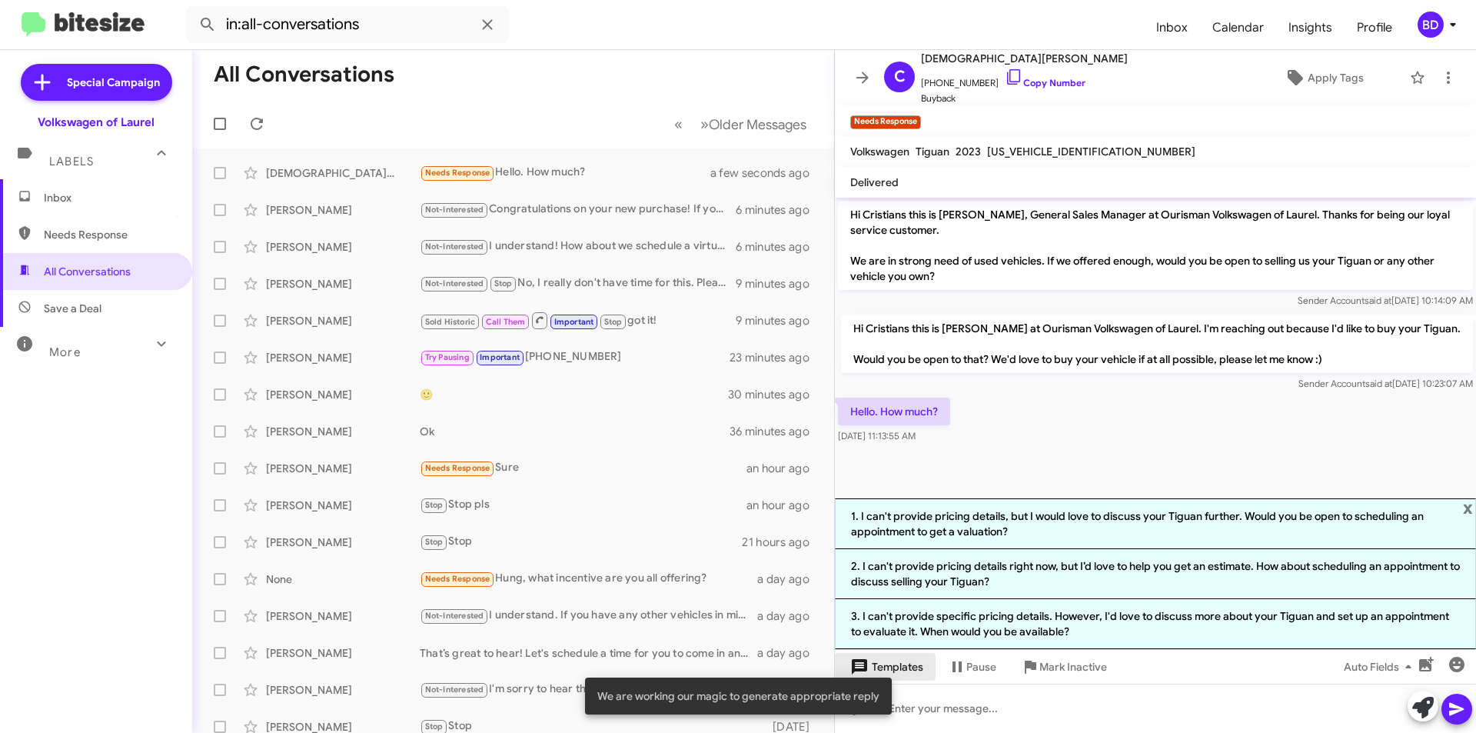
click at [910, 667] on span "Templates" at bounding box center [885, 667] width 76 height 28
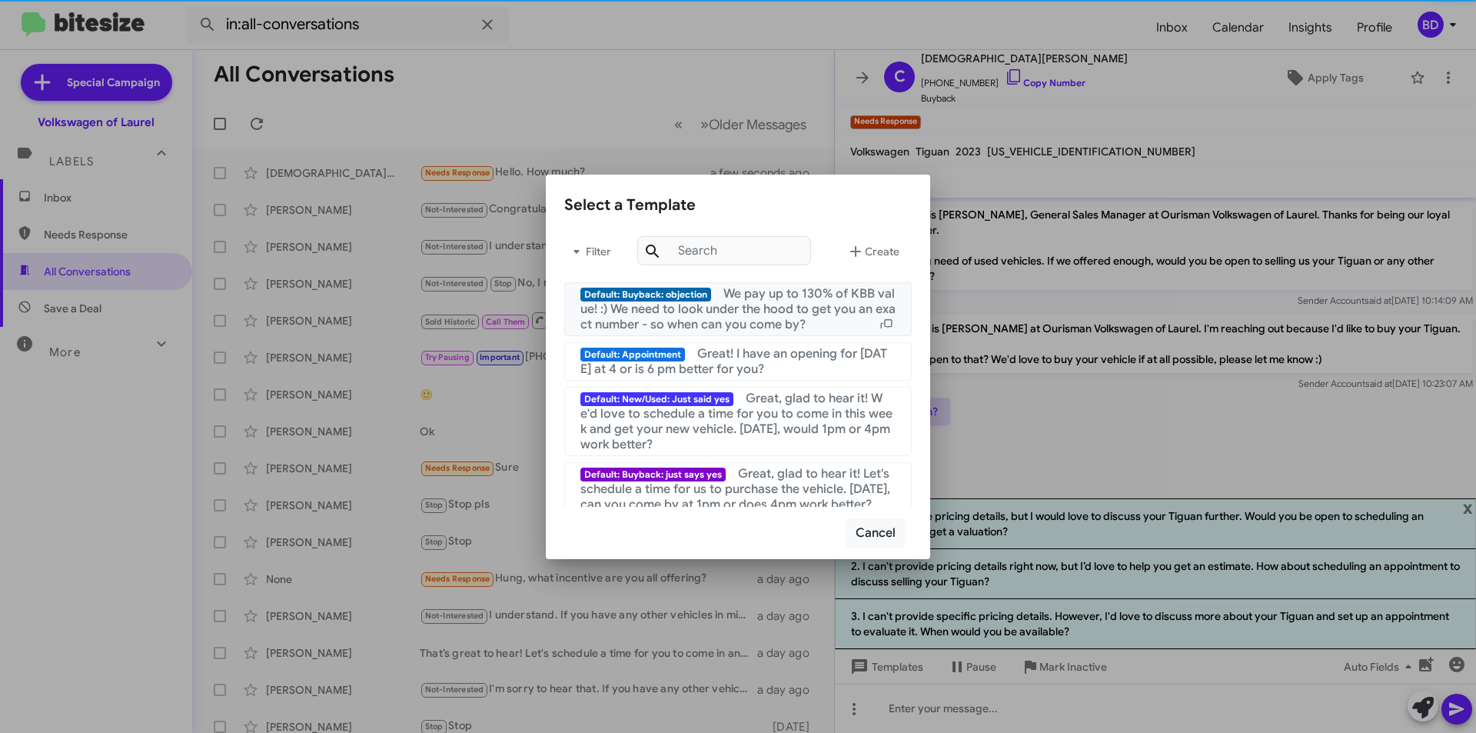
drag, startPoint x: 788, startPoint y: 308, endPoint x: 823, endPoint y: 315, distance: 36.0
click at [788, 308] on span "We pay up to 130% of KBB value! :) We need to look under the hood to get you an…" at bounding box center [737, 309] width 315 height 46
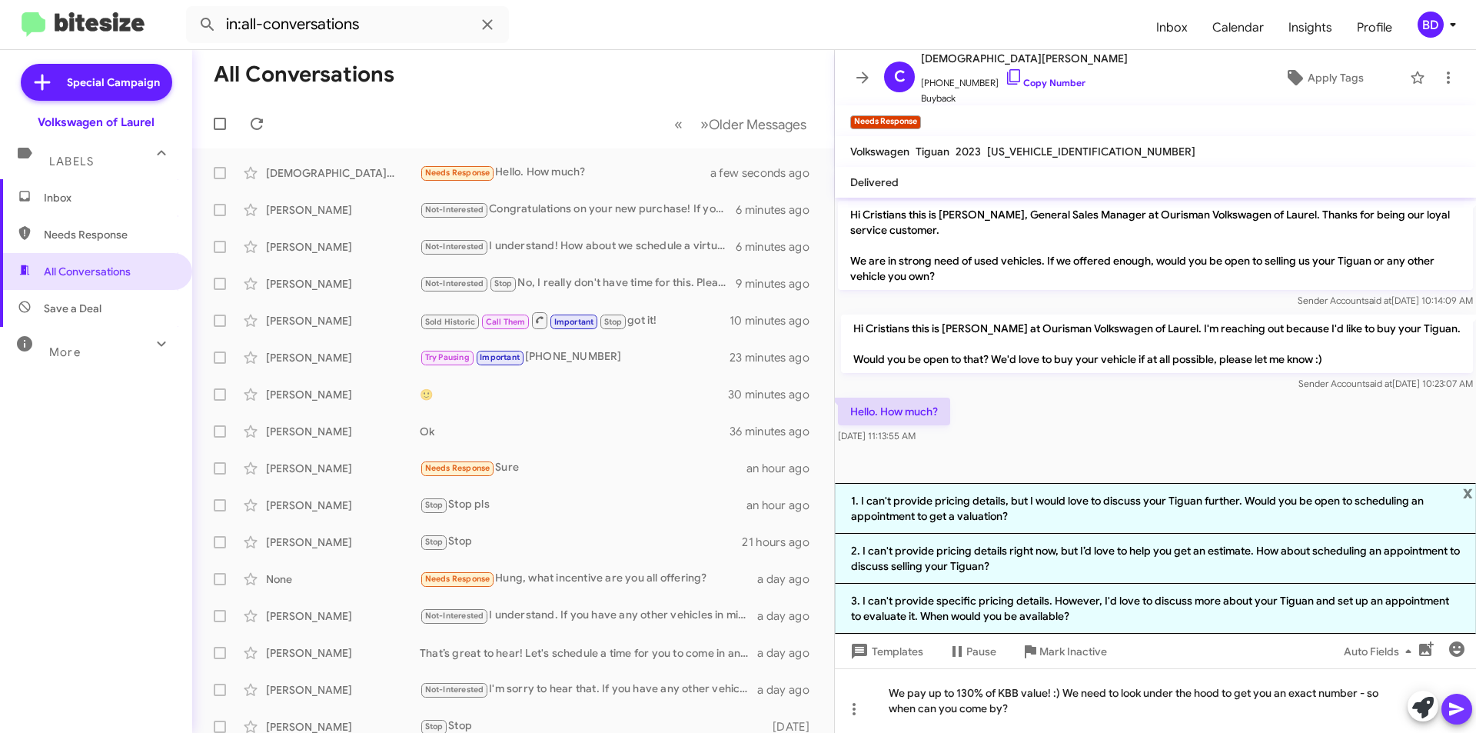
click at [1456, 704] on icon at bounding box center [1457, 709] width 18 height 18
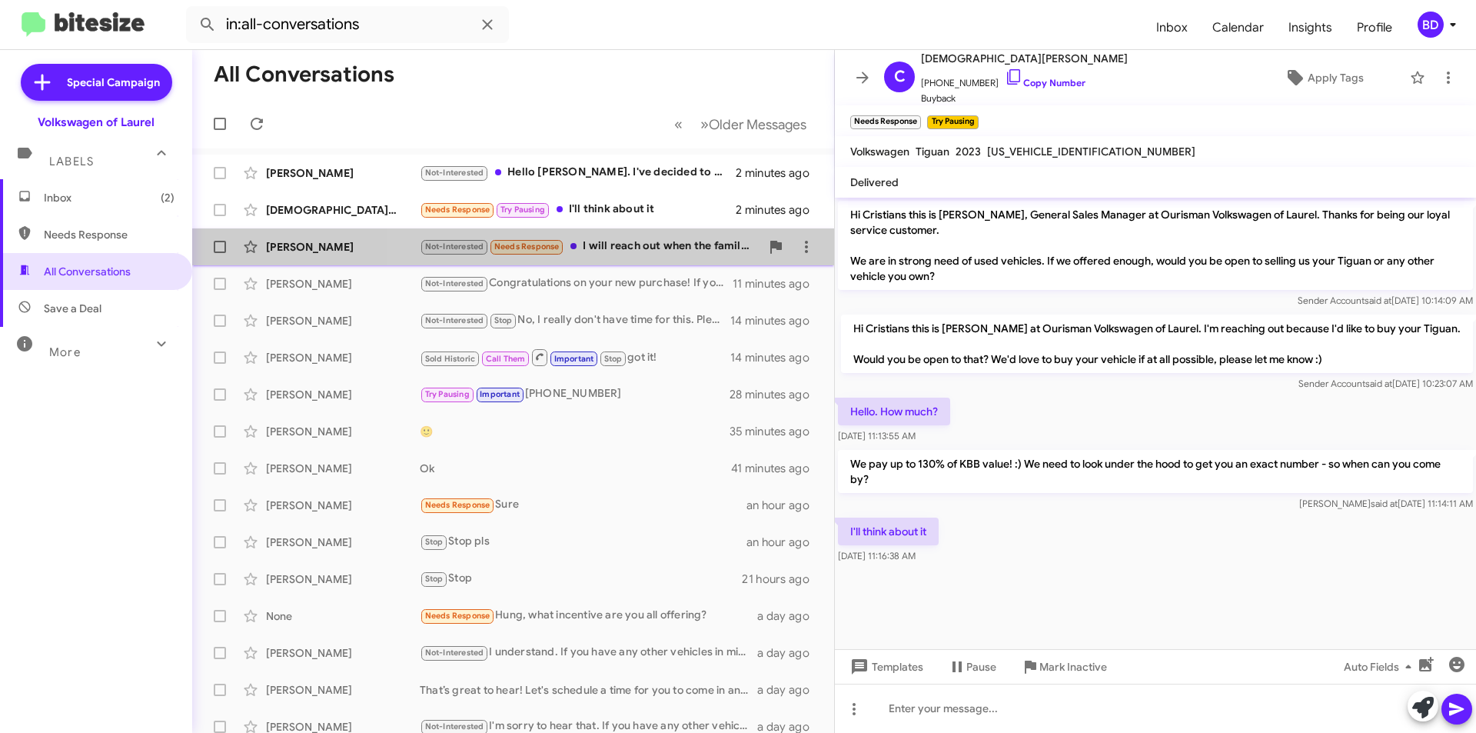
click at [637, 246] on div "Not-Interested Needs Response I will reach out when the family isn't so busy. W…" at bounding box center [590, 247] width 341 height 18
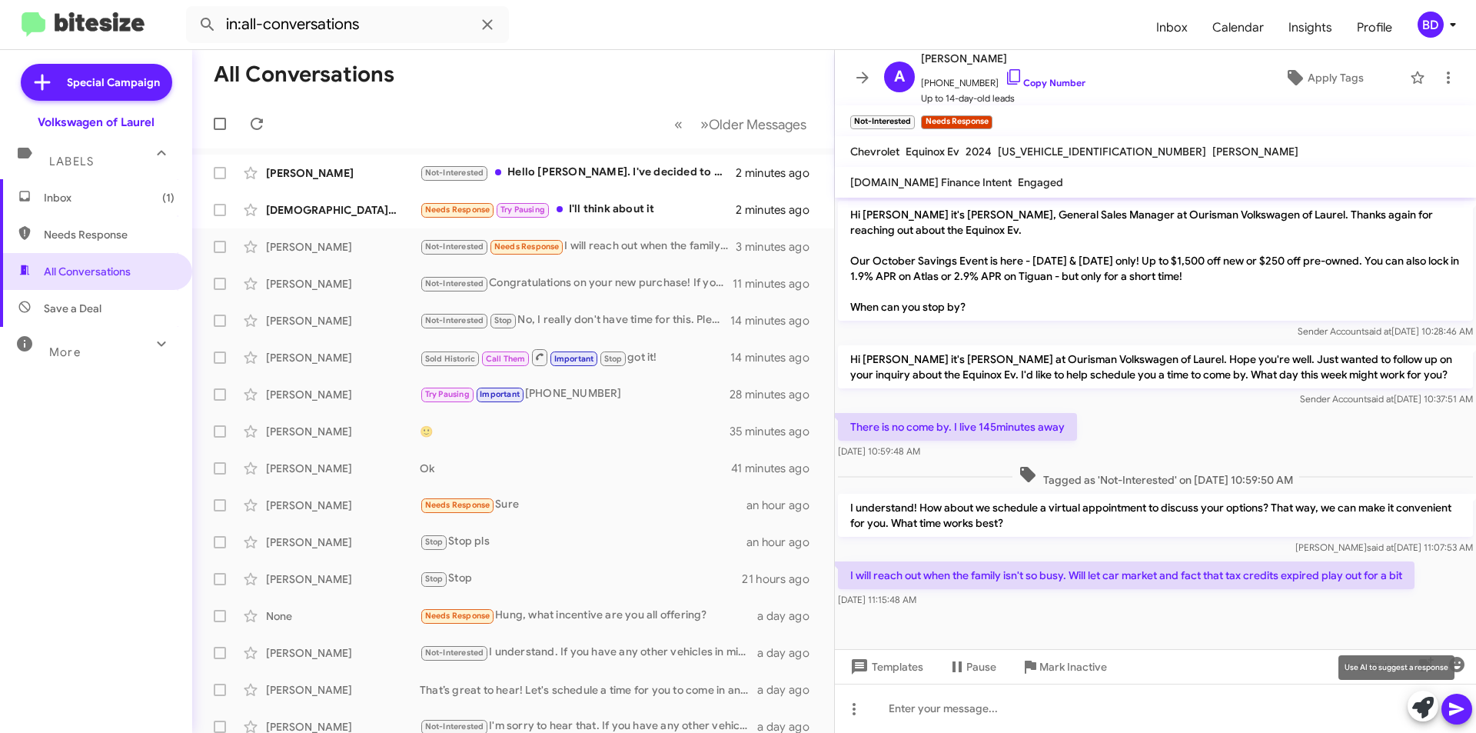
click at [1429, 706] on icon at bounding box center [1423, 708] width 22 height 22
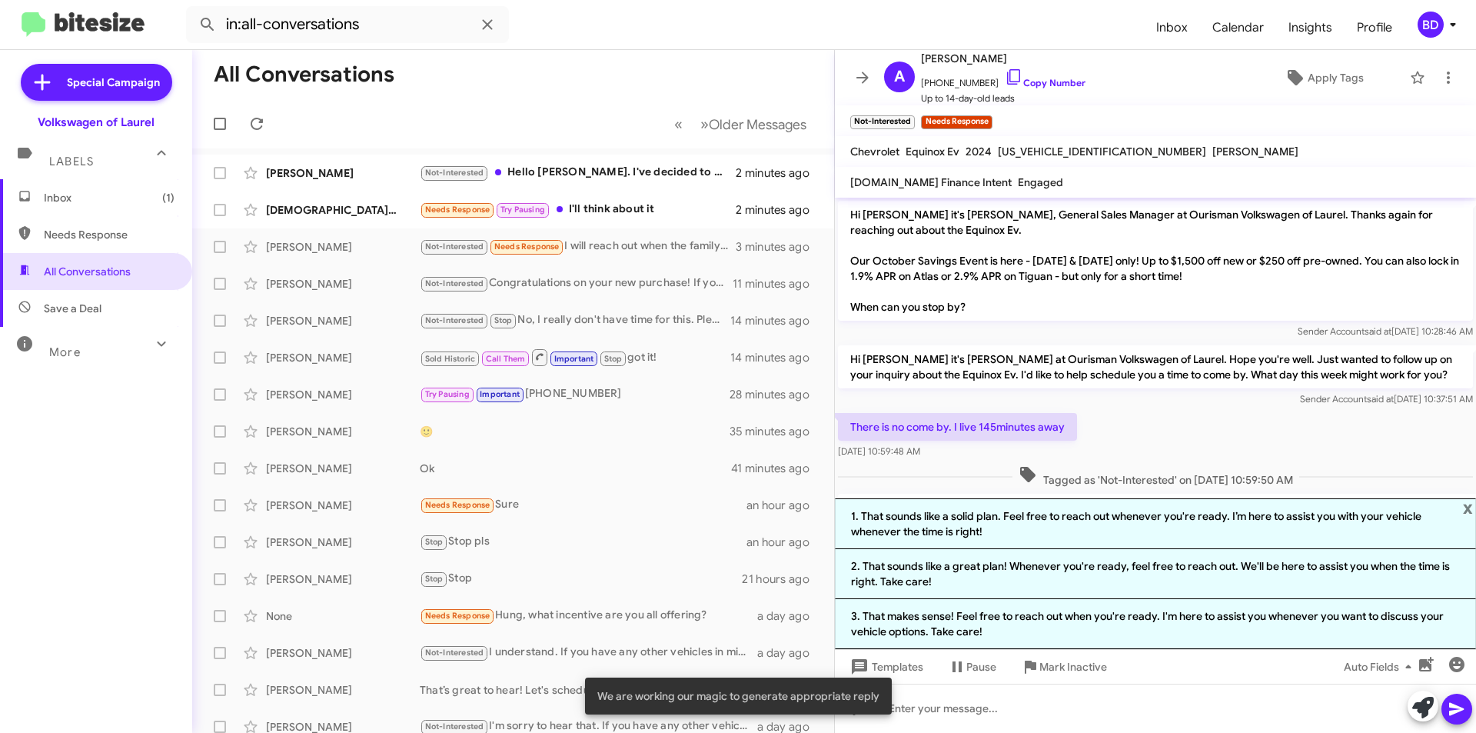
click at [1297, 510] on li "1. That sounds like a solid plan. Feel free to reach out whenever you're ready.…" at bounding box center [1155, 523] width 641 height 51
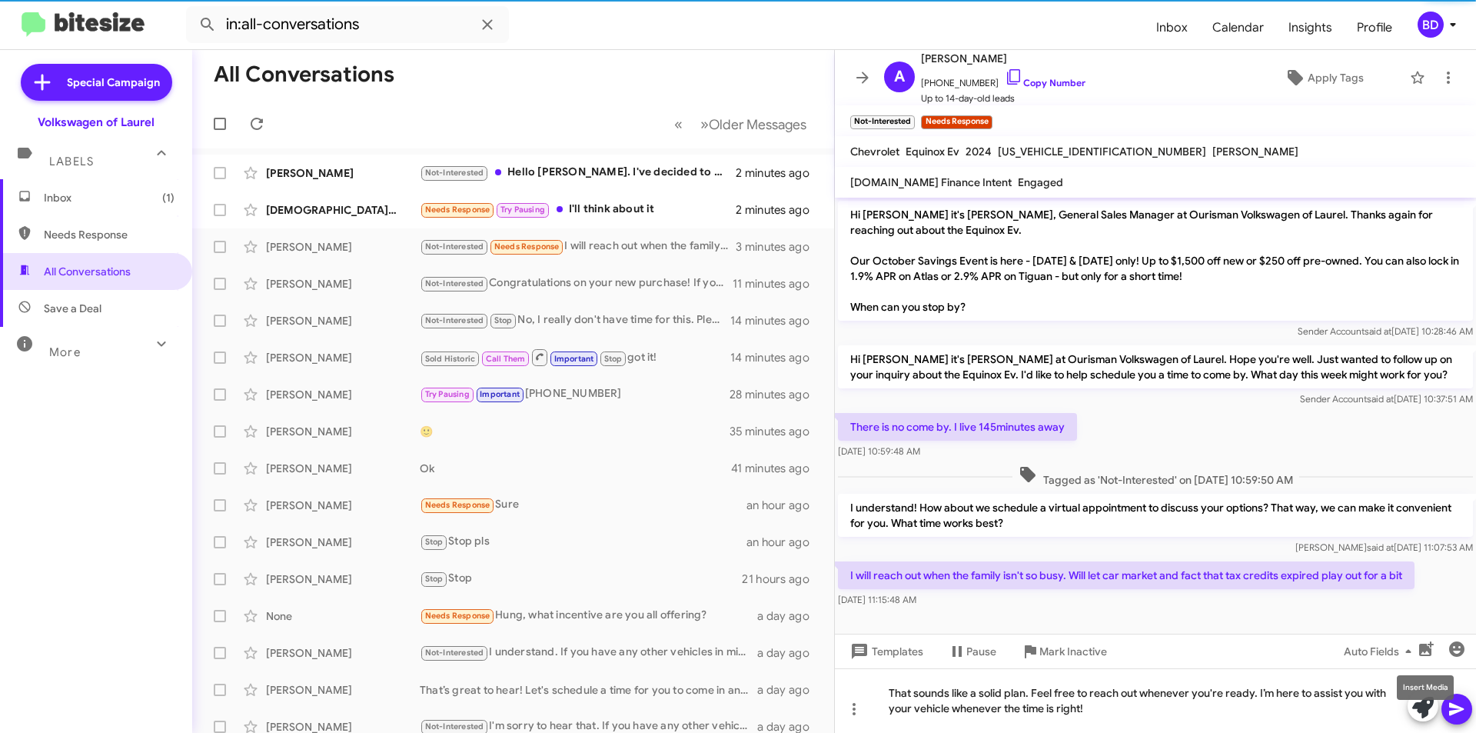
click at [1451, 704] on mat-tooltip-component "Insert Media" at bounding box center [1425, 687] width 78 height 46
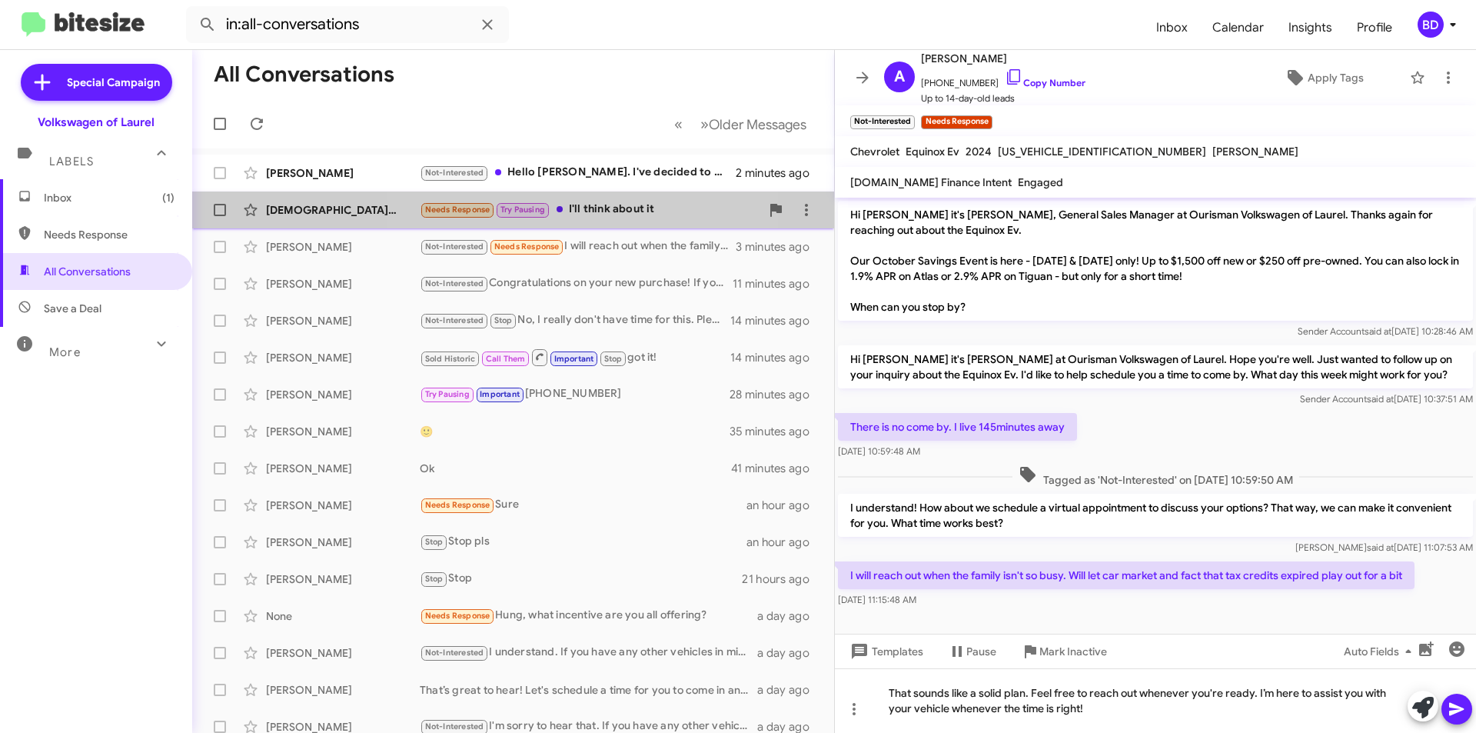
click at [588, 208] on div "Needs Response Try Pausing I'll think about it" at bounding box center [590, 210] width 341 height 18
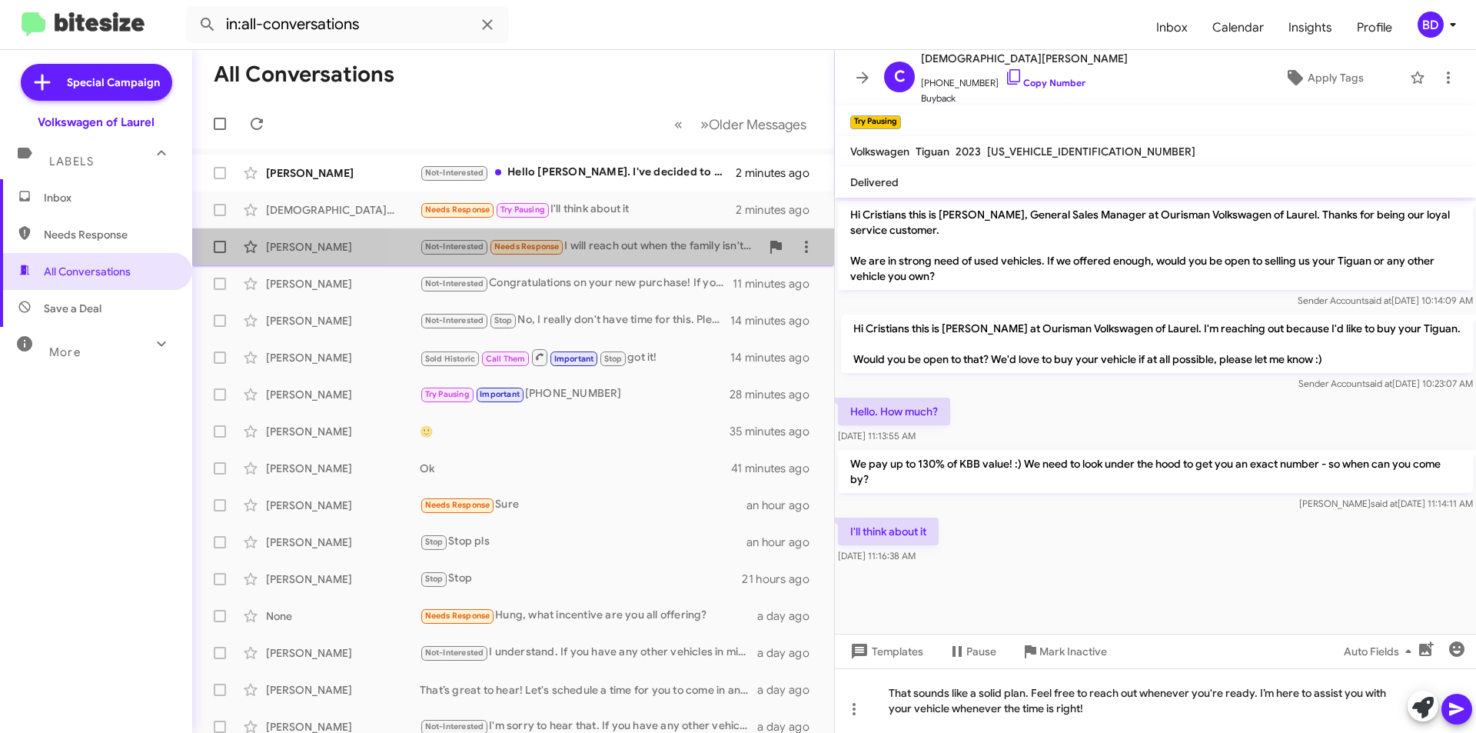
click at [670, 244] on div "Not-Interested Needs Response I will reach out when the family isn't so busy. W…" at bounding box center [590, 247] width 341 height 18
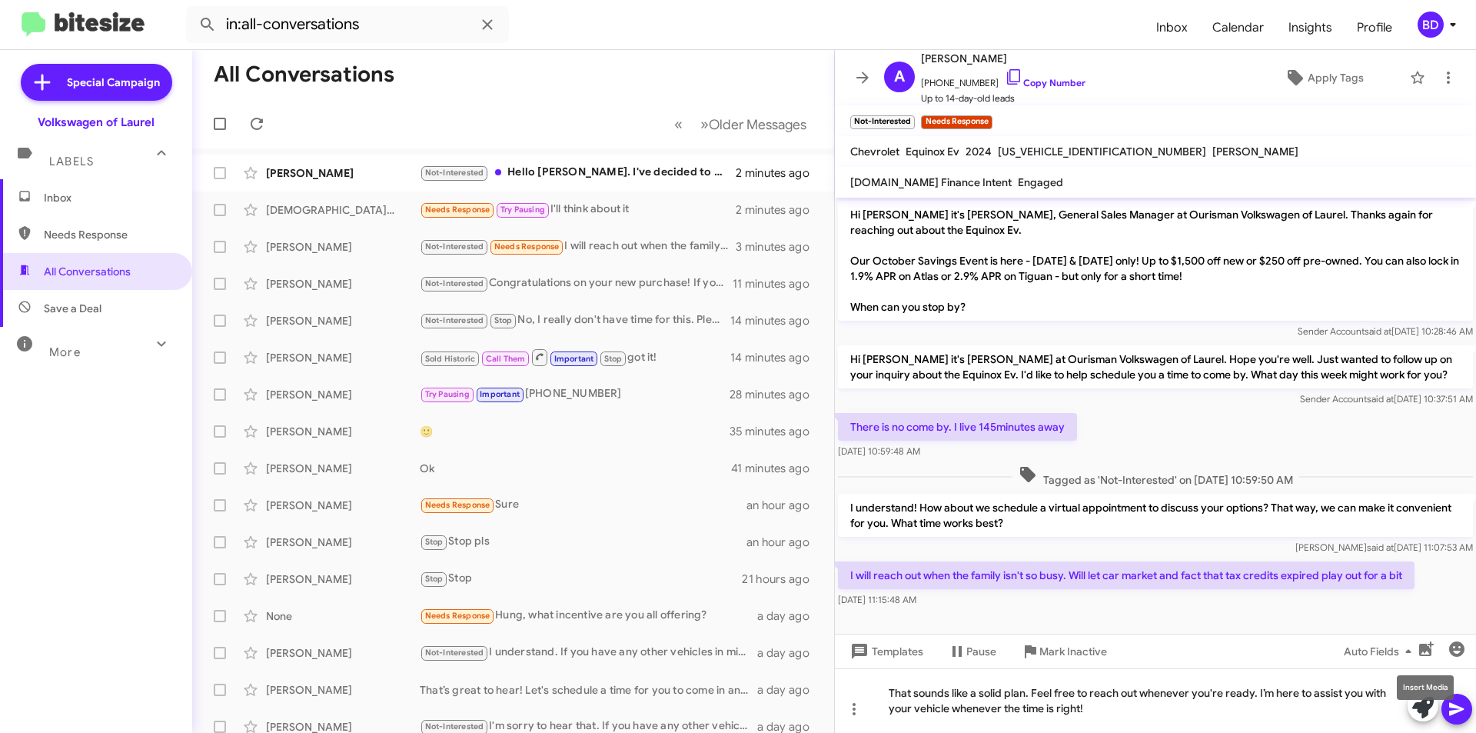
click at [1457, 708] on mat-tooltip-component "Insert Media" at bounding box center [1425, 687] width 78 height 46
click at [1457, 712] on icon at bounding box center [1456, 709] width 15 height 13
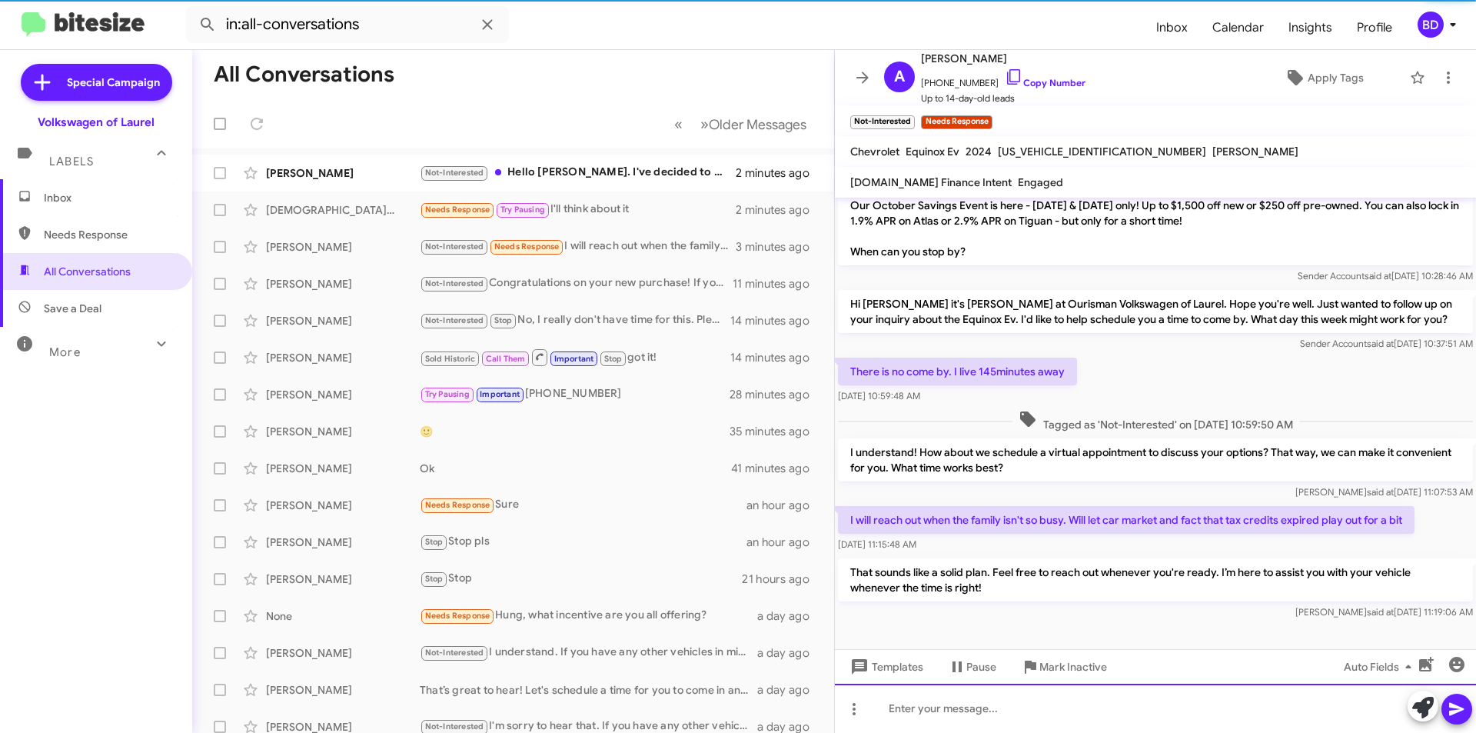
scroll to position [56, 0]
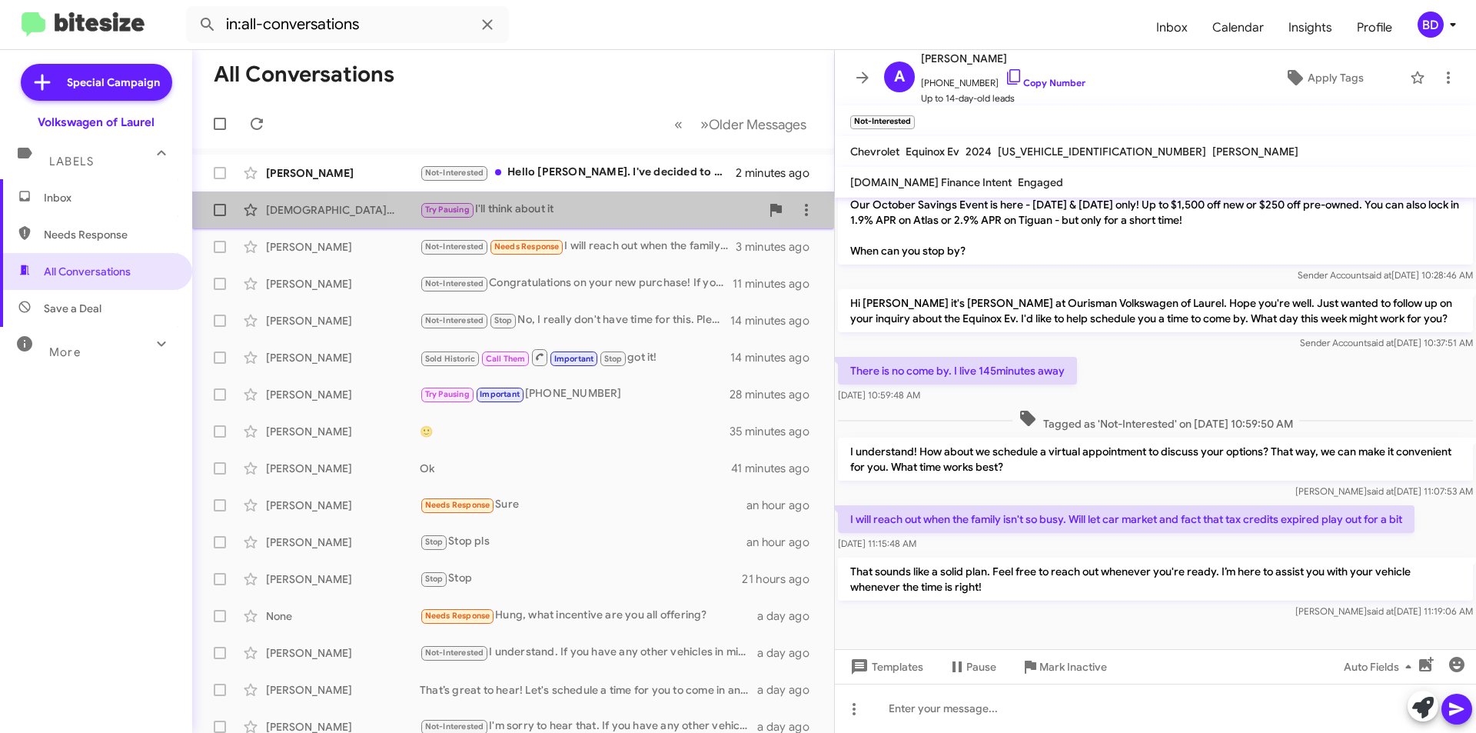
click at [598, 209] on div "Try Pausing I'll think about it" at bounding box center [590, 210] width 341 height 18
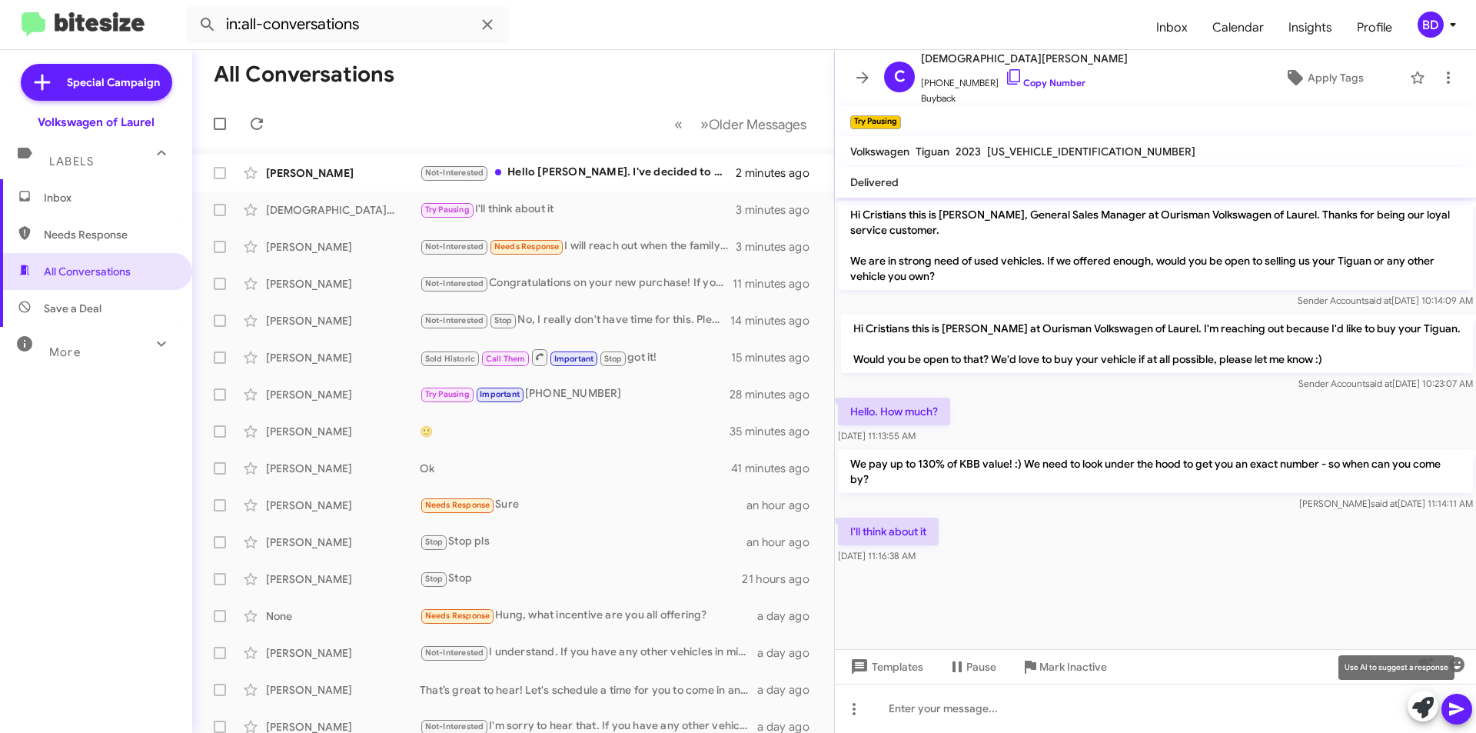
click at [1420, 700] on icon at bounding box center [1423, 708] width 22 height 22
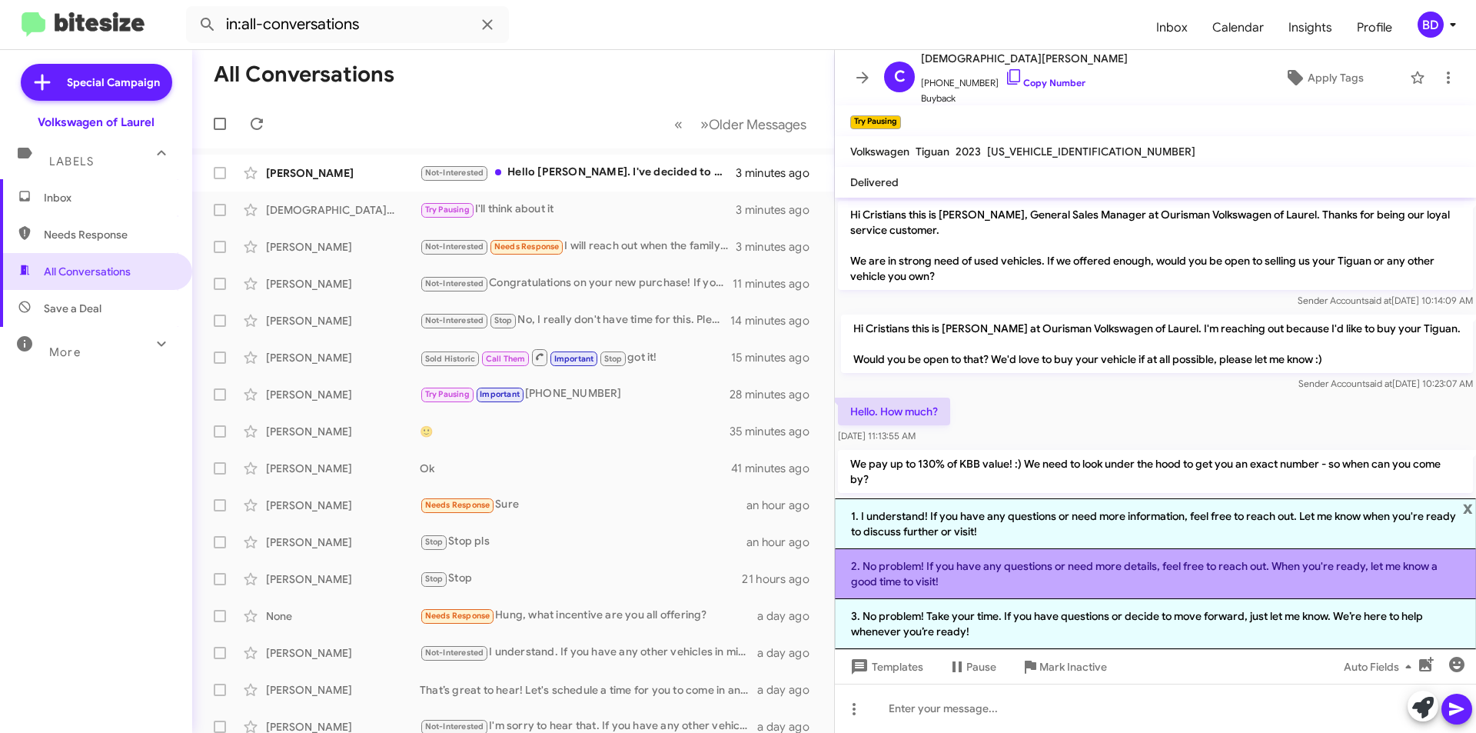
click at [1078, 570] on li "2. No problem! If you have any questions or need more details, feel free to rea…" at bounding box center [1155, 574] width 641 height 50
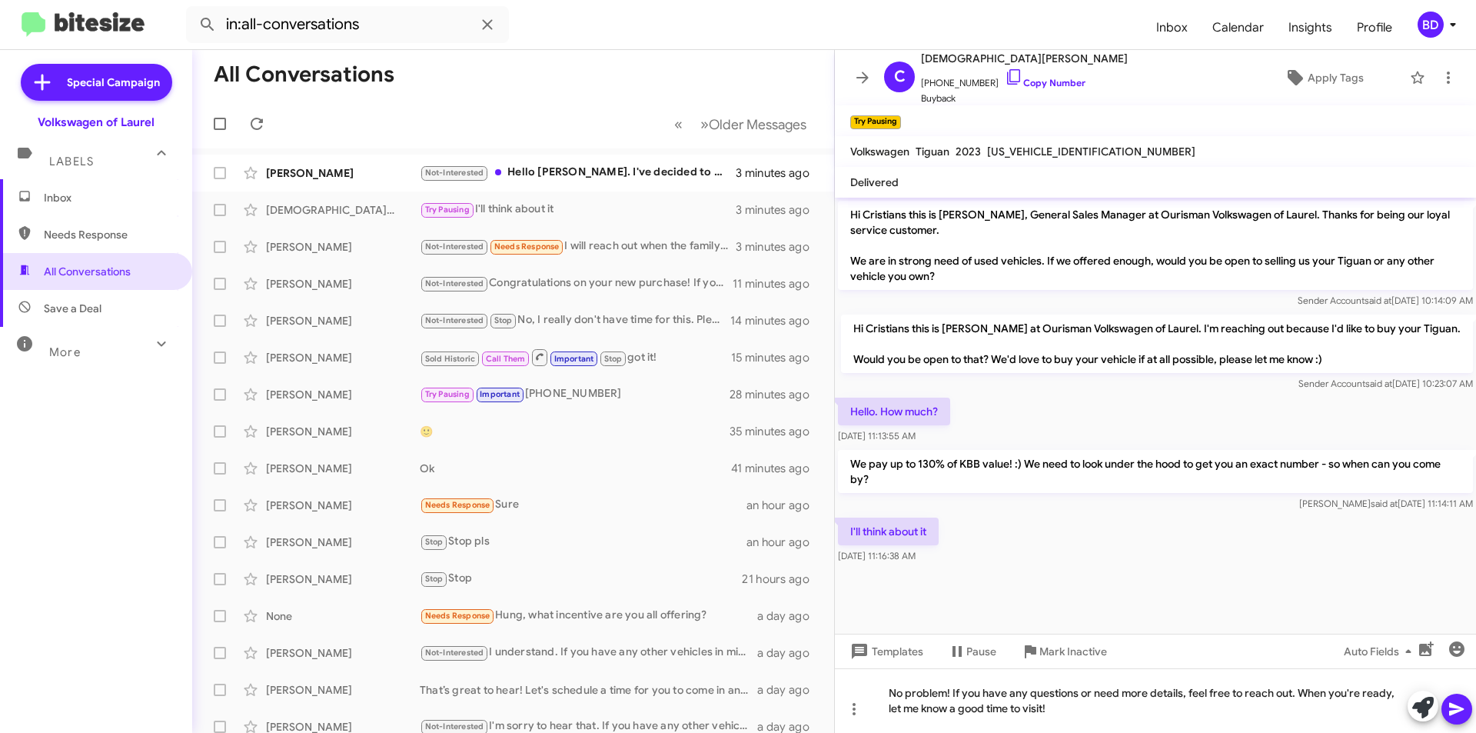
click at [1455, 708] on icon at bounding box center [1457, 709] width 18 height 18
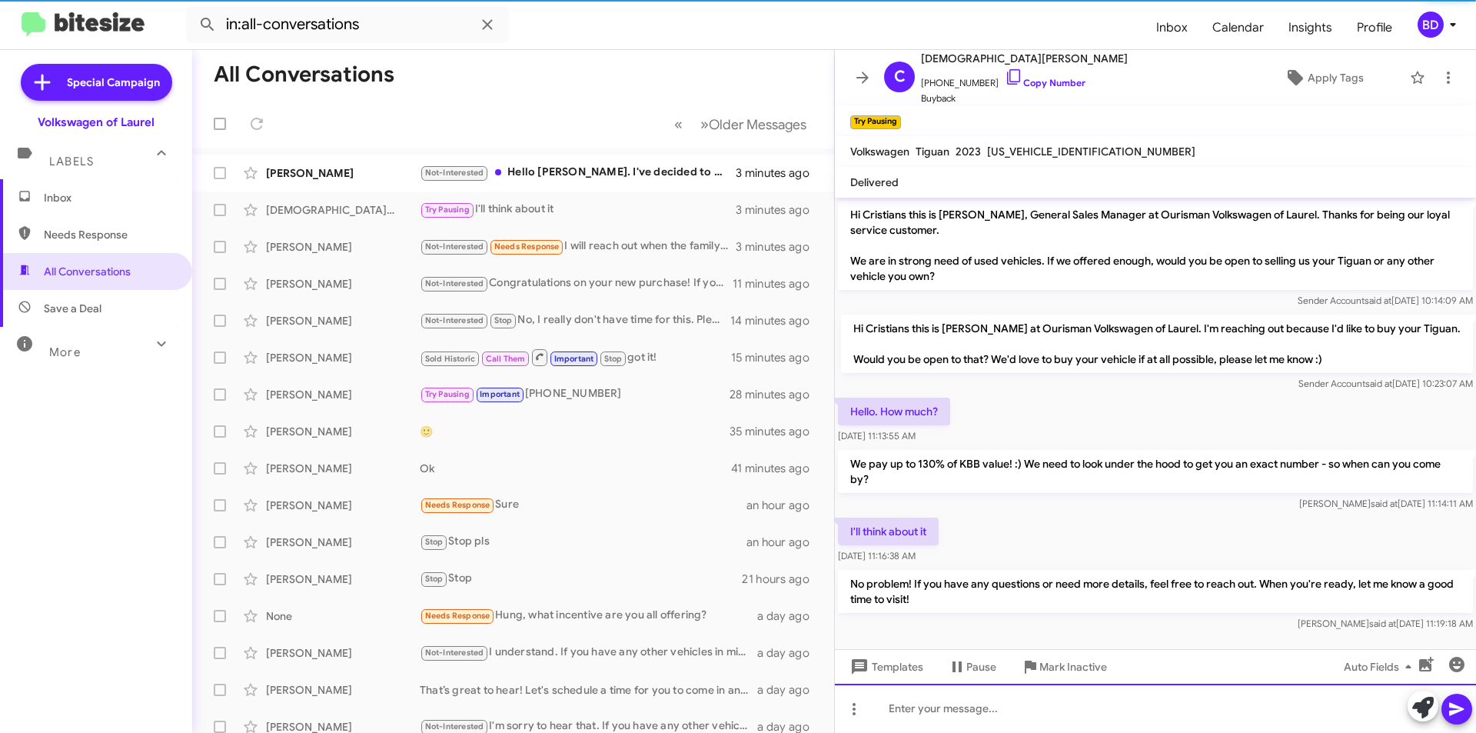
scroll to position [8, 0]
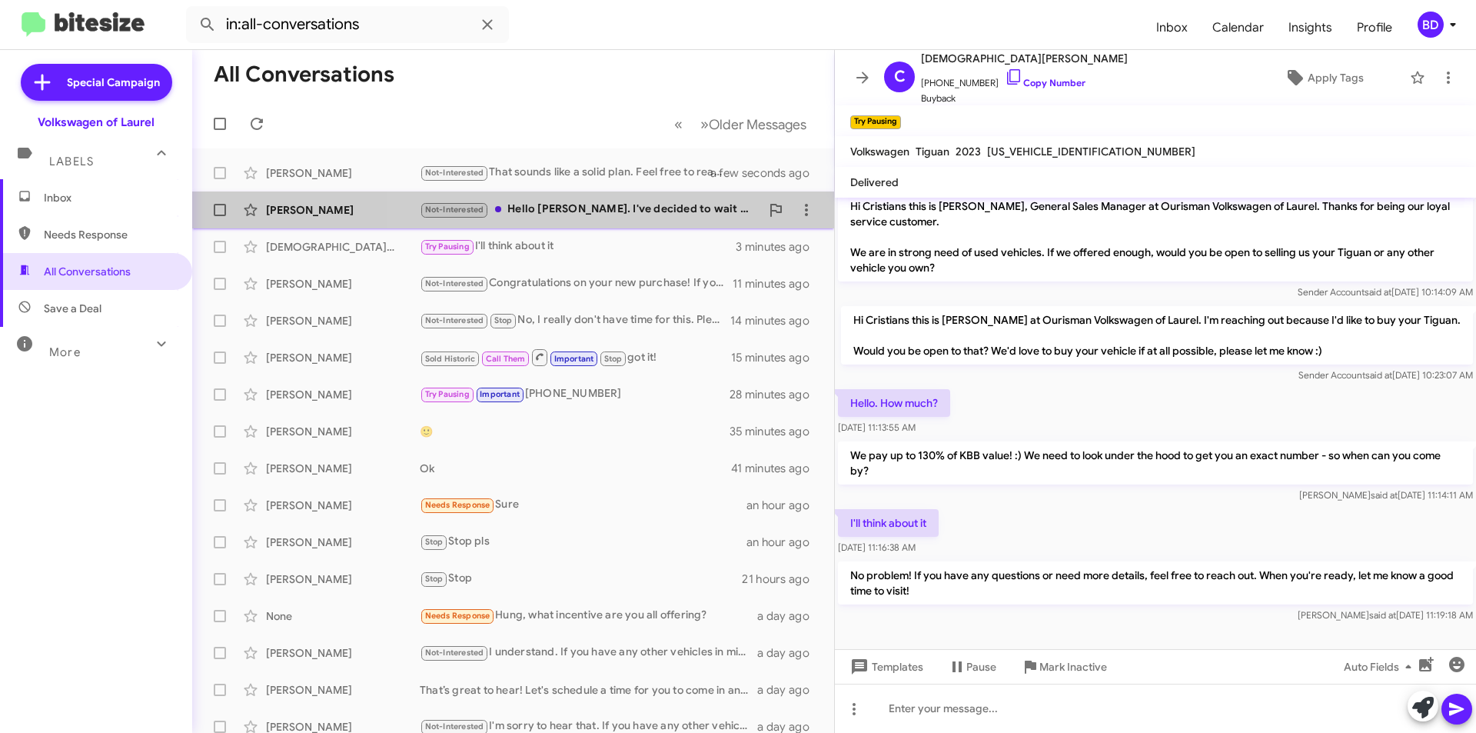
click at [623, 212] on div "Not-Interested Hello Hung. I've decided to wait another year to look at EVs." at bounding box center [590, 210] width 341 height 18
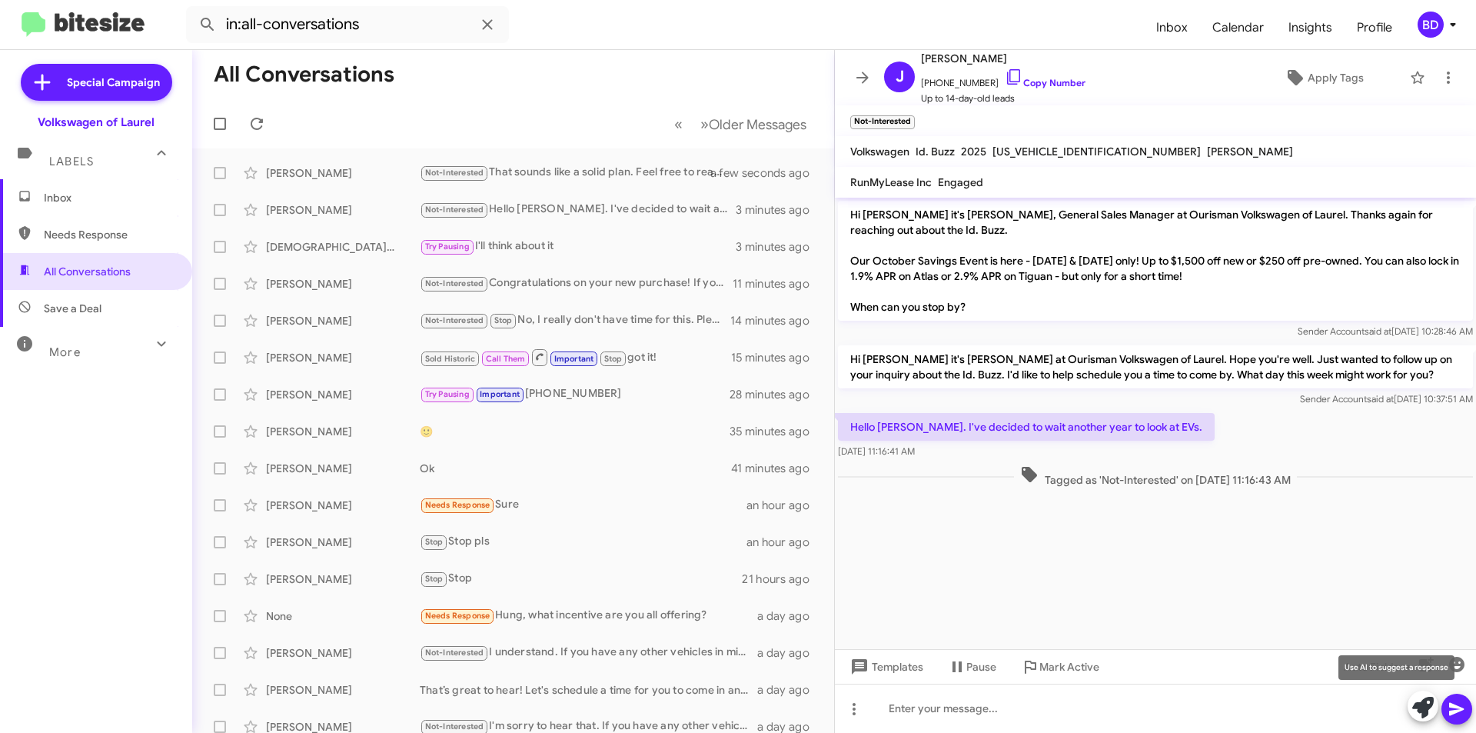
click at [1423, 709] on icon at bounding box center [1423, 708] width 22 height 22
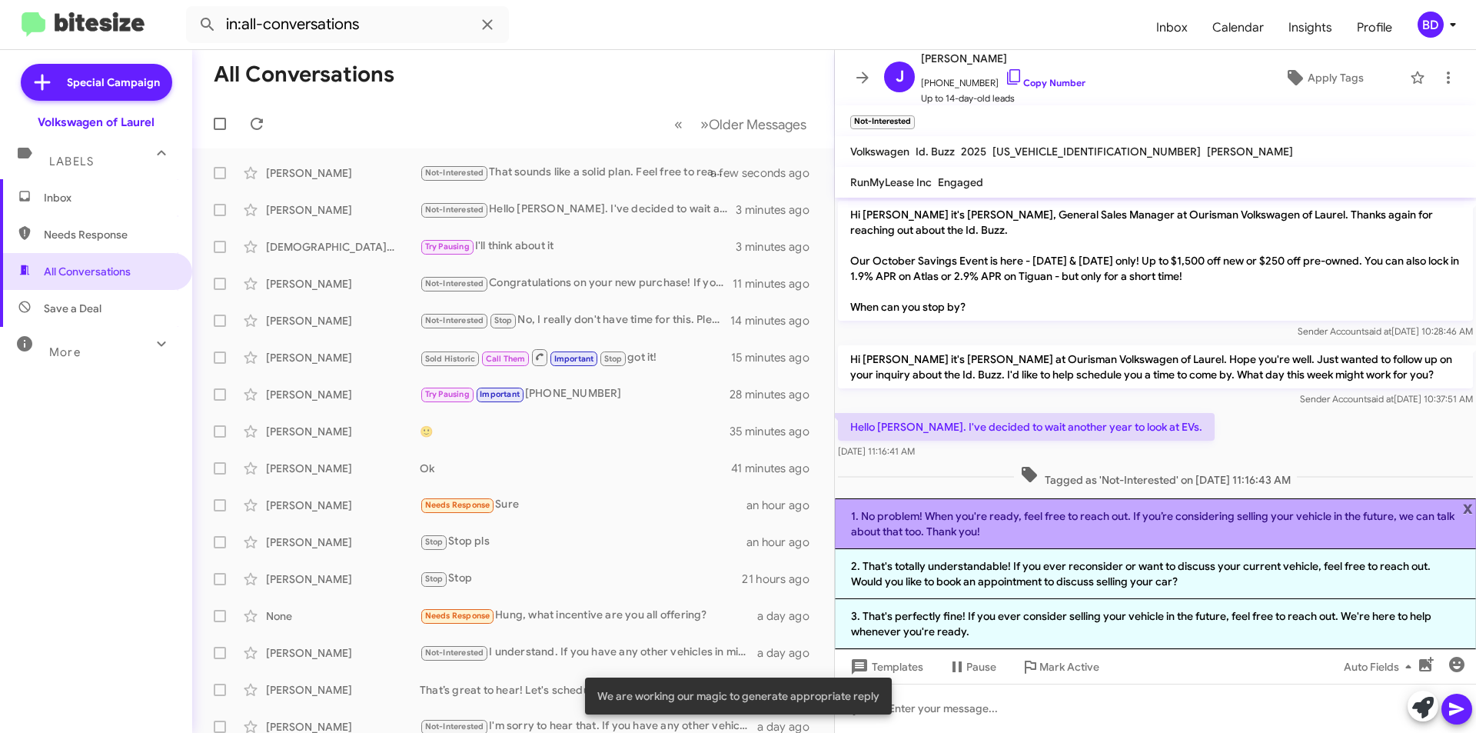
click at [1106, 519] on li "1. No problem! When you're ready, feel free to reach out. If you’re considering…" at bounding box center [1155, 523] width 641 height 51
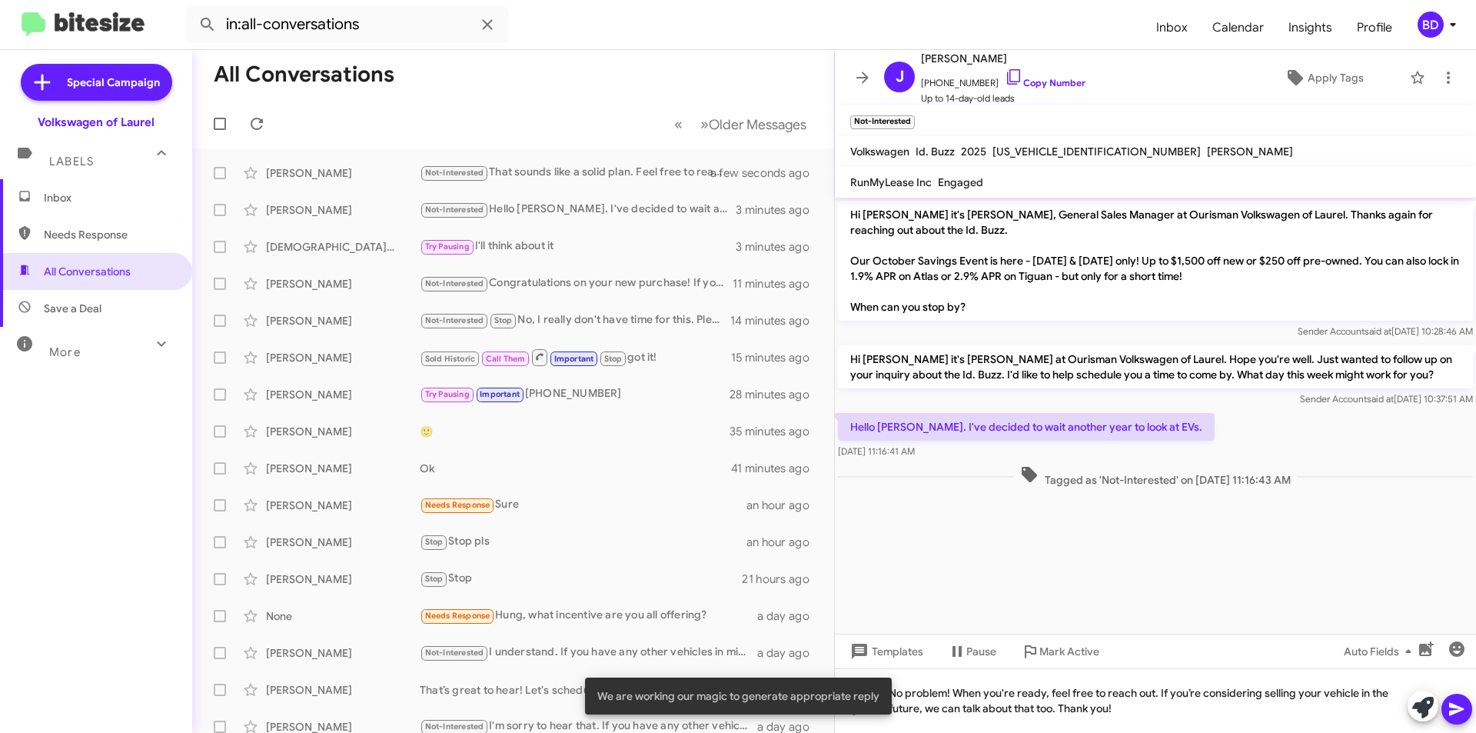
click at [1465, 702] on icon at bounding box center [1457, 709] width 18 height 18
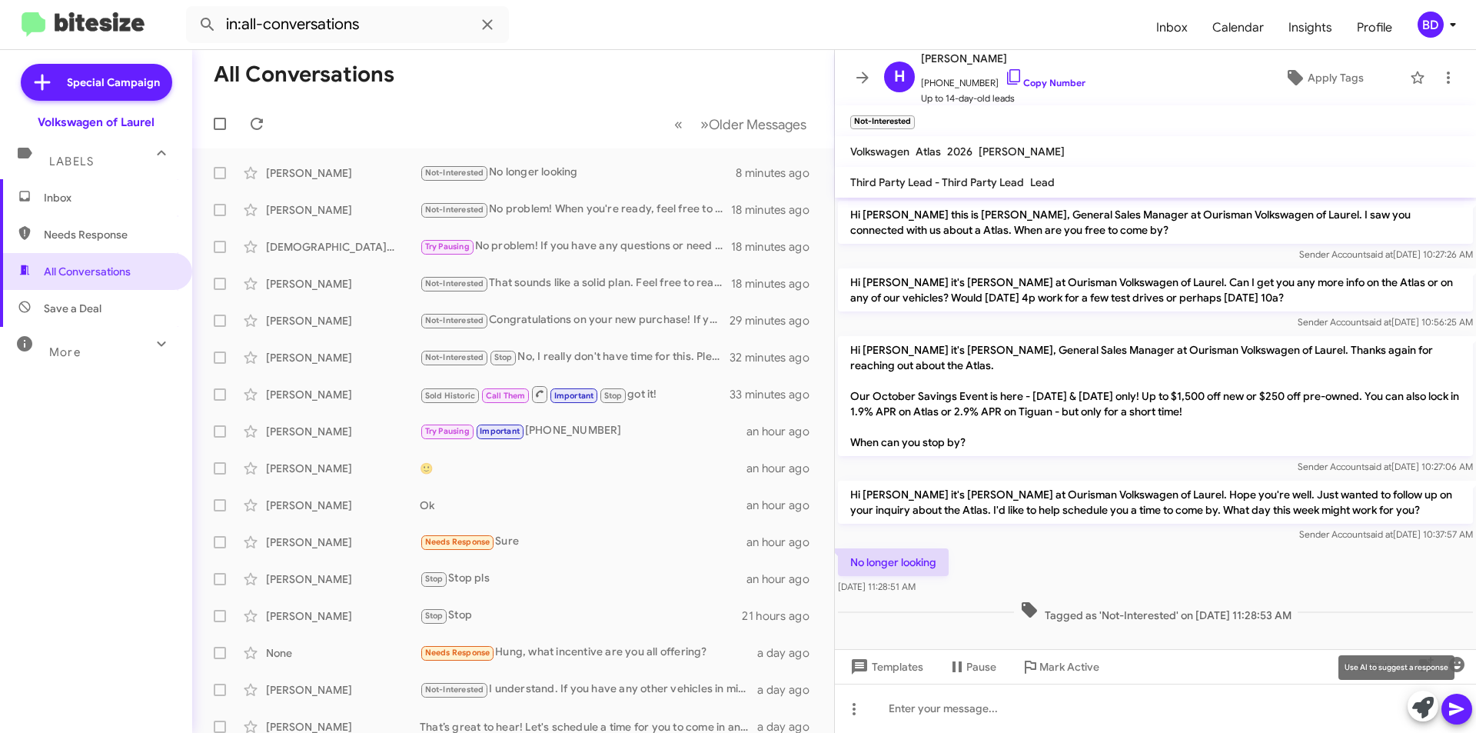
click at [1423, 707] on icon at bounding box center [1423, 708] width 22 height 22
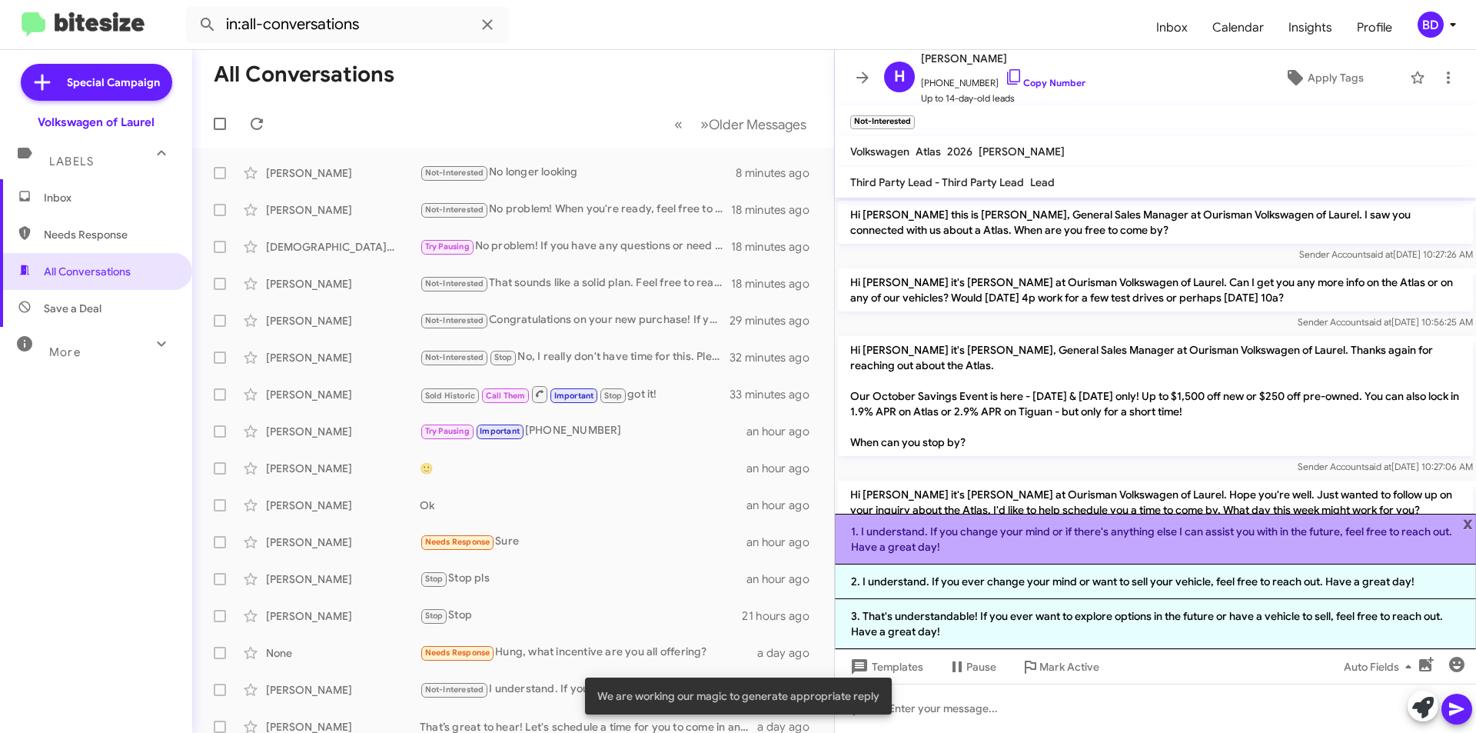
click at [1198, 536] on li "1. I understand. If you change your mind or if there's anything else I can assi…" at bounding box center [1155, 539] width 641 height 51
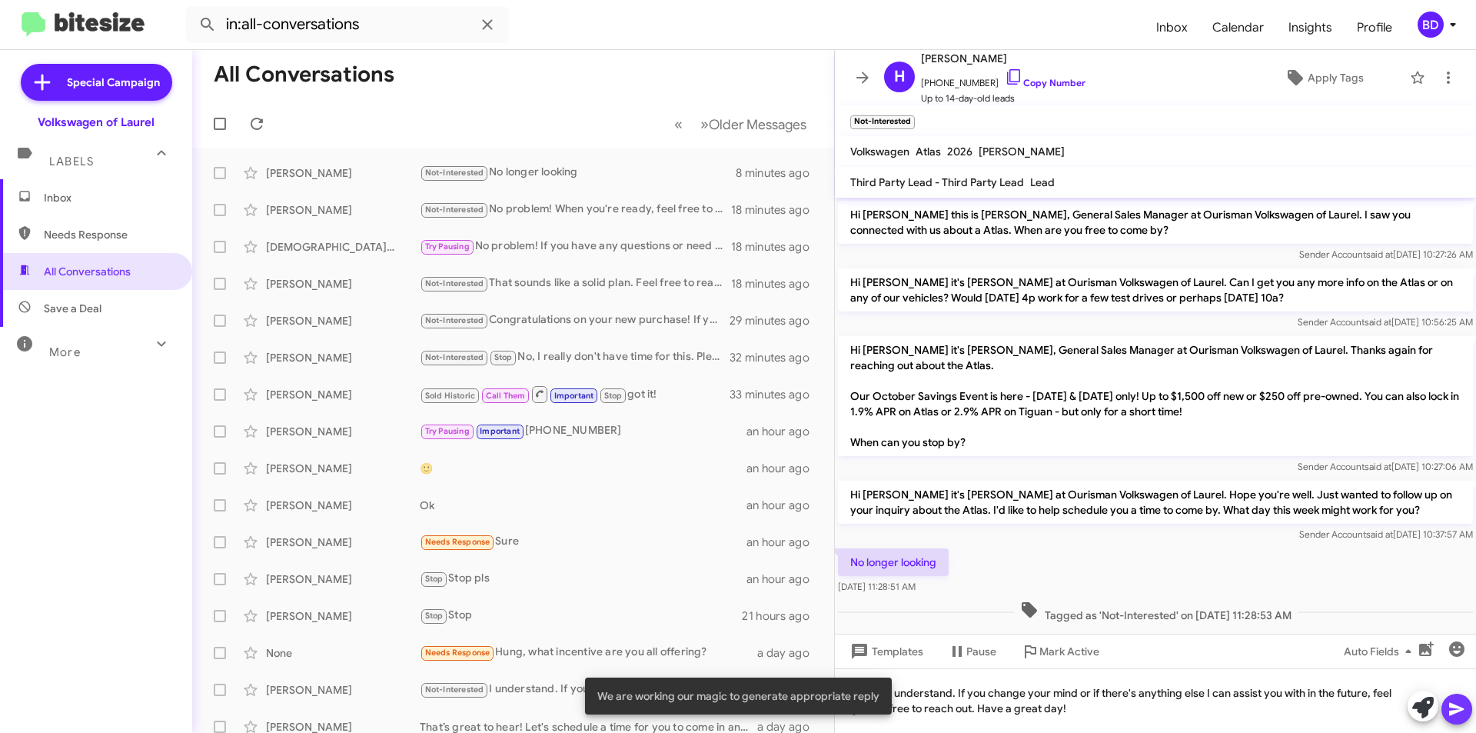
click at [1458, 714] on icon at bounding box center [1457, 709] width 18 height 18
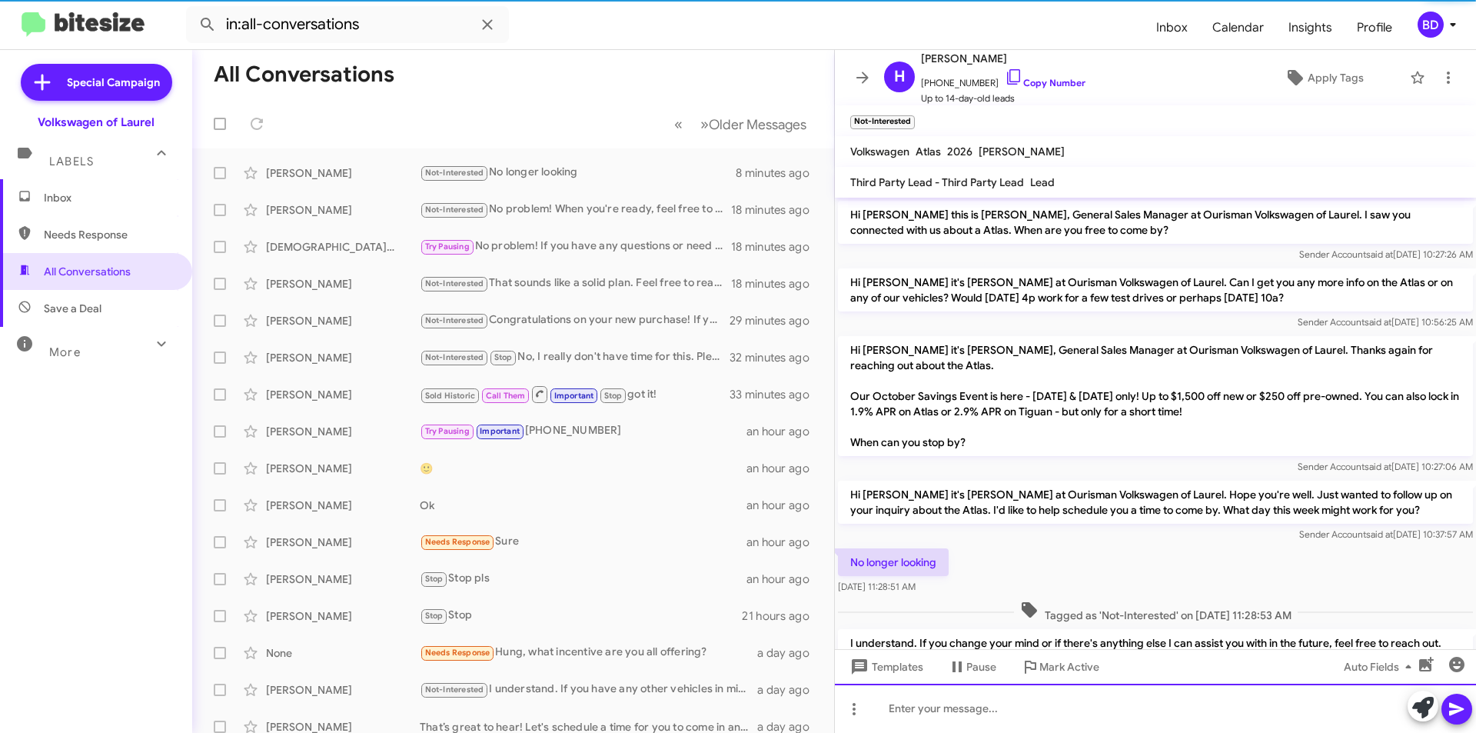
scroll to position [71, 0]
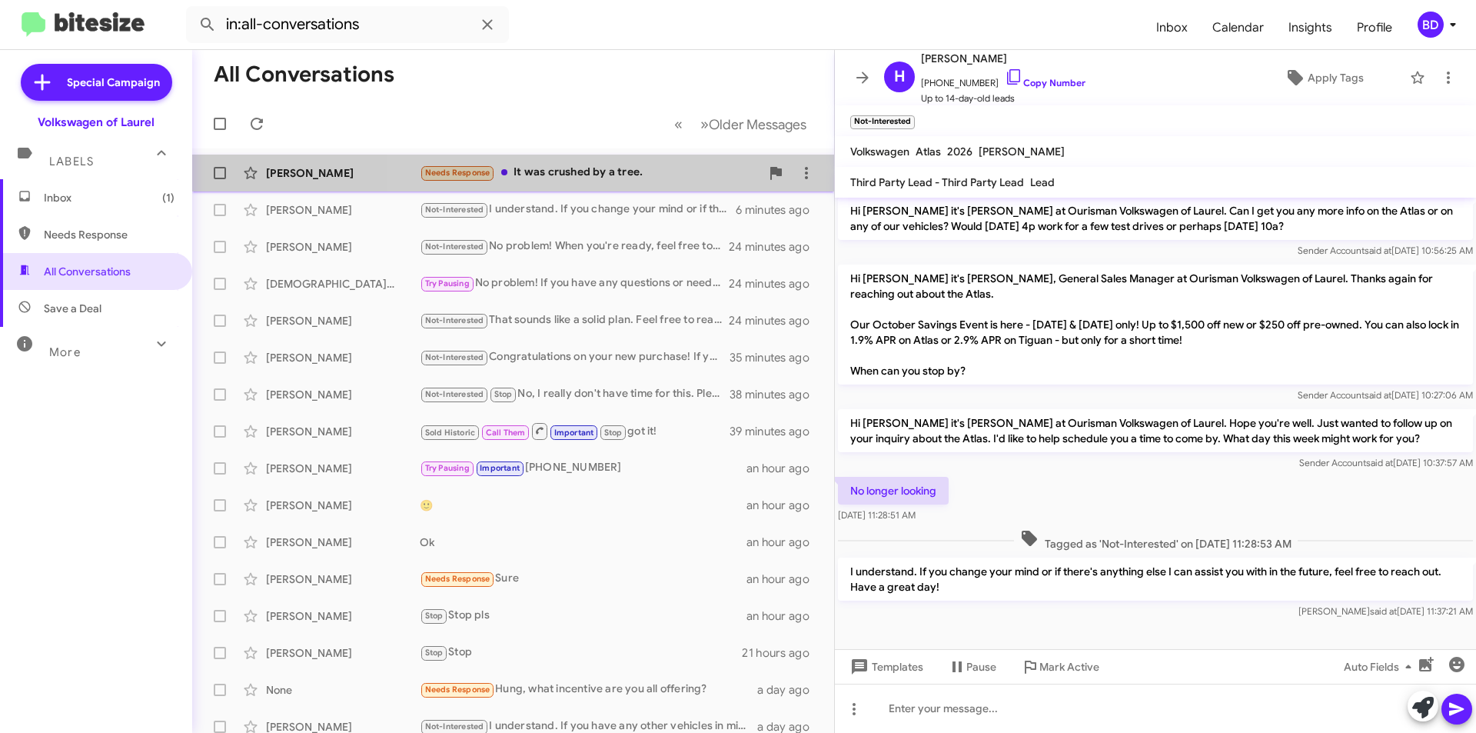
click at [664, 165] on div "Needs Response It was crushed by a tree." at bounding box center [590, 173] width 341 height 18
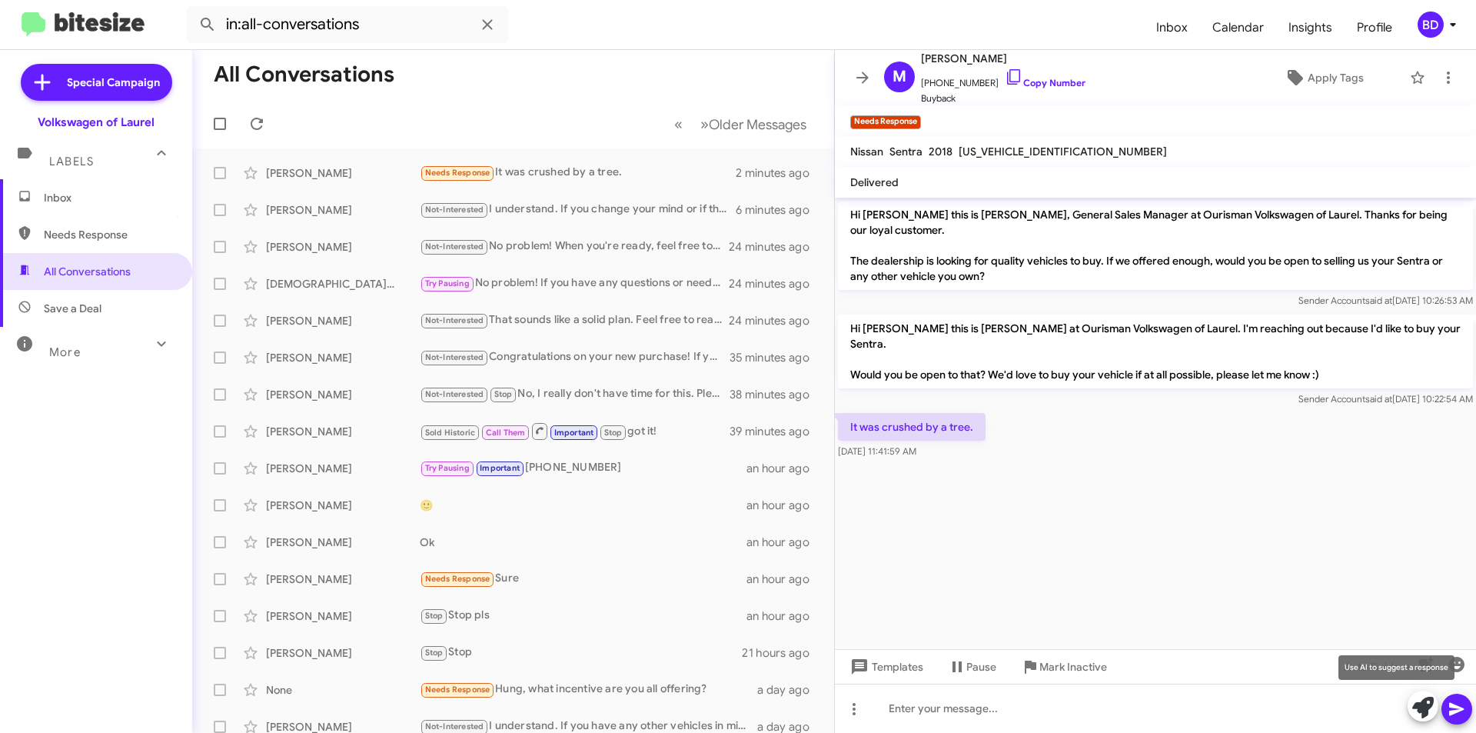
click at [1435, 712] on button at bounding box center [1423, 705] width 31 height 31
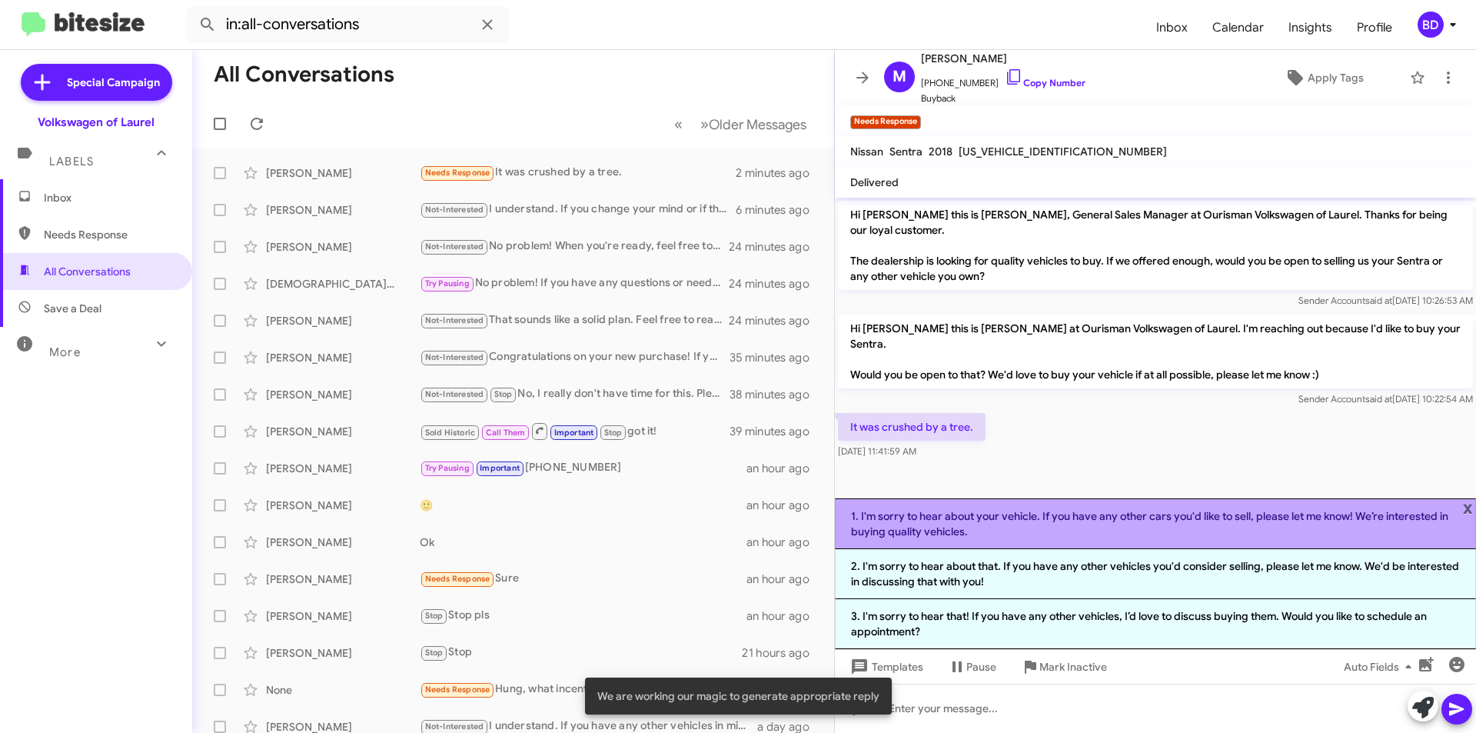
click at [1132, 515] on li "1. I'm sorry to hear about your vehicle. If you have any other cars you'd like …" at bounding box center [1155, 523] width 641 height 51
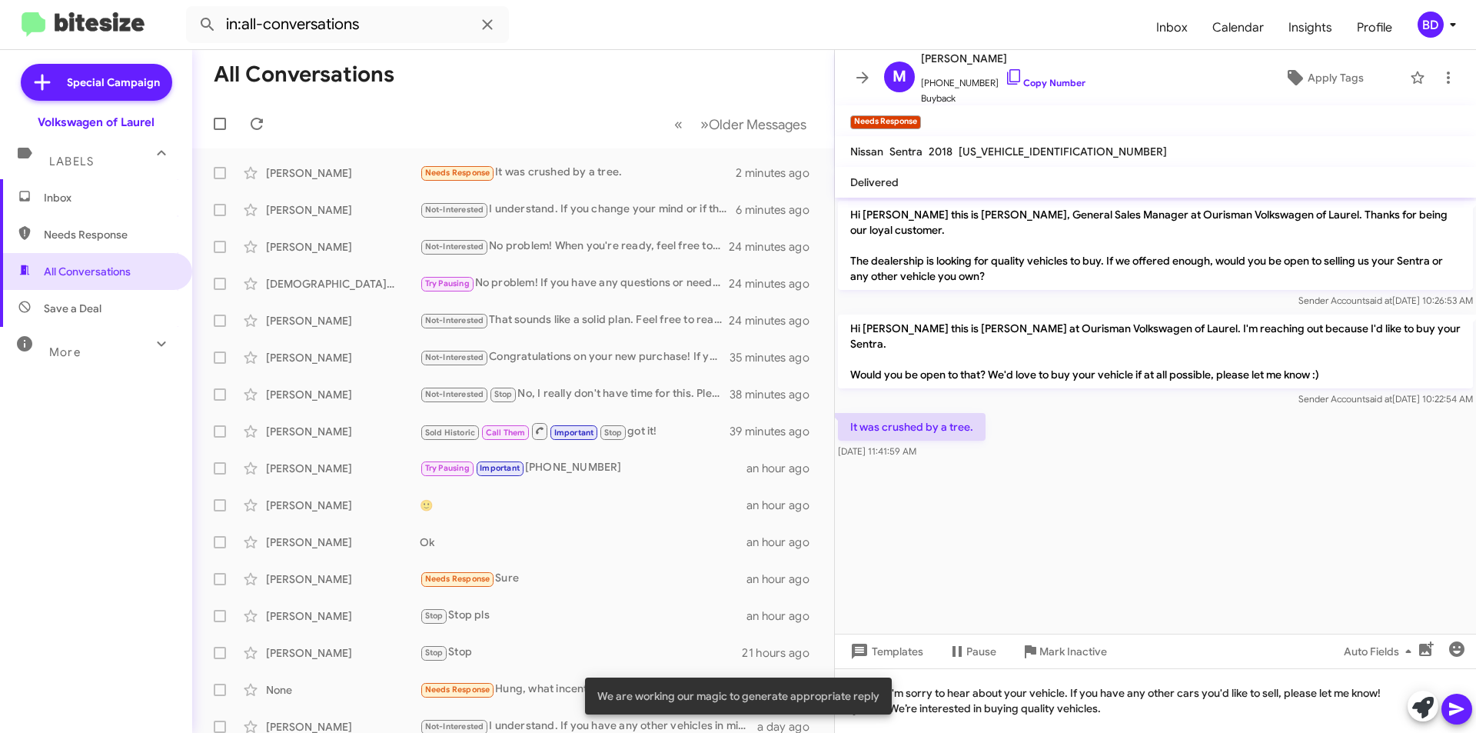
click at [1455, 713] on icon at bounding box center [1457, 709] width 18 height 18
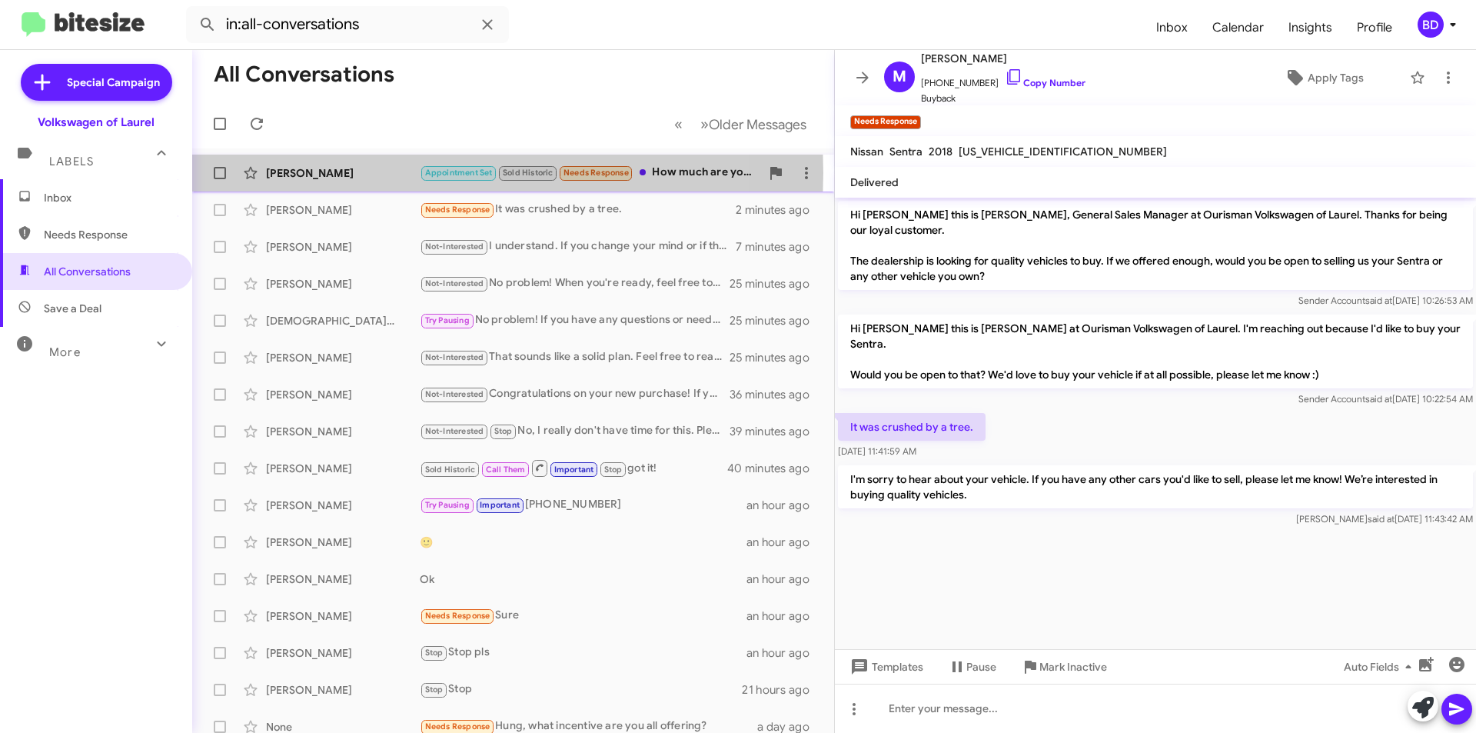
click at [395, 171] on div "[PERSON_NAME]" at bounding box center [343, 172] width 154 height 15
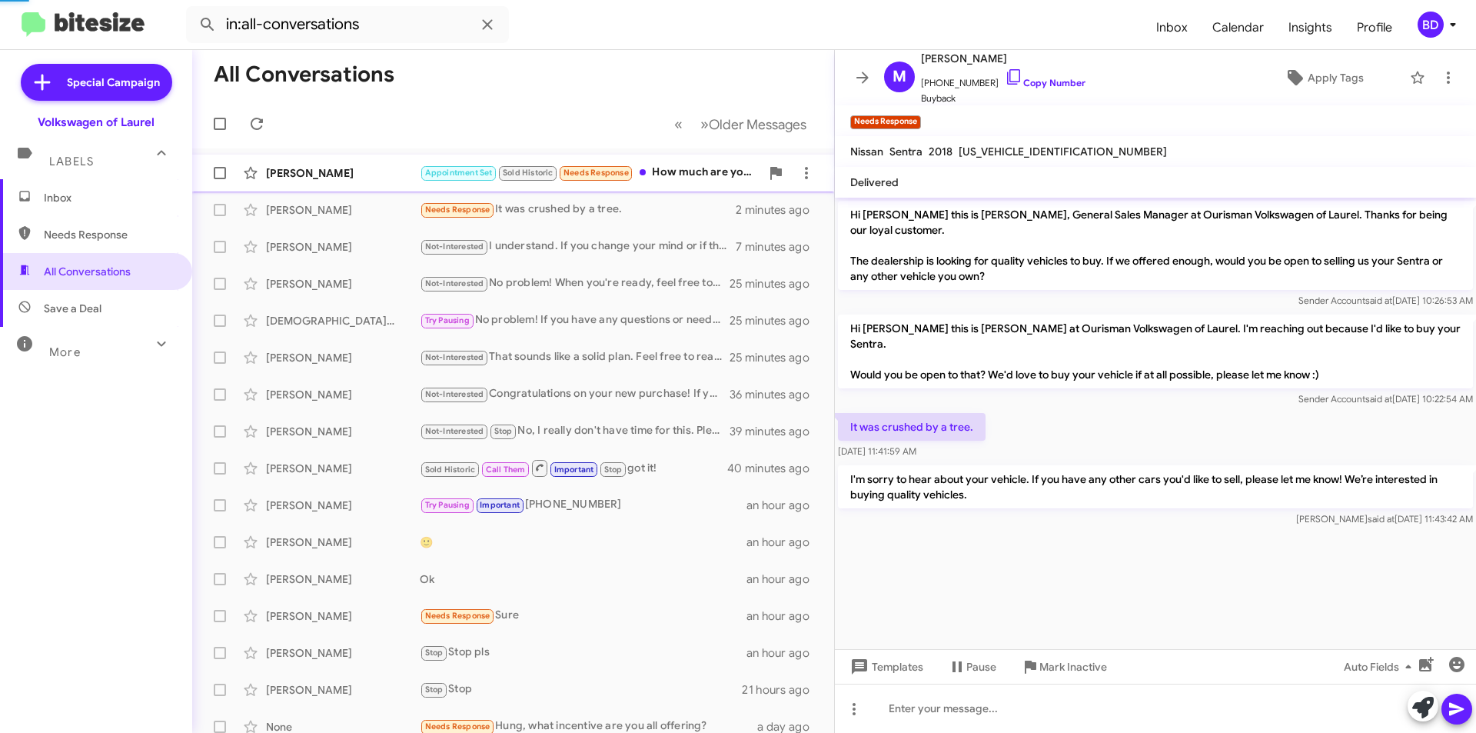
scroll to position [73, 0]
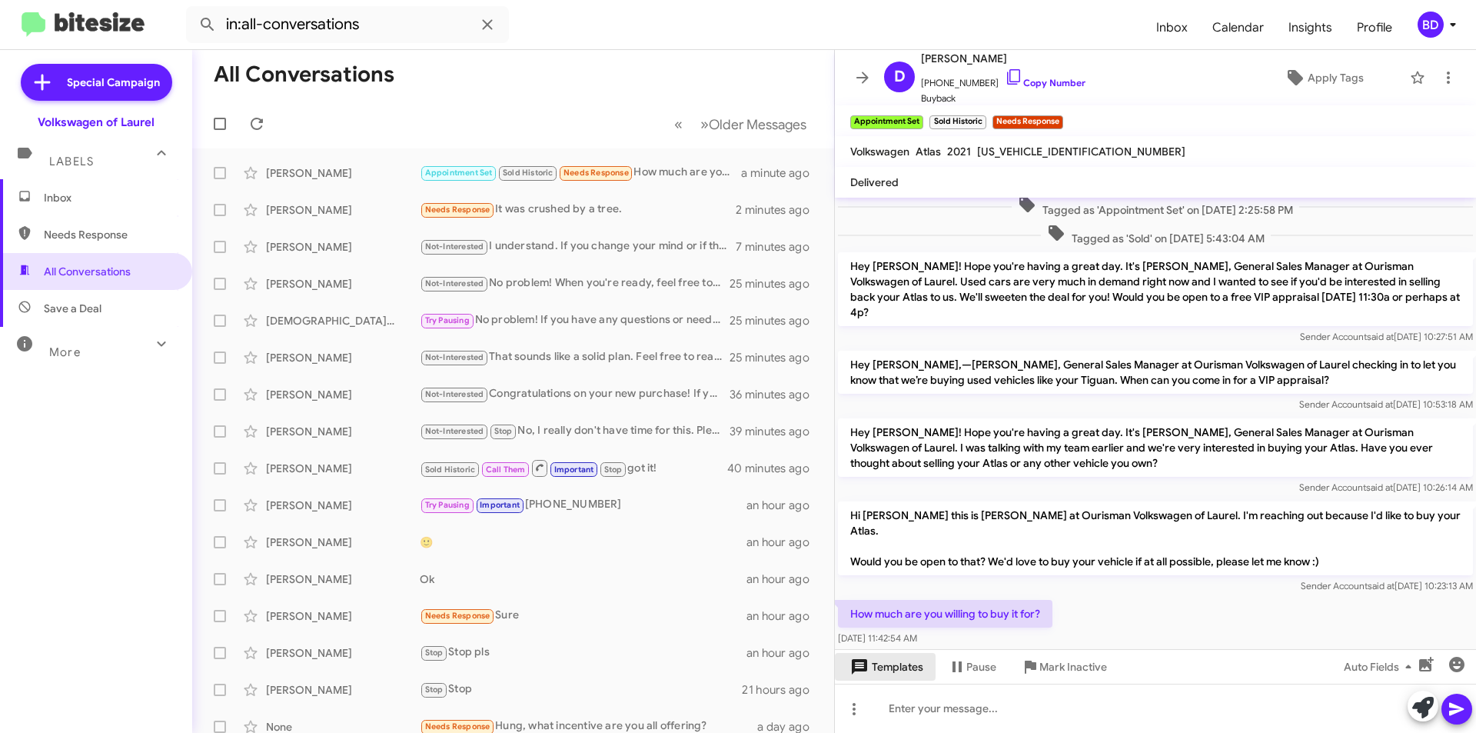
click at [905, 670] on span "Templates" at bounding box center [885, 667] width 76 height 28
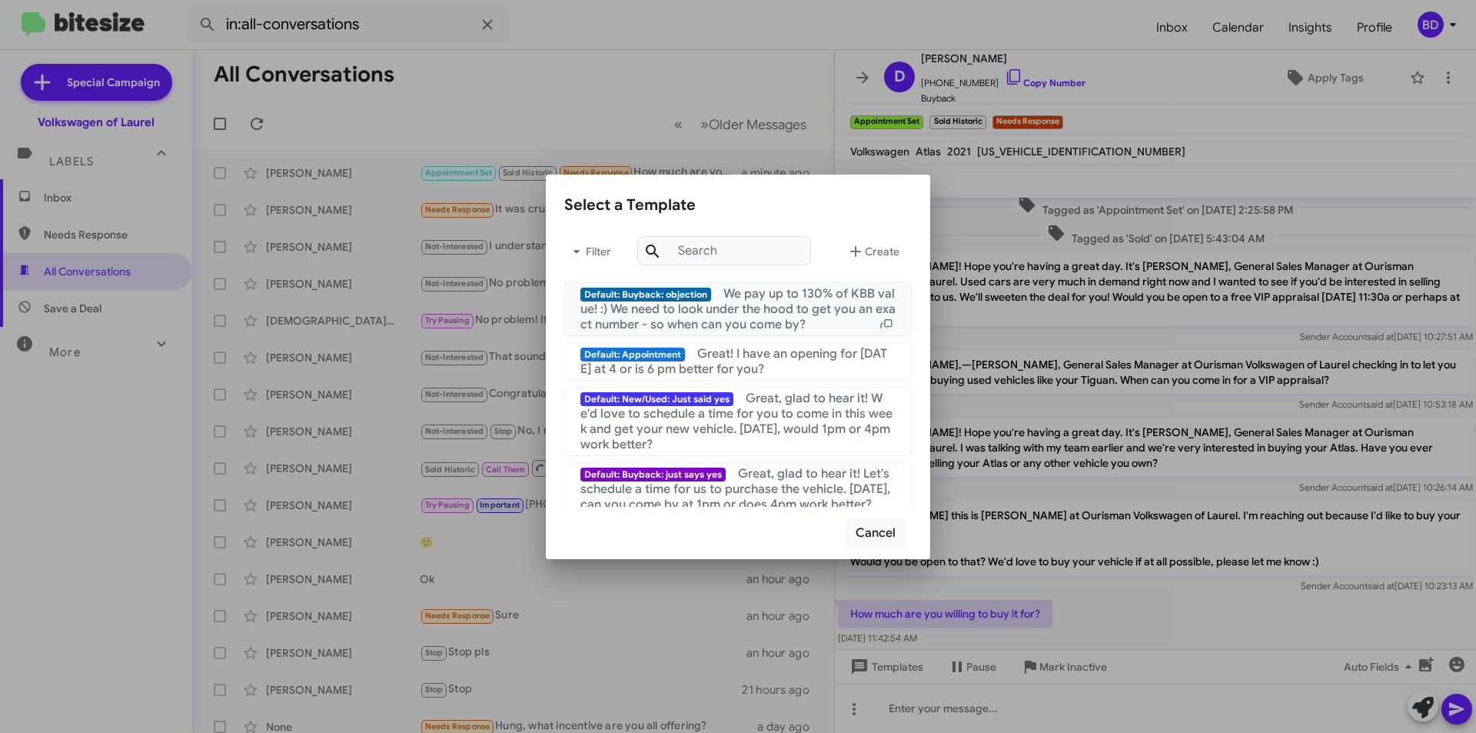
click at [762, 304] on span "We pay up to 130% of KBB value! :) We need to look under the hood to get you an…" at bounding box center [737, 309] width 315 height 46
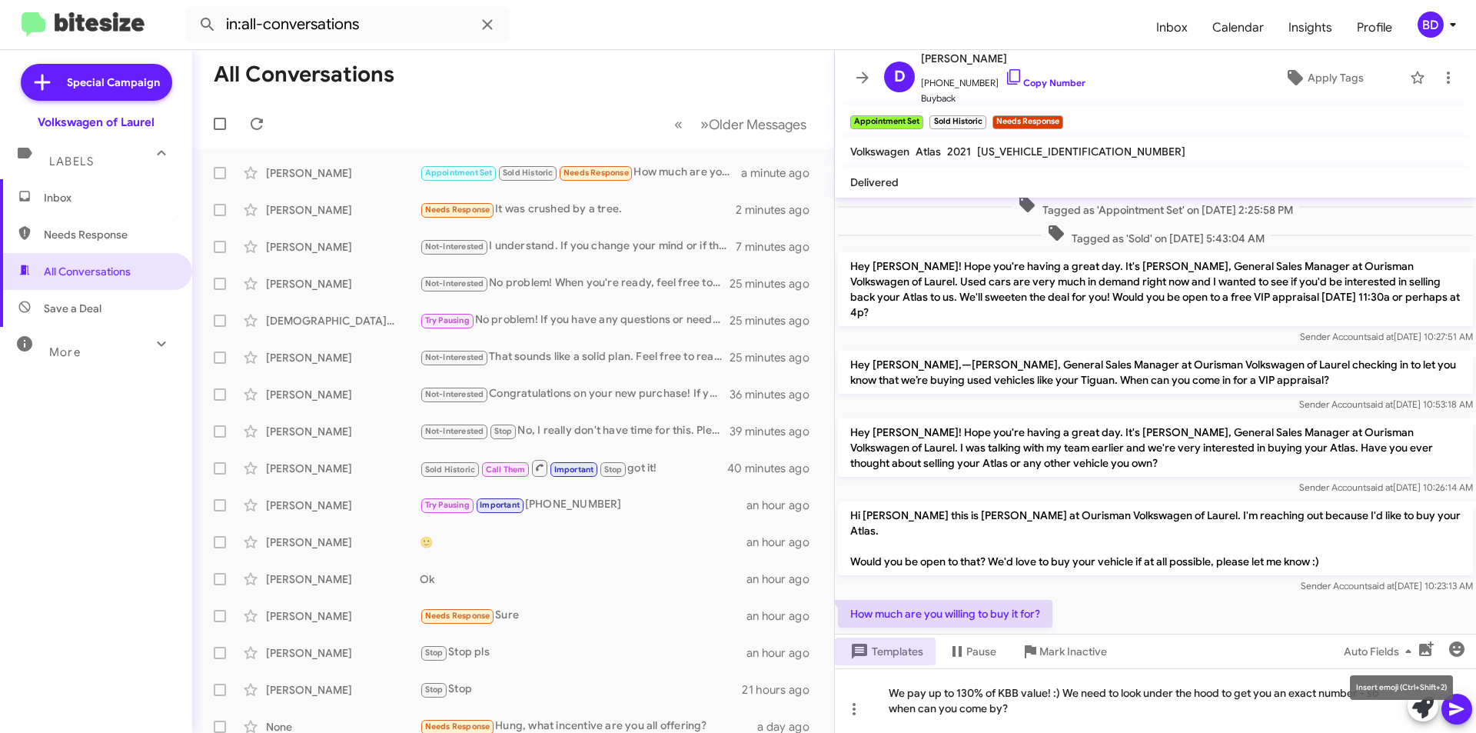
click at [1455, 707] on mat-tooltip-component "Insert emoji (Ctrl+Shift+2)" at bounding box center [1401, 687] width 125 height 46
click at [1453, 711] on icon at bounding box center [1456, 709] width 15 height 13
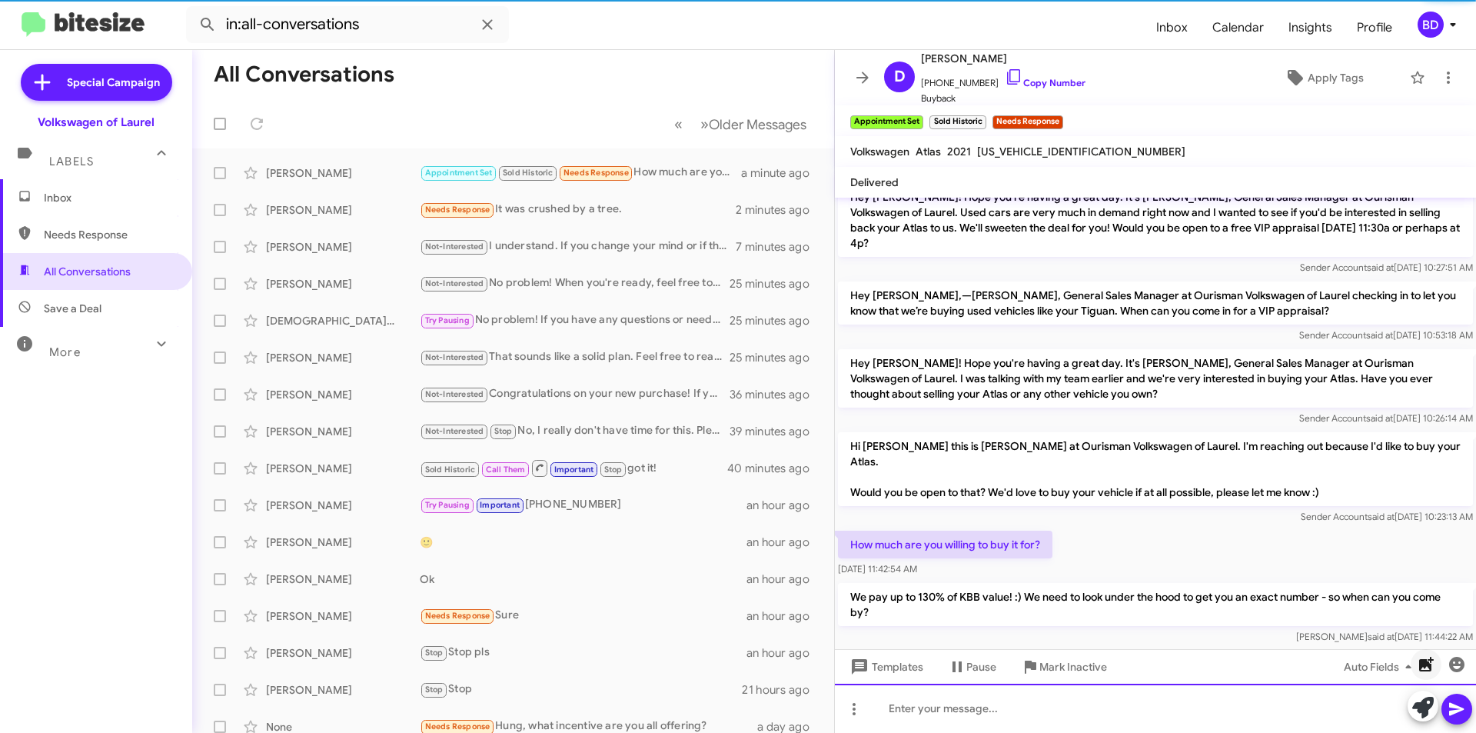
scroll to position [145, 0]
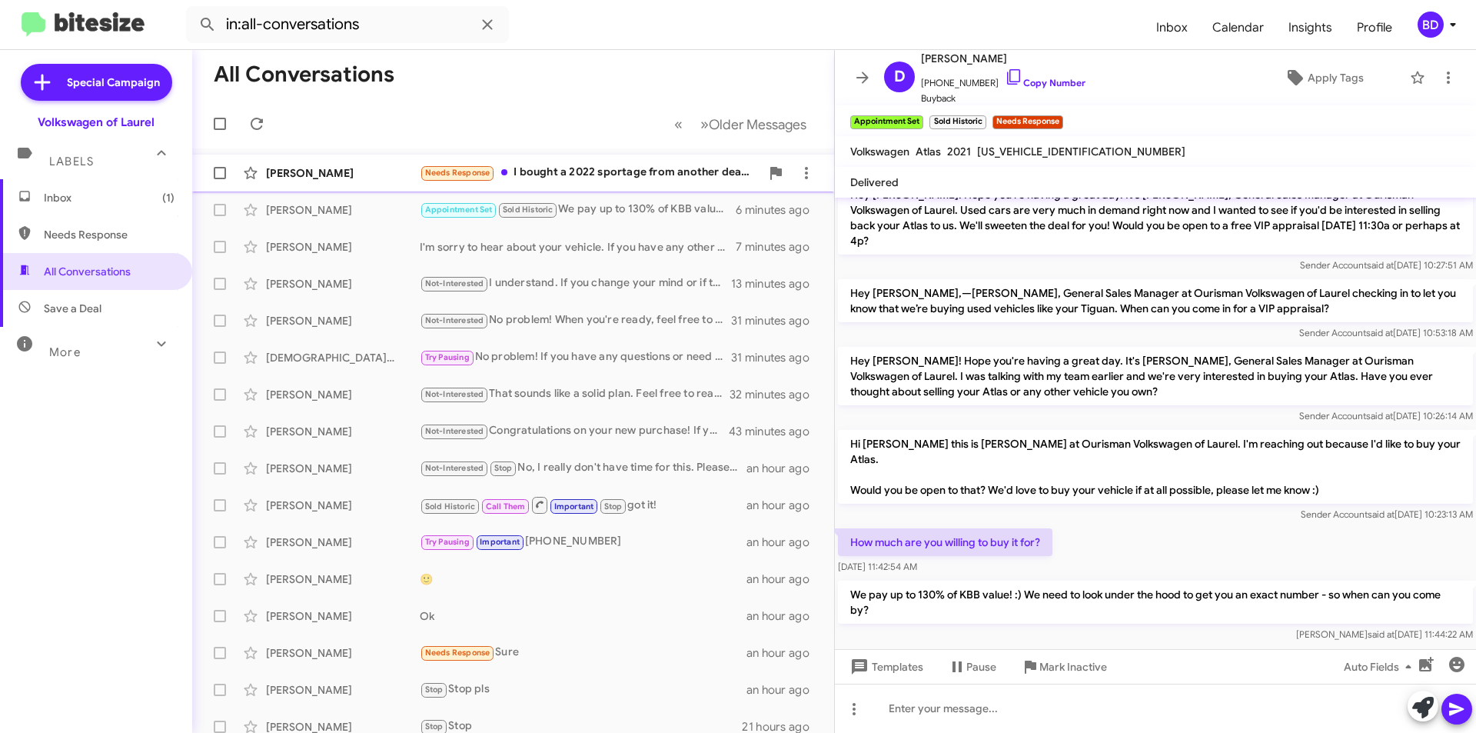
click at [663, 171] on div "Needs Response I bought a 2022 sportage from another dealership for the same pr…" at bounding box center [590, 173] width 341 height 18
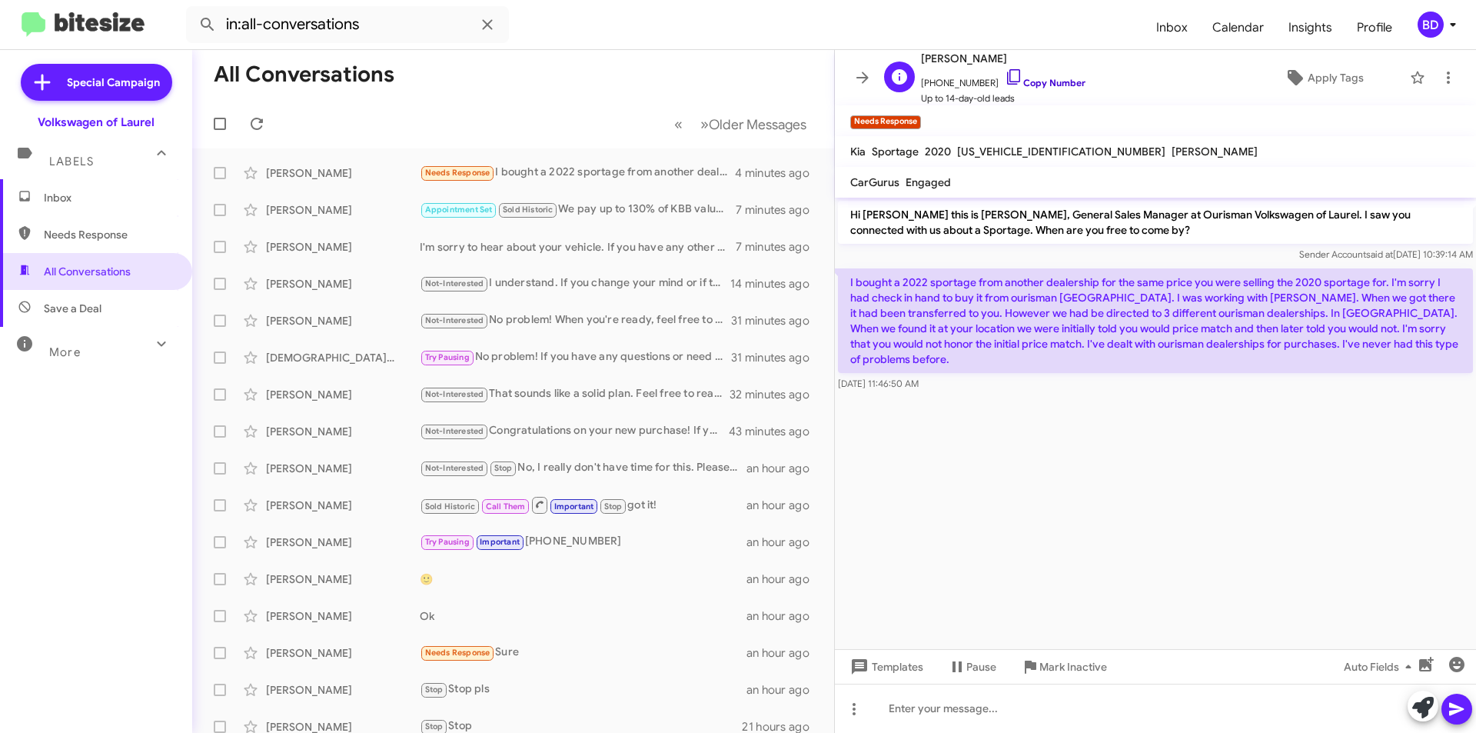
click at [1035, 82] on link "Copy Number" at bounding box center [1045, 83] width 81 height 12
drag, startPoint x: 1299, startPoint y: 585, endPoint x: 1335, endPoint y: 596, distance: 37.7
click at [1302, 585] on cdk-virtual-scroll-viewport "Hi David this is Hung Khuu, General Sales Manager at Ourisman Volkswagen of Lau…" at bounding box center [1155, 423] width 641 height 451
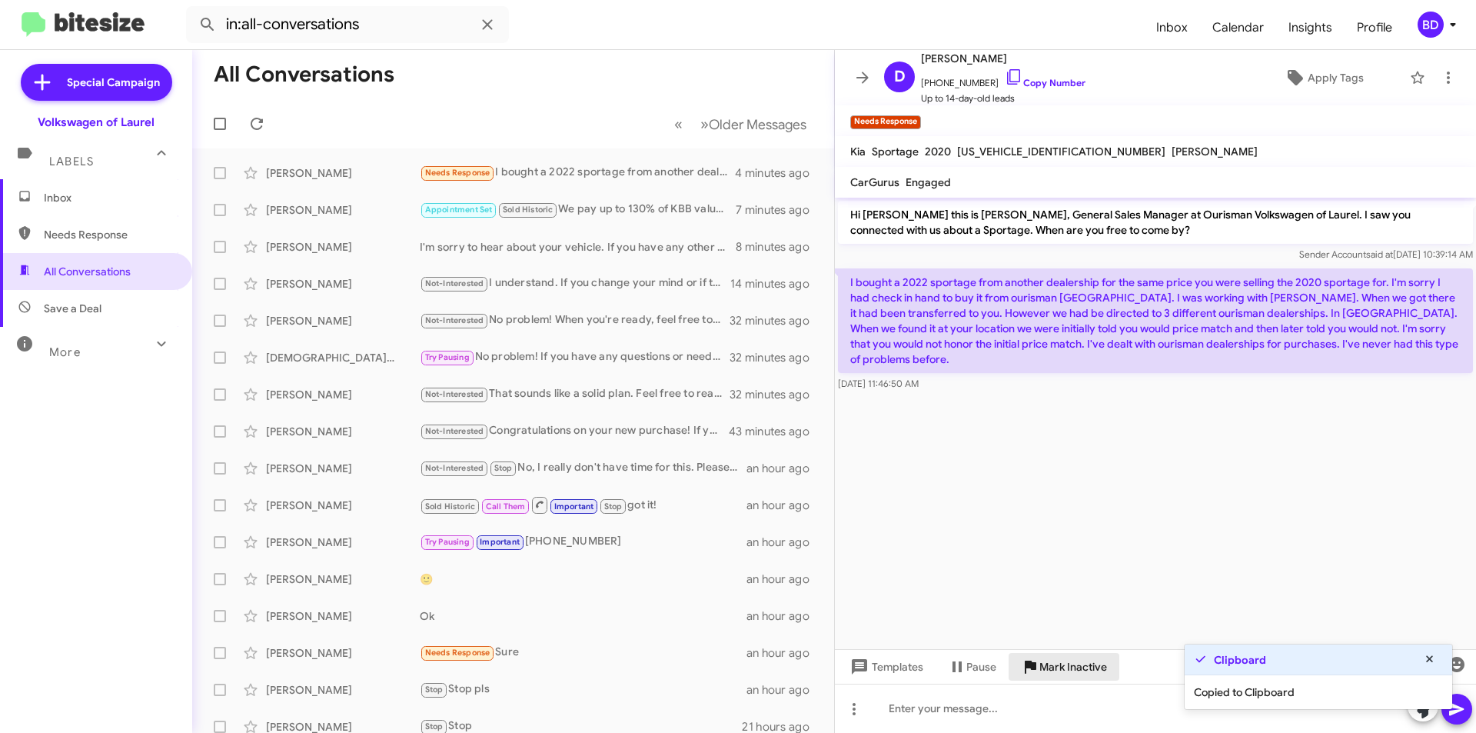
click at [1065, 665] on span "Mark Inactive" at bounding box center [1073, 667] width 68 height 28
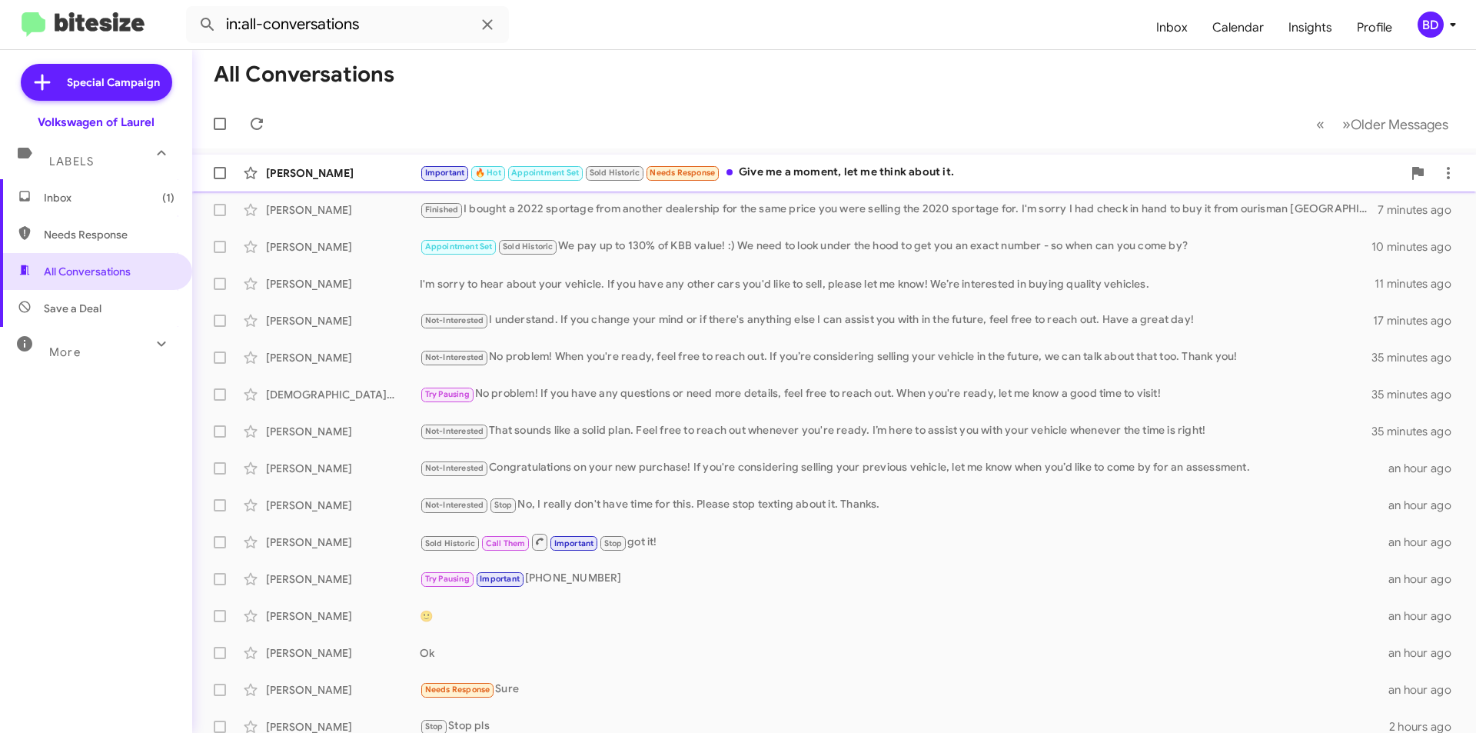
click at [933, 171] on div "Important 🔥 Hot Appointment Set Sold Historic Needs Response Give me a moment, …" at bounding box center [911, 173] width 983 height 18
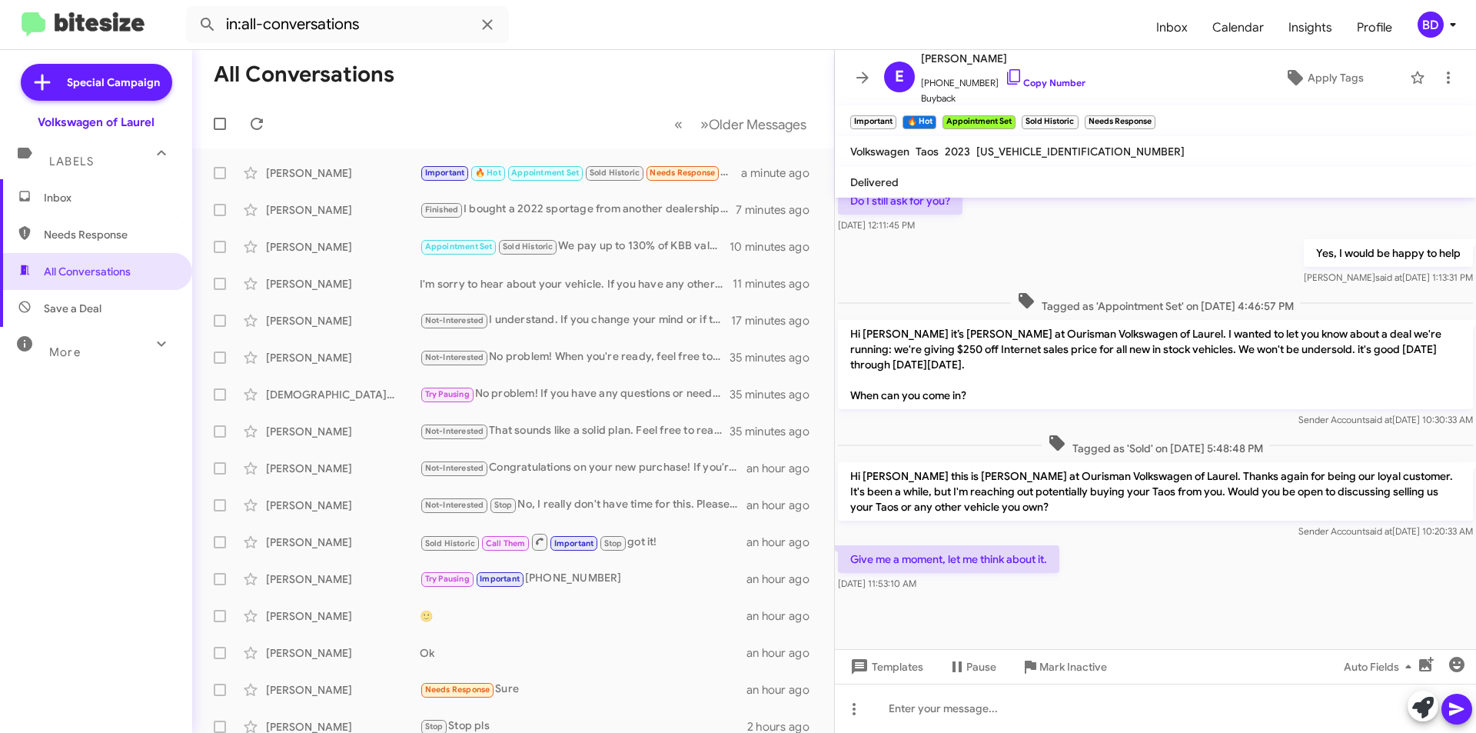
scroll to position [544, 0]
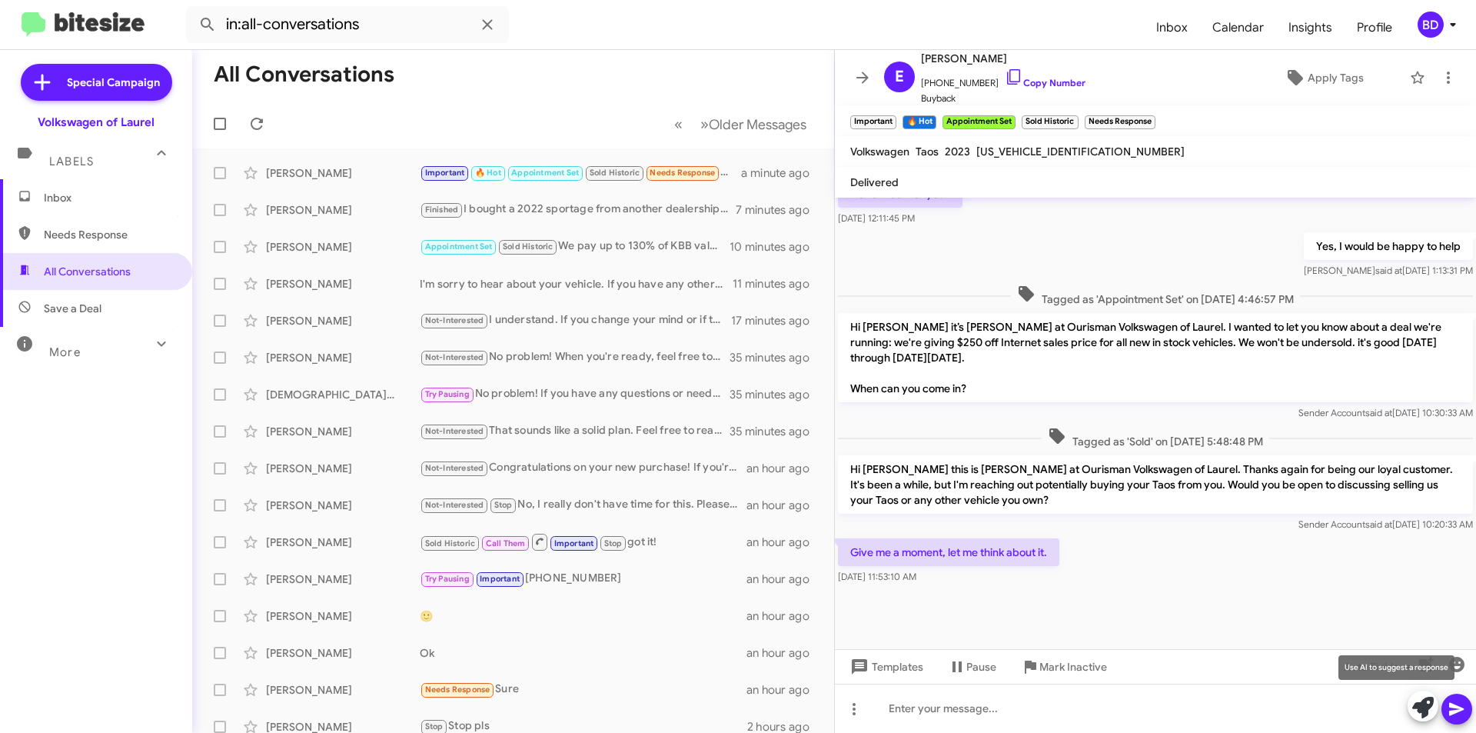
click at [1428, 702] on icon at bounding box center [1423, 708] width 22 height 22
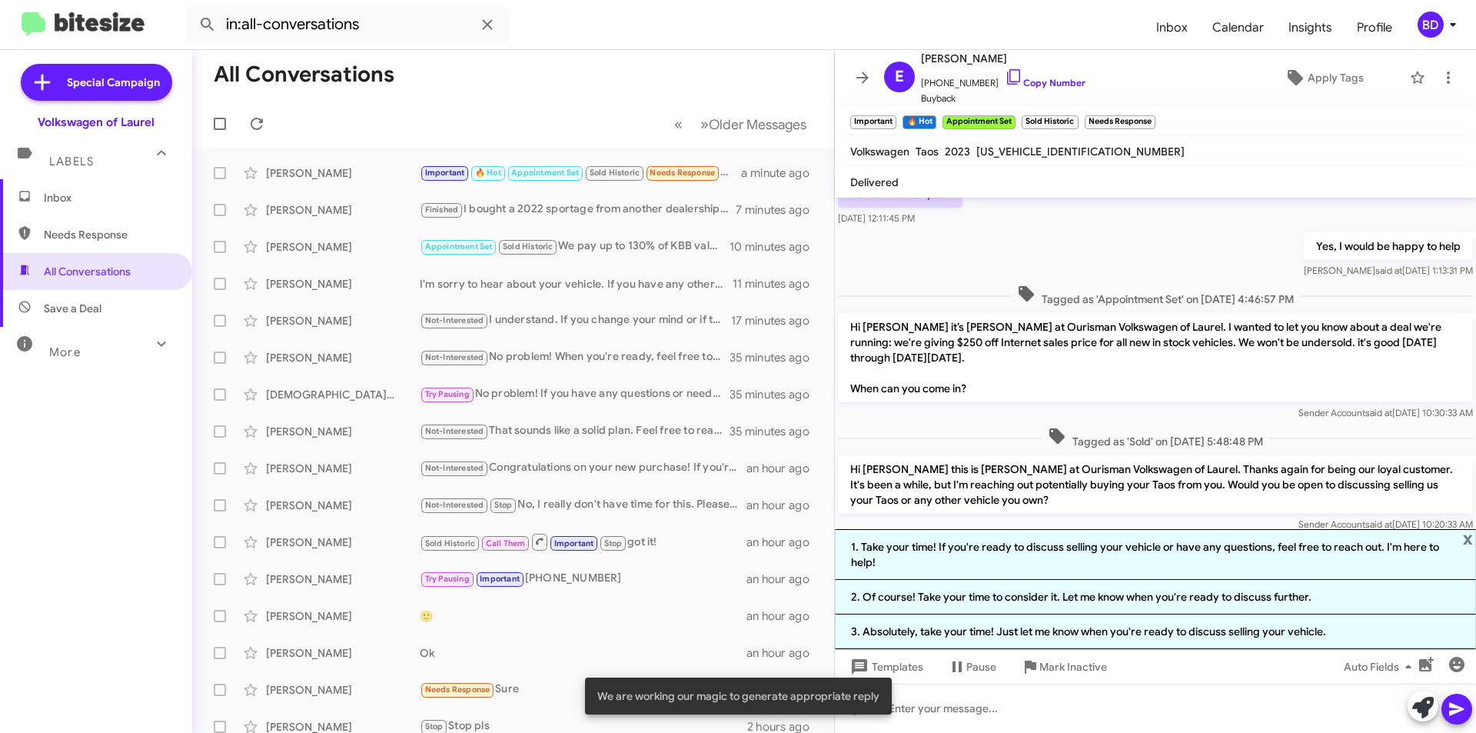
drag, startPoint x: 1088, startPoint y: 563, endPoint x: 1141, endPoint y: 558, distance: 53.2
click at [1088, 562] on li "1. Take your time! If you're ready to discuss selling your vehicle or have any …" at bounding box center [1155, 554] width 641 height 51
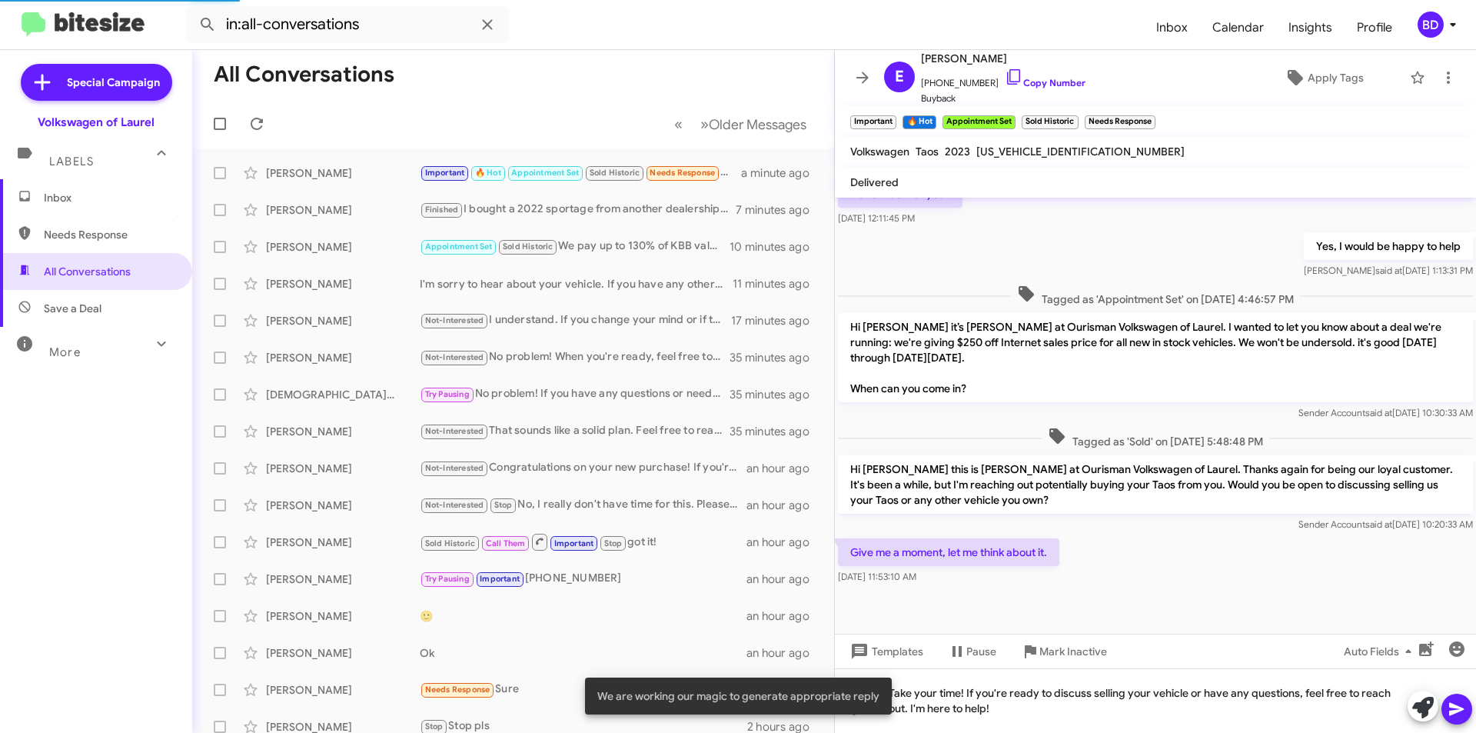
click at [1458, 704] on icon at bounding box center [1457, 709] width 18 height 18
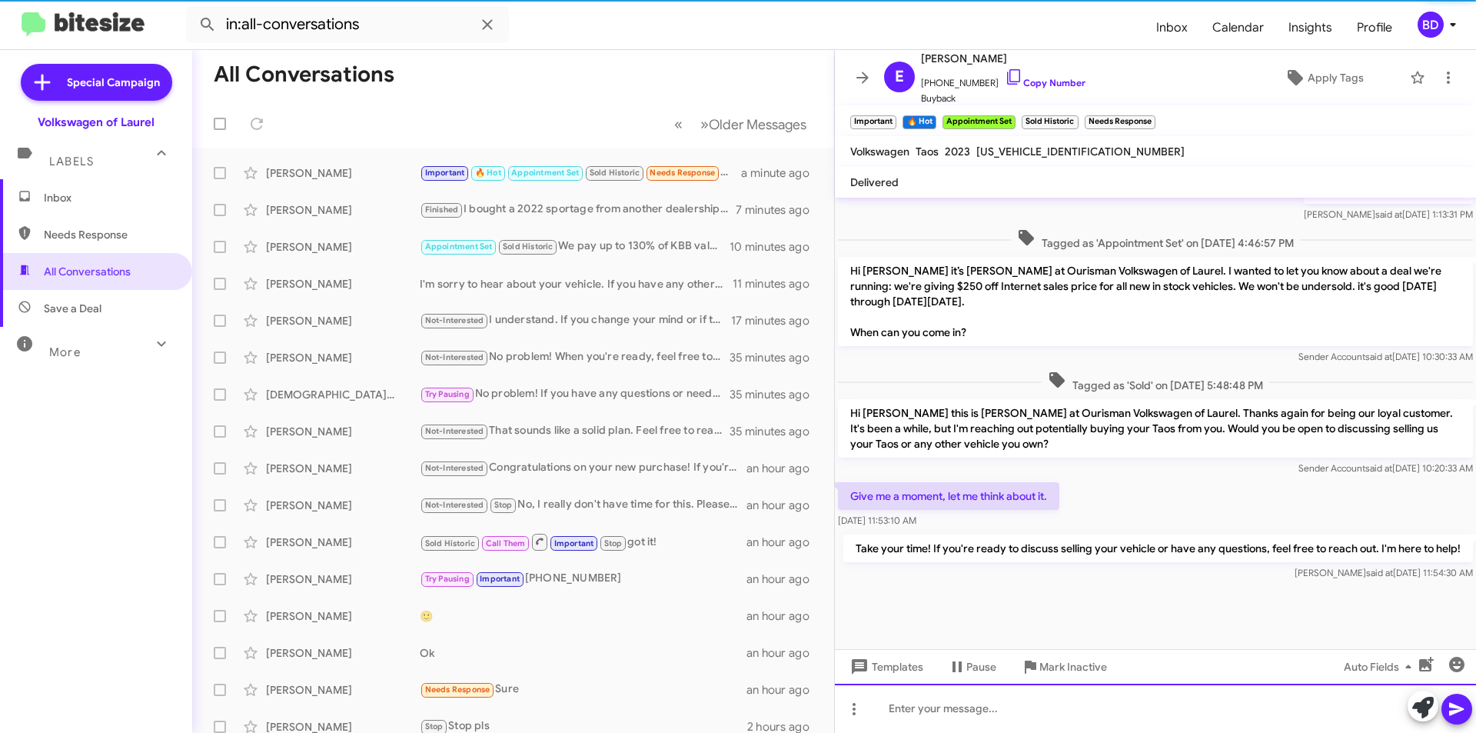
scroll to position [616, 0]
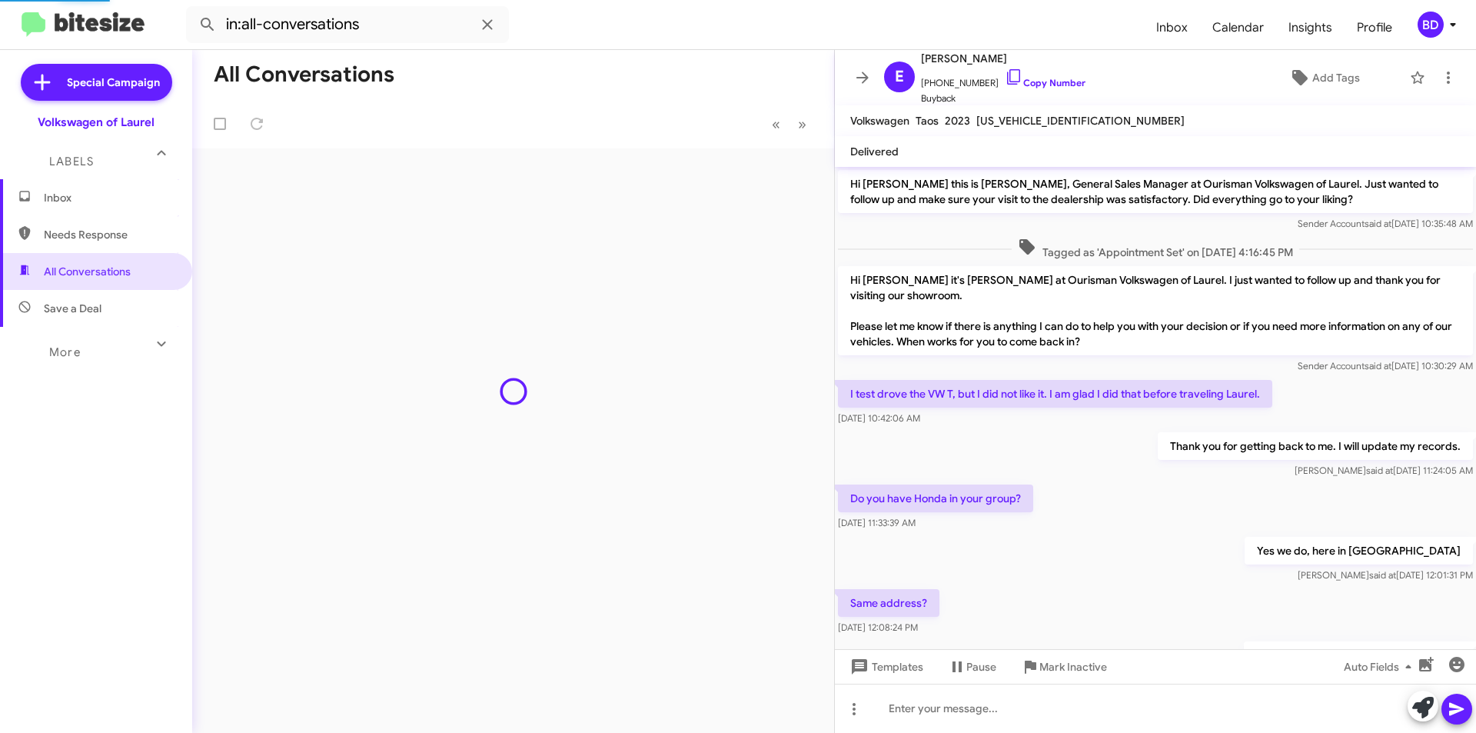
scroll to position [585, 0]
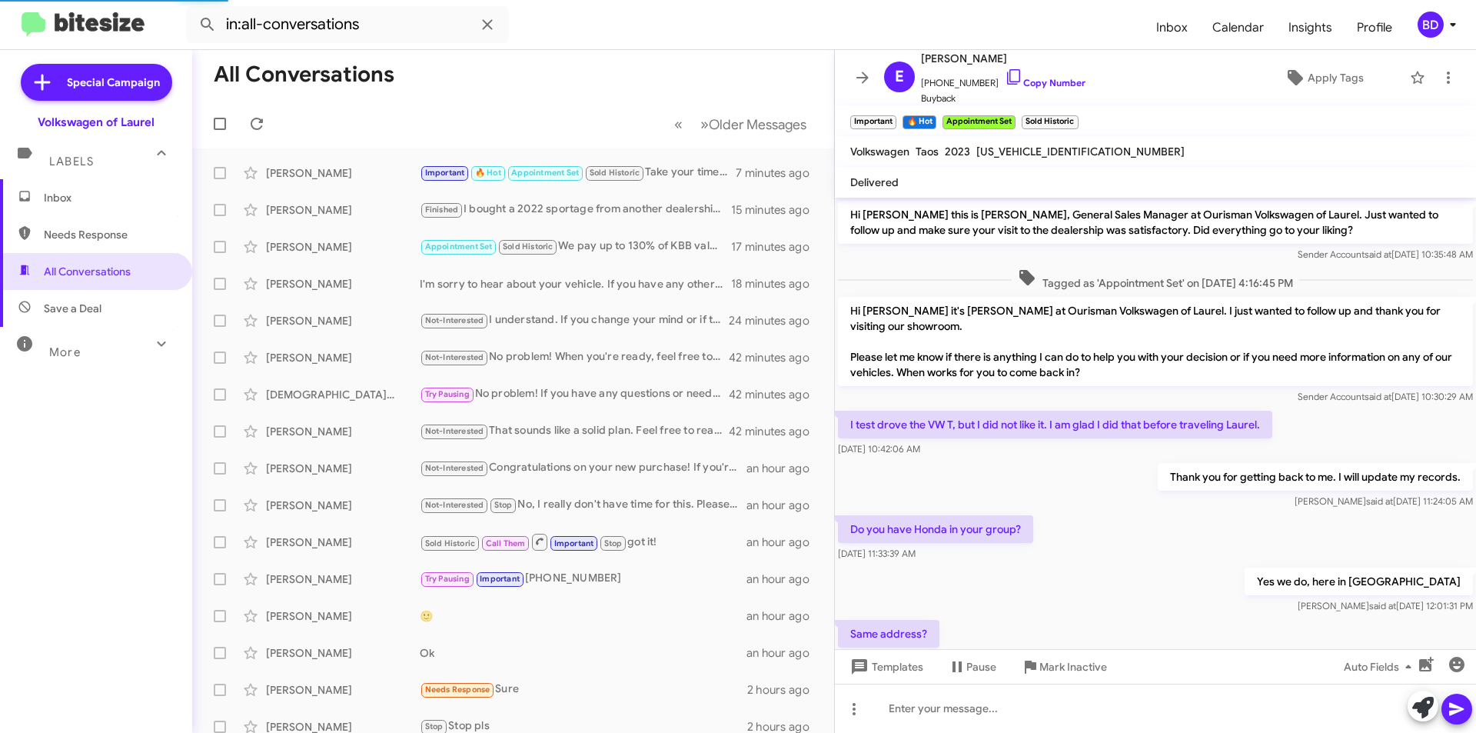
scroll to position [616, 0]
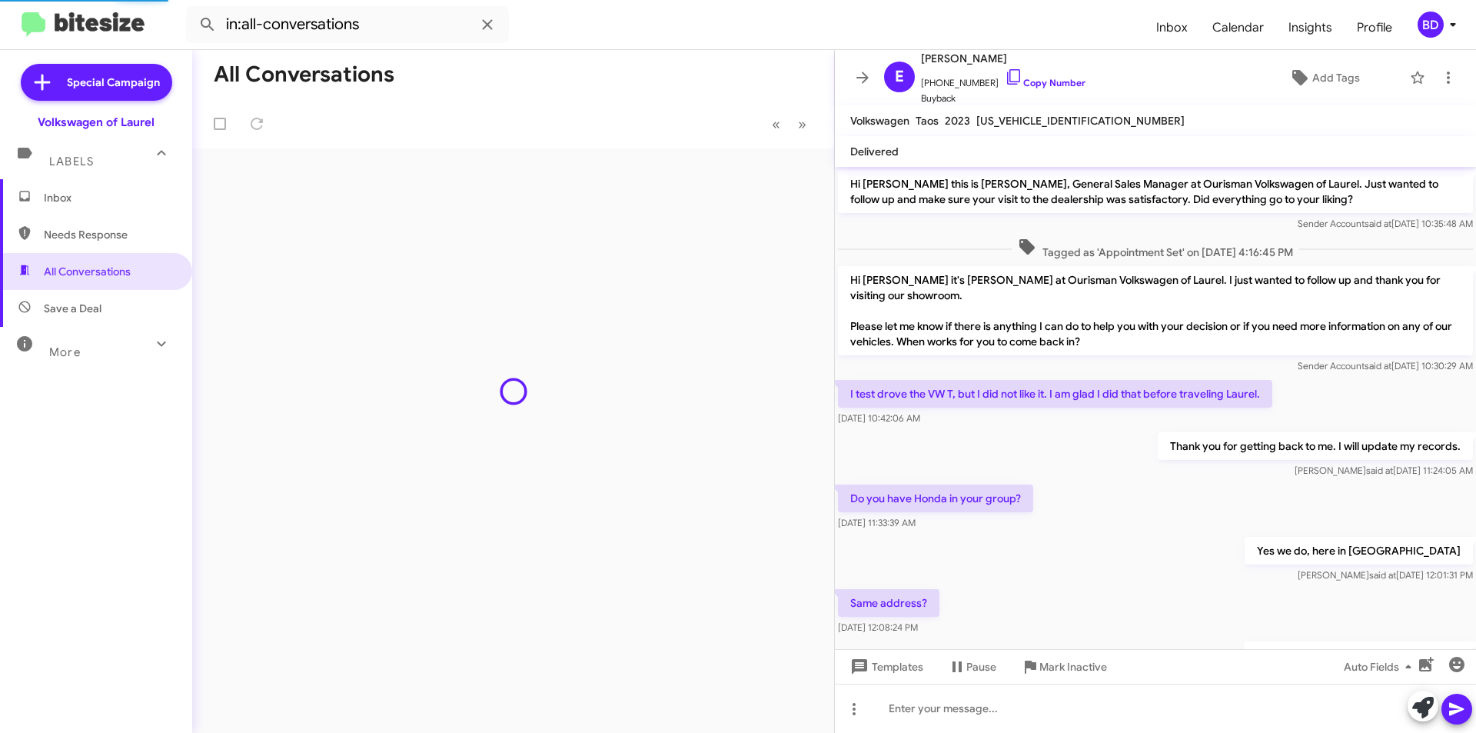
scroll to position [585, 0]
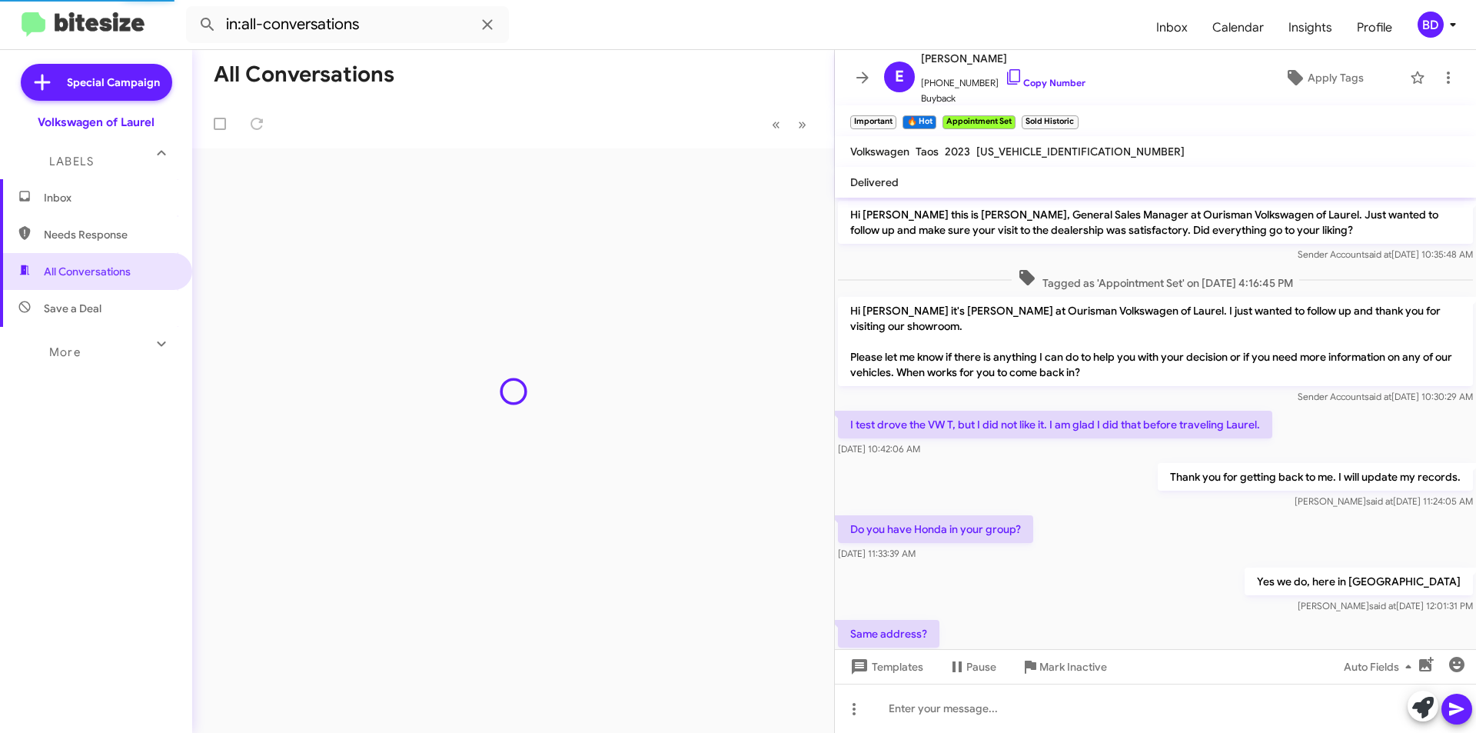
scroll to position [585, 0]
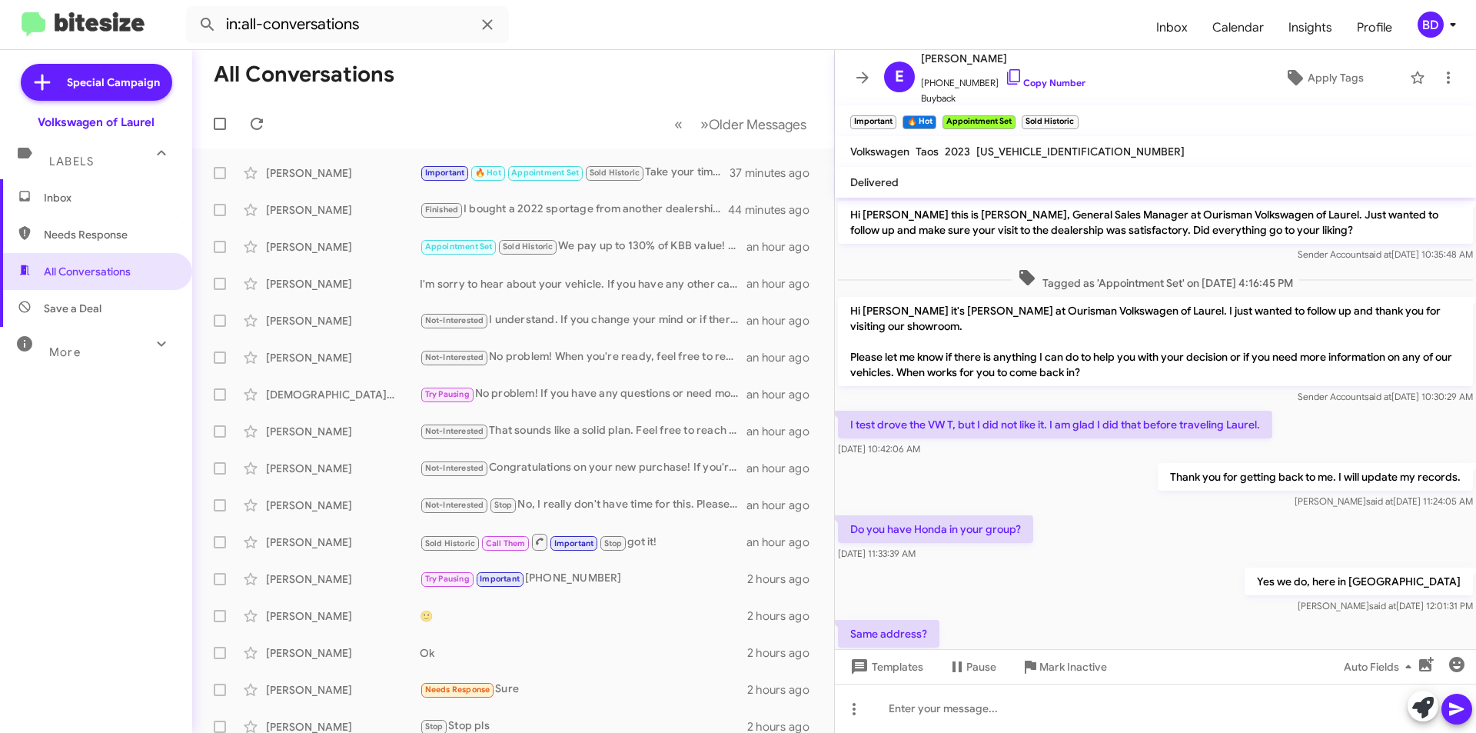
scroll to position [524, 0]
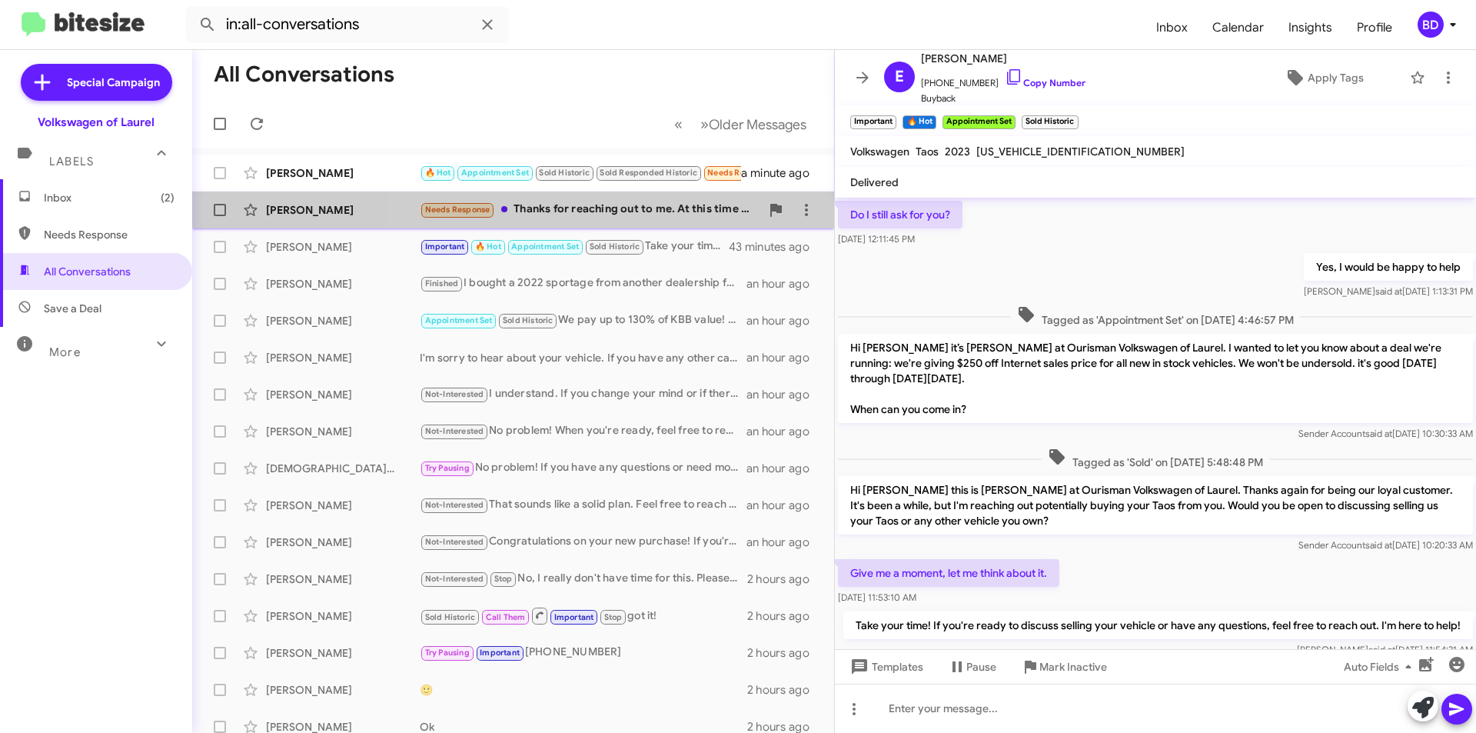
click at [646, 209] on div "Needs Response Thanks for reaching out to me. At this time I have decided to ho…" at bounding box center [590, 210] width 341 height 18
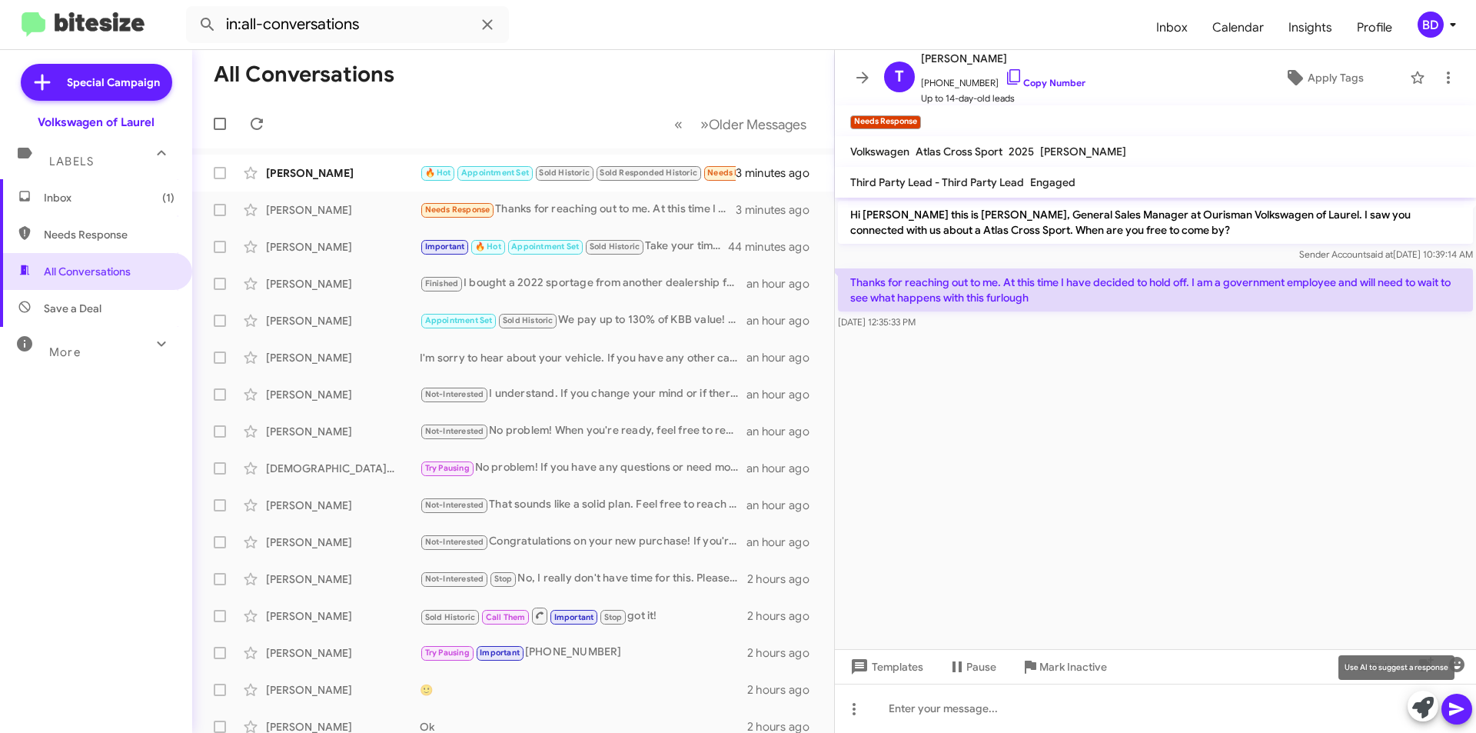
click at [1423, 706] on icon at bounding box center [1423, 708] width 22 height 22
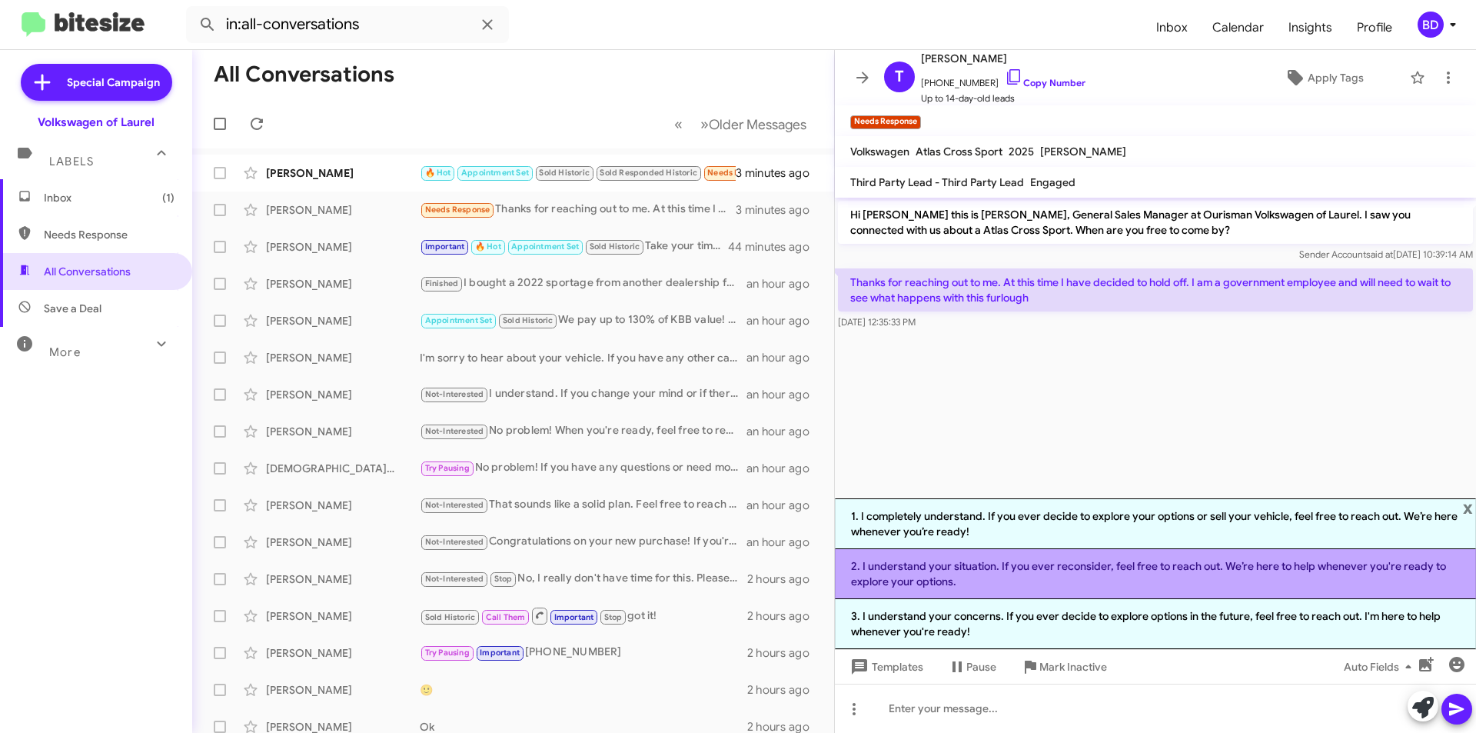
click at [1053, 576] on li "2. I understand your situation. If you ever reconsider, feel free to reach out.…" at bounding box center [1155, 574] width 641 height 50
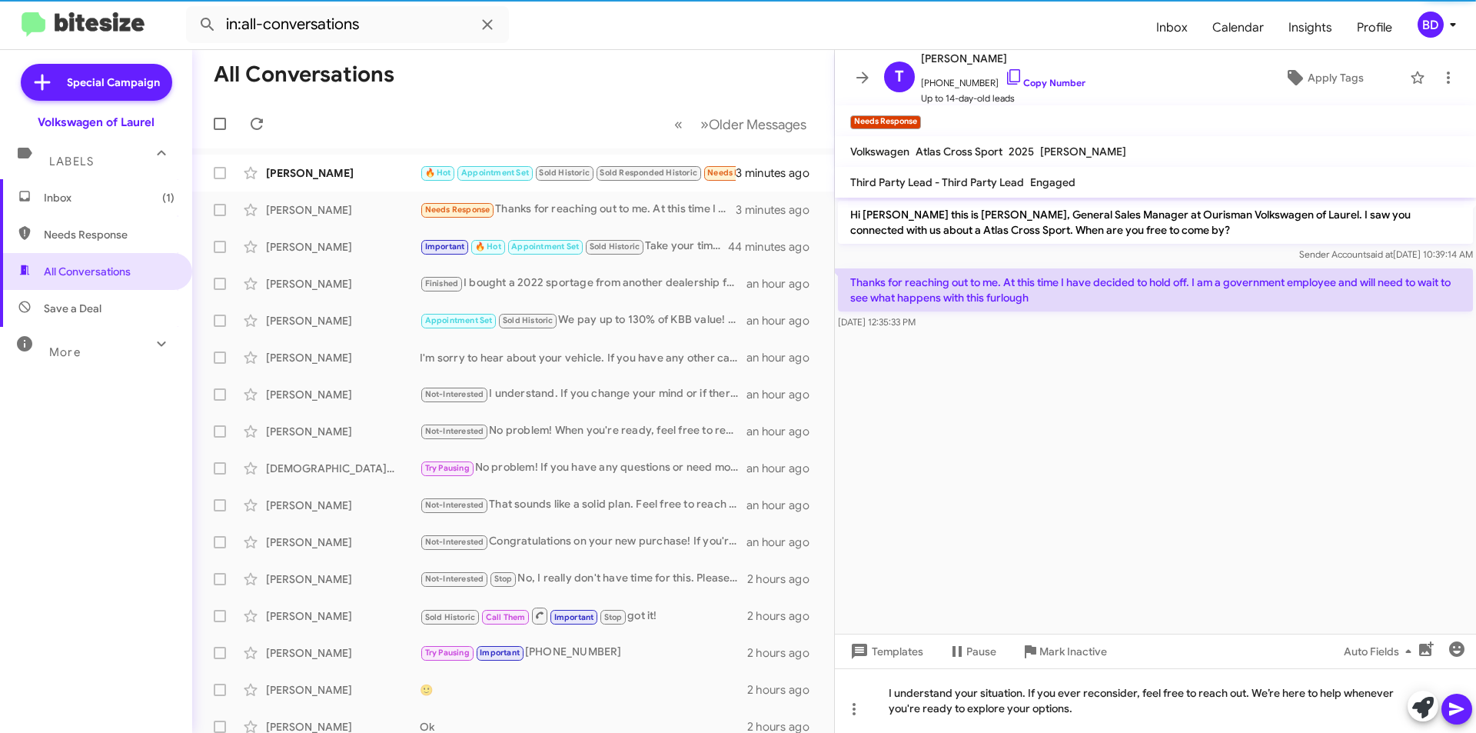
click at [1455, 707] on icon at bounding box center [1456, 709] width 15 height 13
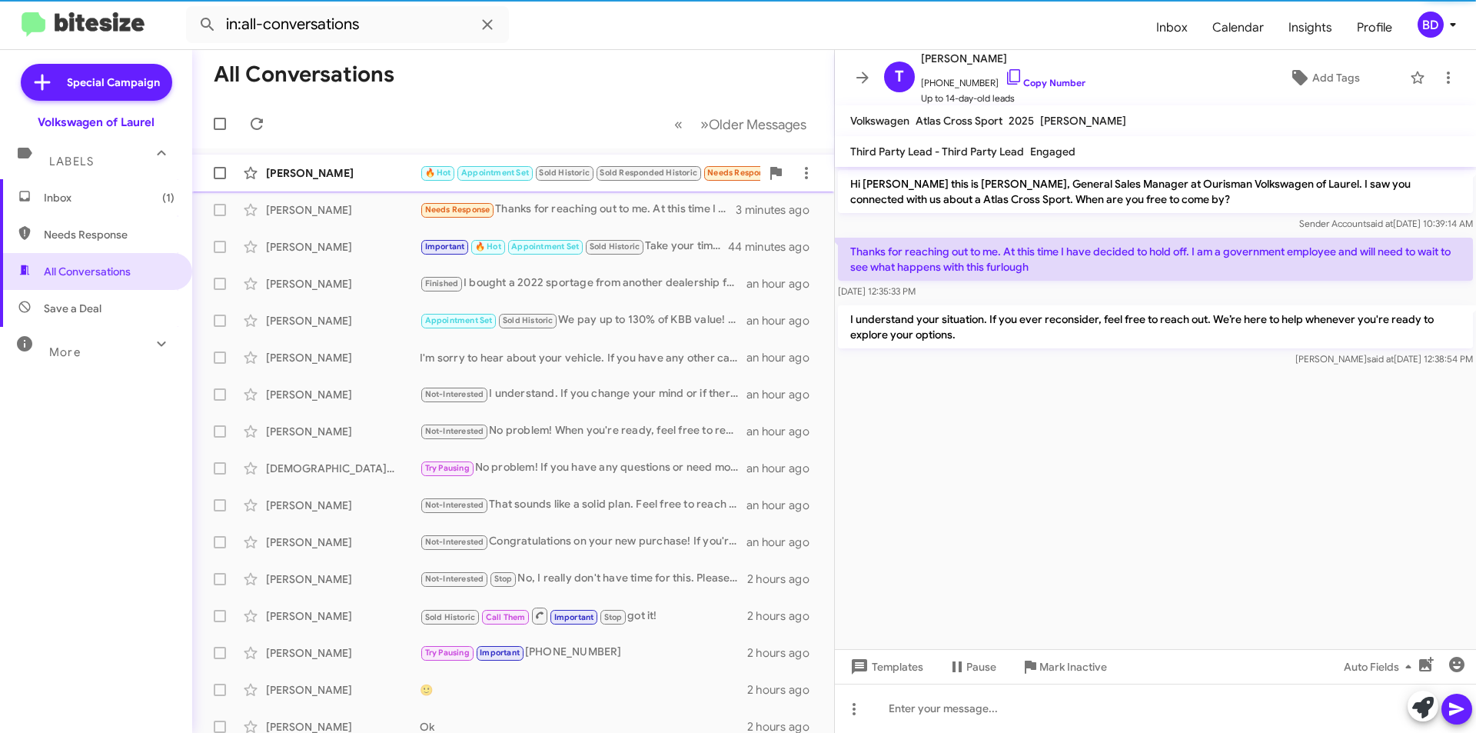
click at [377, 178] on div "[PERSON_NAME]" at bounding box center [343, 172] width 154 height 15
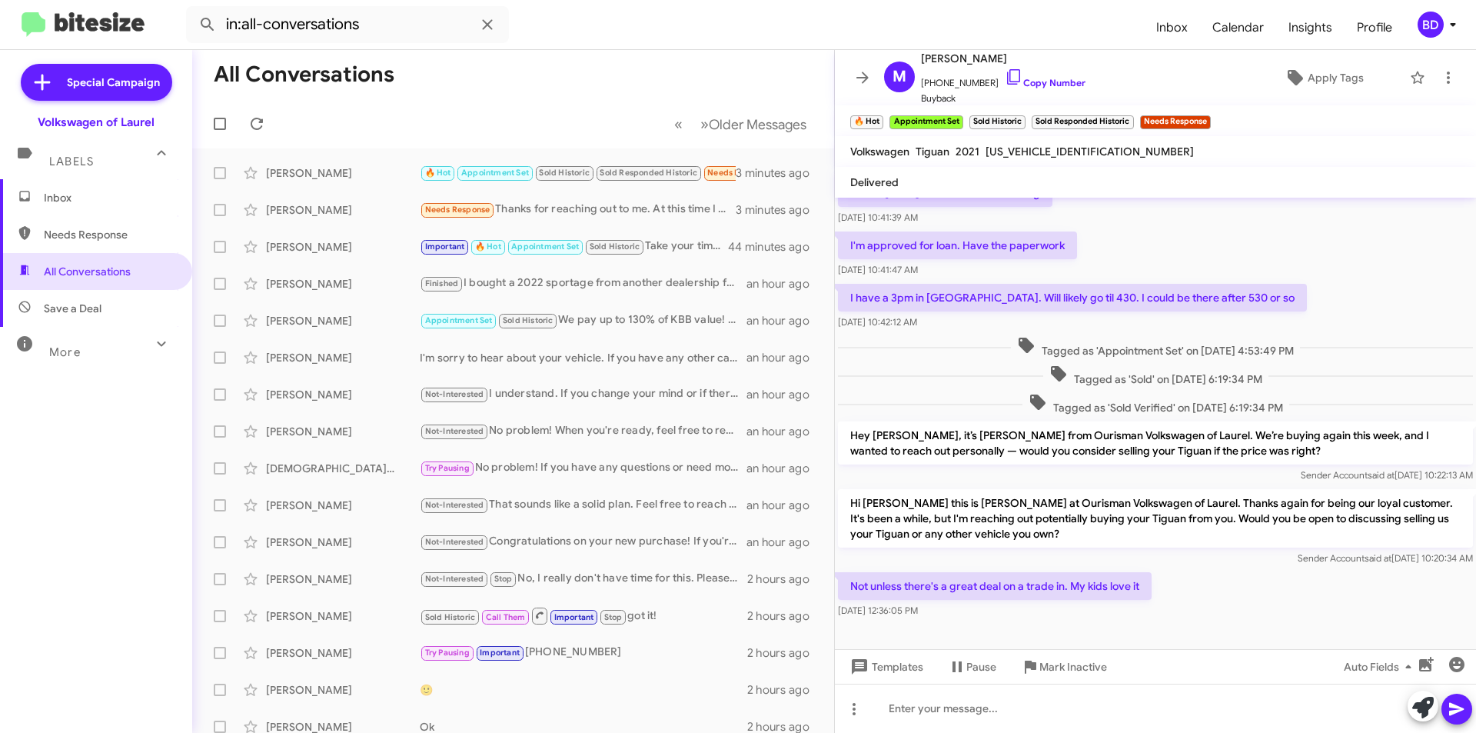
scroll to position [100, 0]
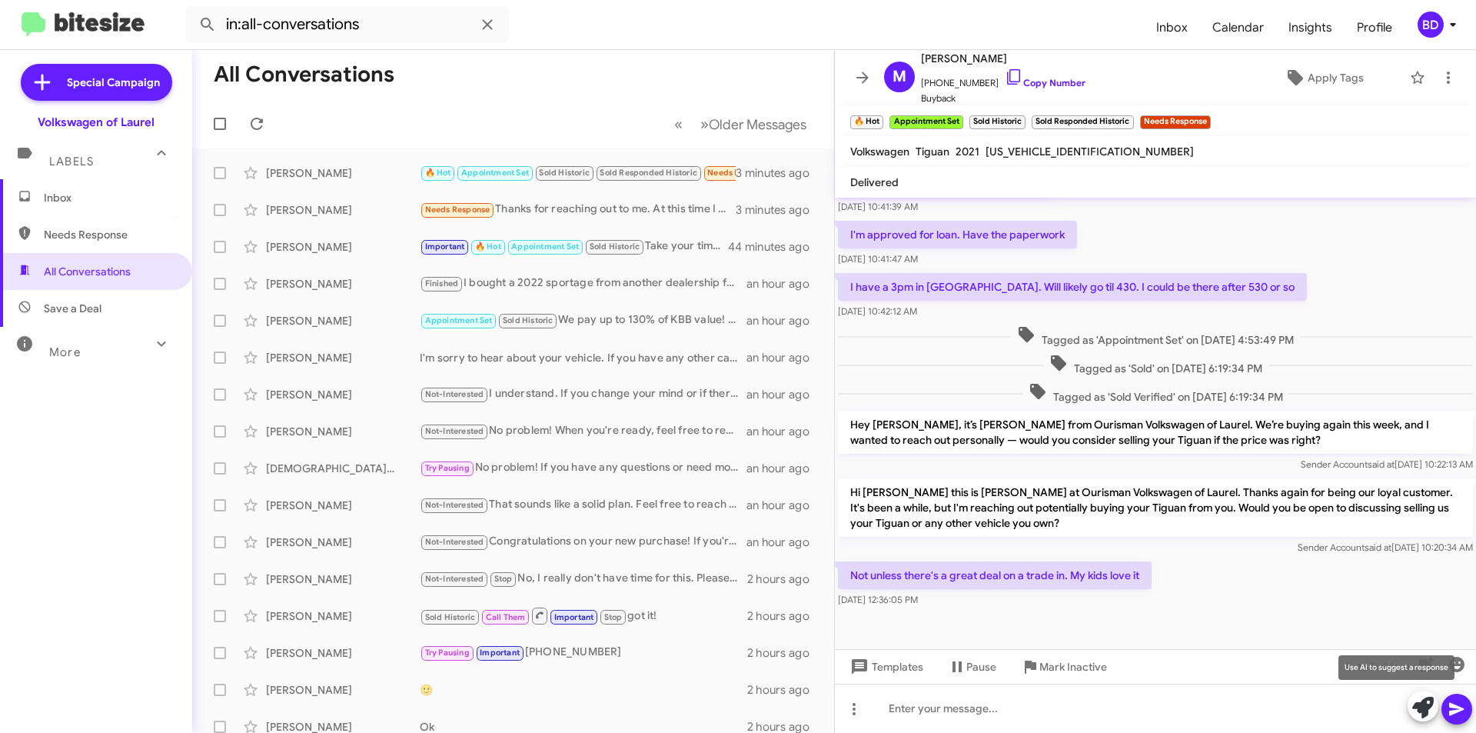
click at [1418, 707] on icon at bounding box center [1423, 708] width 22 height 22
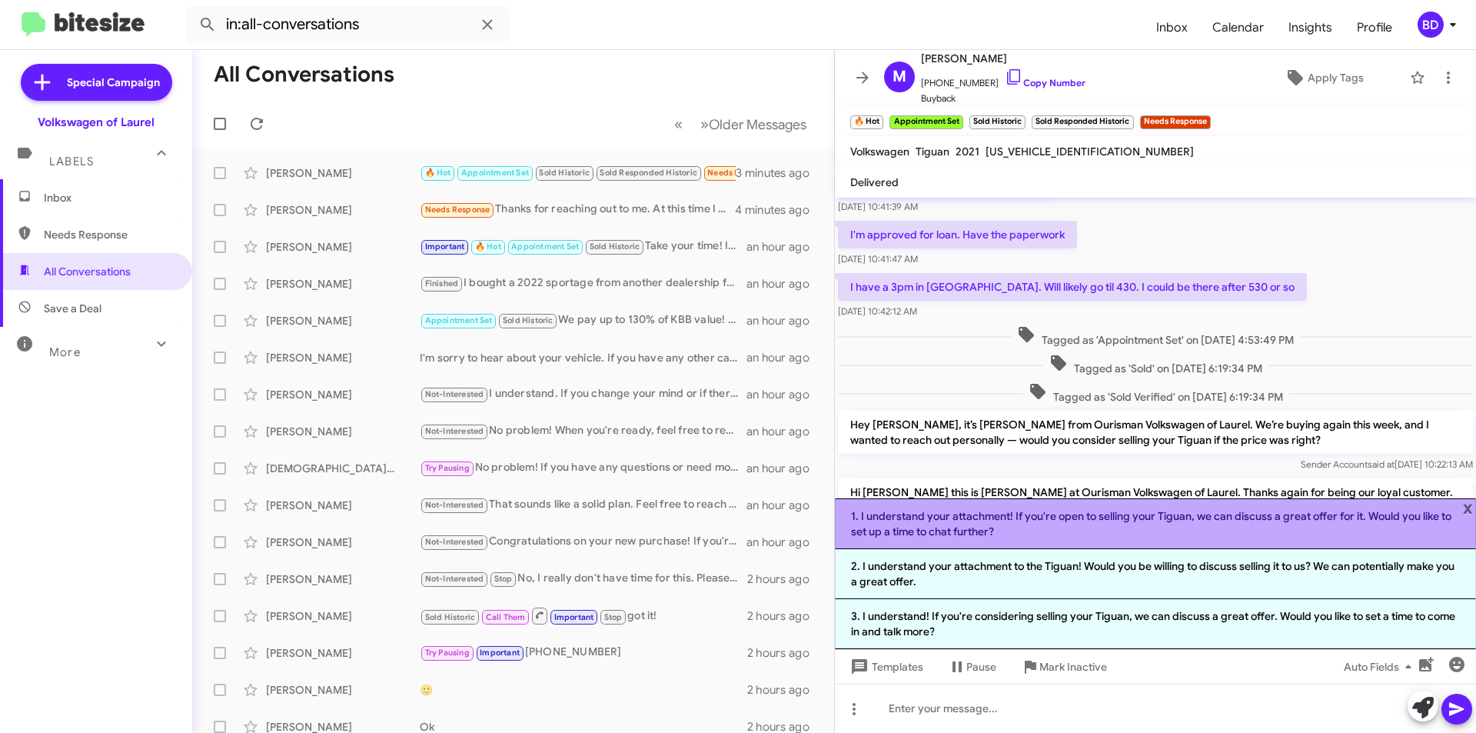
click at [1071, 527] on li "1. I understand your attachment! If you're open to selling your Tiguan, we can …" at bounding box center [1155, 523] width 641 height 51
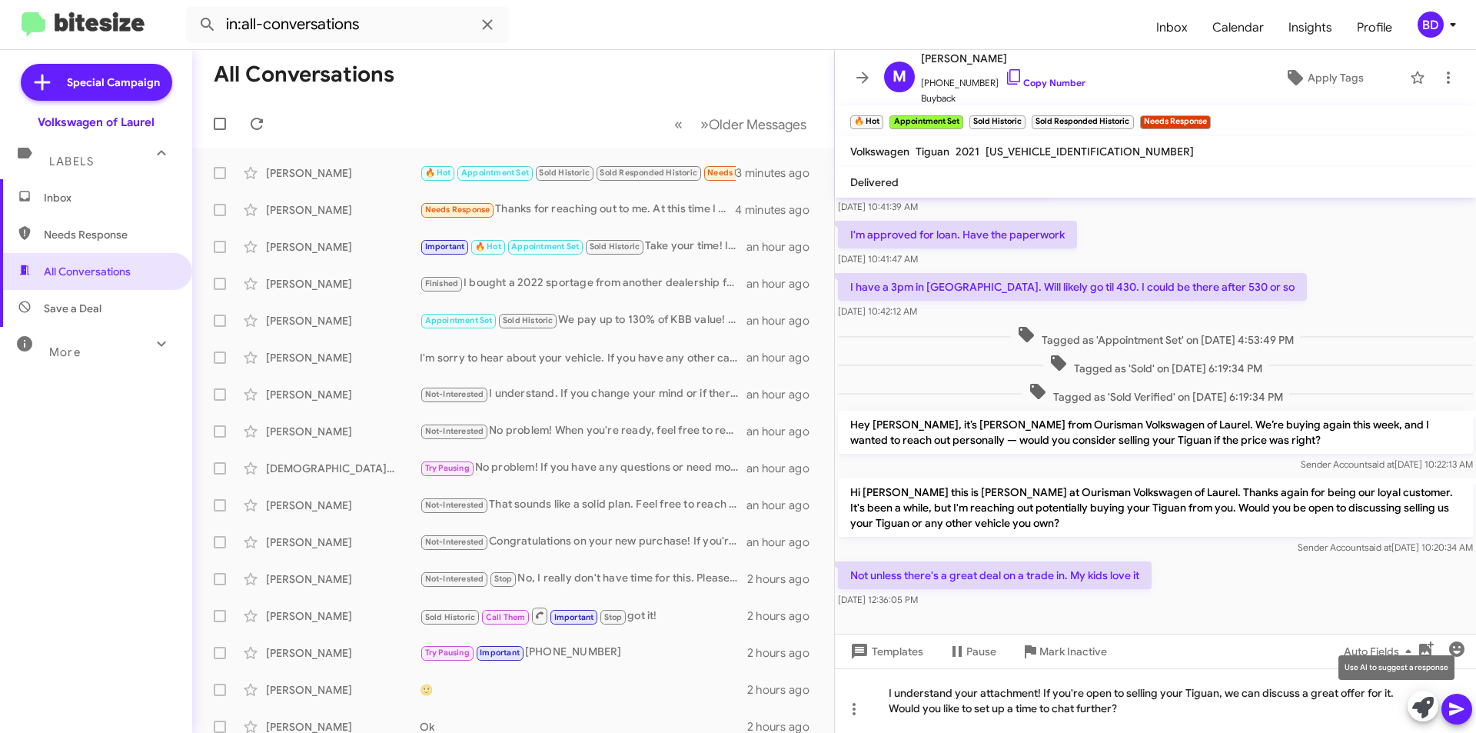
click at [1416, 703] on icon at bounding box center [1423, 708] width 22 height 22
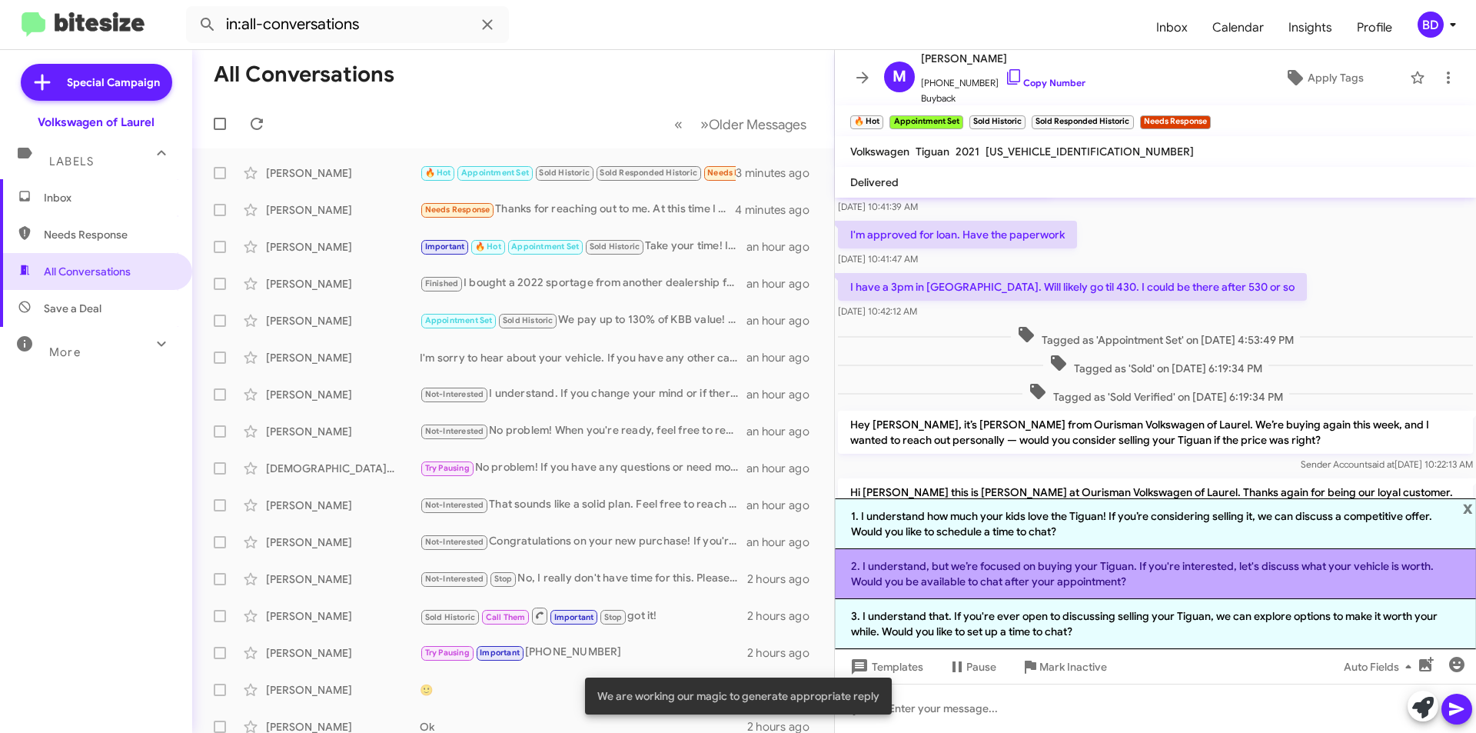
click at [1153, 574] on li "2. I understand, but we’re focused on buying your Tiguan. If you're interested,…" at bounding box center [1155, 574] width 641 height 50
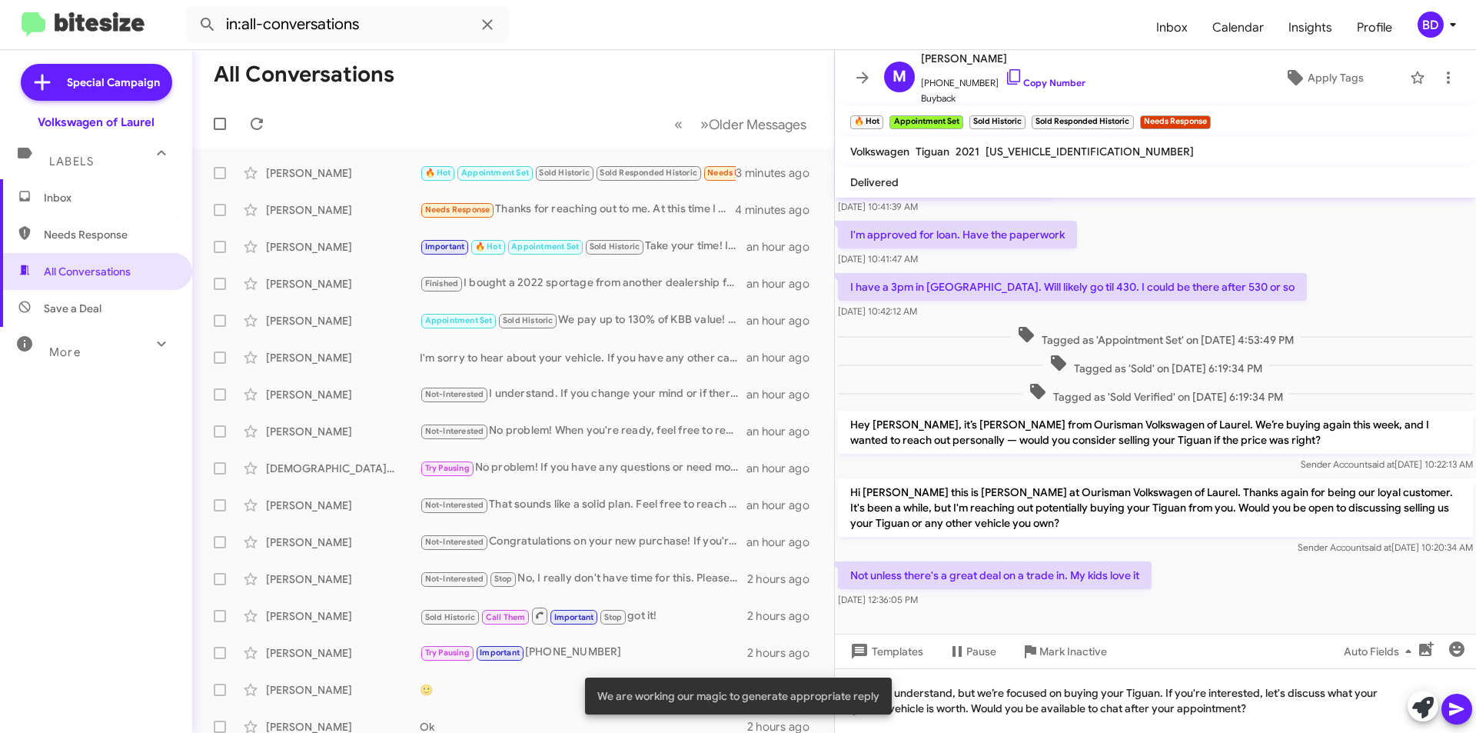
click at [1469, 710] on button at bounding box center [1456, 708] width 31 height 31
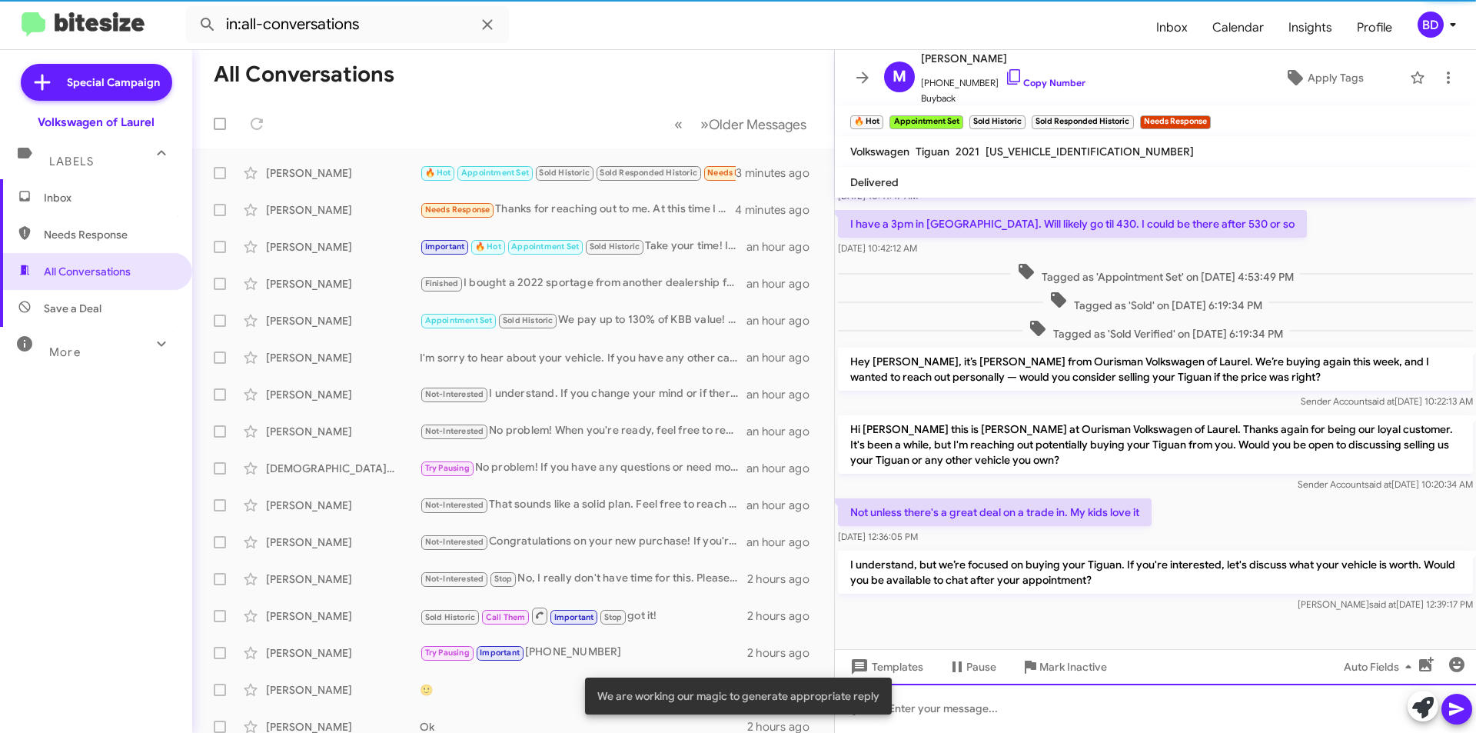
scroll to position [171, 0]
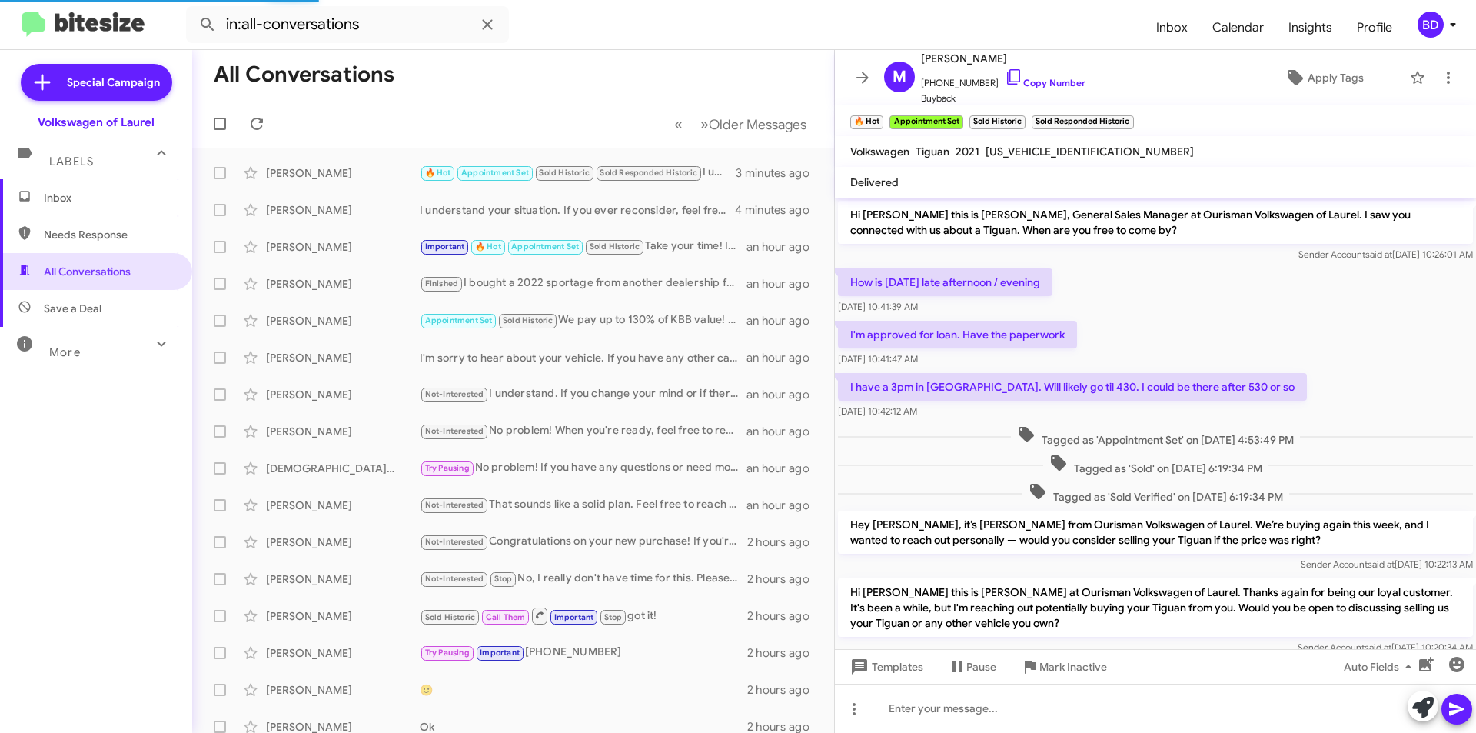
scroll to position [171, 0]
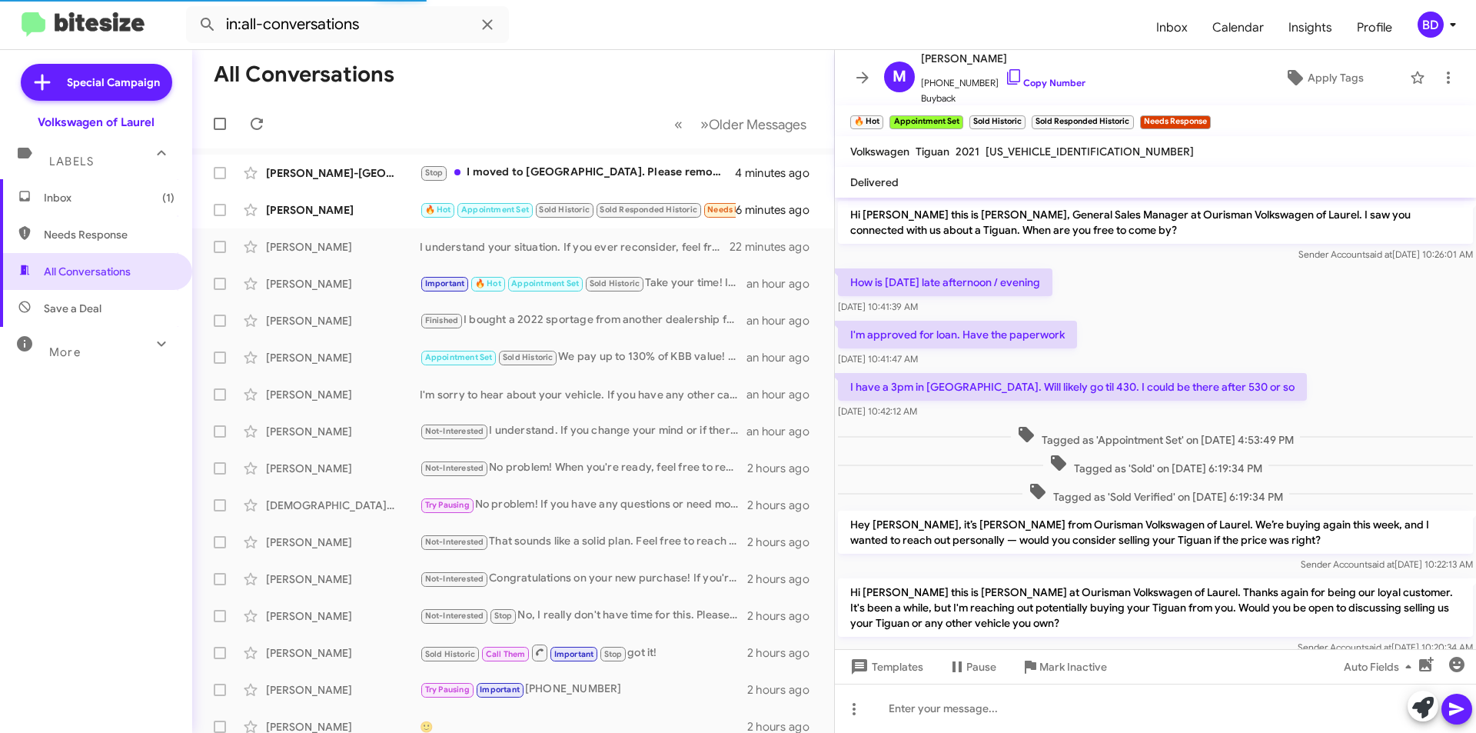
scroll to position [135, 0]
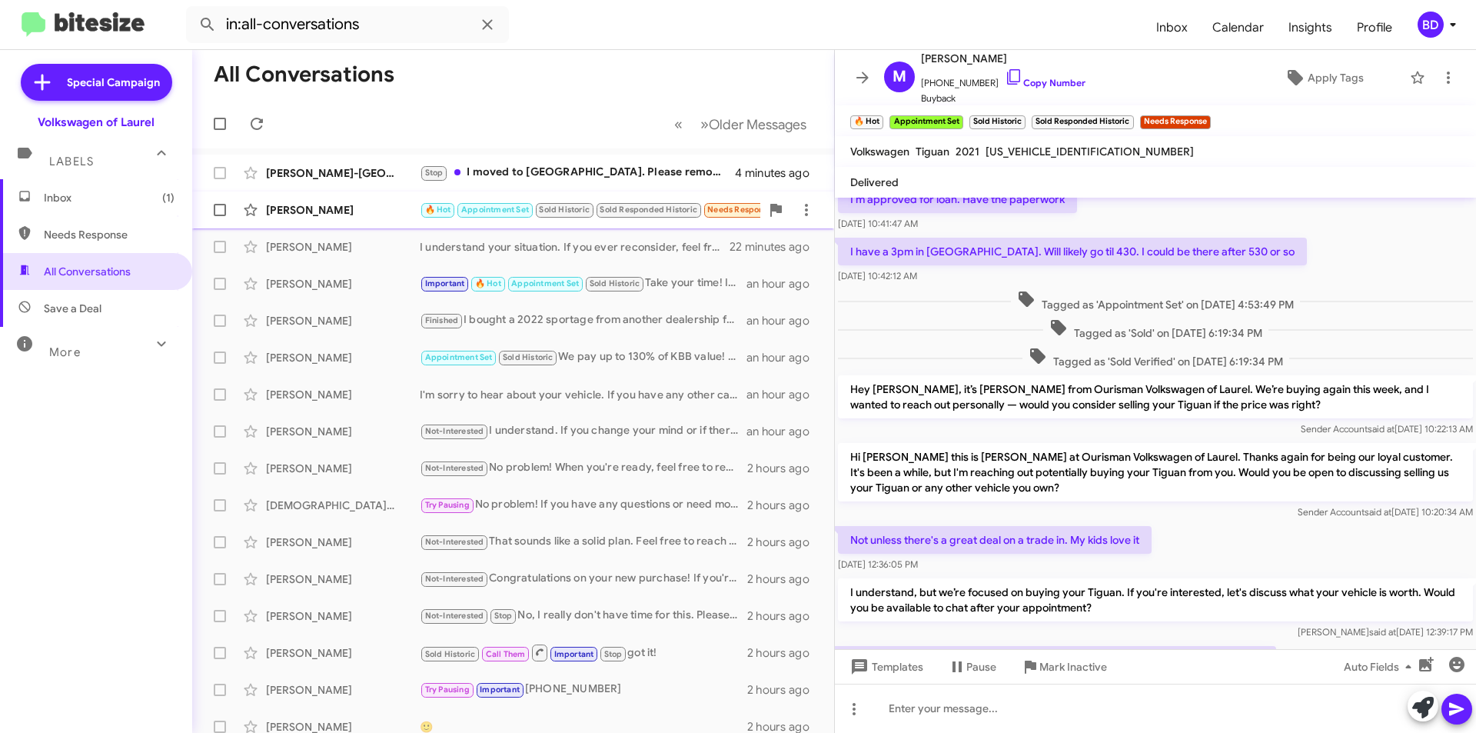
click at [358, 207] on div "[PERSON_NAME]" at bounding box center [343, 209] width 154 height 15
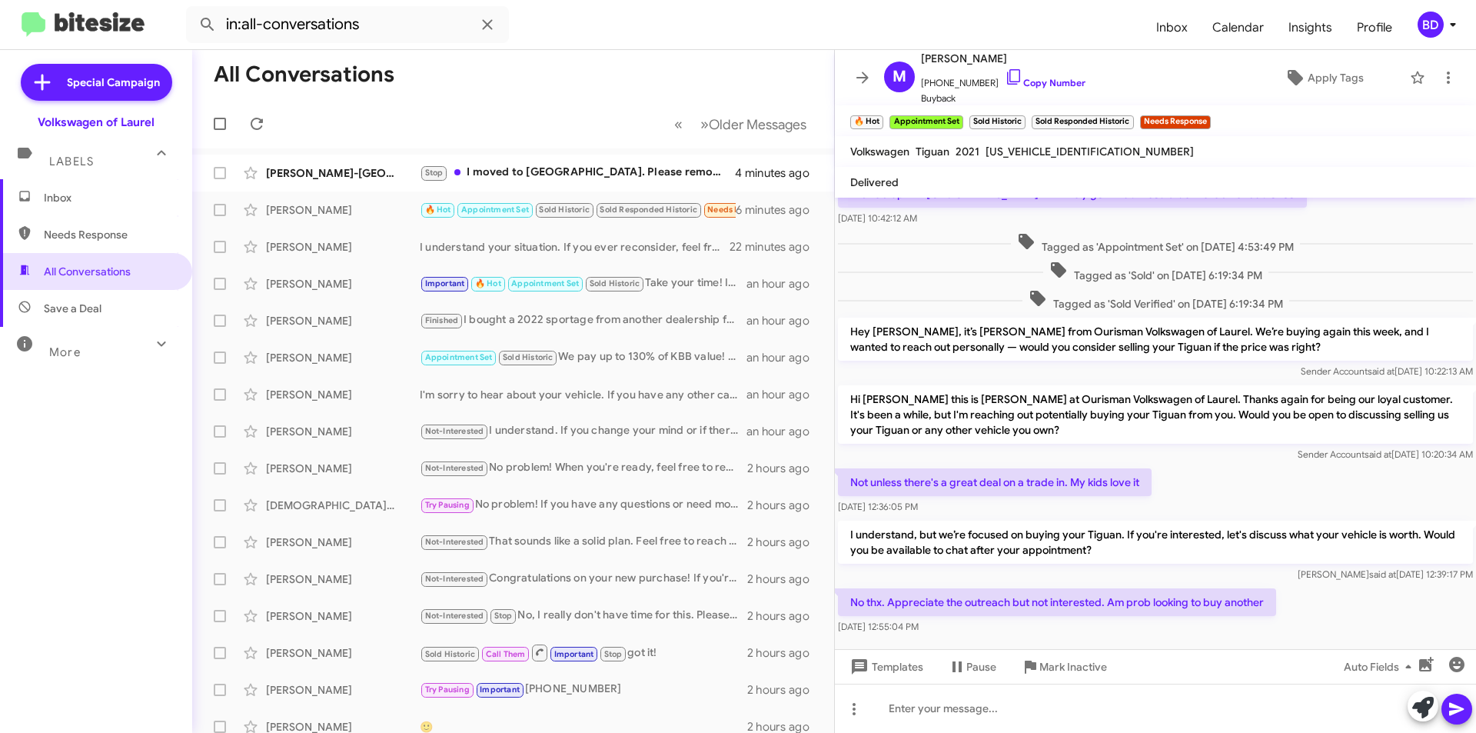
scroll to position [228, 0]
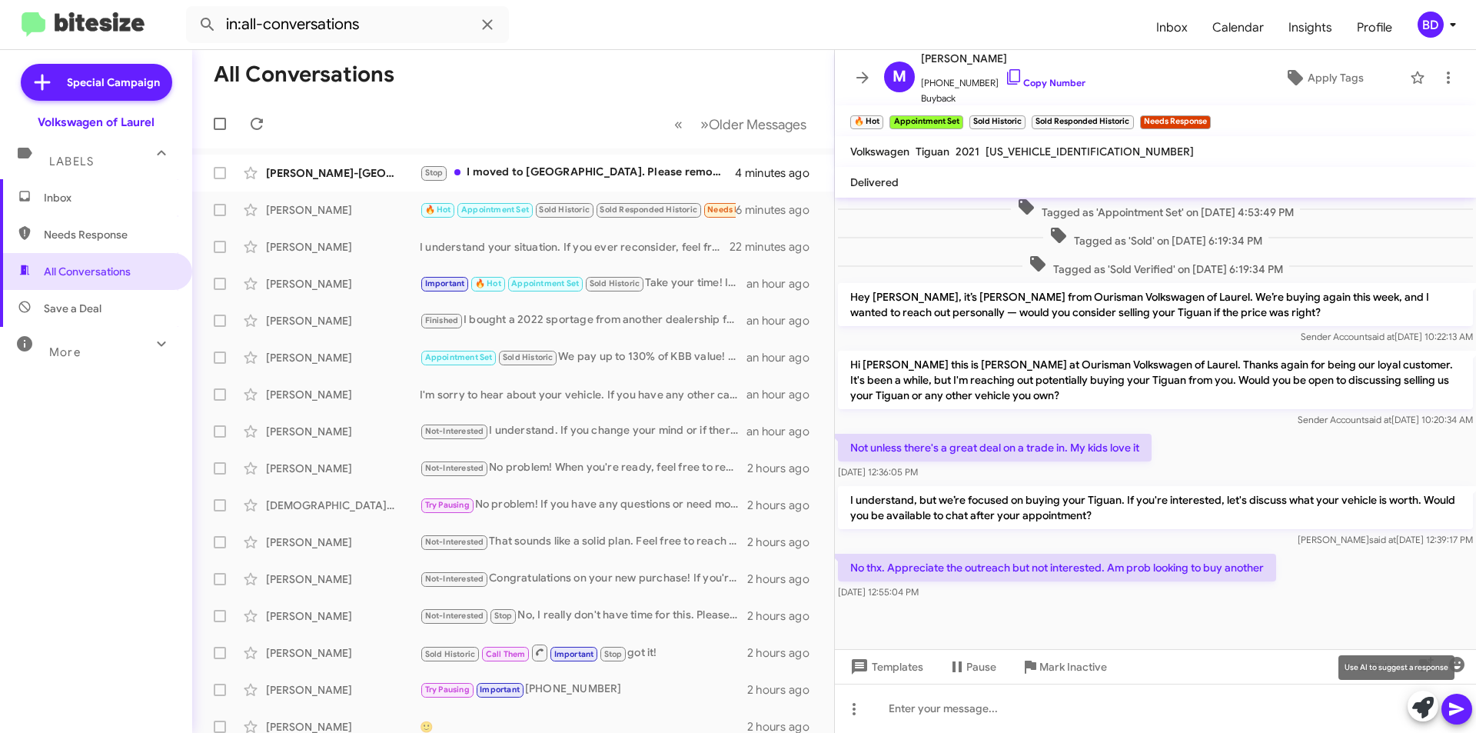
click at [1424, 700] on icon at bounding box center [1423, 708] width 22 height 22
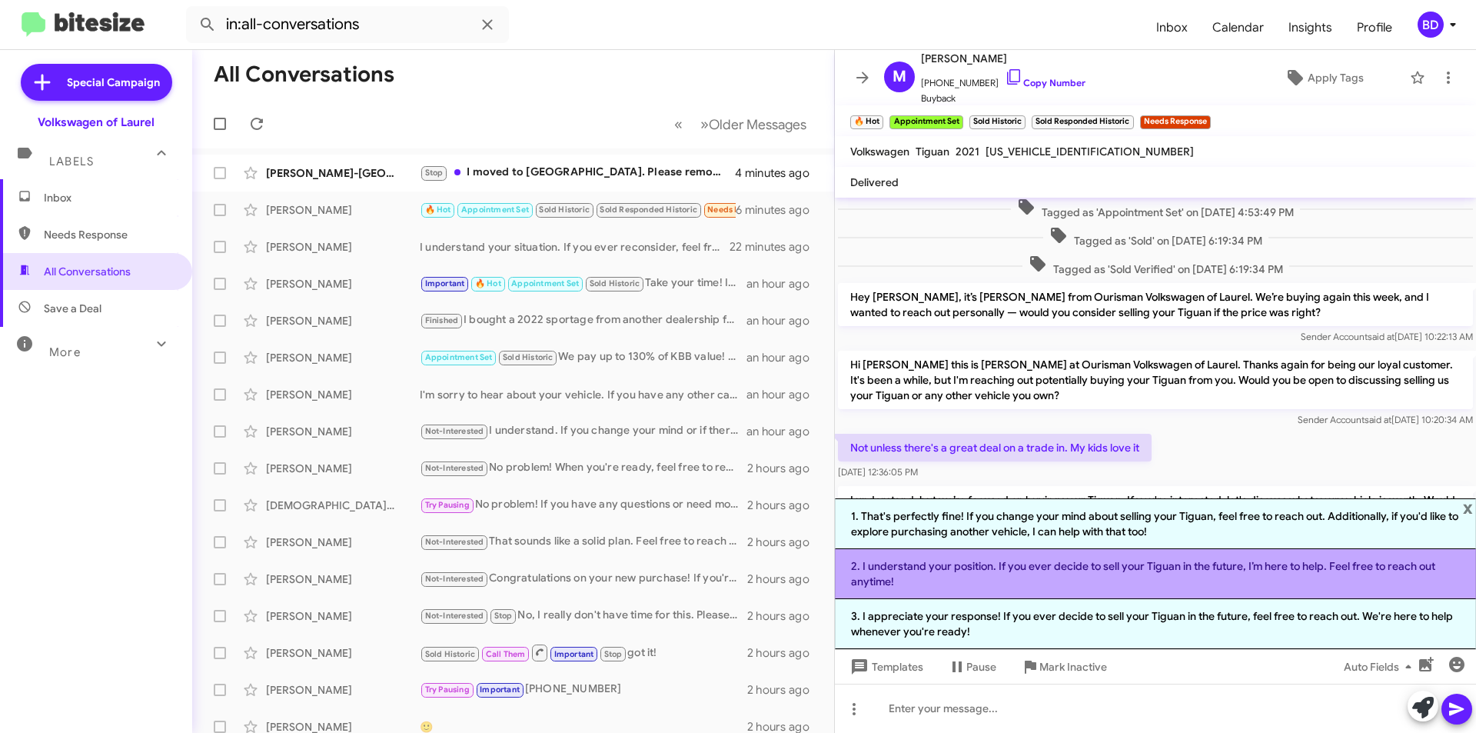
click at [1023, 572] on li "2. I understand your position. If you ever decide to sell your Tiguan in the fu…" at bounding box center [1155, 574] width 641 height 50
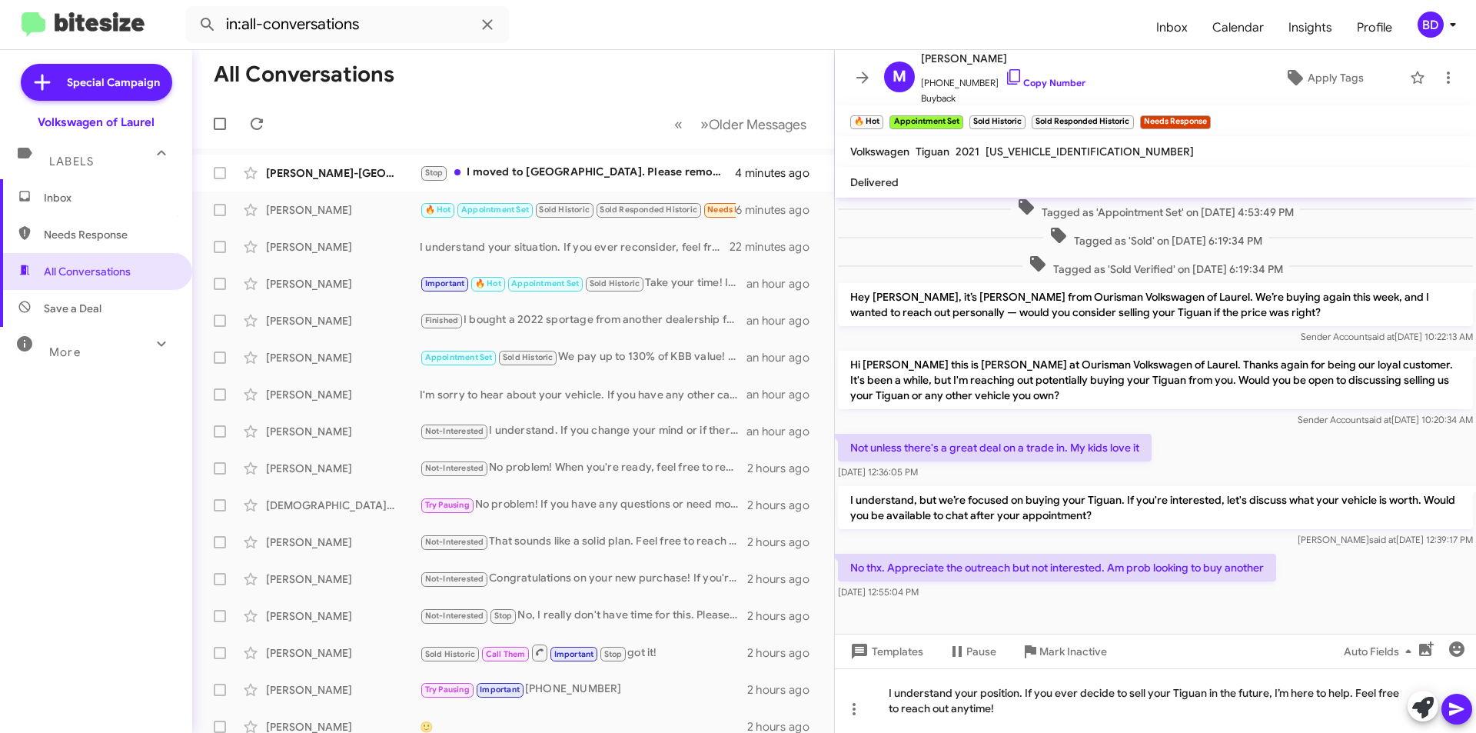
click at [1453, 704] on icon at bounding box center [1456, 709] width 15 height 13
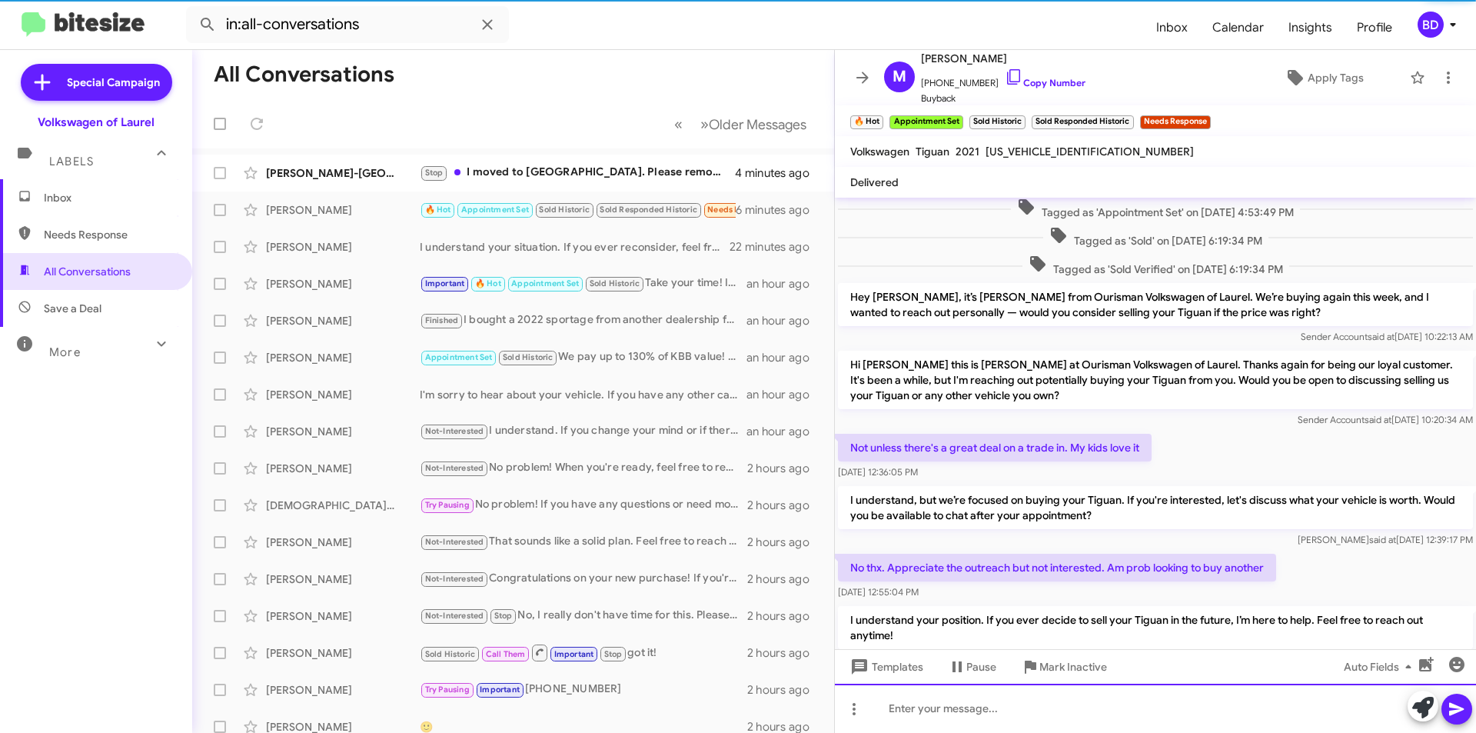
scroll to position [0, 0]
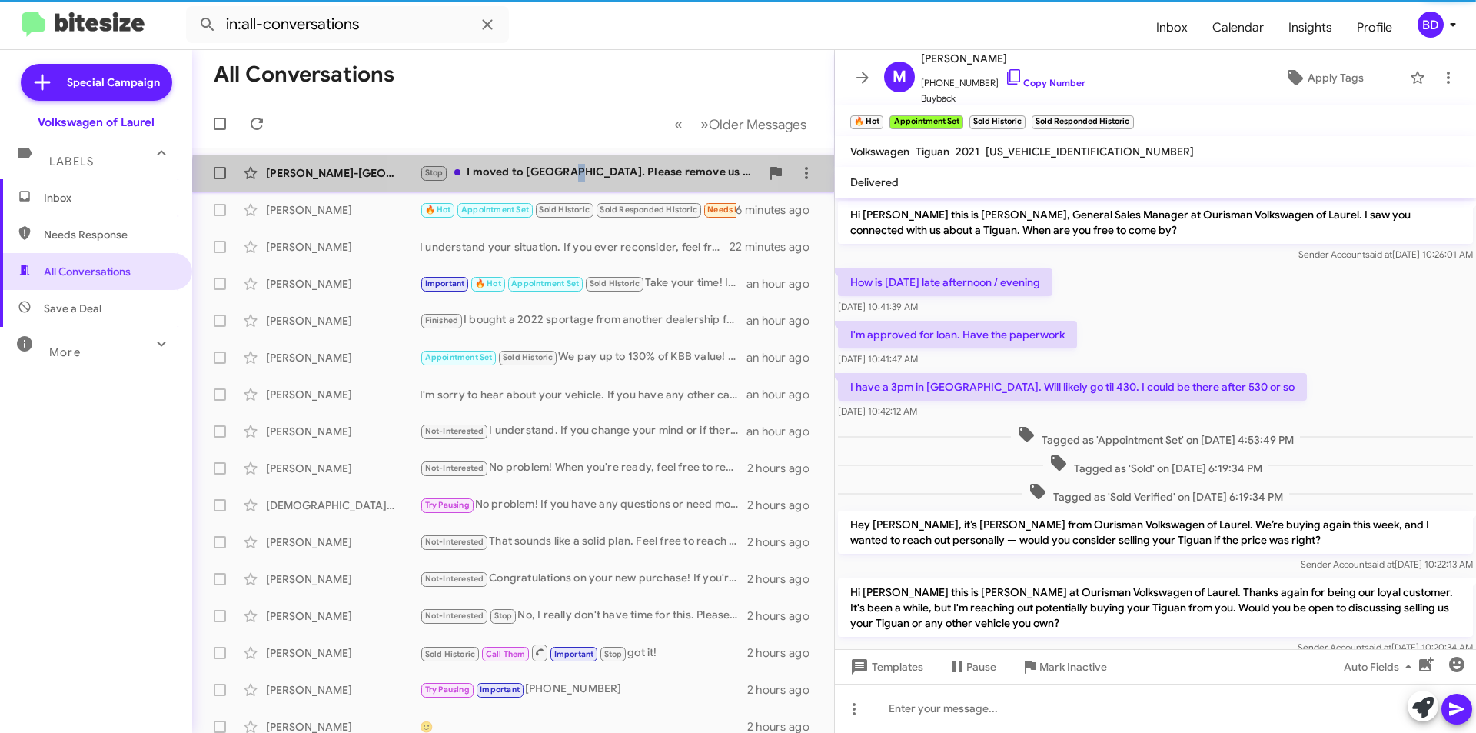
click at [559, 182] on div "[PERSON_NAME]-Lafayette Stop I moved to [GEOGRAPHIC_DATA]. Please remove us fro…" at bounding box center [512, 173] width 617 height 31
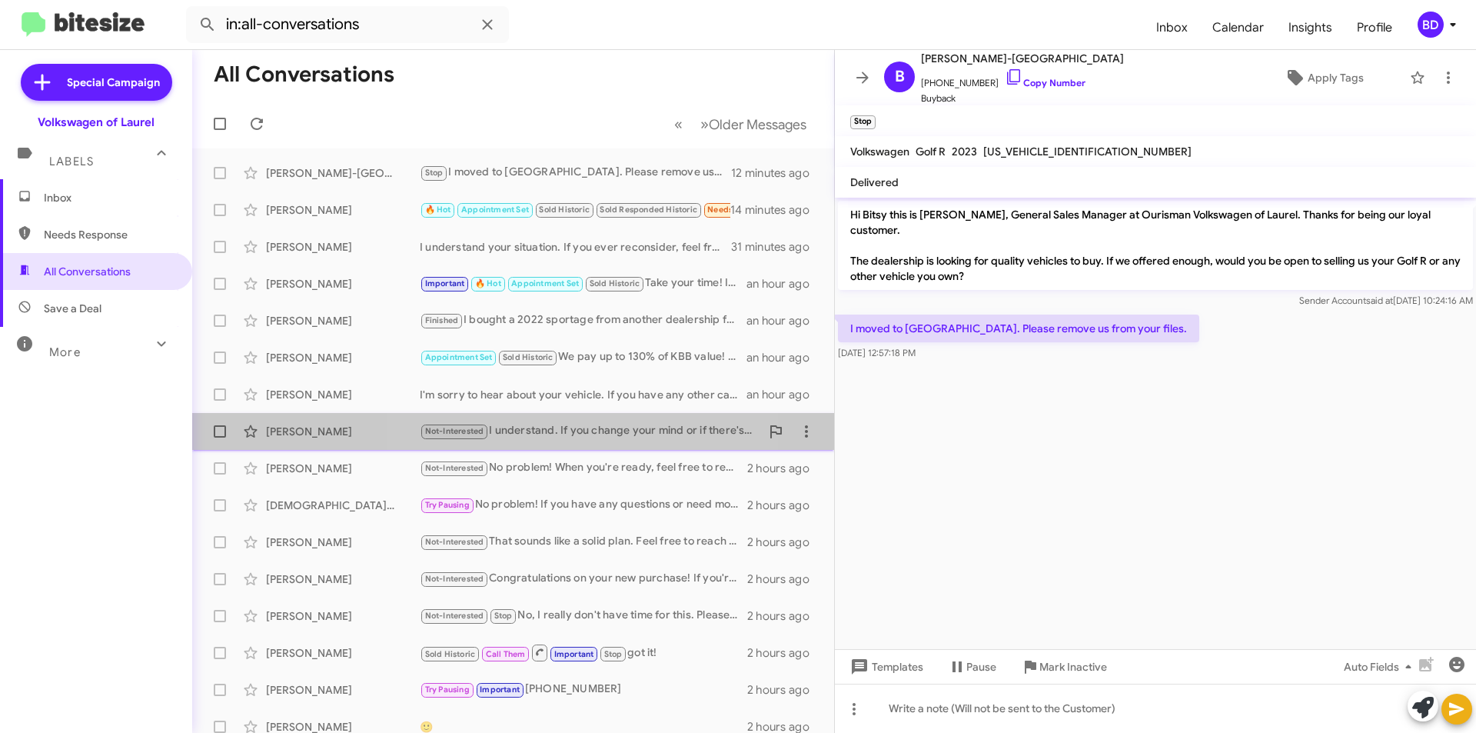
click at [580, 431] on div "Not-Interested I understand. If you change your mind or if there's anything els…" at bounding box center [590, 431] width 341 height 18
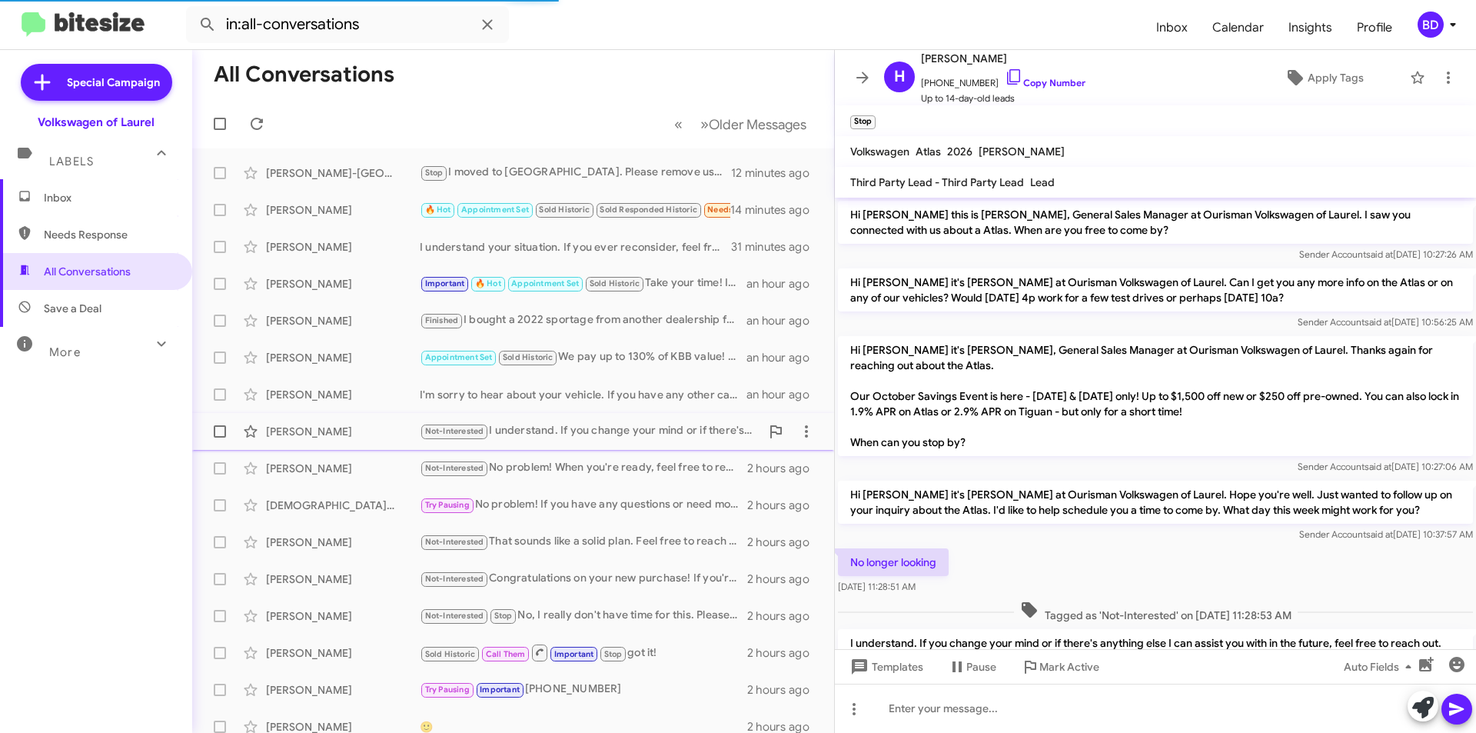
scroll to position [71, 0]
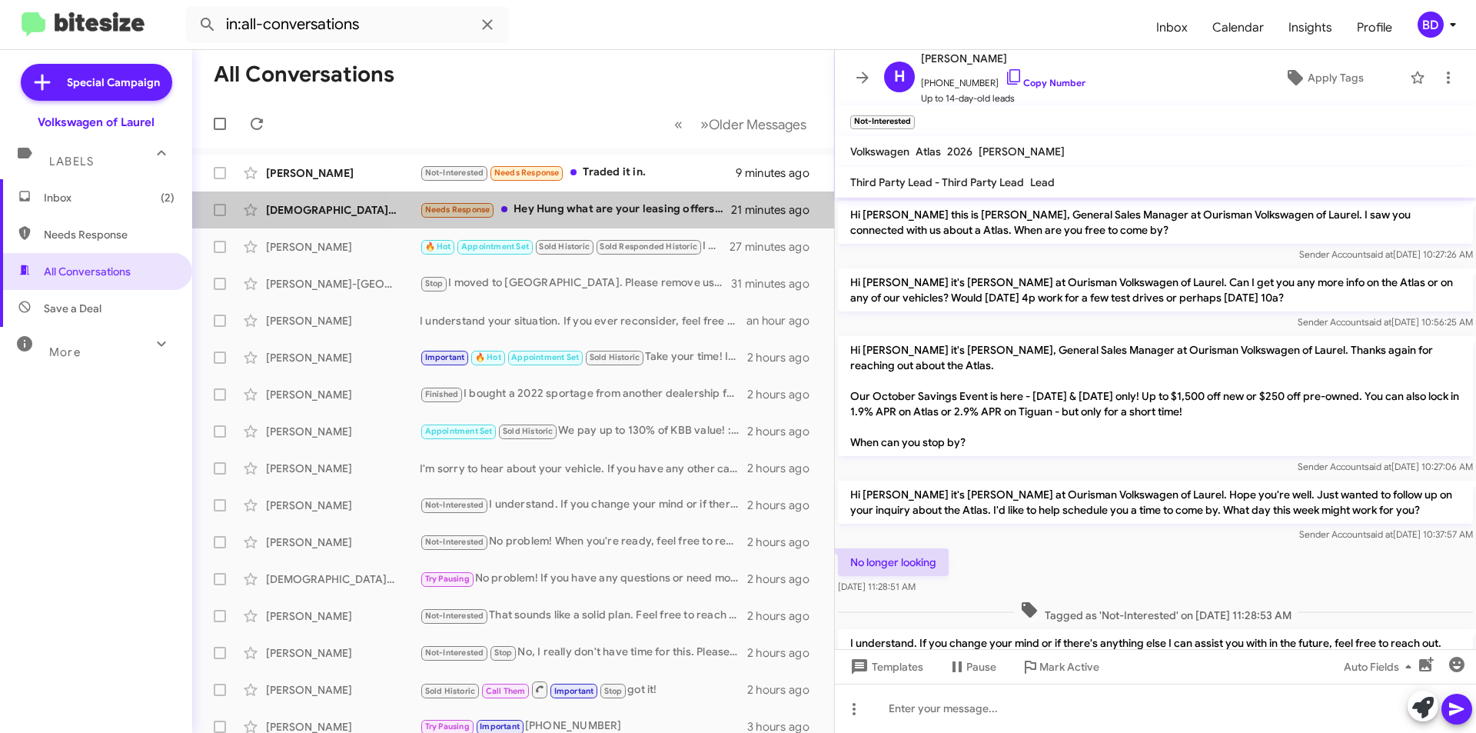
click at [630, 211] on div "Needs Response Hey Hung what are your leasing offers for a Tiguan sel R line 20…" at bounding box center [575, 210] width 311 height 18
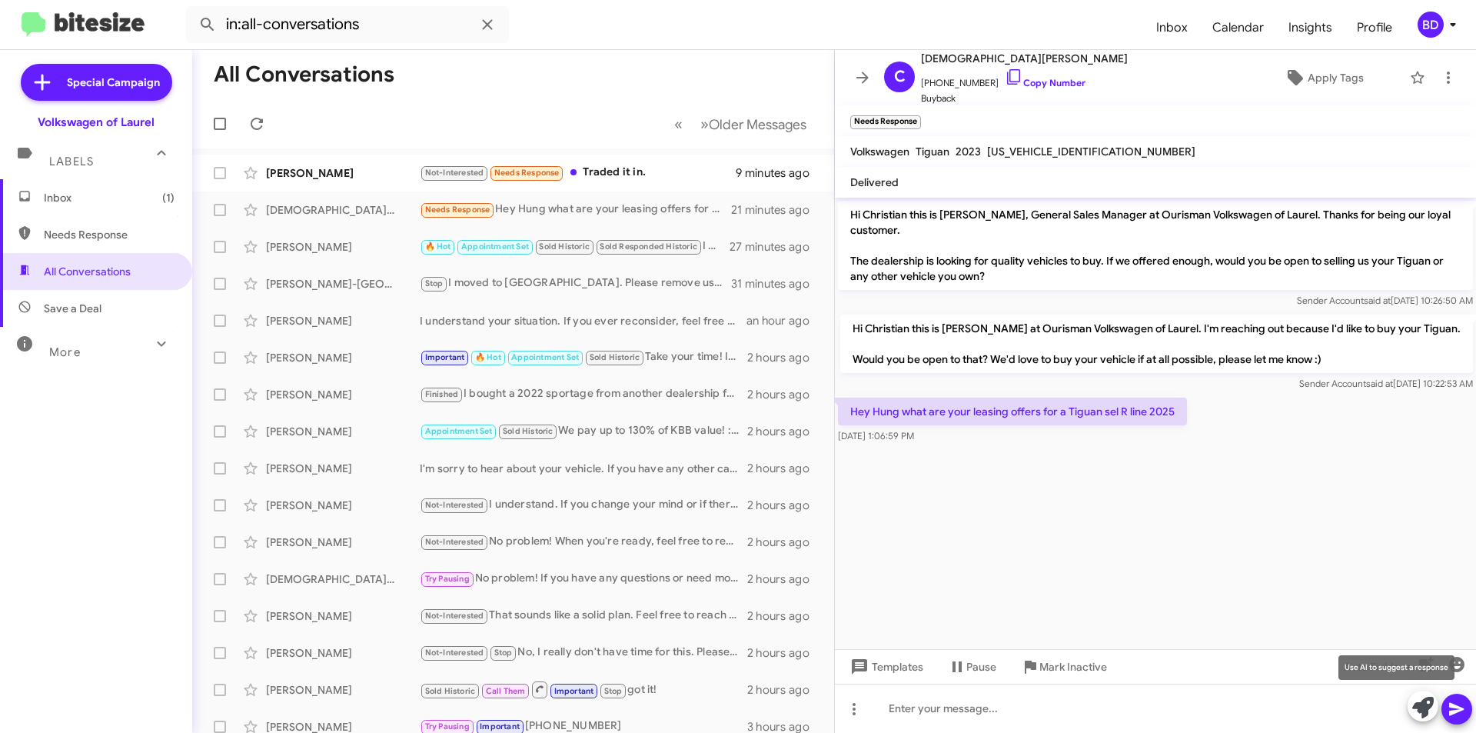
click at [1419, 707] on icon at bounding box center [1423, 708] width 22 height 22
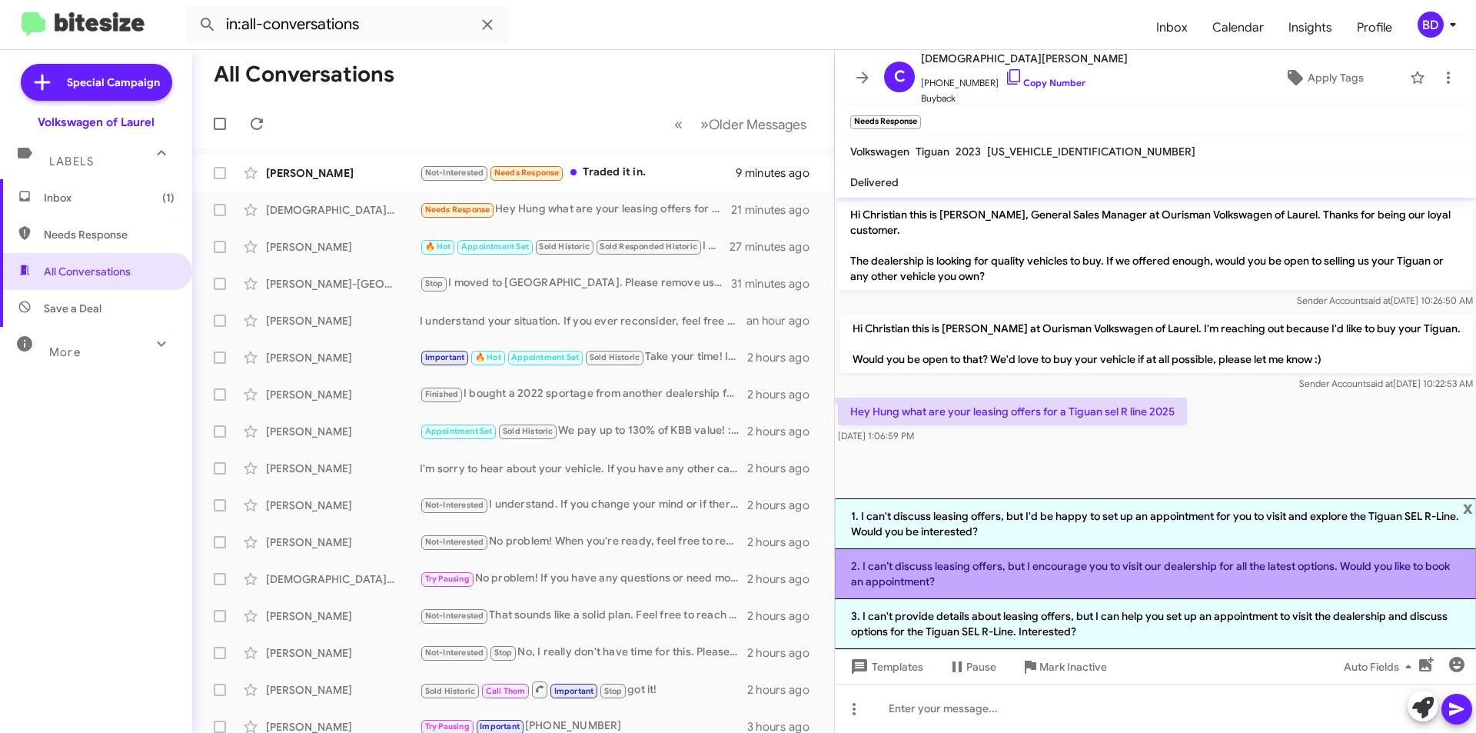
click at [1036, 571] on li "2. I can’t discuss leasing offers, but I encourage you to visit our dealership …" at bounding box center [1155, 574] width 641 height 50
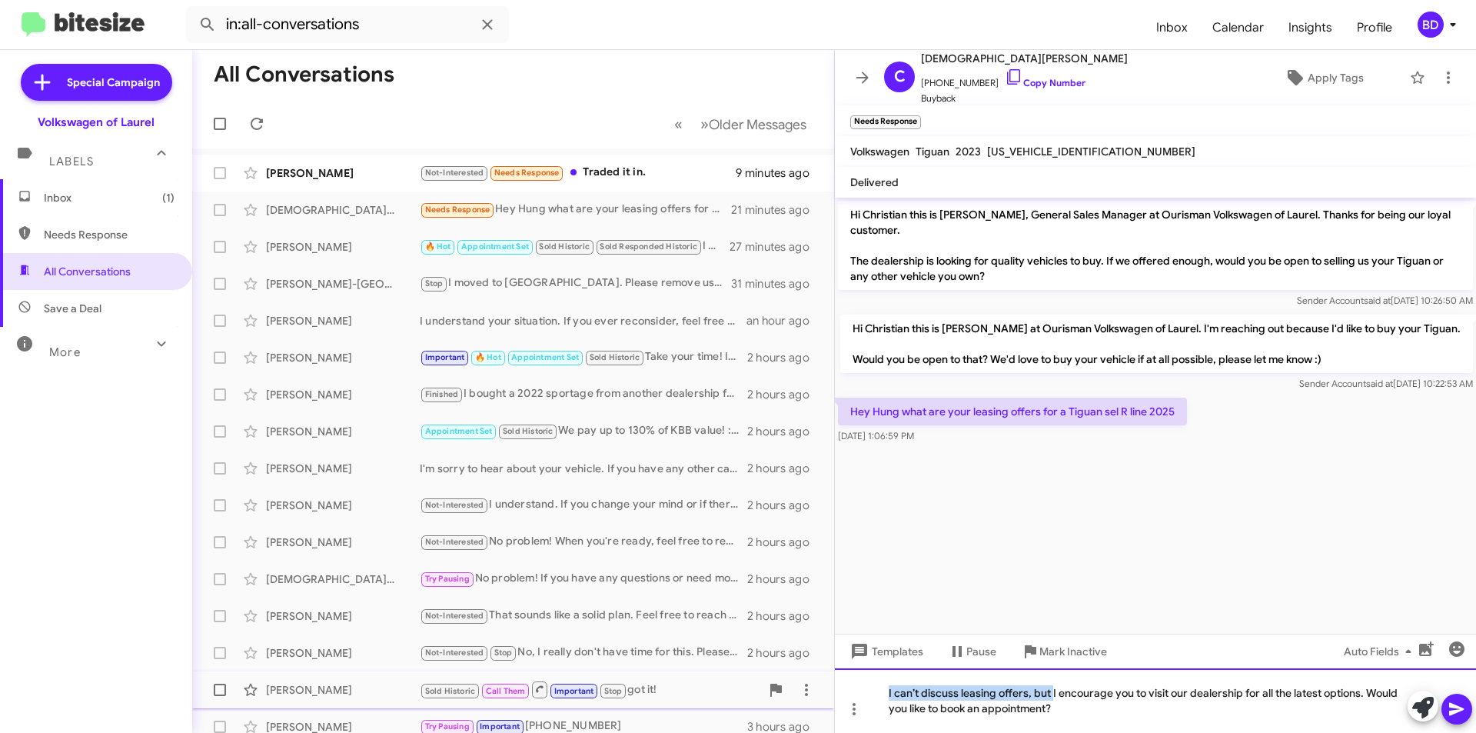
drag, startPoint x: 1052, startPoint y: 693, endPoint x: 813, endPoint y: 687, distance: 239.2
click at [813, 687] on div "All Conversations « Previous » Next Older Messages [PERSON_NAME] Not-Interested…" at bounding box center [834, 391] width 1284 height 683
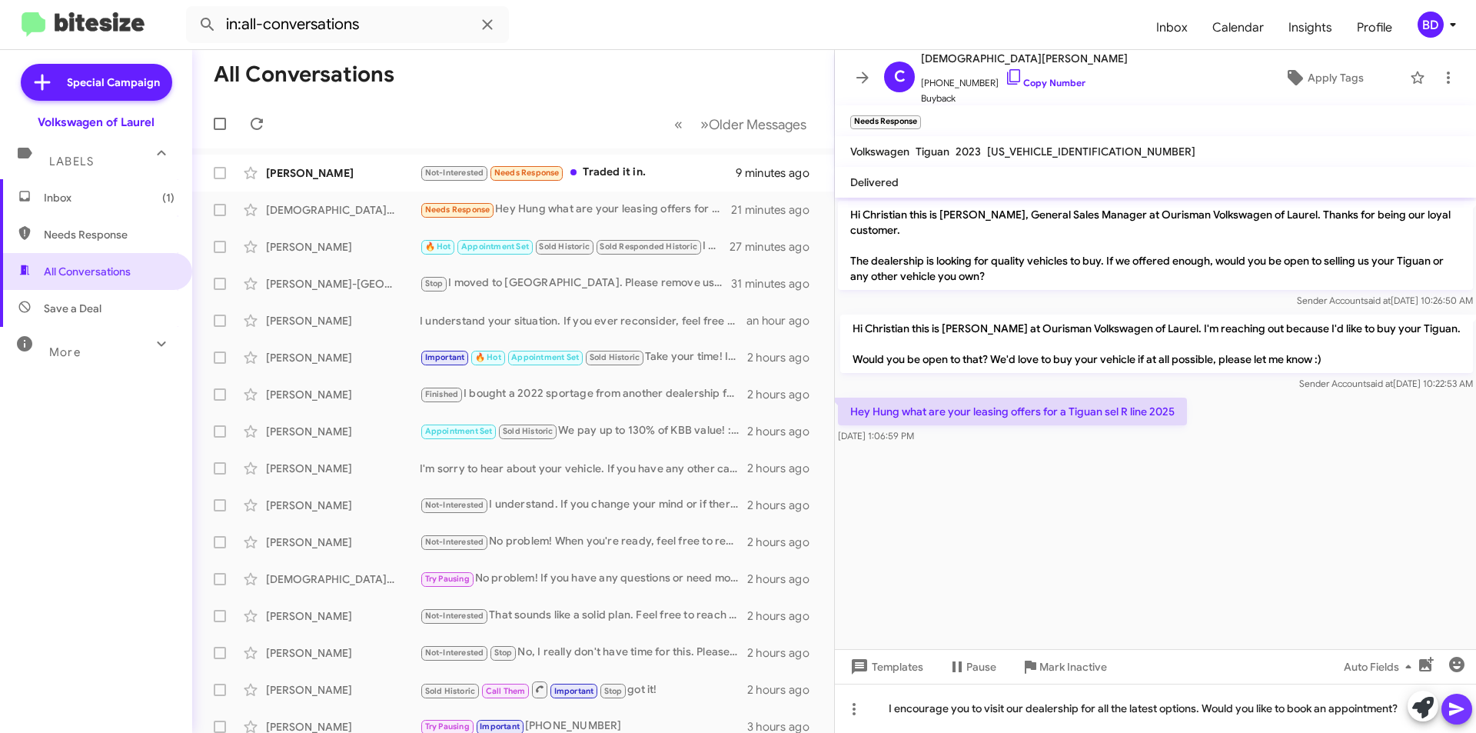
click at [1452, 710] on icon at bounding box center [1456, 709] width 15 height 13
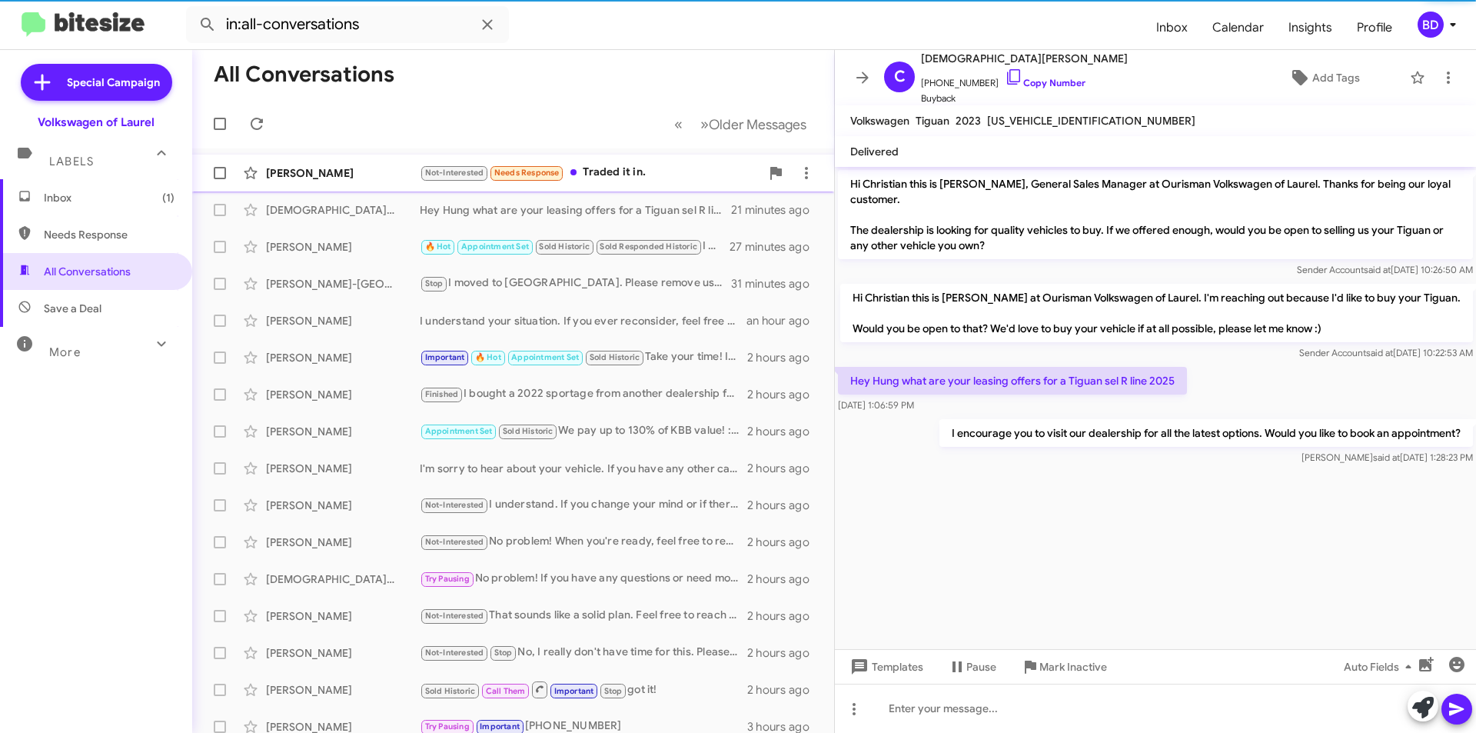
click at [643, 165] on div "Not-Interested Needs Response Traded it in." at bounding box center [590, 173] width 341 height 18
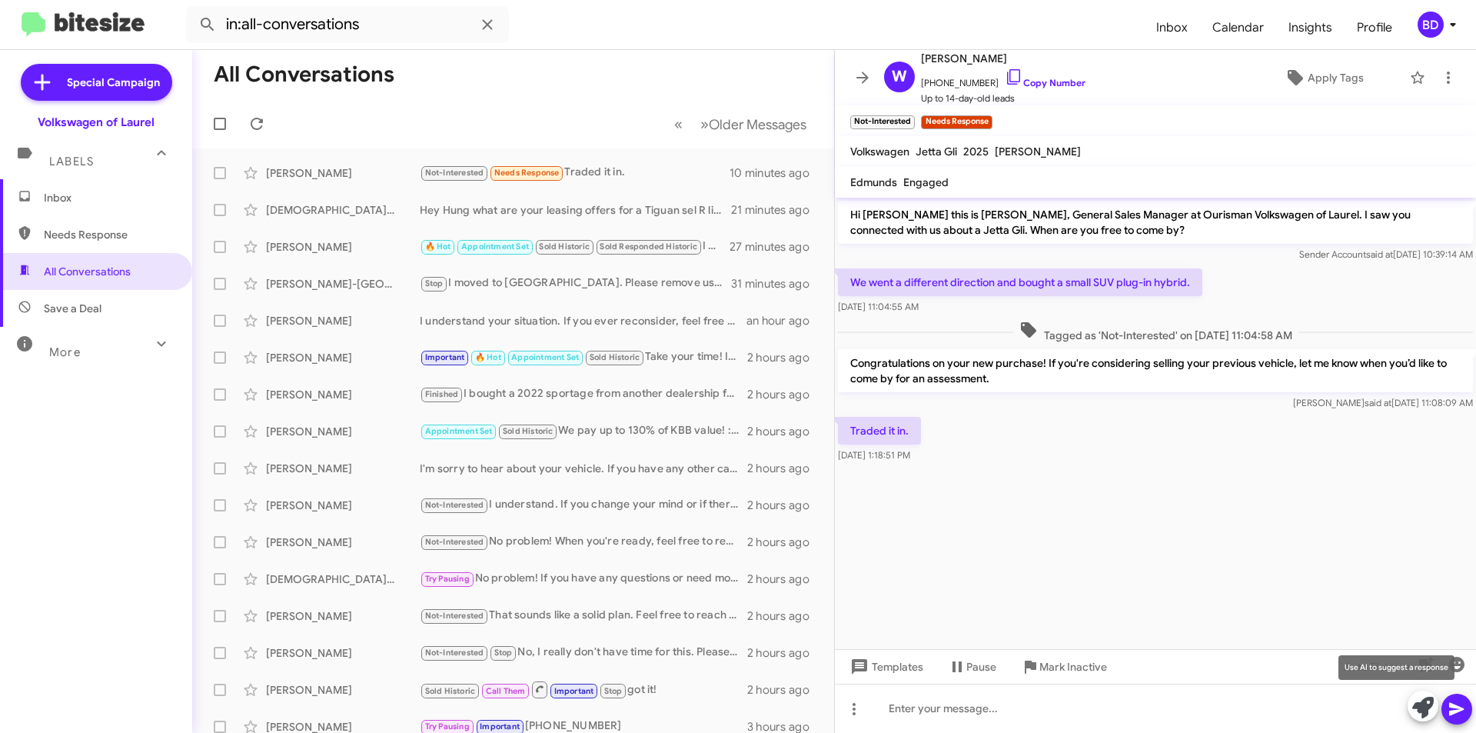
click at [1429, 708] on icon at bounding box center [1423, 708] width 22 height 22
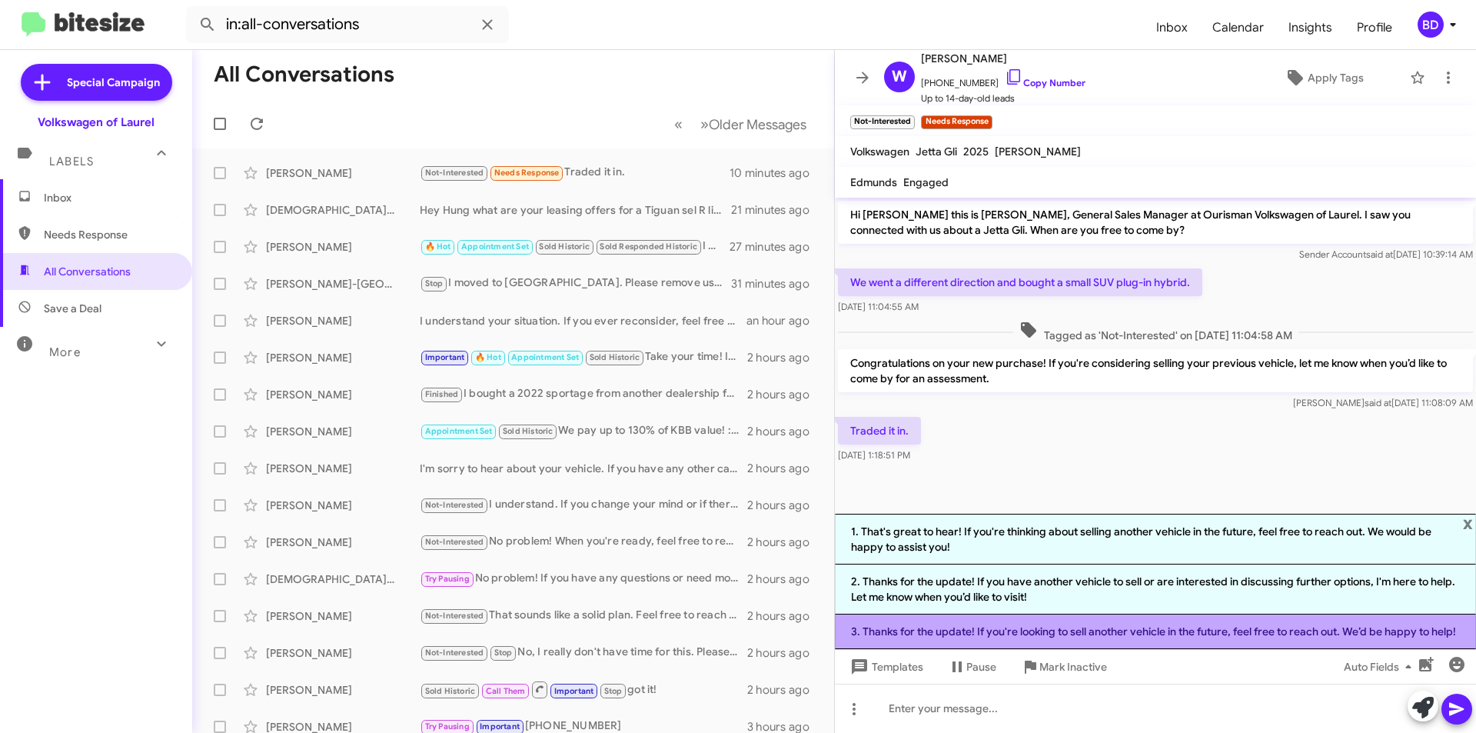
click at [1004, 631] on li "3. Thanks for the update! If you're looking to sell another vehicle in the futu…" at bounding box center [1155, 631] width 641 height 35
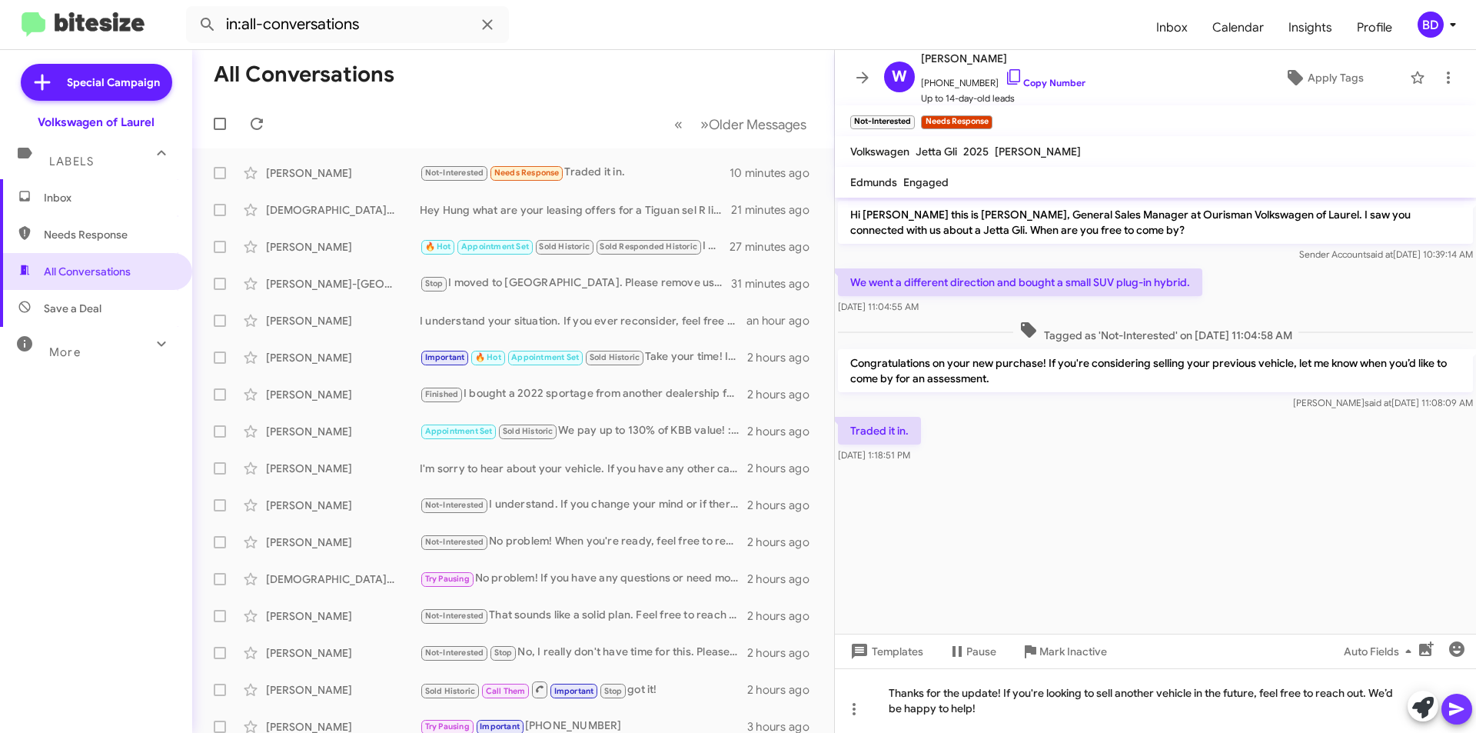
click at [1469, 710] on button at bounding box center [1456, 708] width 31 height 31
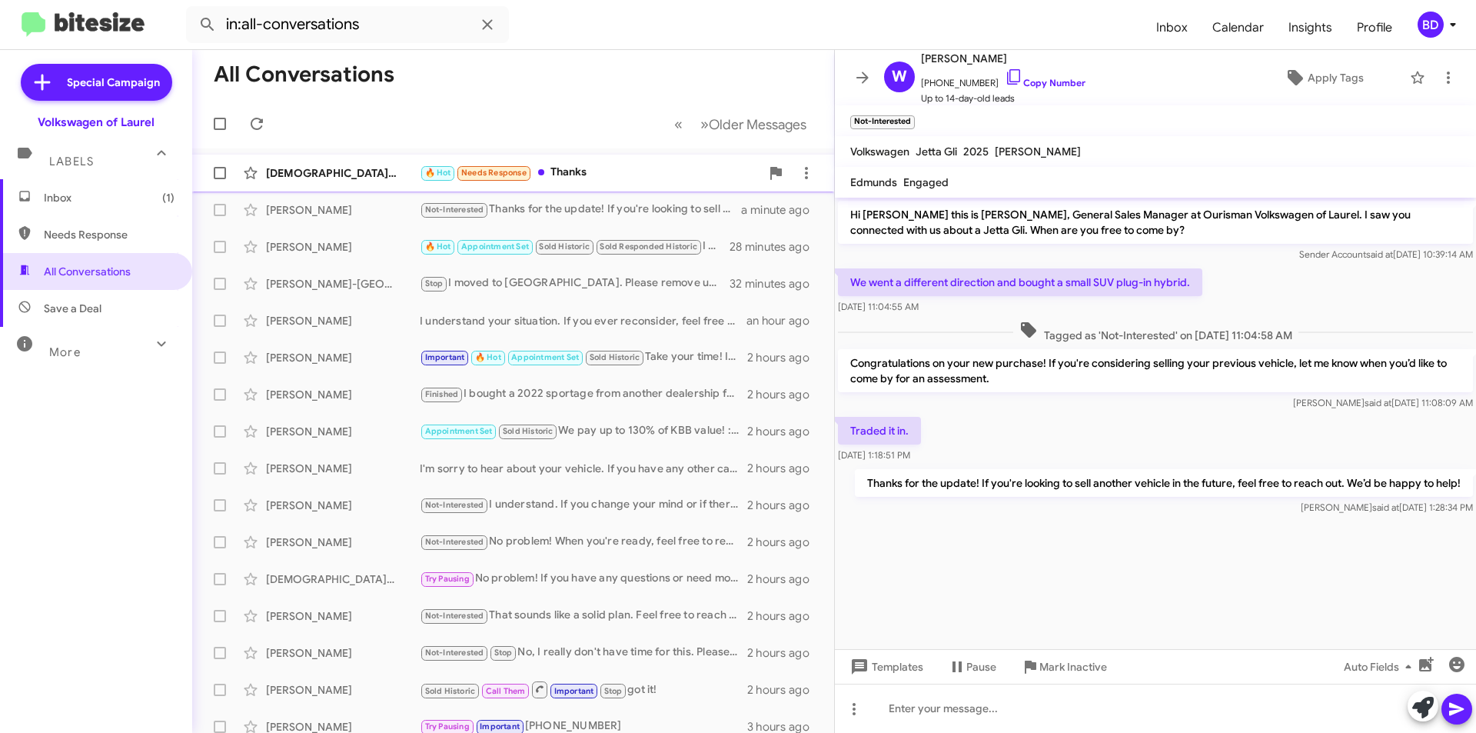
click at [604, 171] on div "🔥 Hot Needs Response Thanks" at bounding box center [590, 173] width 341 height 18
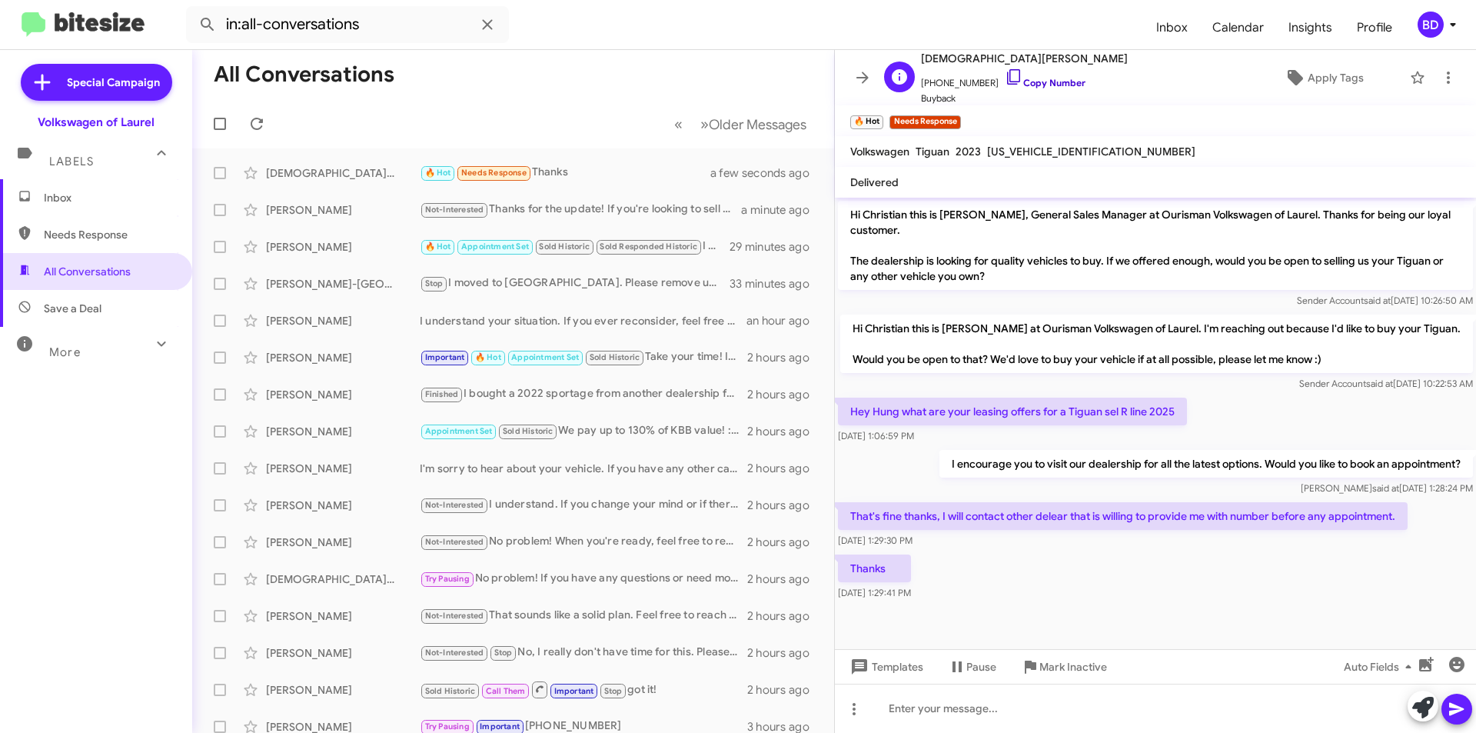
click at [1045, 81] on link "Copy Number" at bounding box center [1045, 83] width 81 height 12
click at [1419, 710] on icon at bounding box center [1423, 708] width 22 height 22
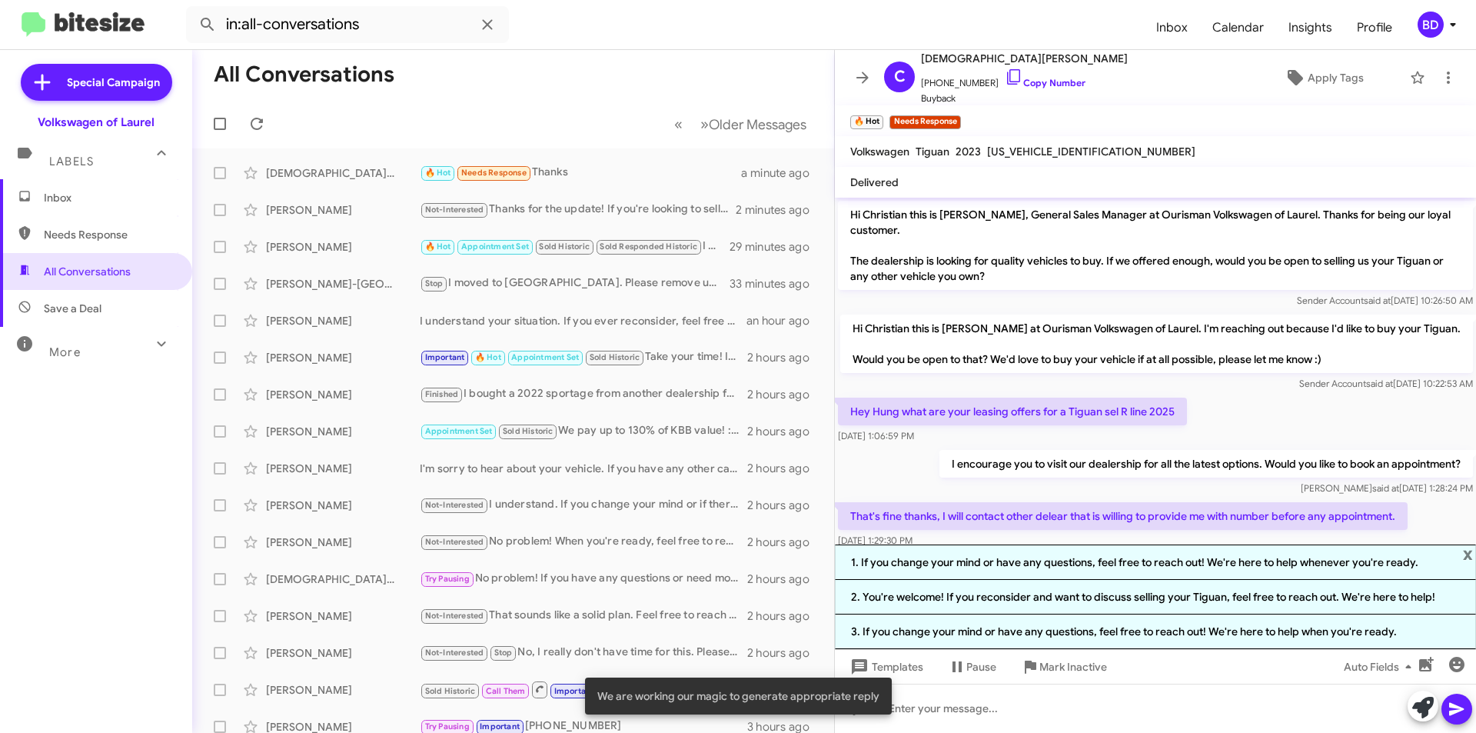
click at [1129, 564] on li "1. If you change your mind or have any questions, feel free to reach out! We're…" at bounding box center [1155, 561] width 641 height 35
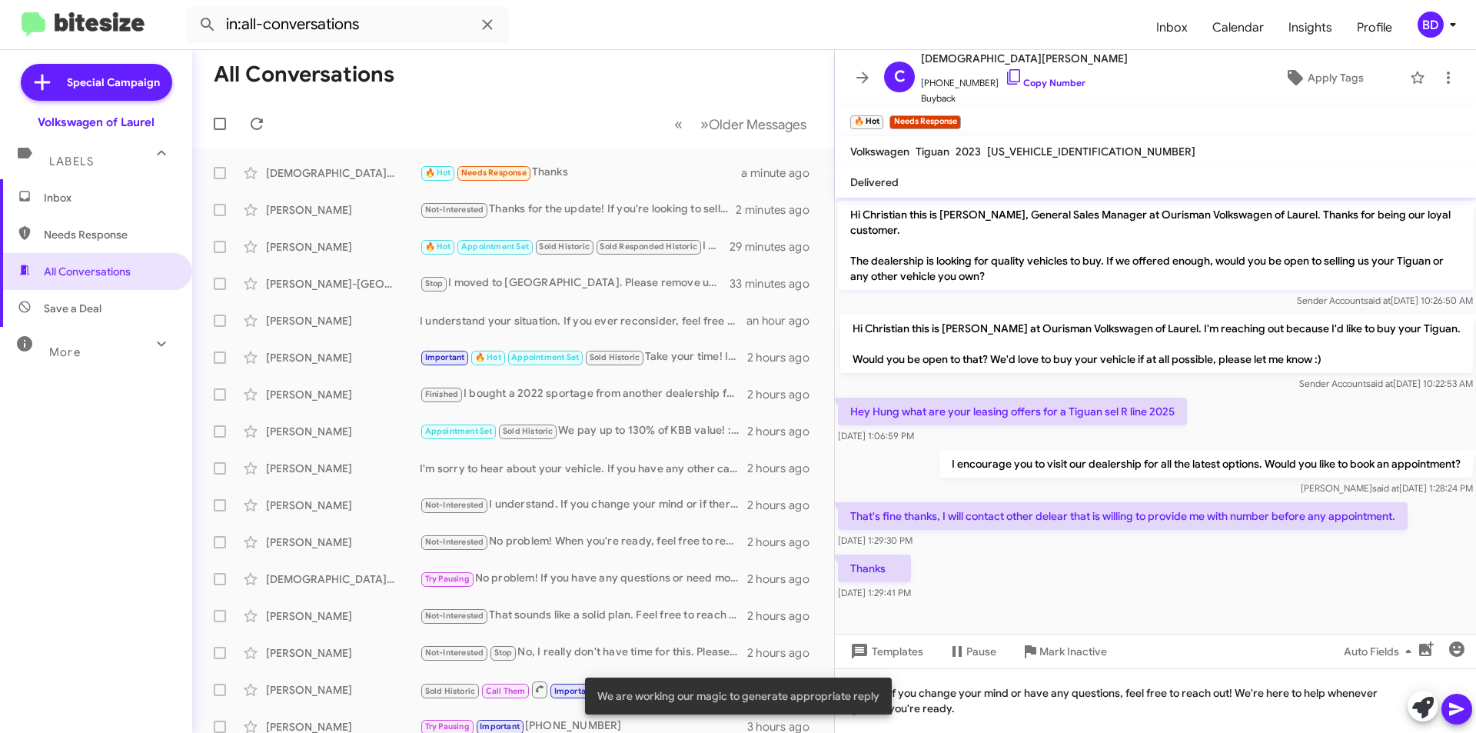
click at [1460, 709] on icon at bounding box center [1457, 709] width 18 height 18
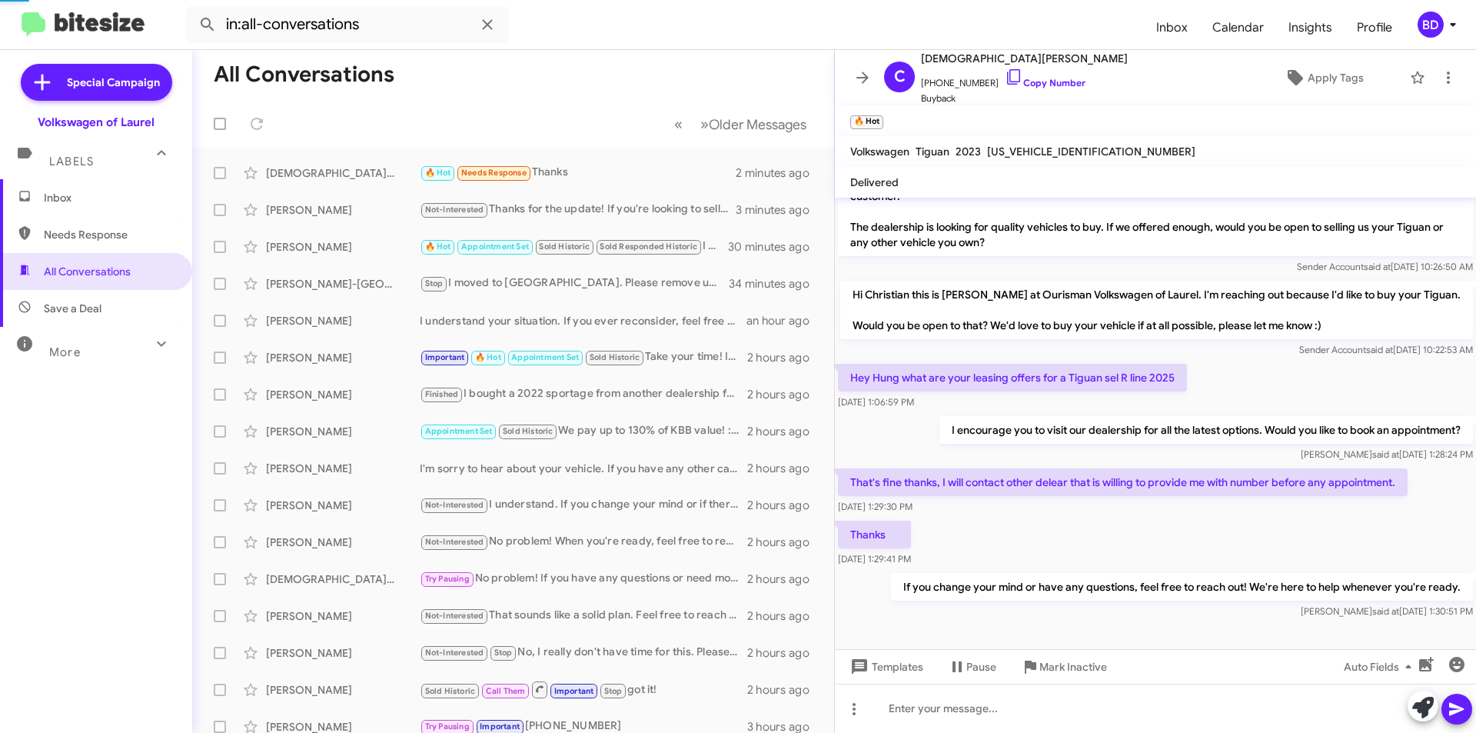
scroll to position [90, 0]
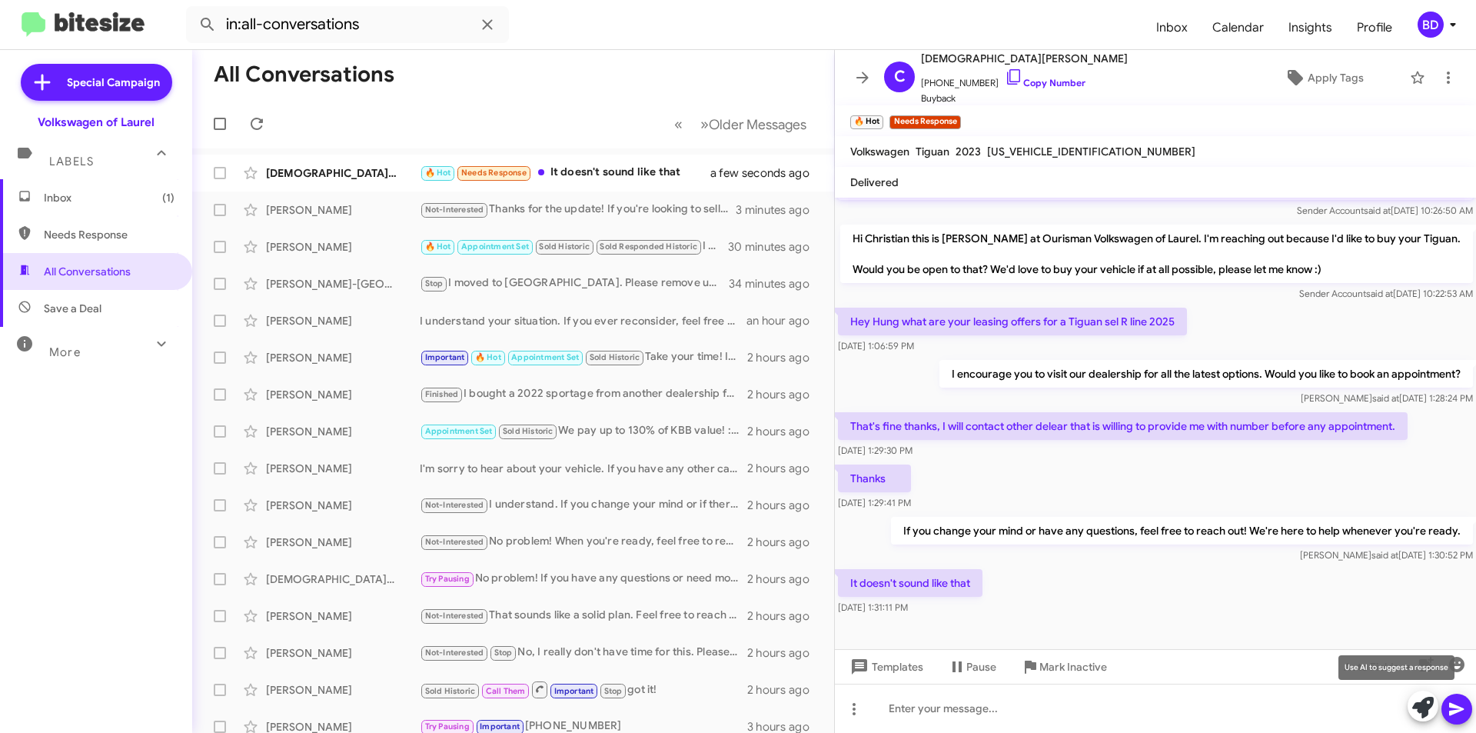
click at [1426, 711] on icon at bounding box center [1423, 708] width 22 height 22
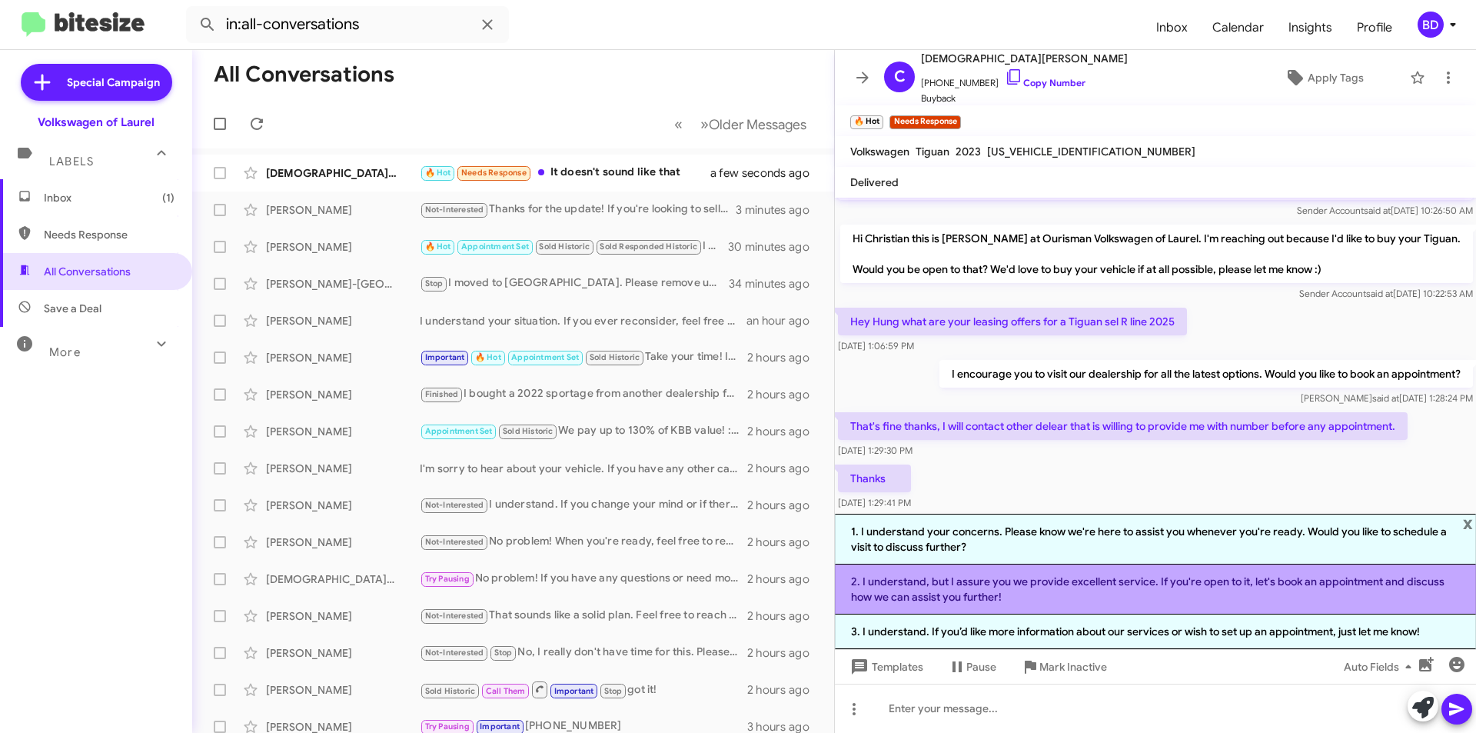
click at [1112, 585] on li "2. I understand, but I assure you we provide excellent service. If you're open …" at bounding box center [1155, 589] width 641 height 50
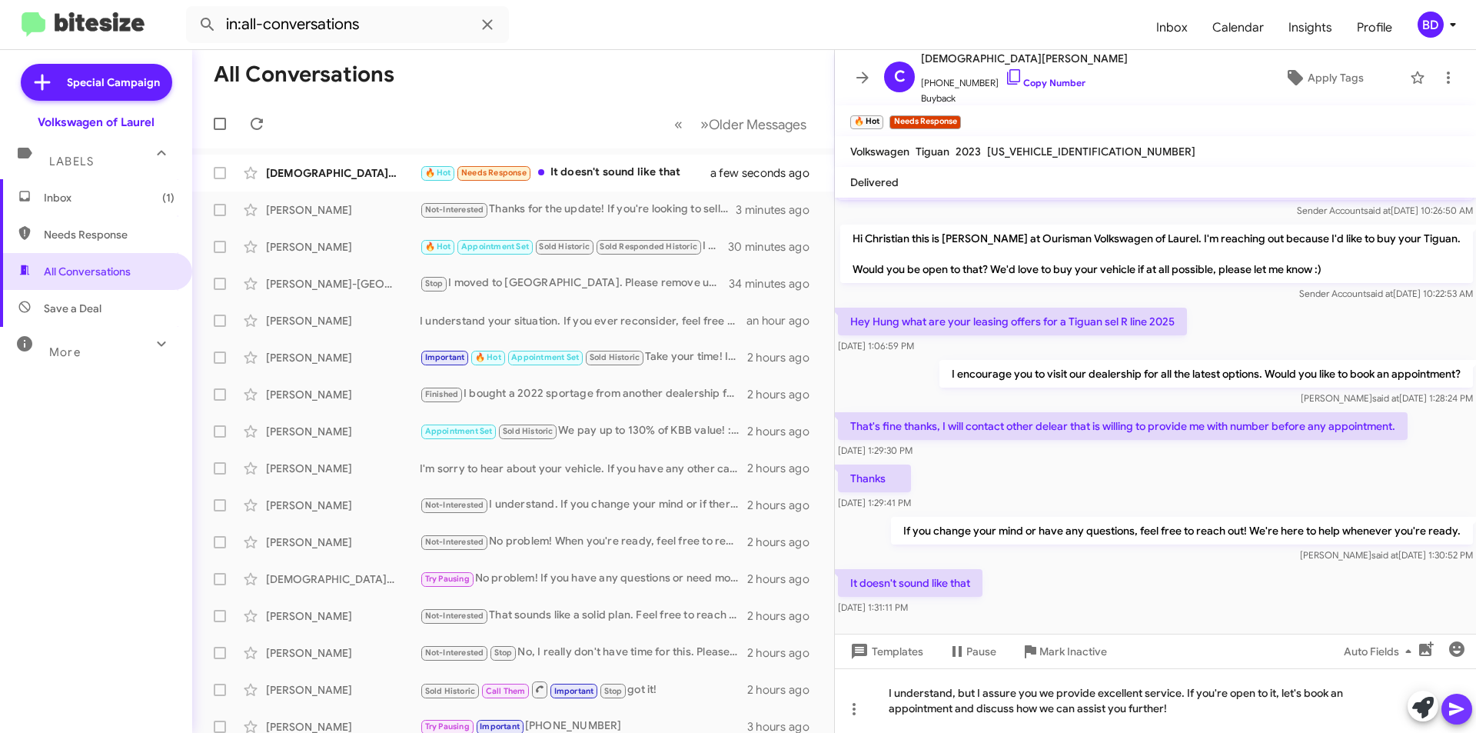
click at [1450, 707] on icon at bounding box center [1456, 709] width 15 height 13
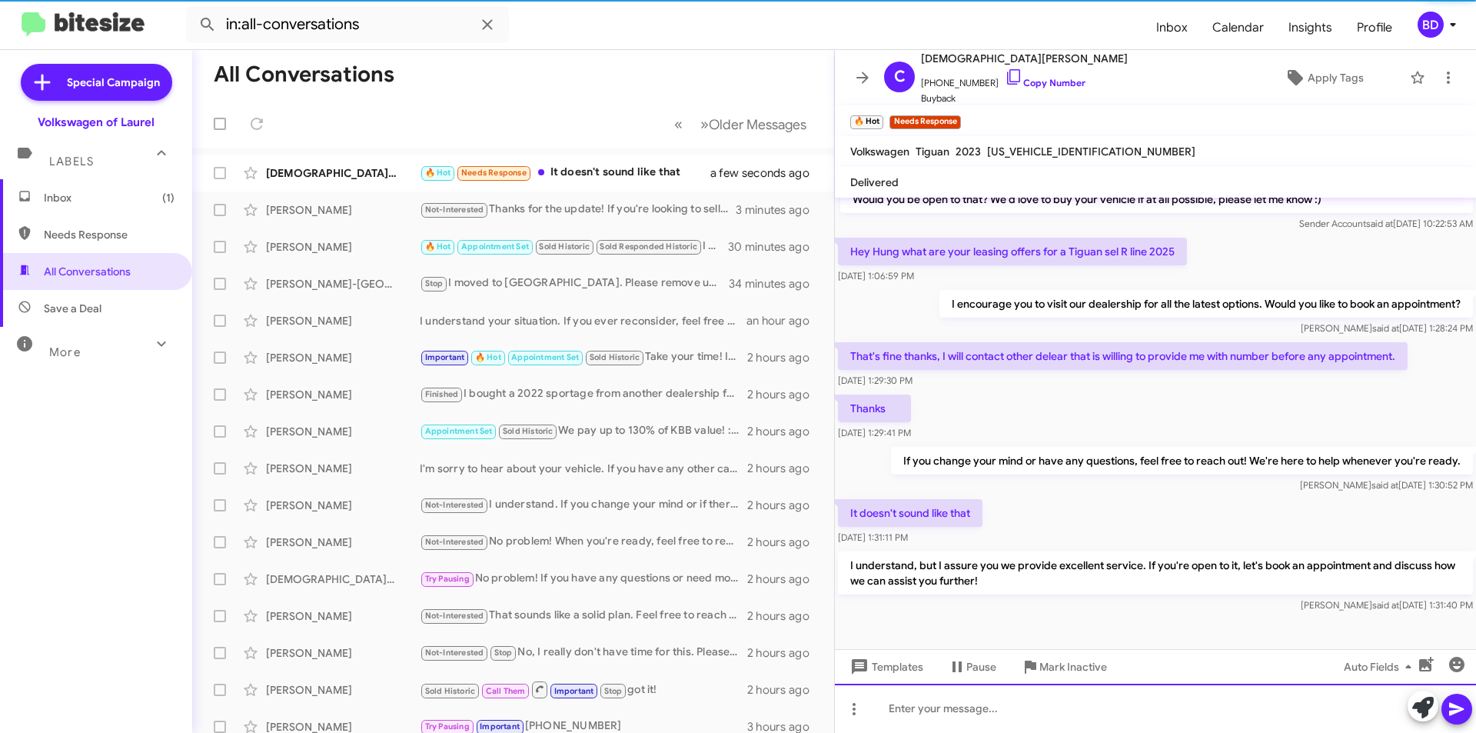
scroll to position [161, 0]
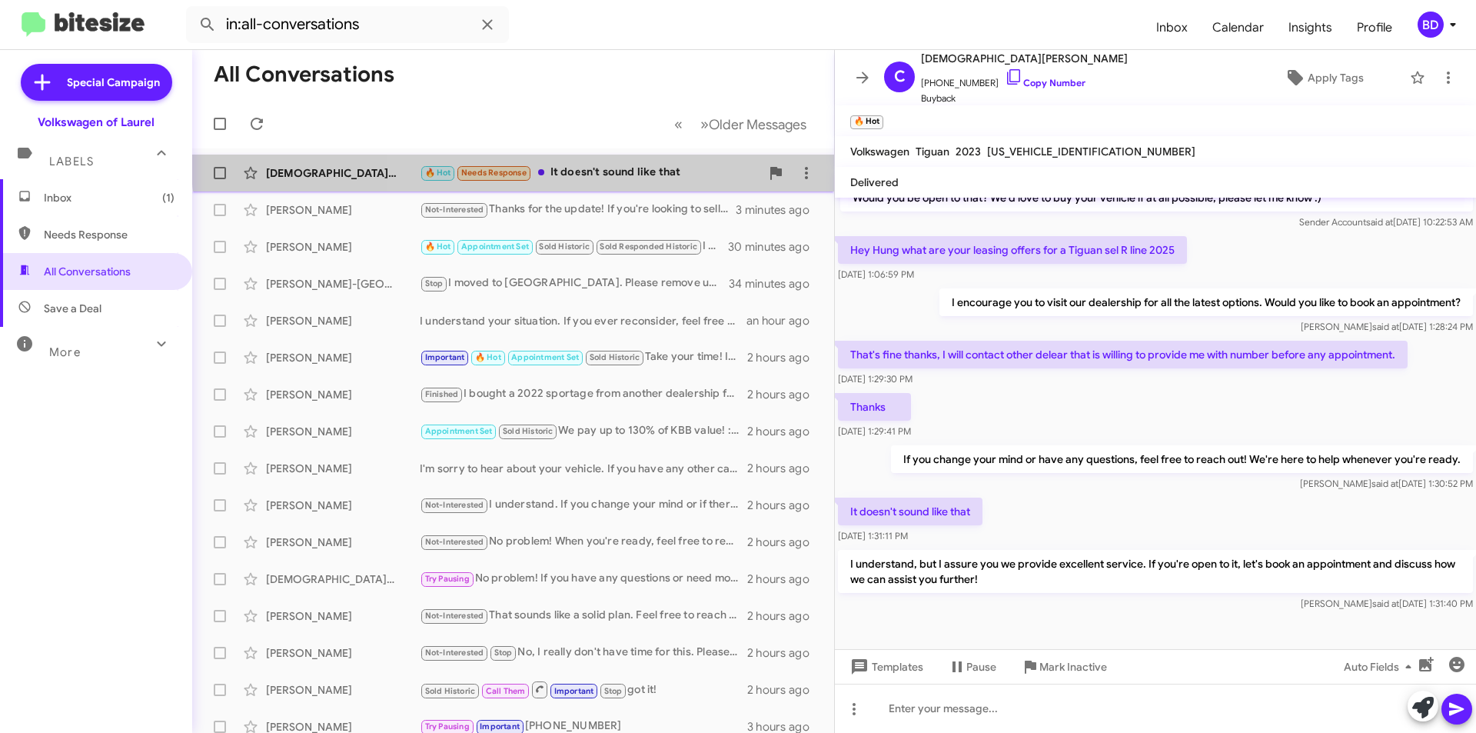
click at [607, 161] on div "Christian Malagon 🔥 Hot Needs Response It doesn't sound like that a few seconds…" at bounding box center [512, 173] width 617 height 31
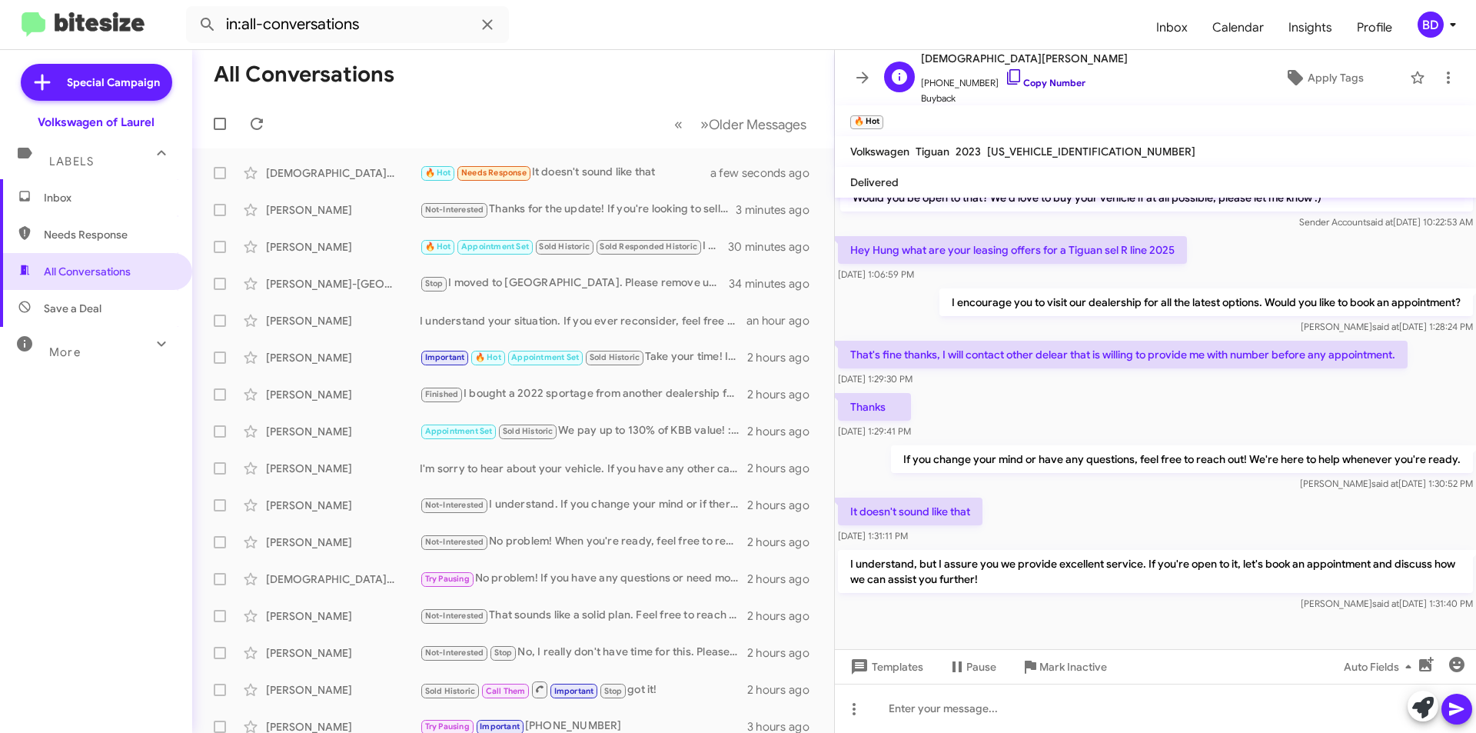
click at [1054, 84] on link "Copy Number" at bounding box center [1045, 83] width 81 height 12
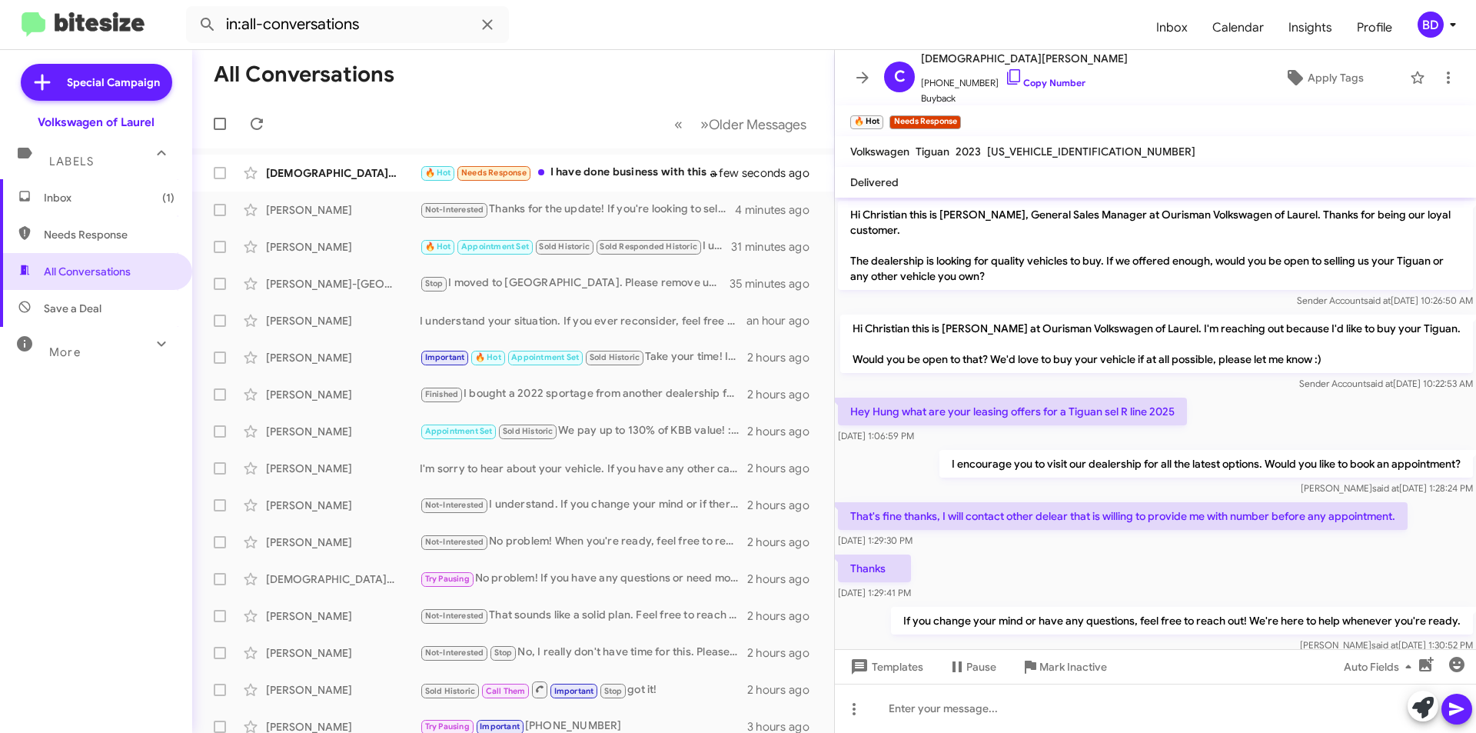
scroll to position [218, 0]
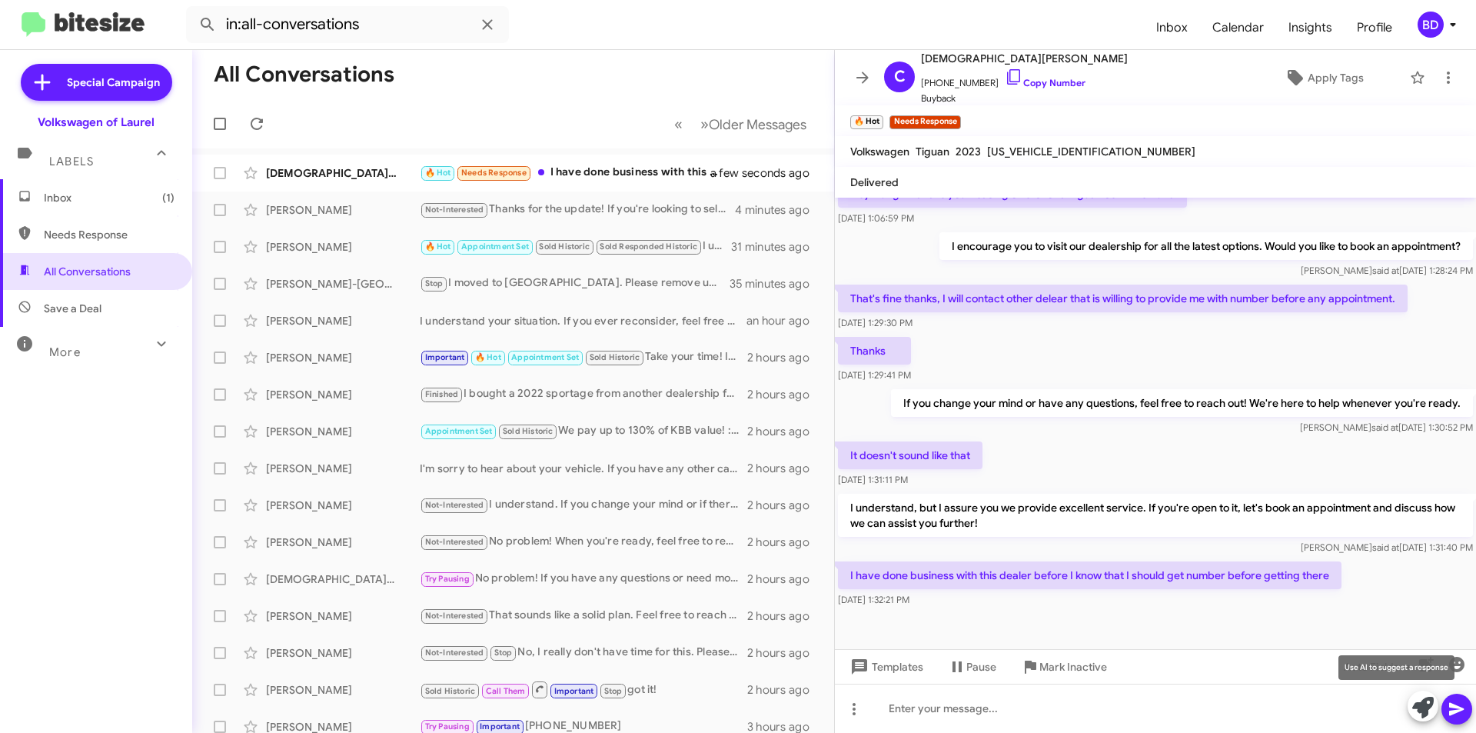
click at [1421, 712] on icon at bounding box center [1423, 708] width 22 height 22
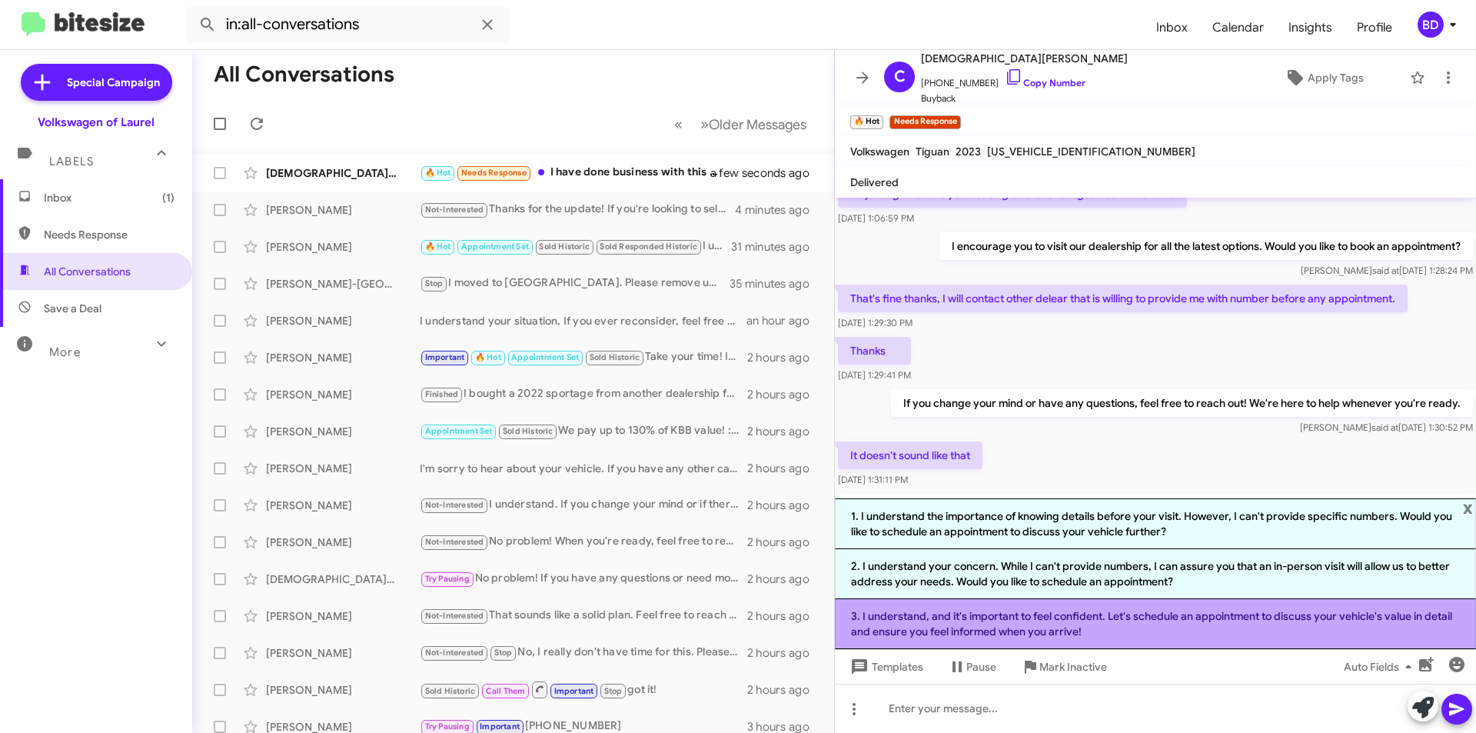
click at [1164, 623] on li "3. I understand, and it's important to feel confident. Let's schedule an appoin…" at bounding box center [1155, 624] width 641 height 50
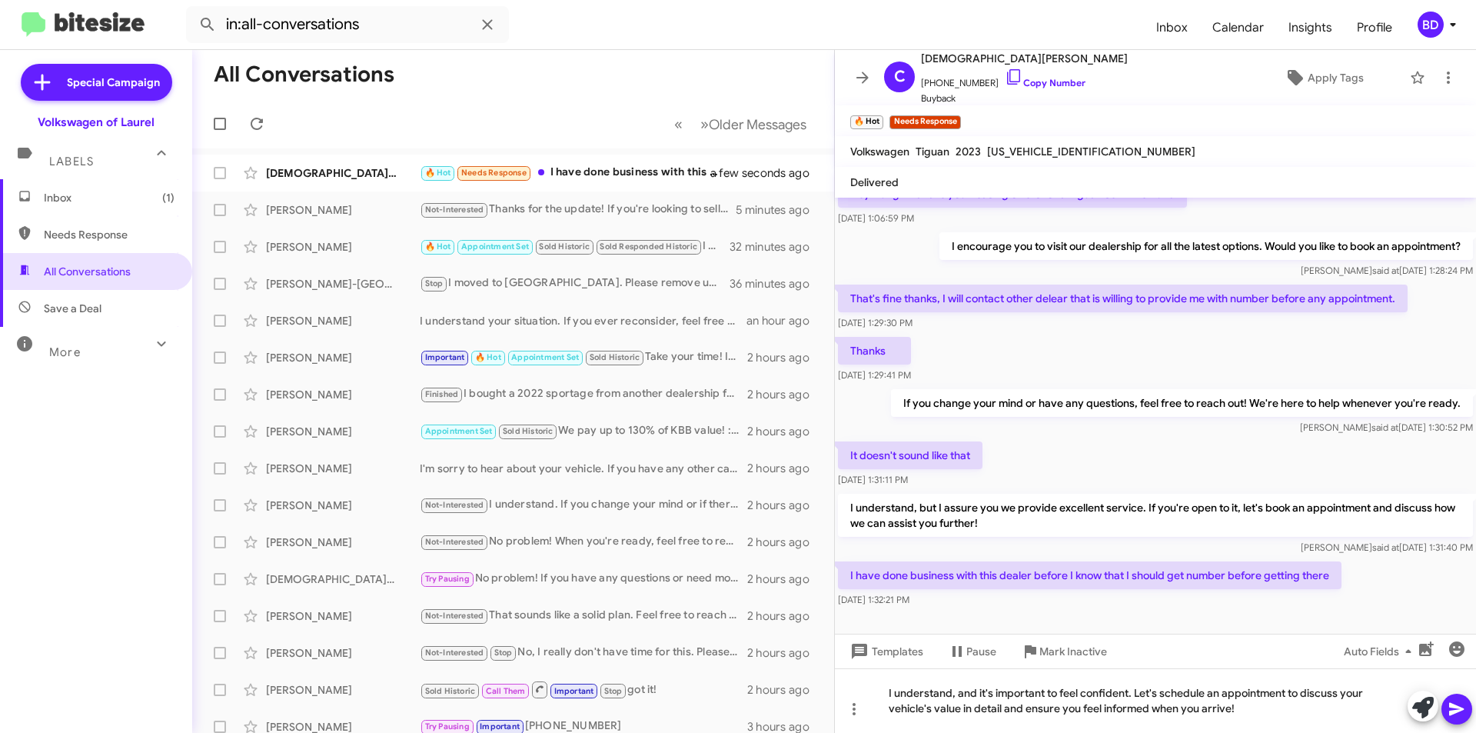
click at [1449, 707] on icon at bounding box center [1457, 709] width 18 height 18
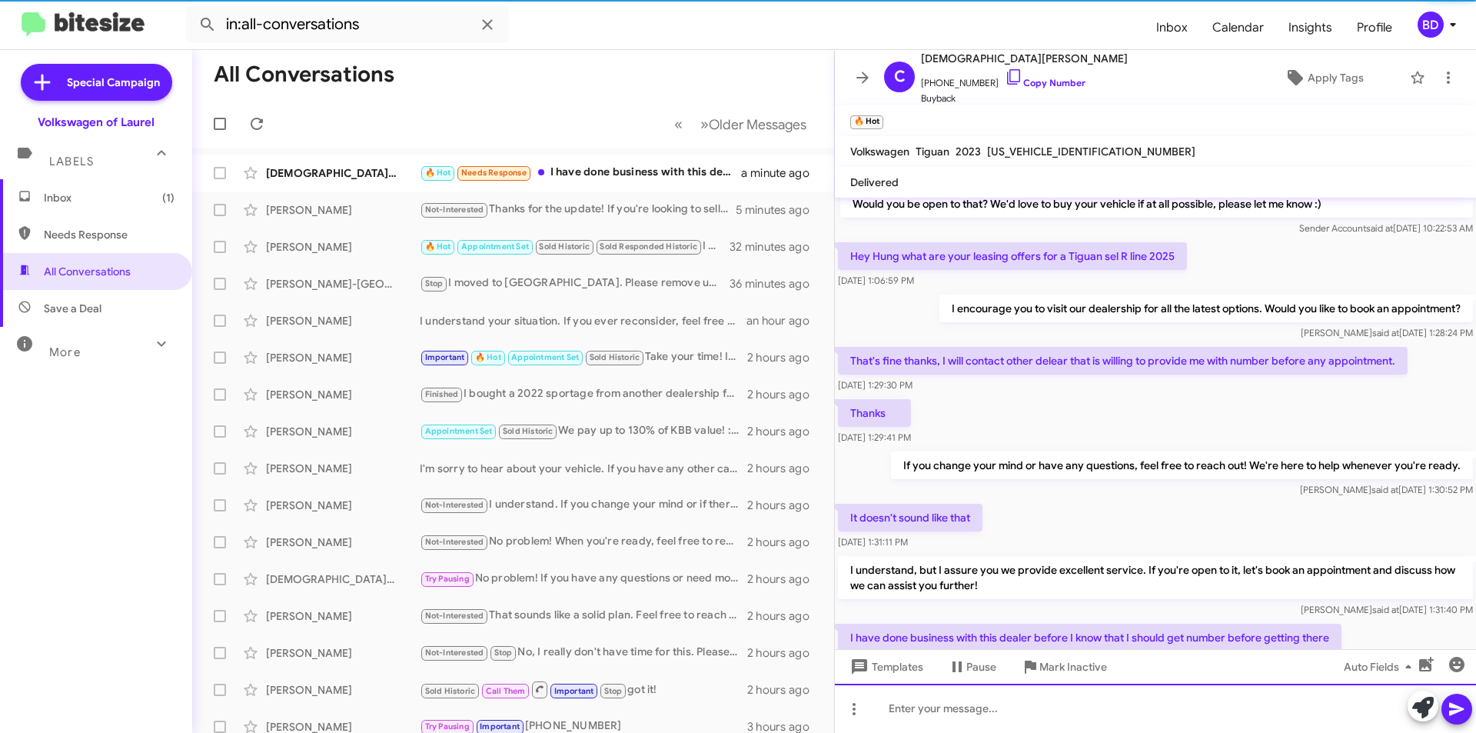
scroll to position [289, 0]
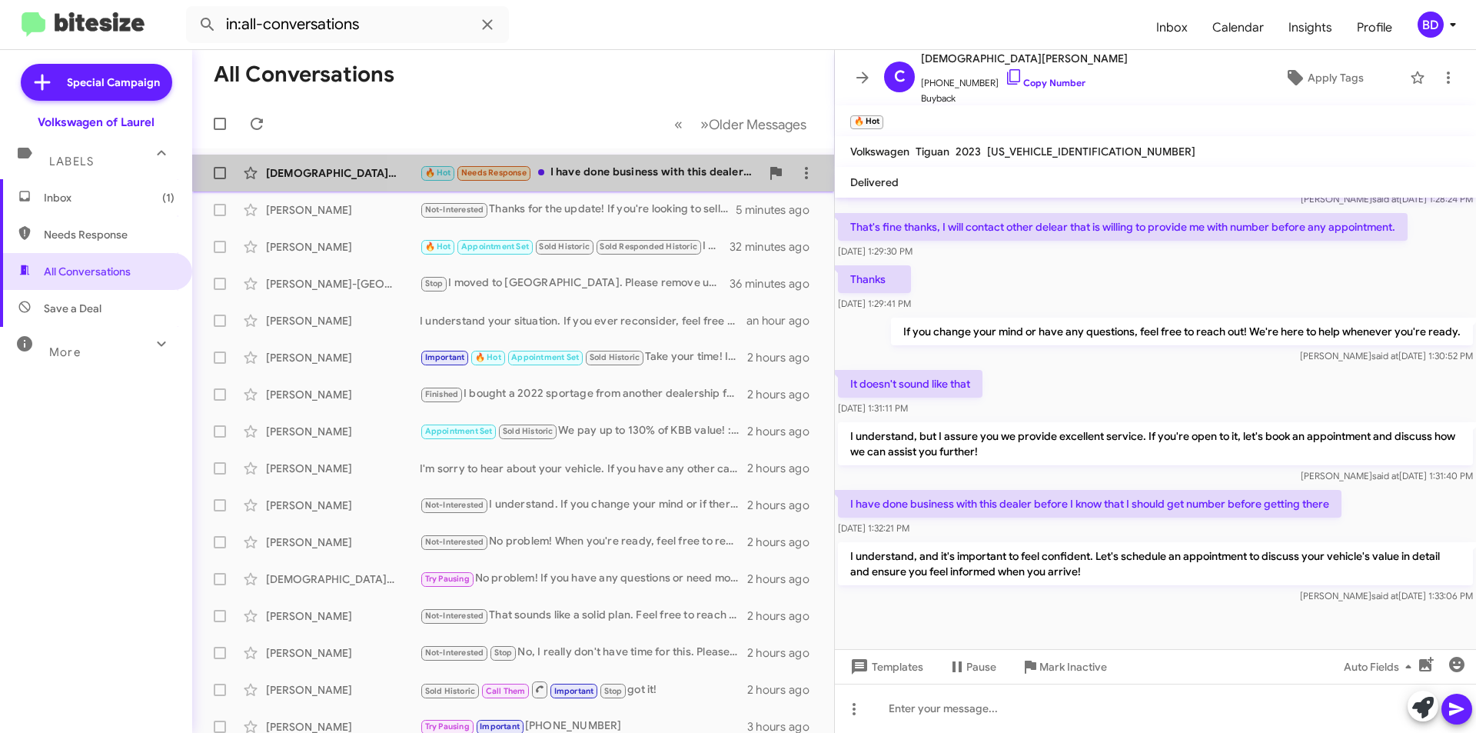
click at [630, 168] on div "🔥 Hot Needs Response I have done business with this dealer before I know that I…" at bounding box center [590, 173] width 341 height 18
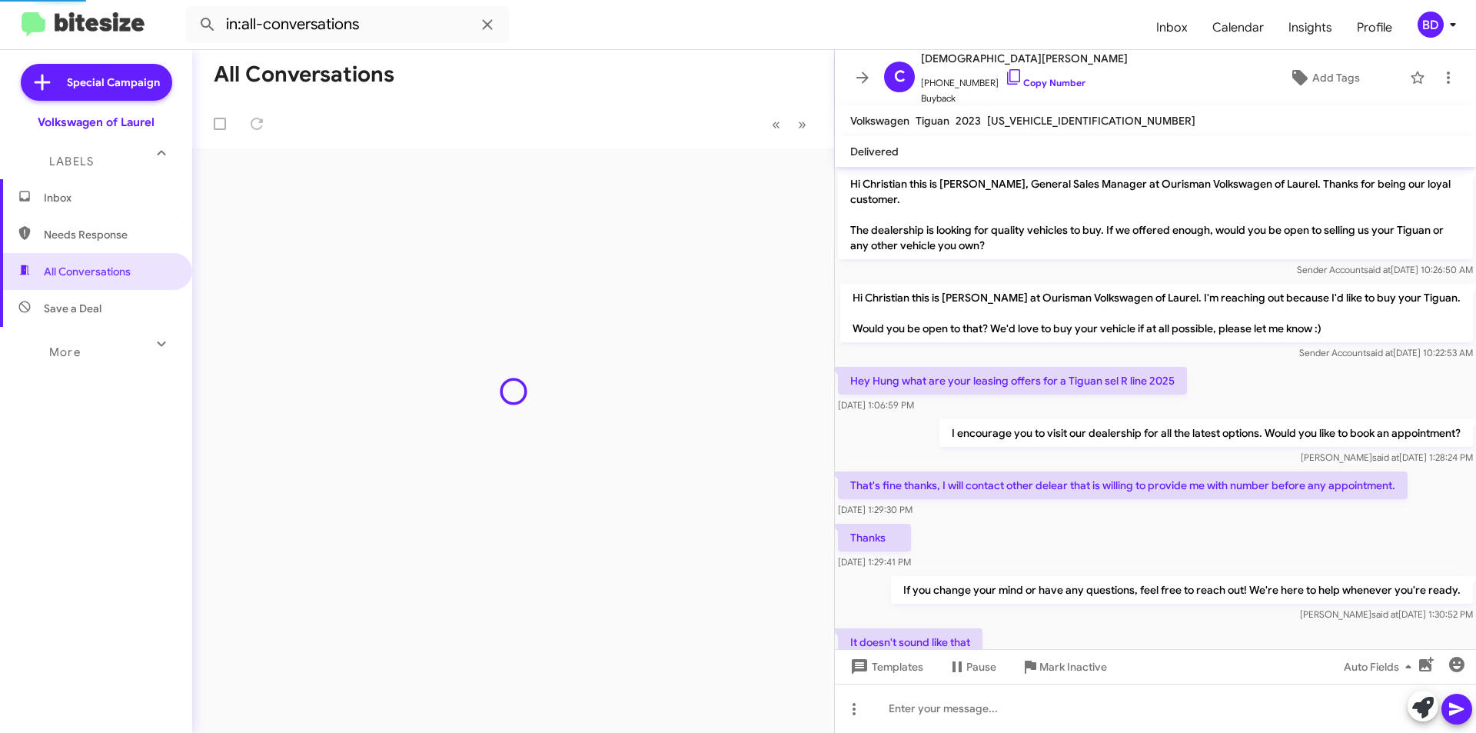
scroll to position [258, 0]
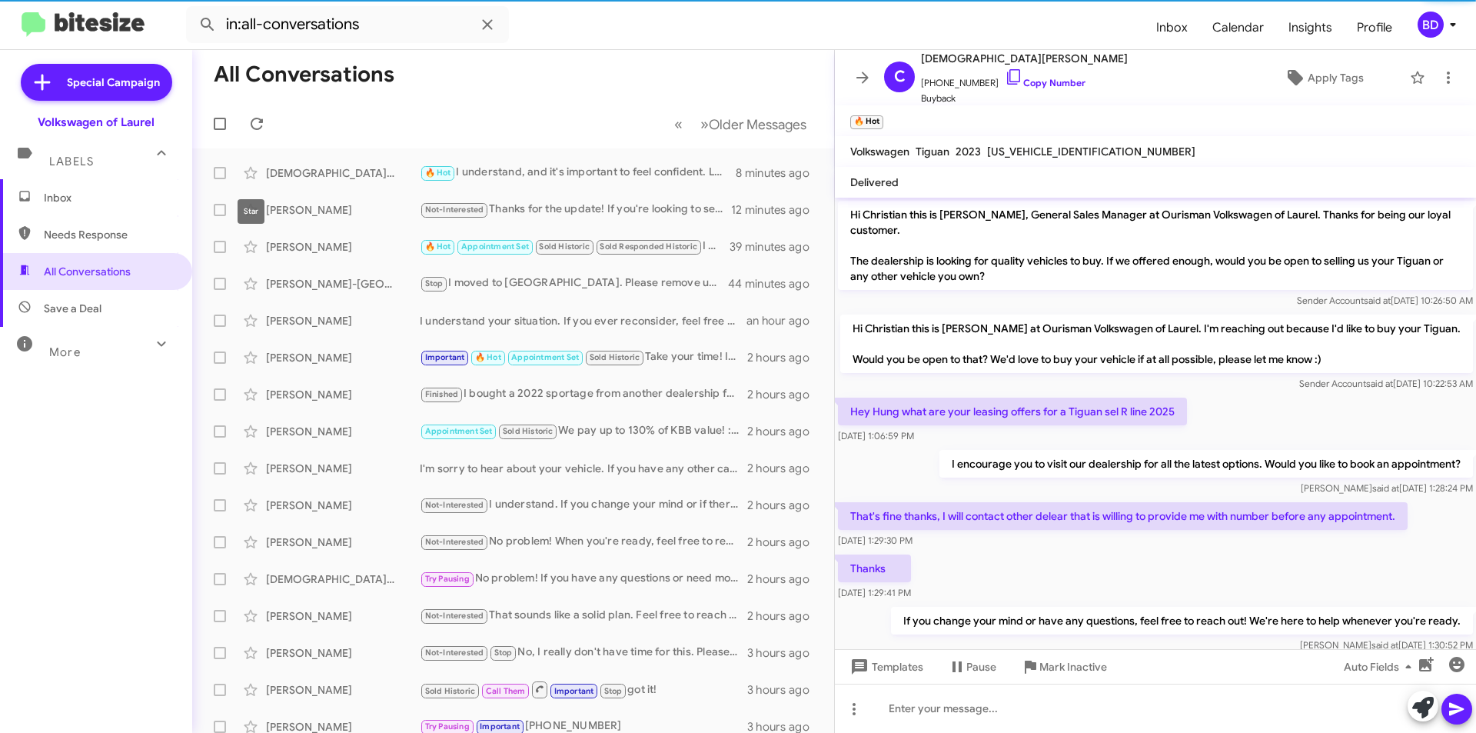
scroll to position [258, 0]
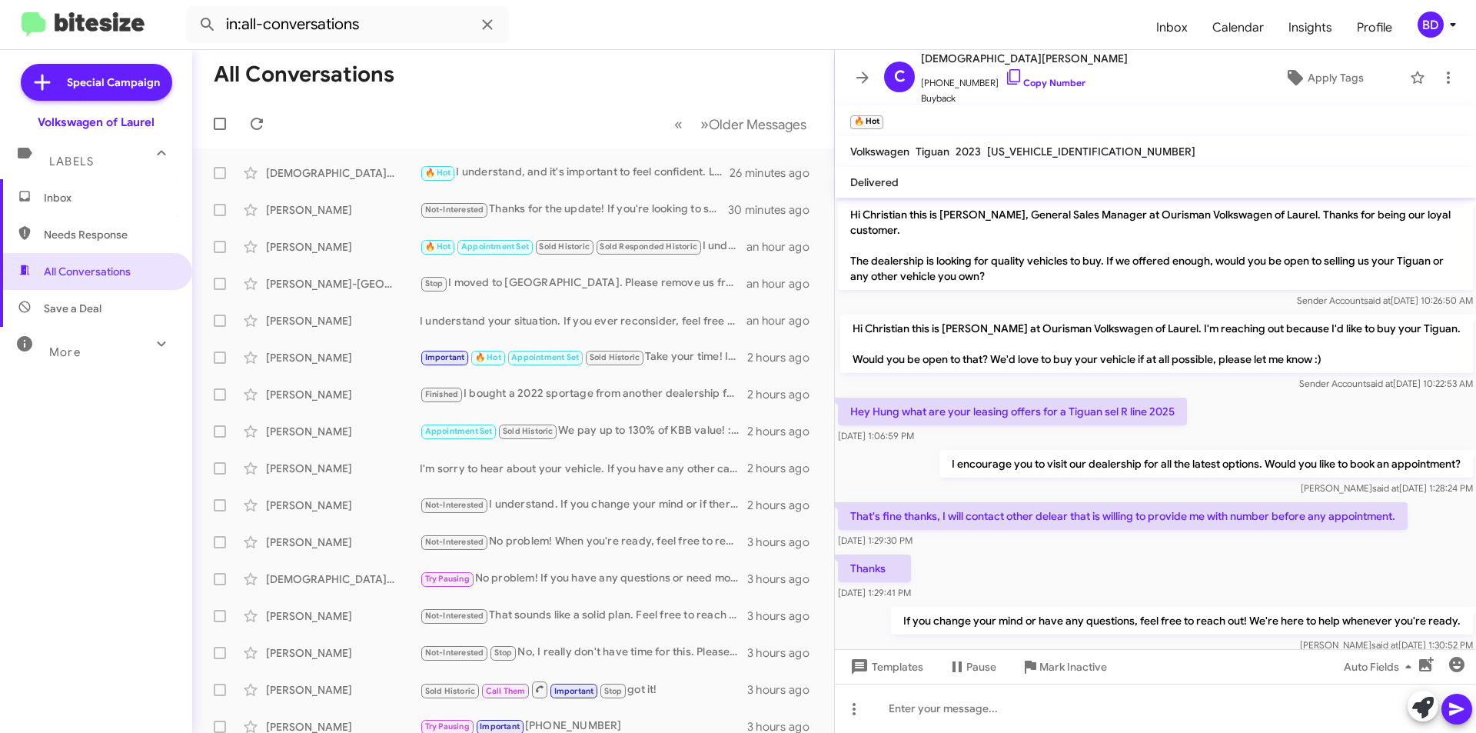
scroll to position [258, 0]
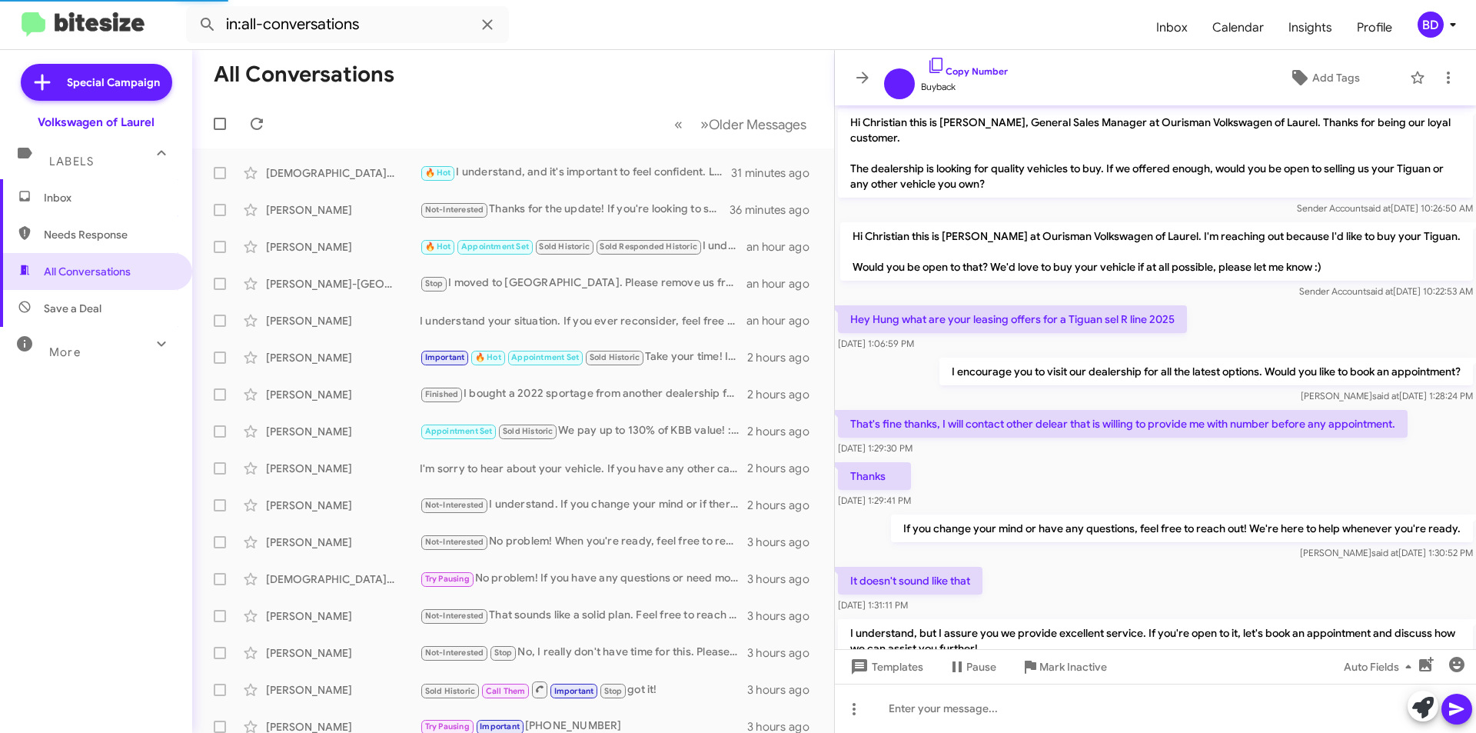
scroll to position [197, 0]
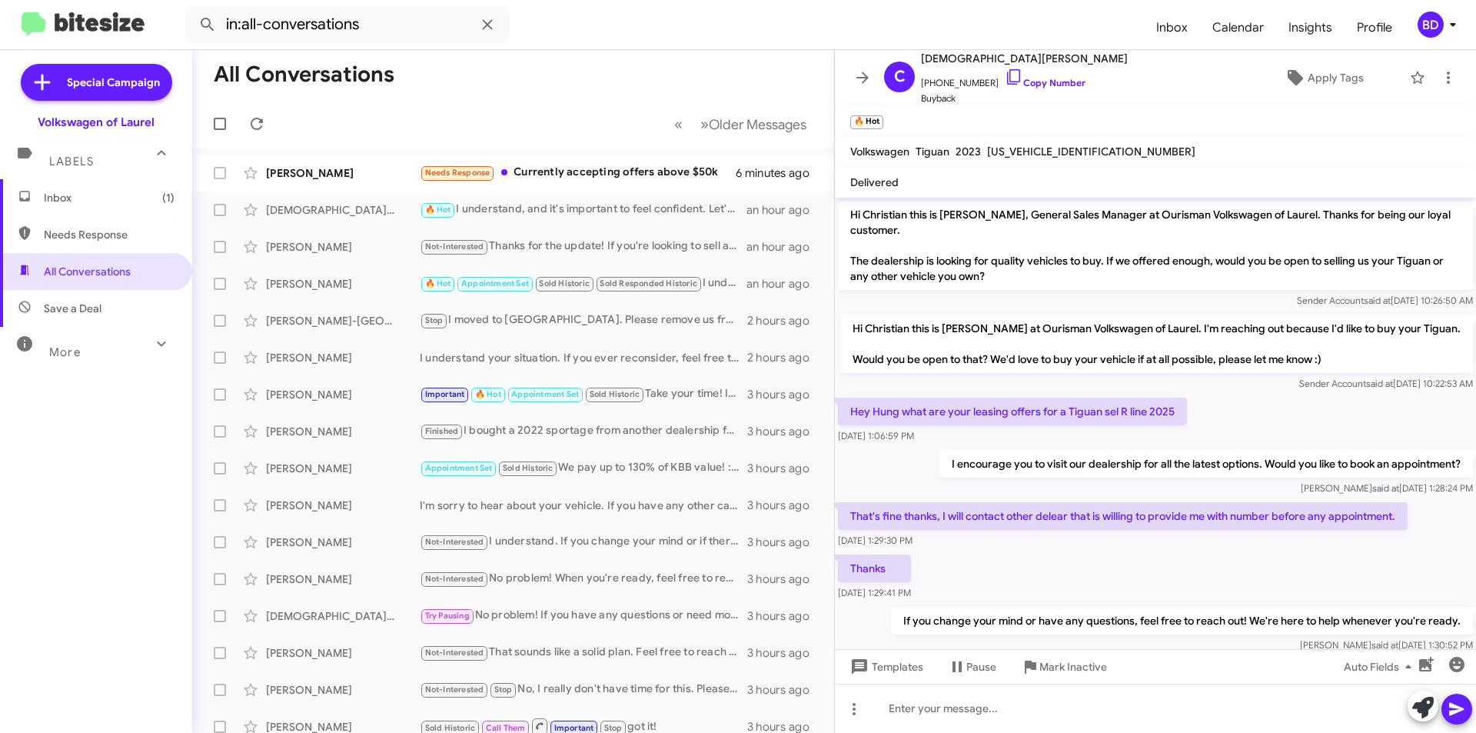
scroll to position [258, 0]
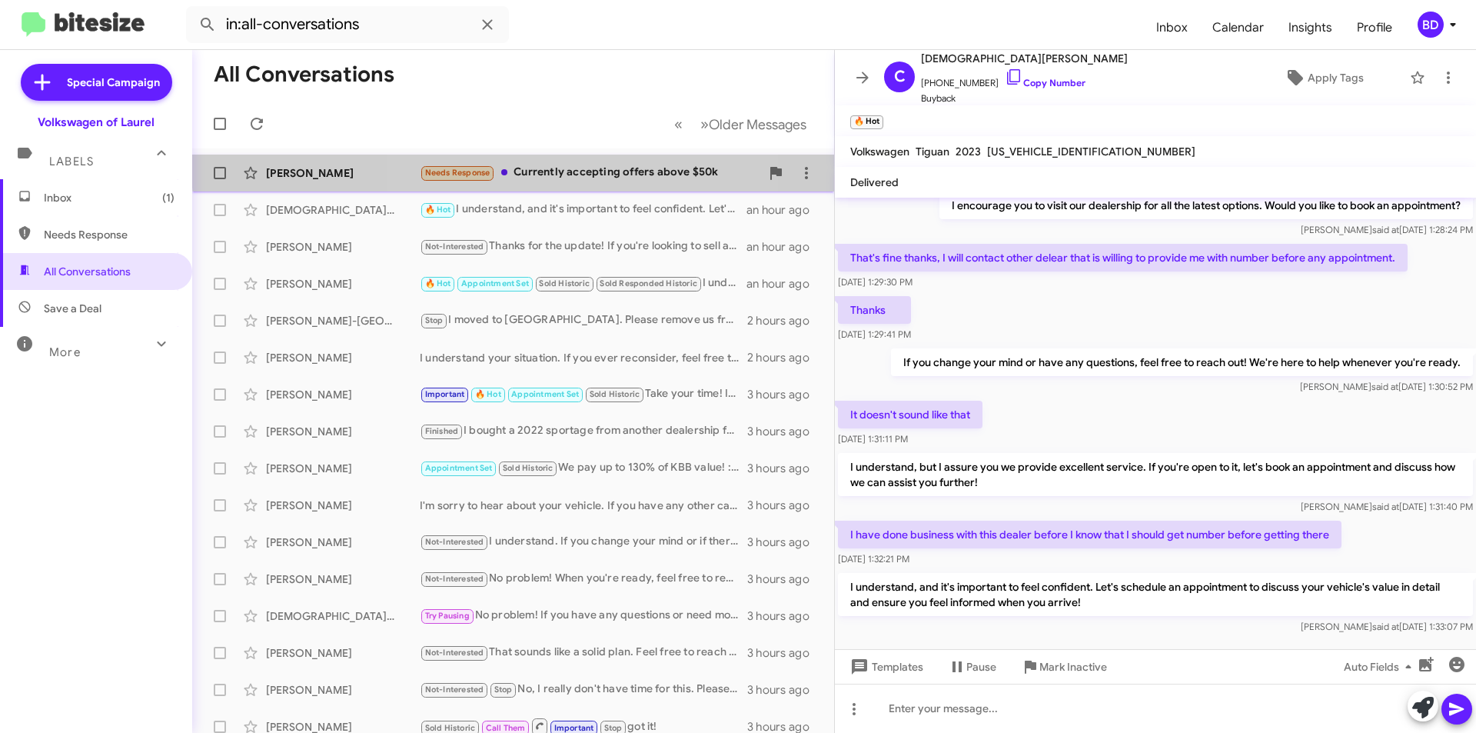
click at [540, 165] on div "Needs Response Currently accepting offers above $50k" at bounding box center [590, 173] width 341 height 18
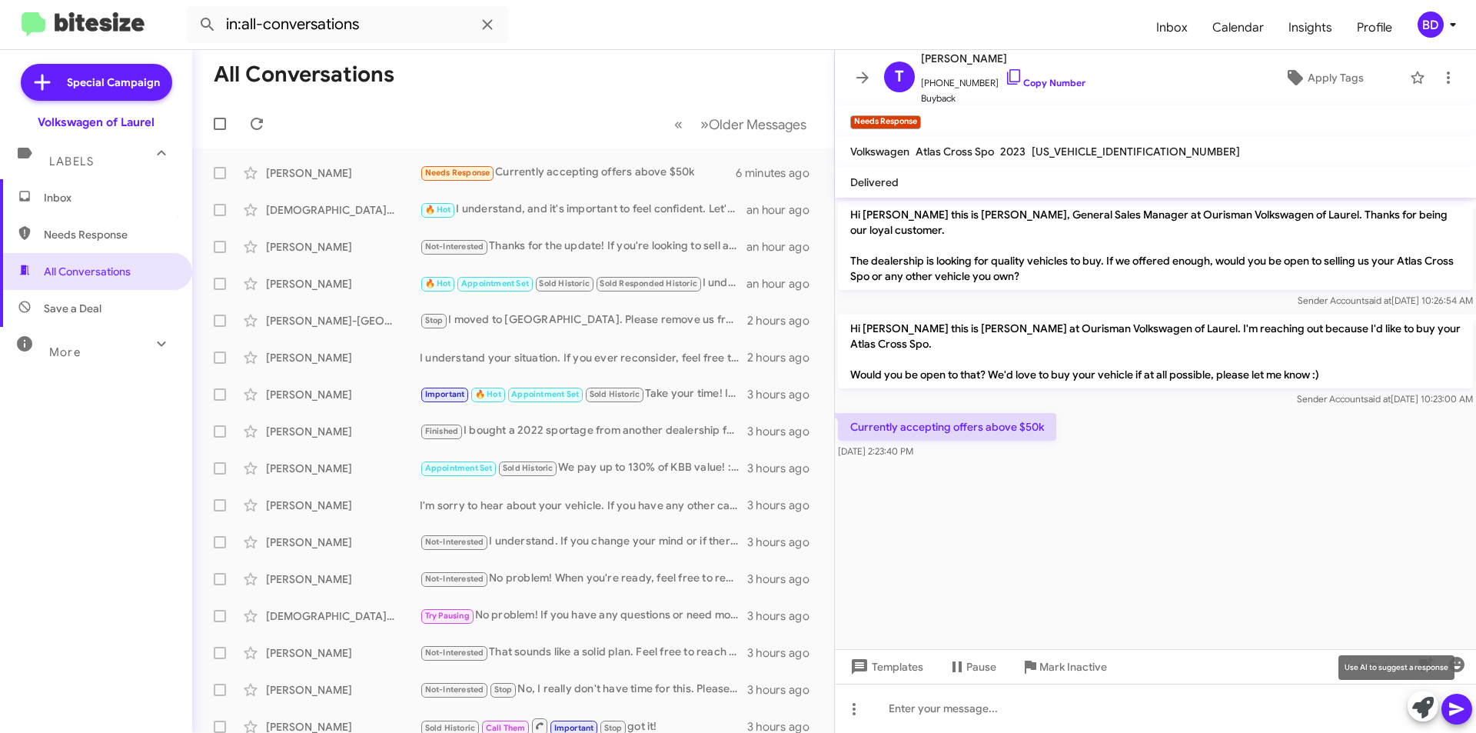
click at [1425, 710] on icon at bounding box center [1423, 708] width 22 height 22
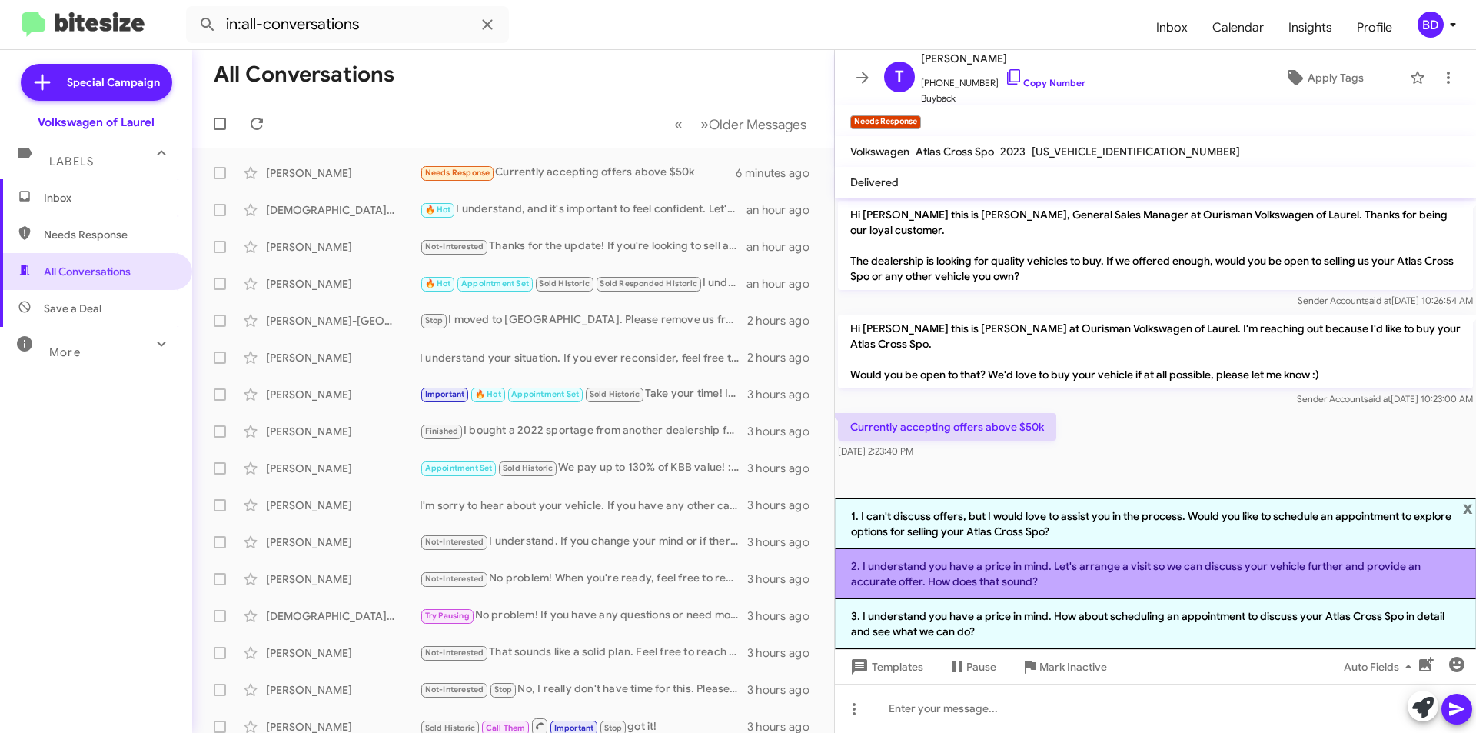
click at [1122, 577] on li "2. I understand you have a price in mind. Let's arrange a visit so we can discu…" at bounding box center [1155, 574] width 641 height 50
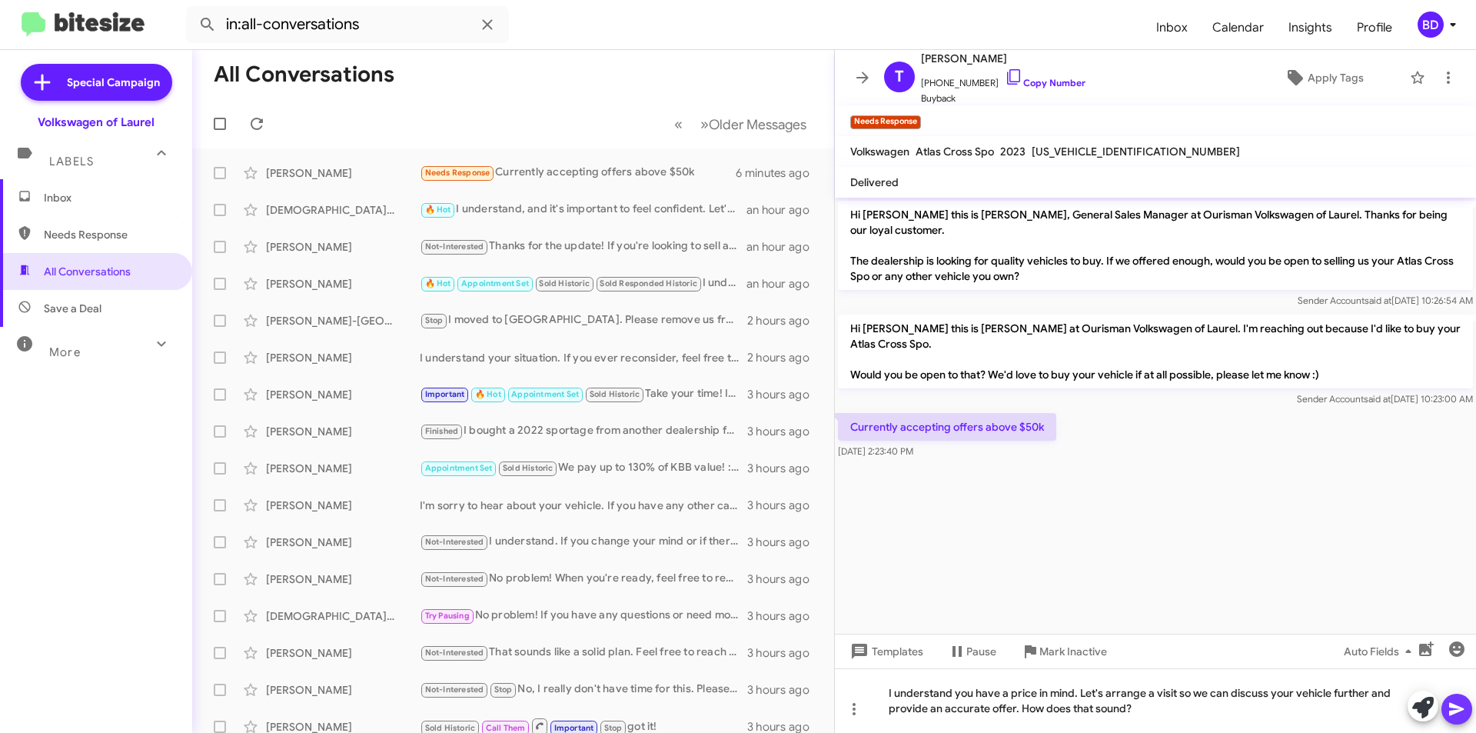
click at [1447, 707] on button at bounding box center [1456, 708] width 31 height 31
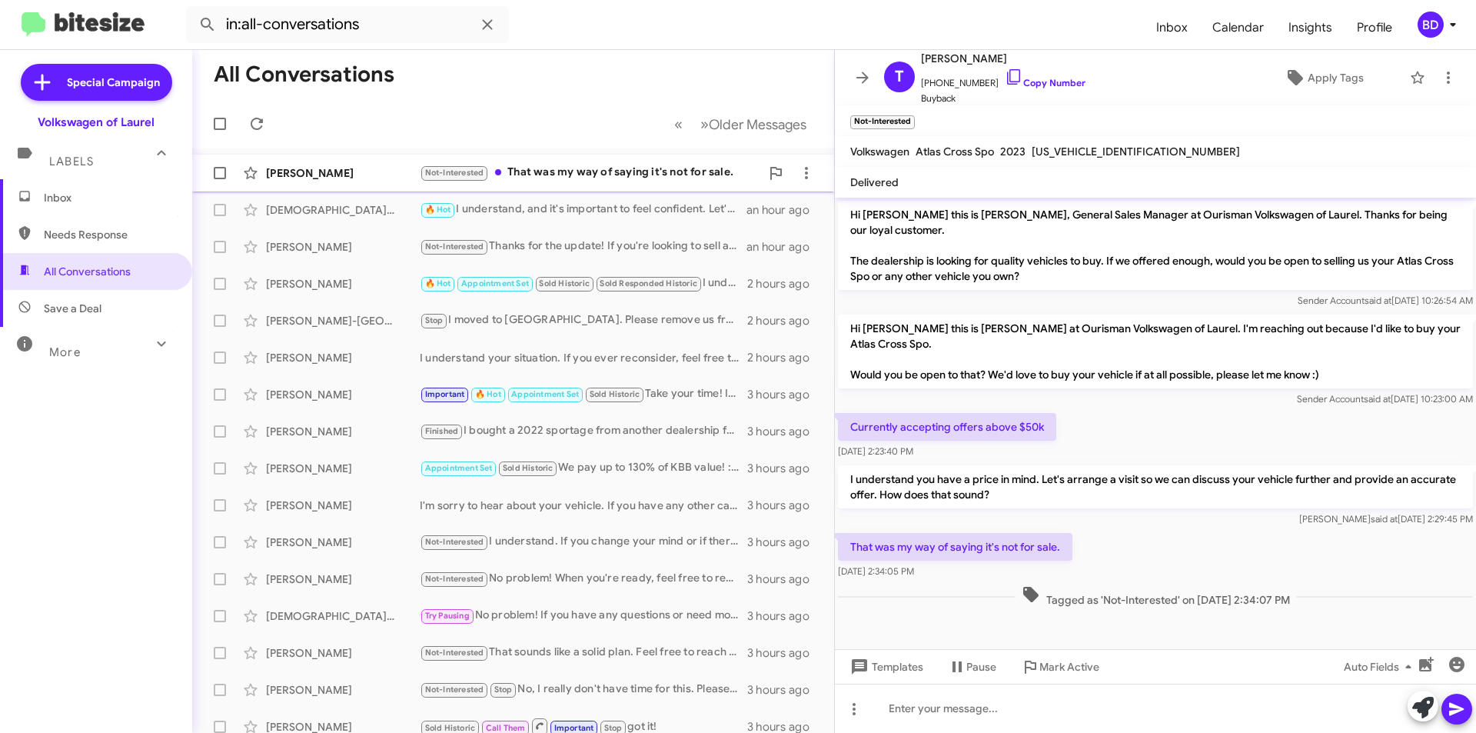
click at [545, 168] on div "Not-Interested That was my way of saying it's not for sale." at bounding box center [590, 173] width 341 height 18
click at [1463, 666] on icon "button" at bounding box center [1456, 664] width 15 height 15
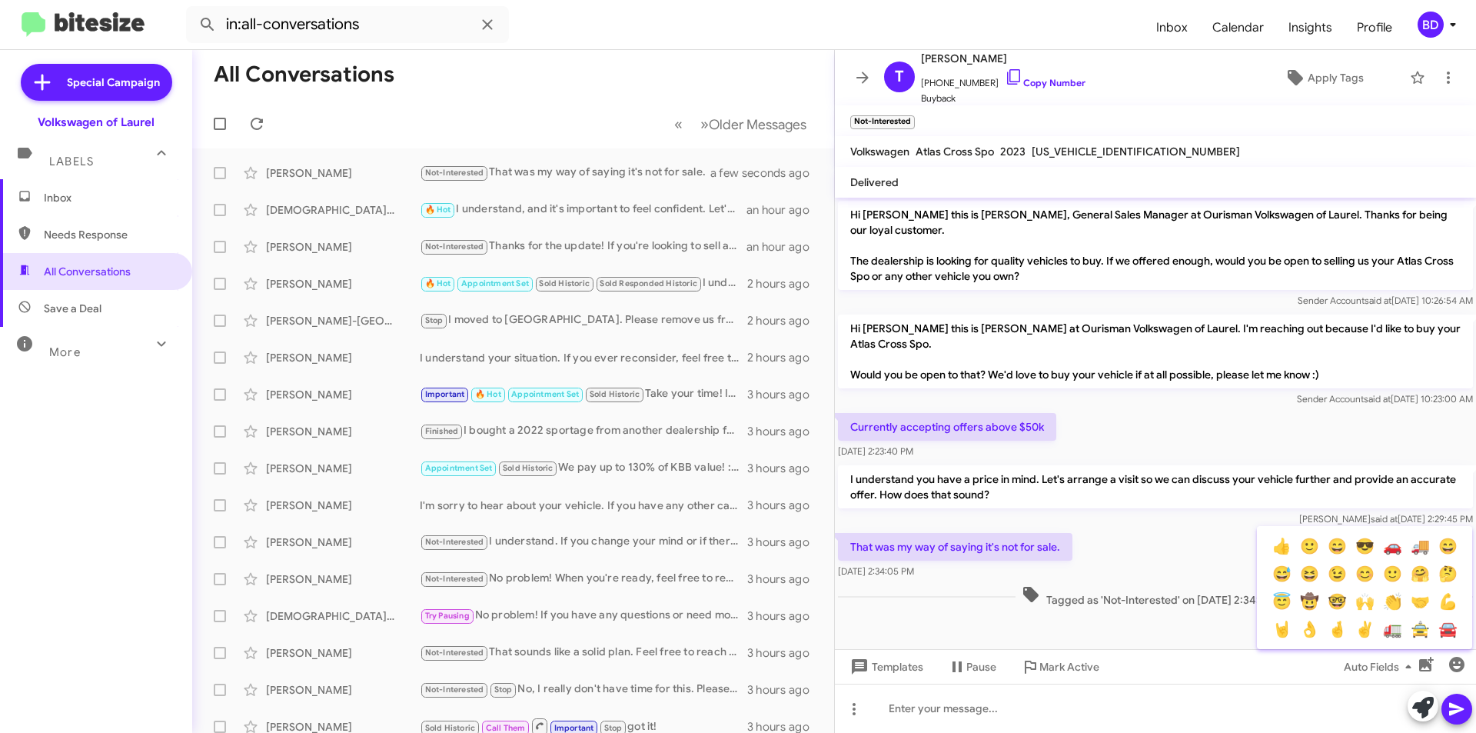
click at [1284, 547] on button "👍" at bounding box center [1282, 546] width 28 height 28
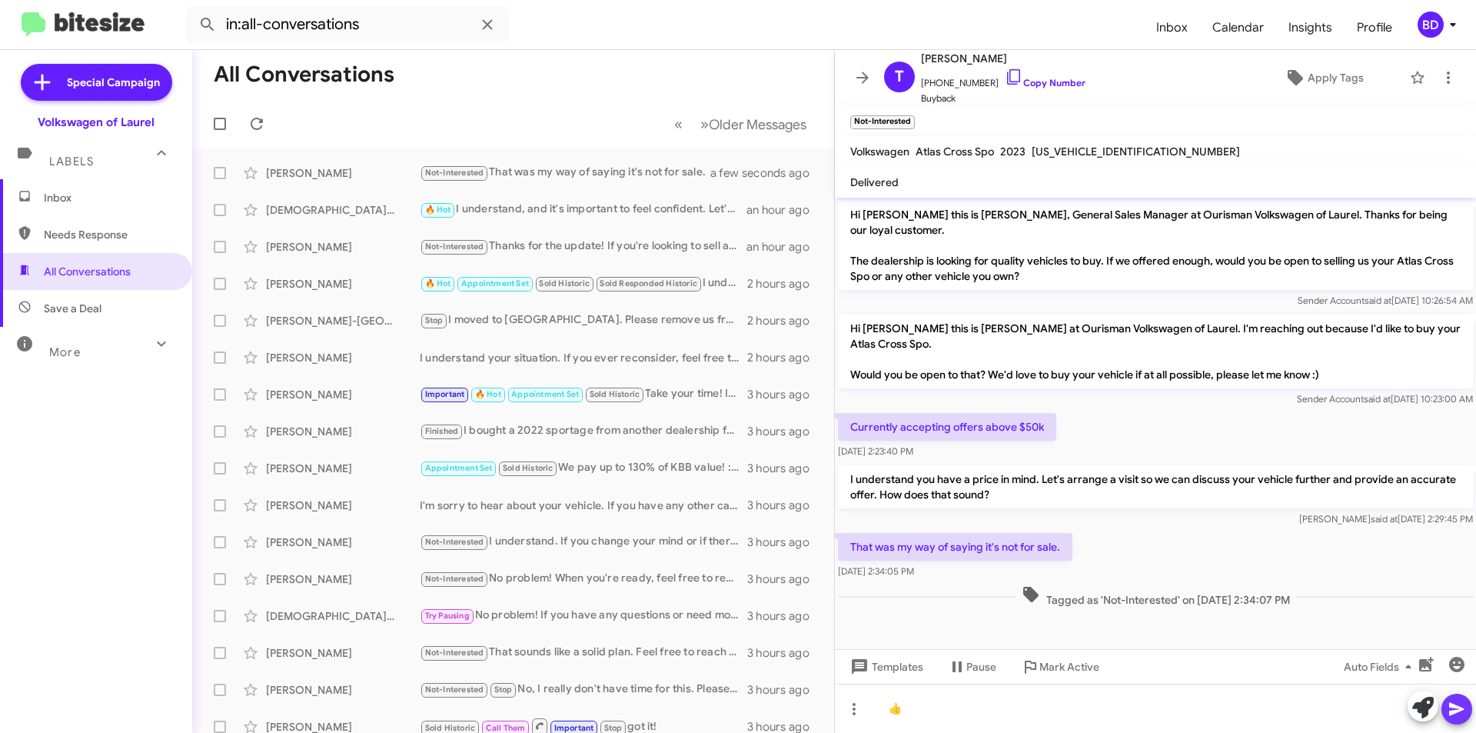
click at [1467, 705] on button at bounding box center [1456, 708] width 31 height 31
